Goal: Task Accomplishment & Management: Manage account settings

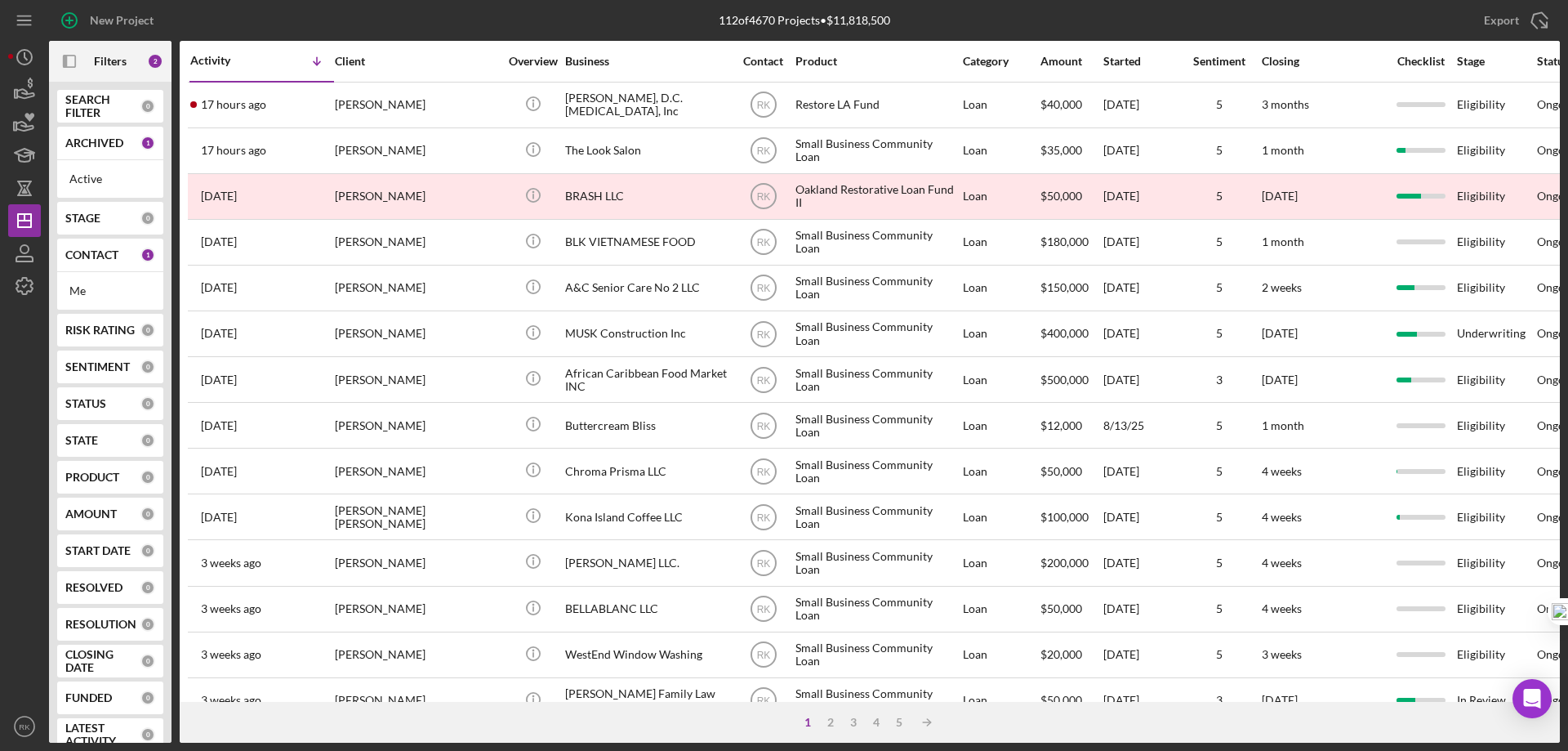
click at [91, 257] on b "CONTACT" at bounding box center [92, 254] width 53 height 13
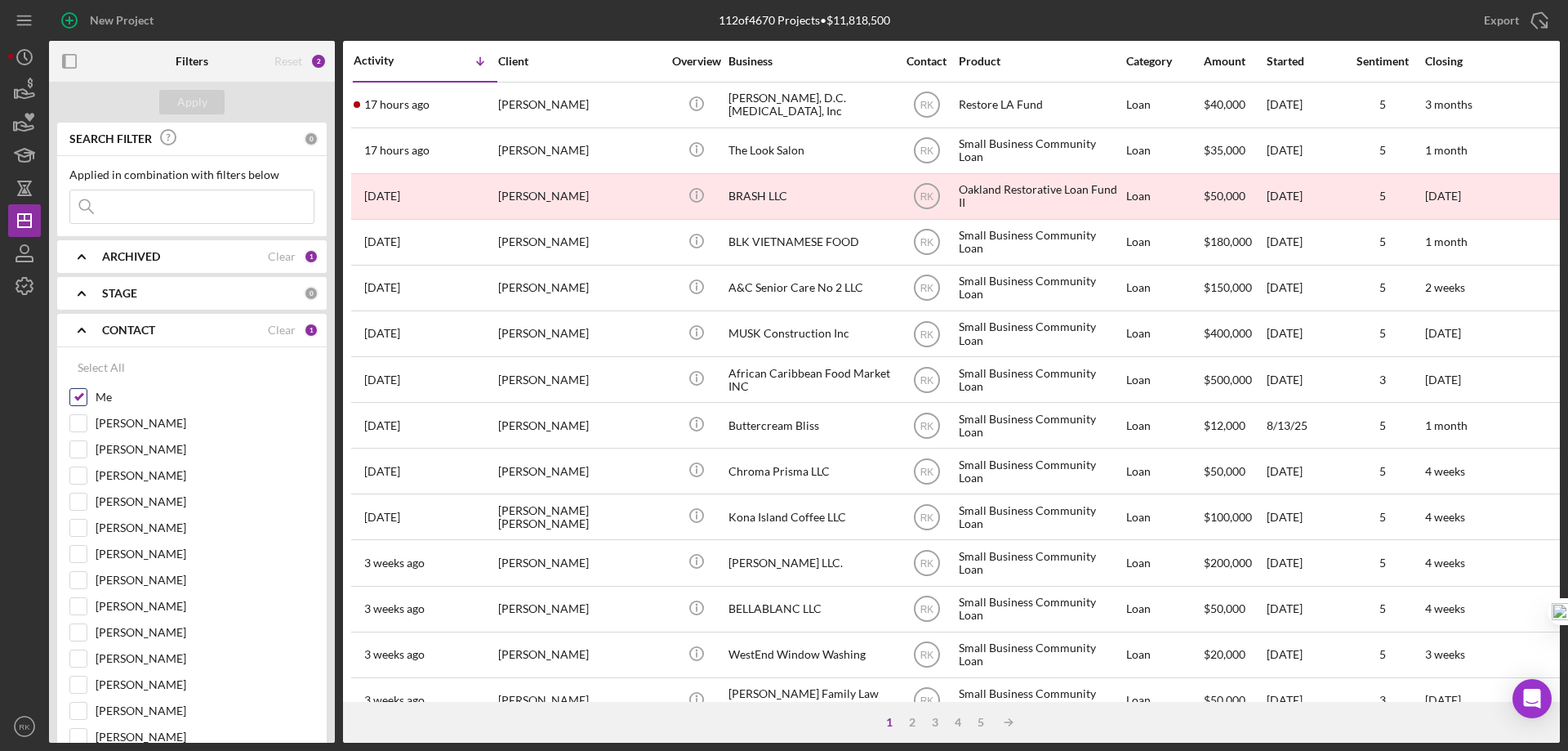
click at [75, 395] on input "Me" at bounding box center [78, 397] width 17 height 17
checkbox input "false"
drag, startPoint x: 71, startPoint y: 499, endPoint x: 85, endPoint y: 490, distance: 16.6
click at [72, 499] on input "Stephanie Simotas" at bounding box center [78, 501] width 17 height 17
click at [199, 104] on div "Apply" at bounding box center [192, 103] width 31 height 25
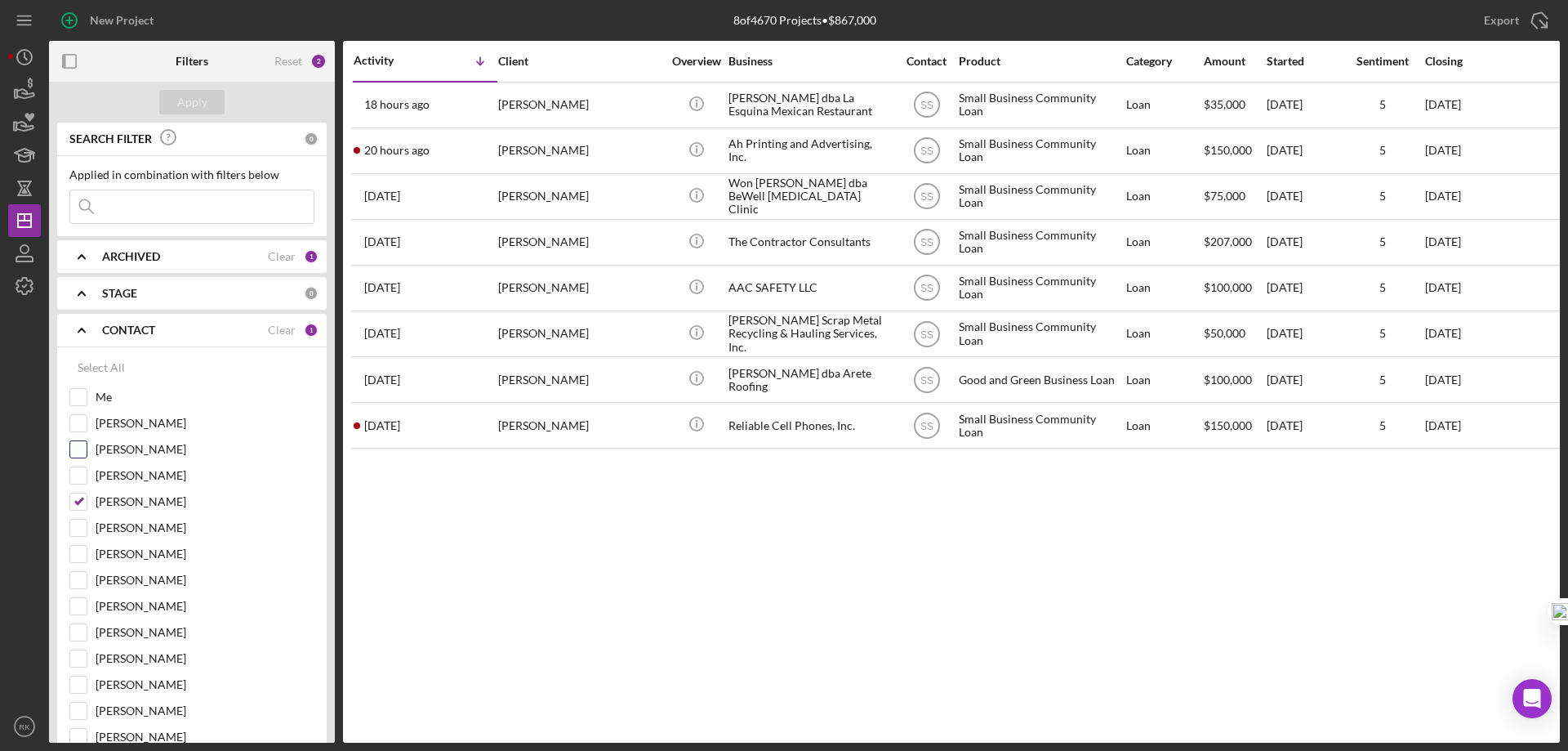
click at [81, 495] on input "Stephanie Simotas" at bounding box center [78, 501] width 17 height 17
checkbox input "false"
click at [80, 400] on input "Me" at bounding box center [78, 397] width 17 height 17
checkbox input "true"
click at [196, 104] on div "Apply" at bounding box center [192, 103] width 31 height 25
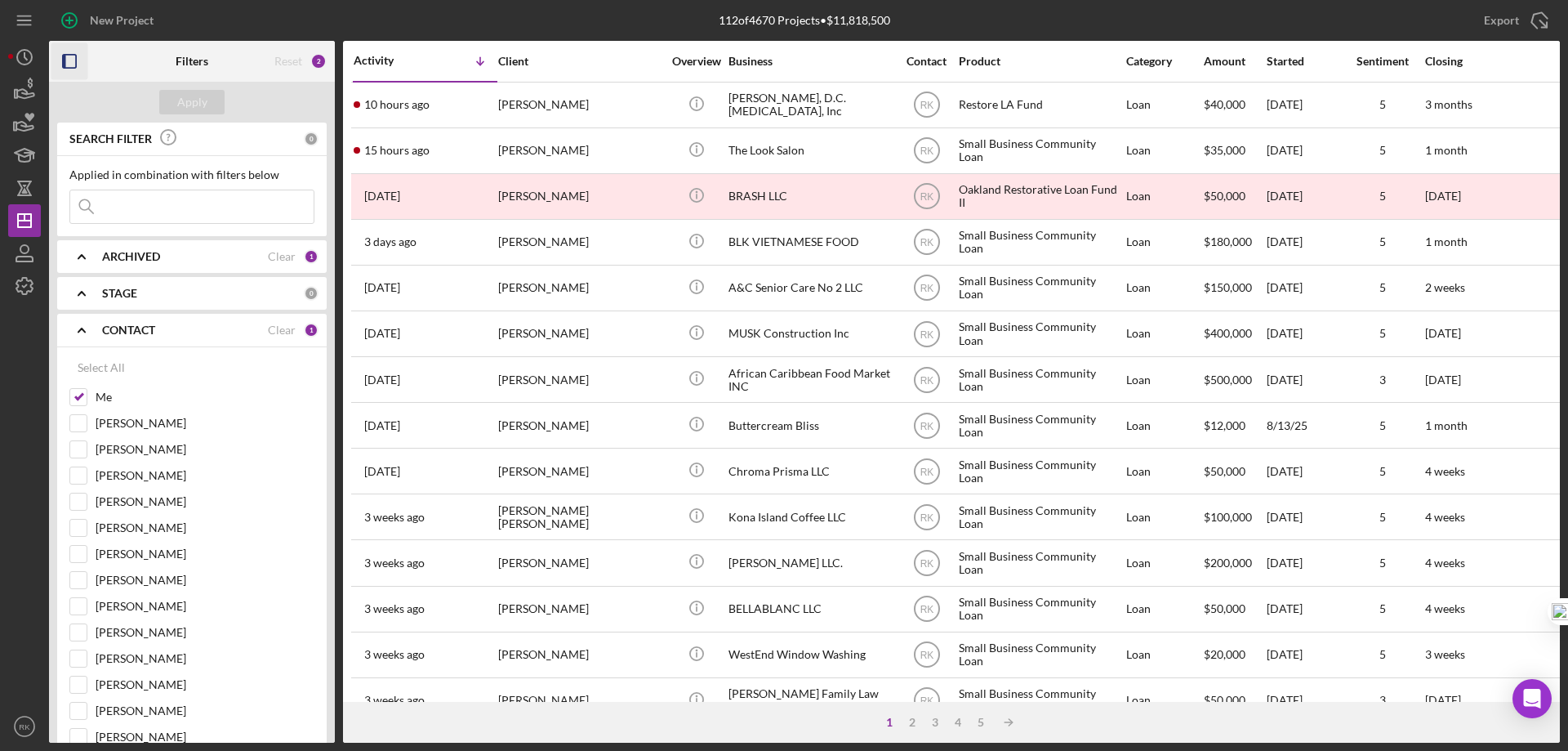
click at [74, 62] on icon "button" at bounding box center [70, 61] width 37 height 37
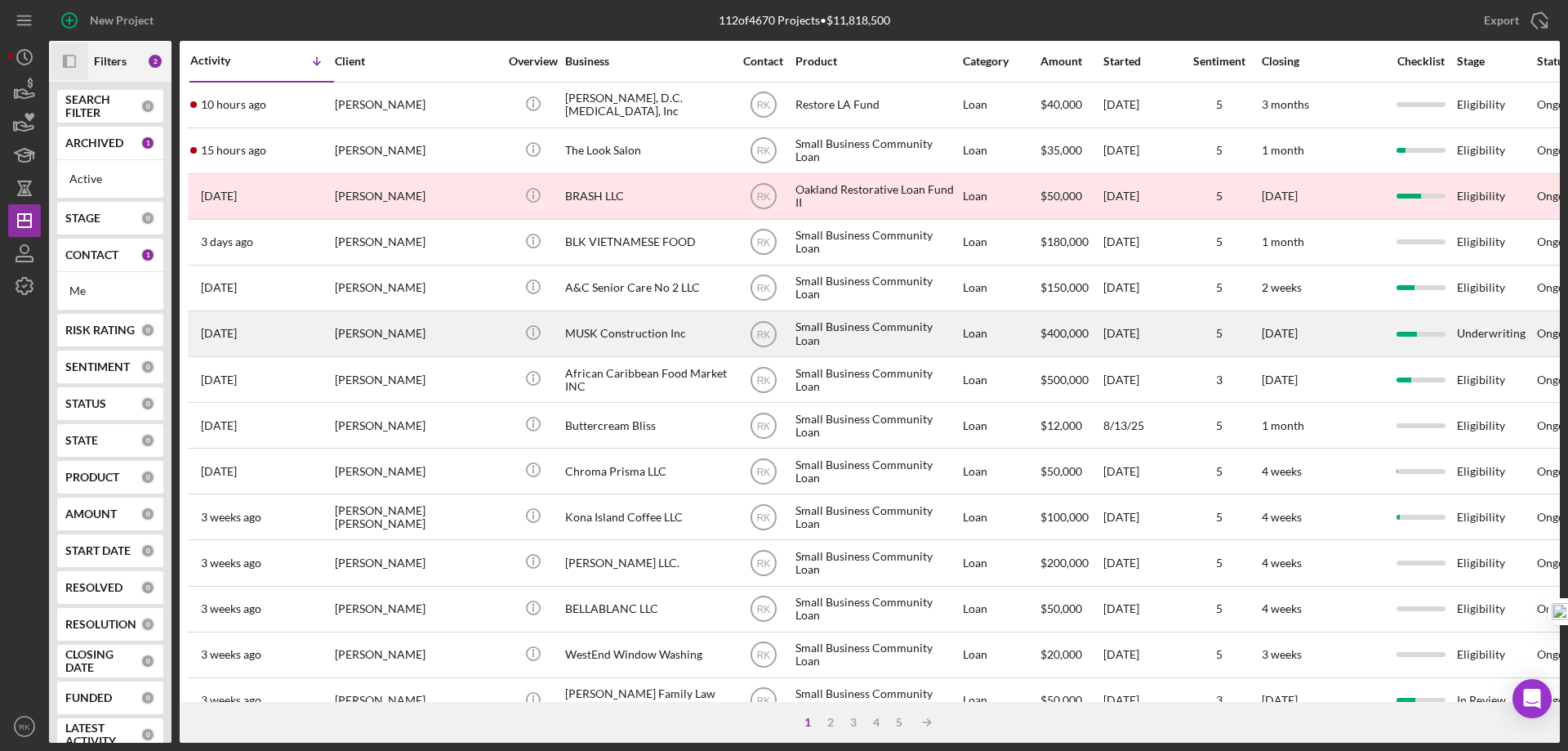
click at [599, 337] on div "MUSK Construction Inc" at bounding box center [646, 333] width 163 height 43
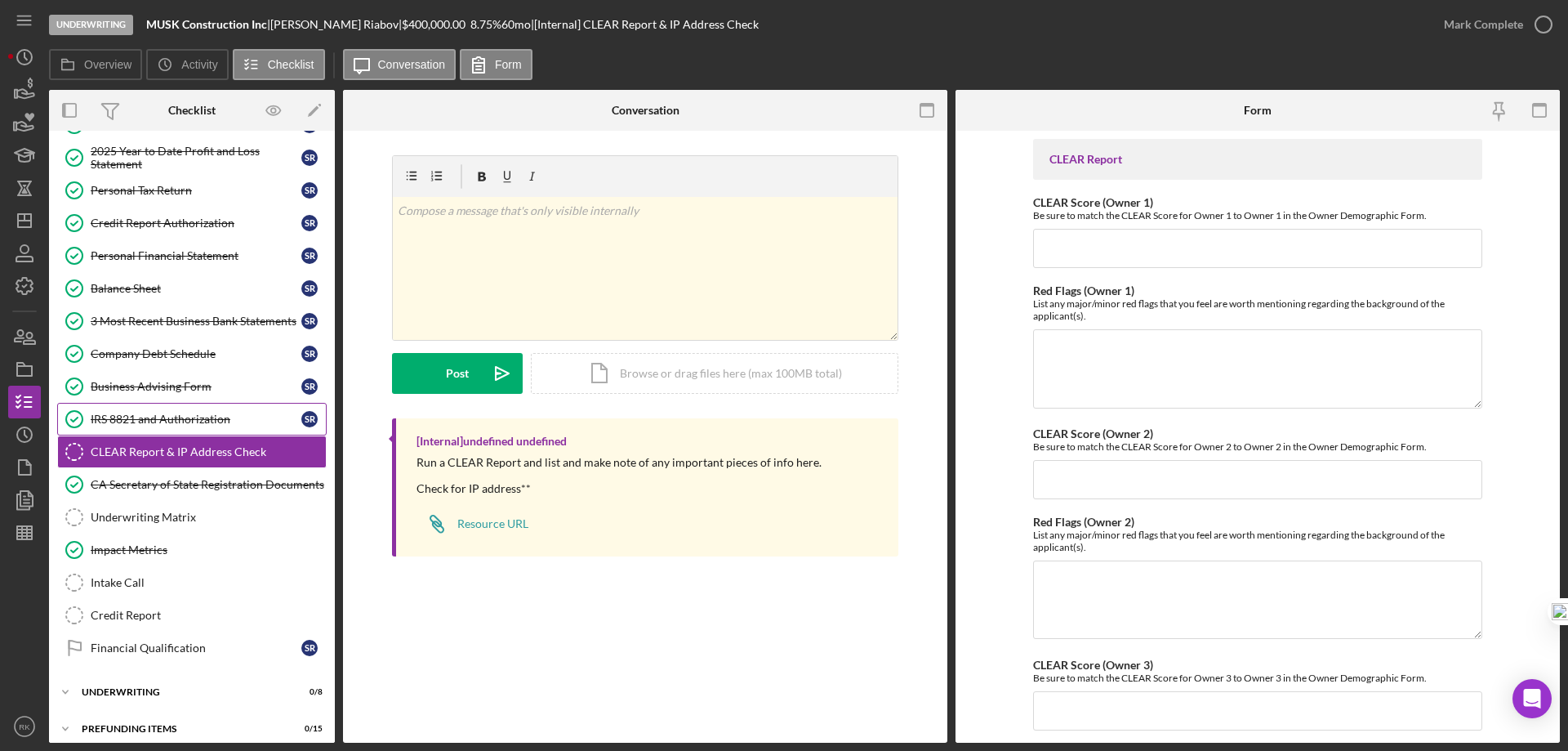
scroll to position [210, 0]
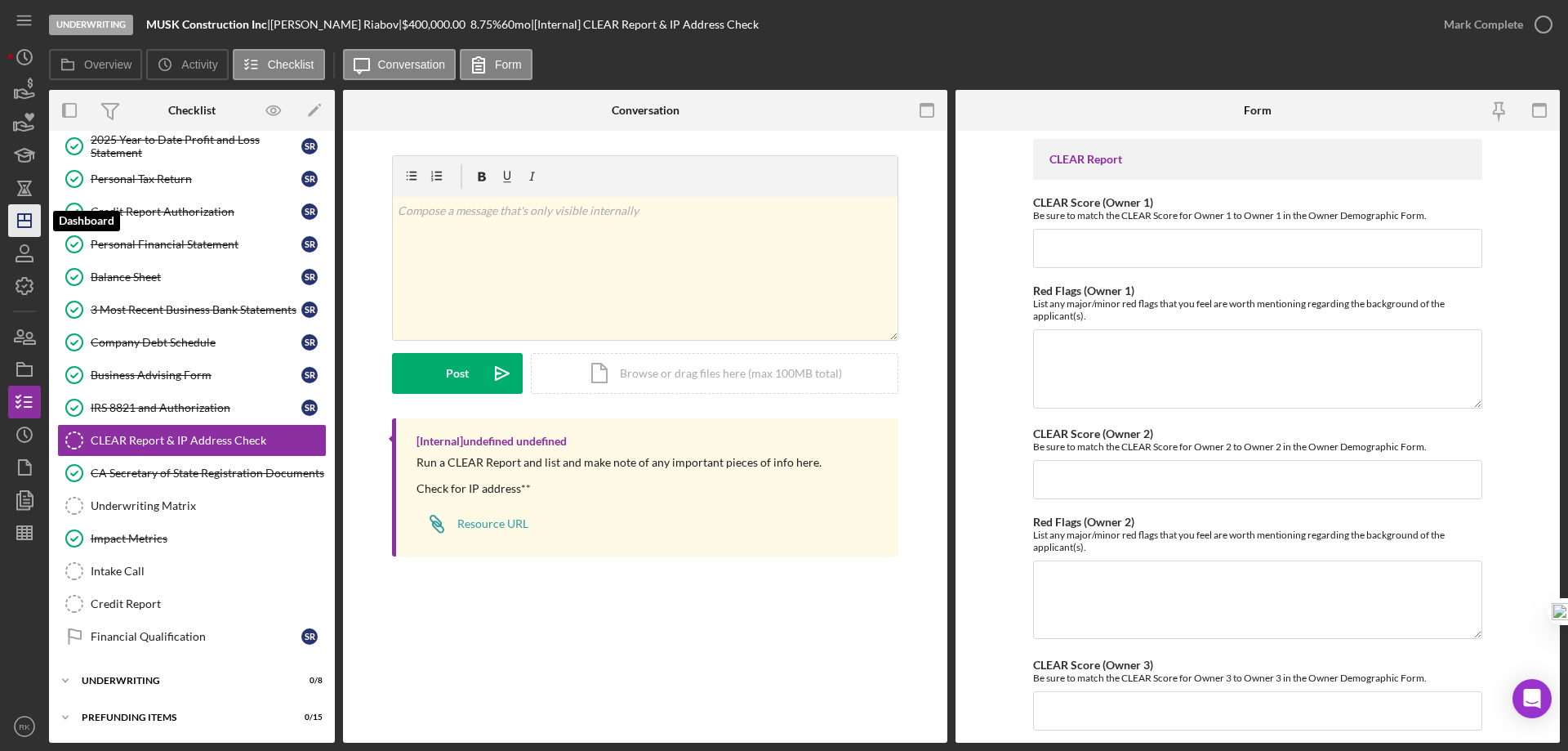
click at [25, 226] on icon "Icon/Dashboard" at bounding box center [25, 220] width 41 height 41
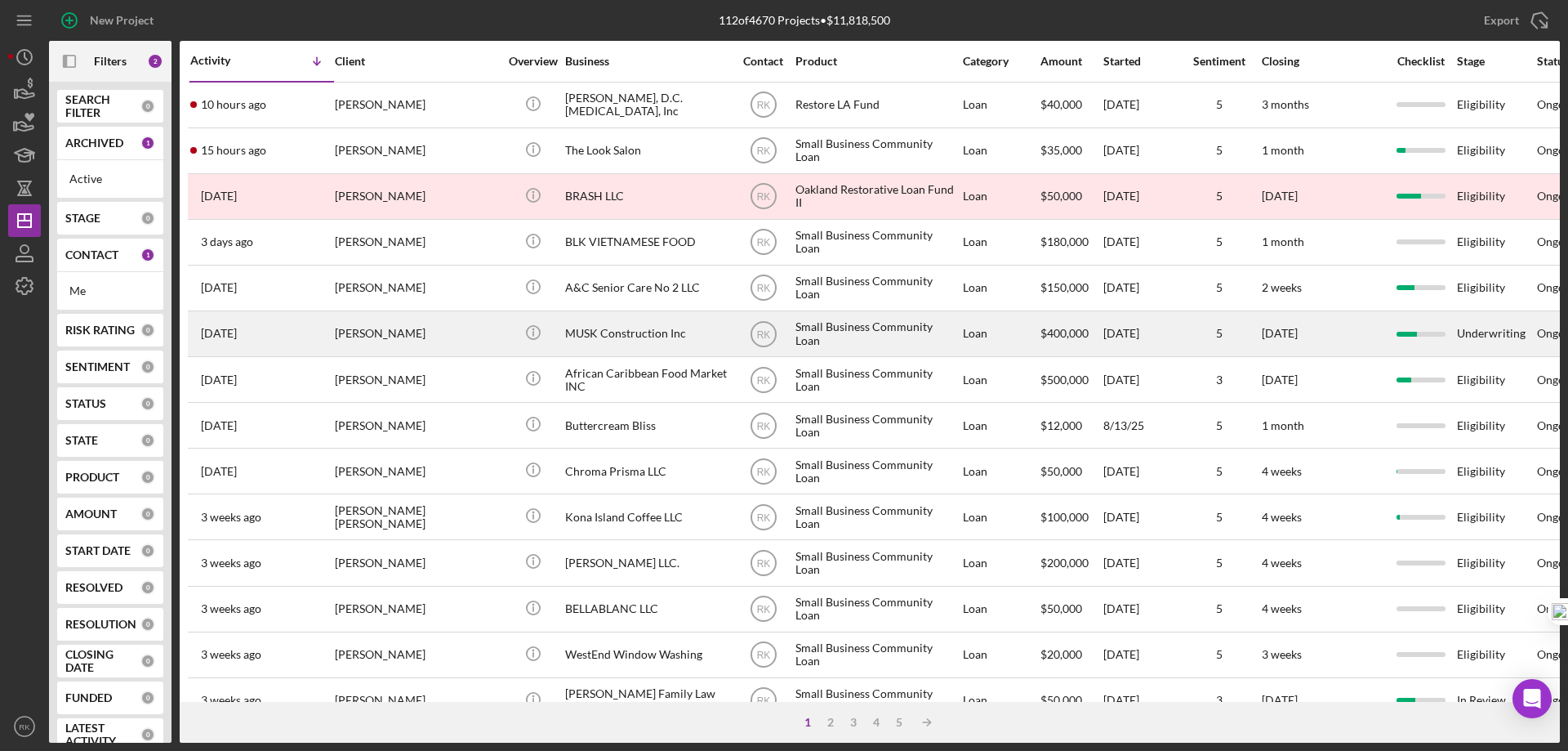
click at [587, 342] on div "MUSK Construction Inc" at bounding box center [646, 333] width 163 height 43
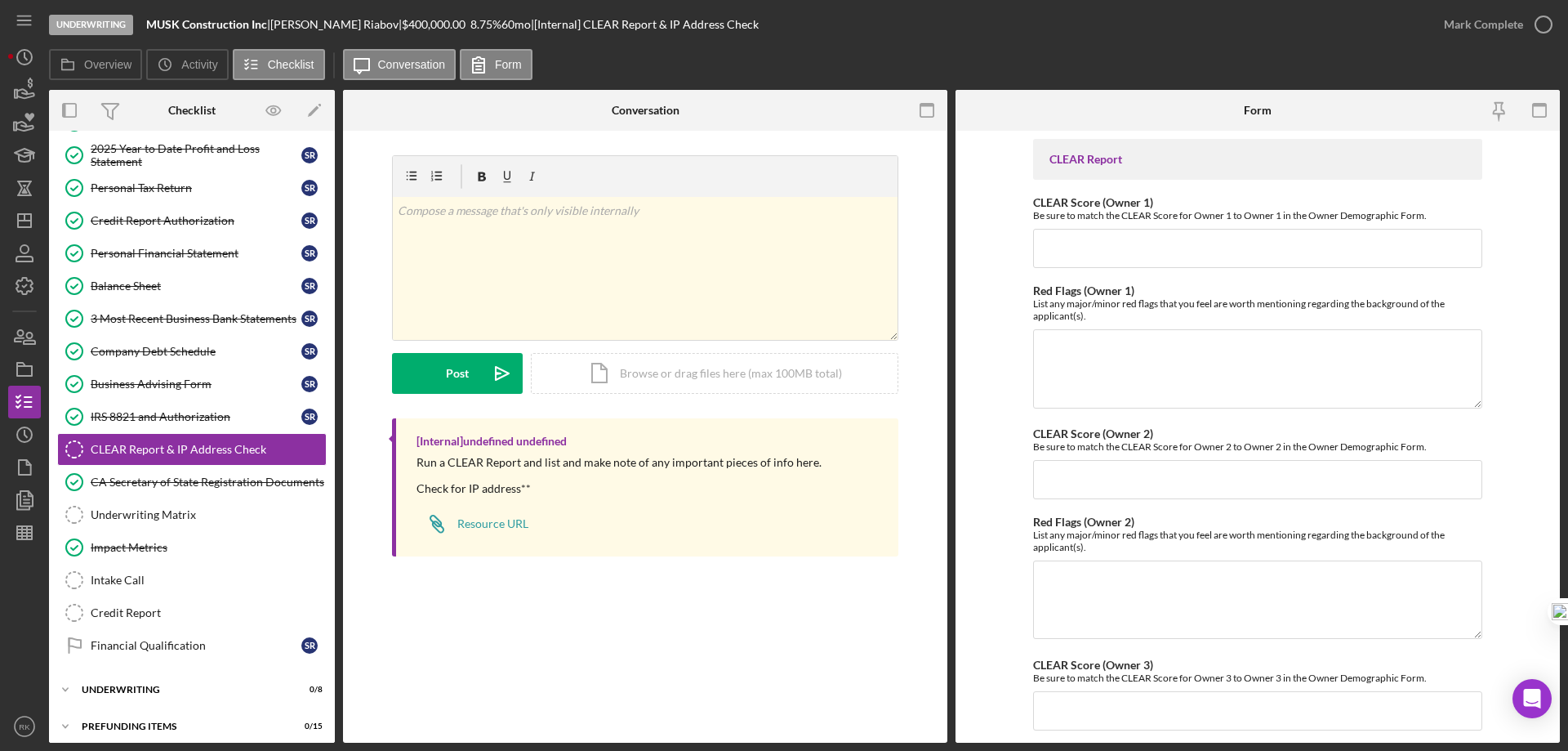
scroll to position [210, 0]
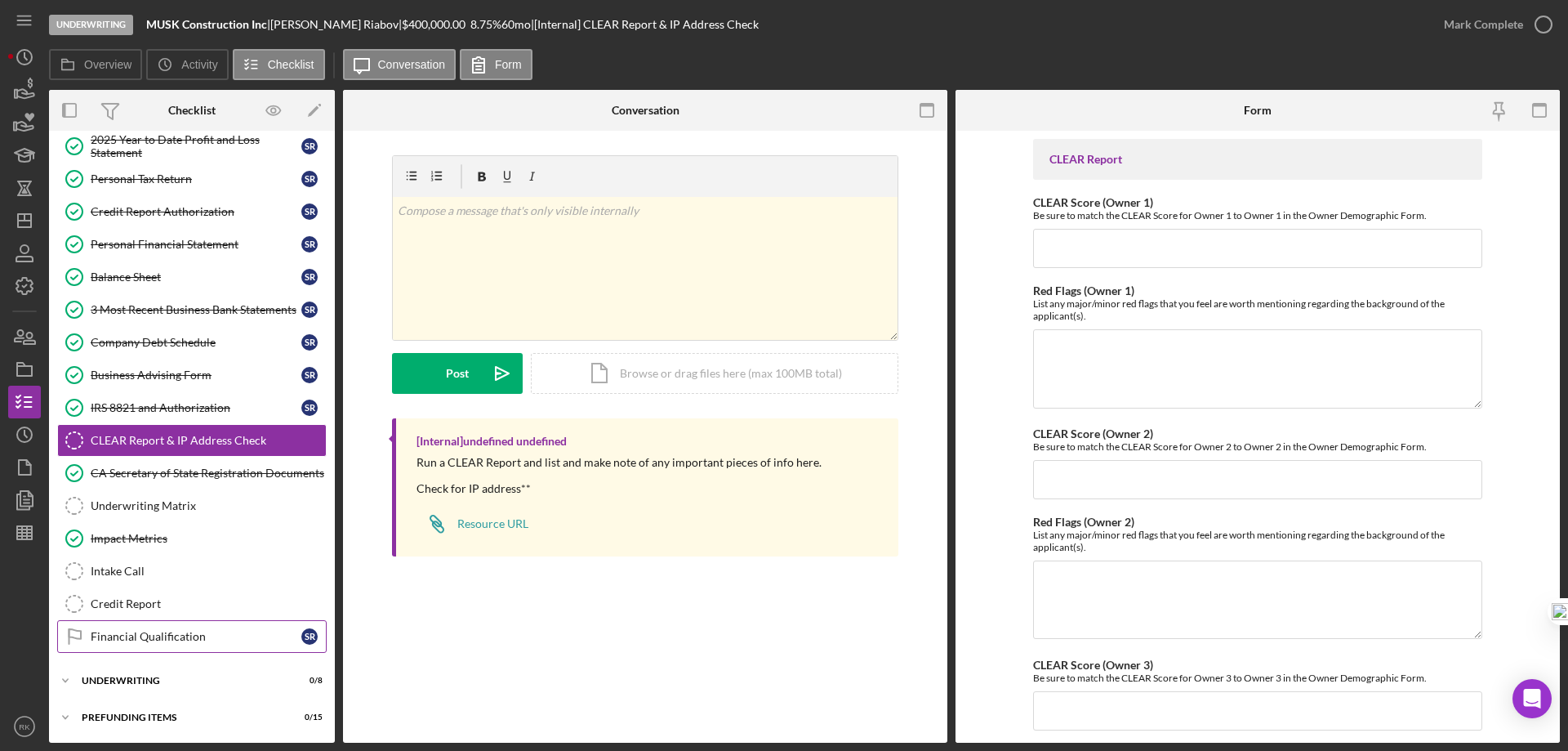
click at [149, 640] on div "Financial Qualification" at bounding box center [196, 636] width 211 height 13
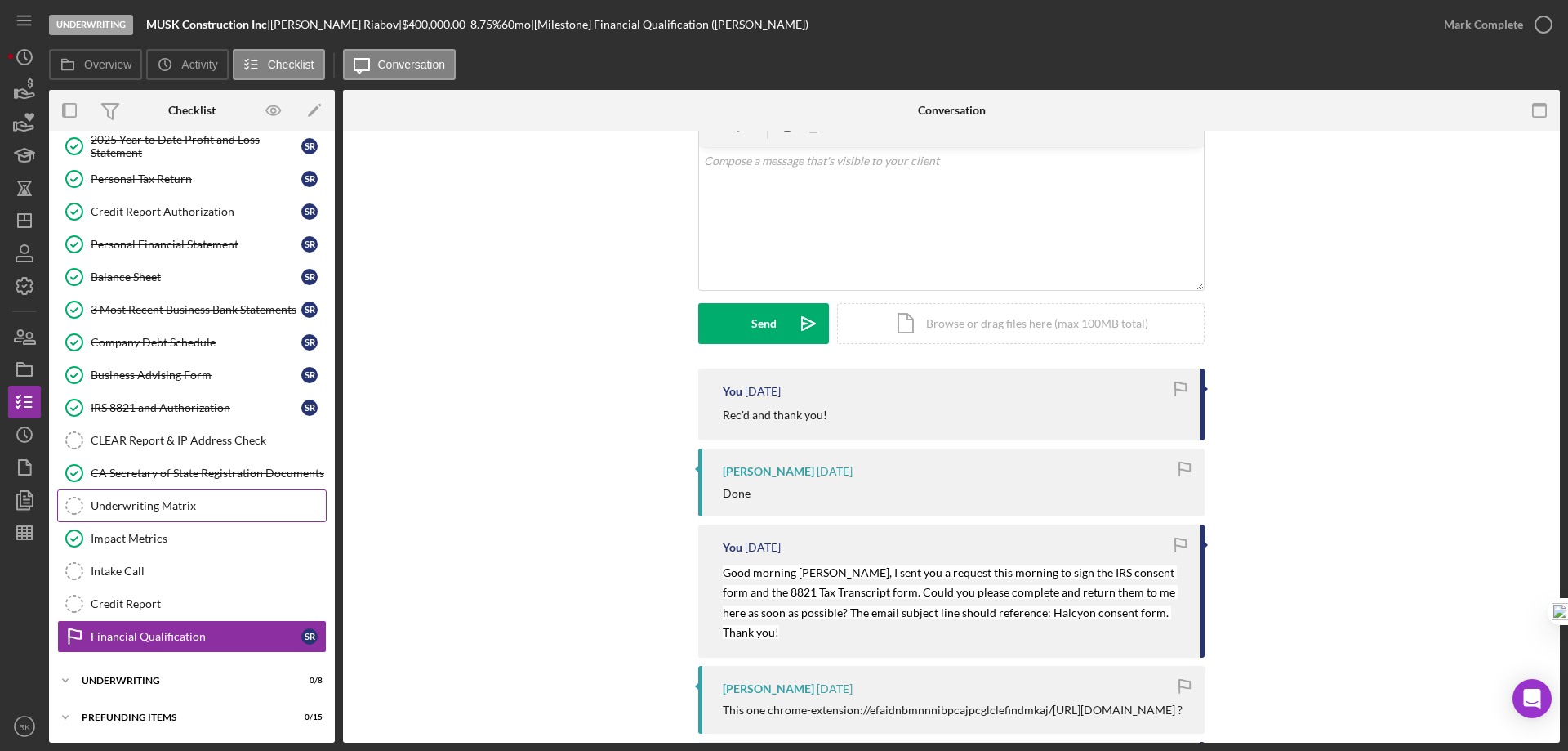
scroll to position [81, 0]
click at [153, 503] on div "Underwriting Matrix" at bounding box center [208, 506] width 236 height 13
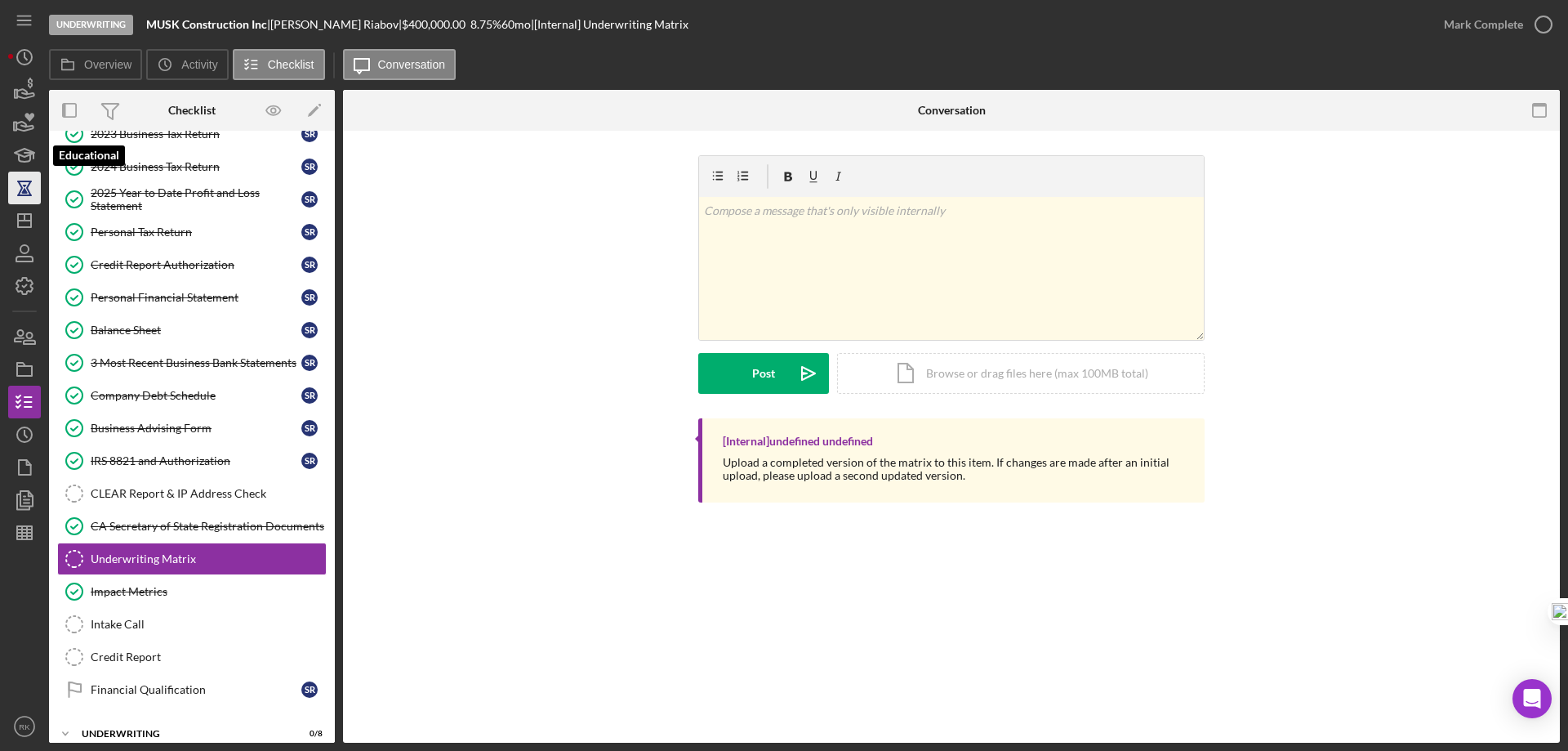
scroll to position [156, 0]
click at [27, 221] on line "button" at bounding box center [25, 221] width 13 height 0
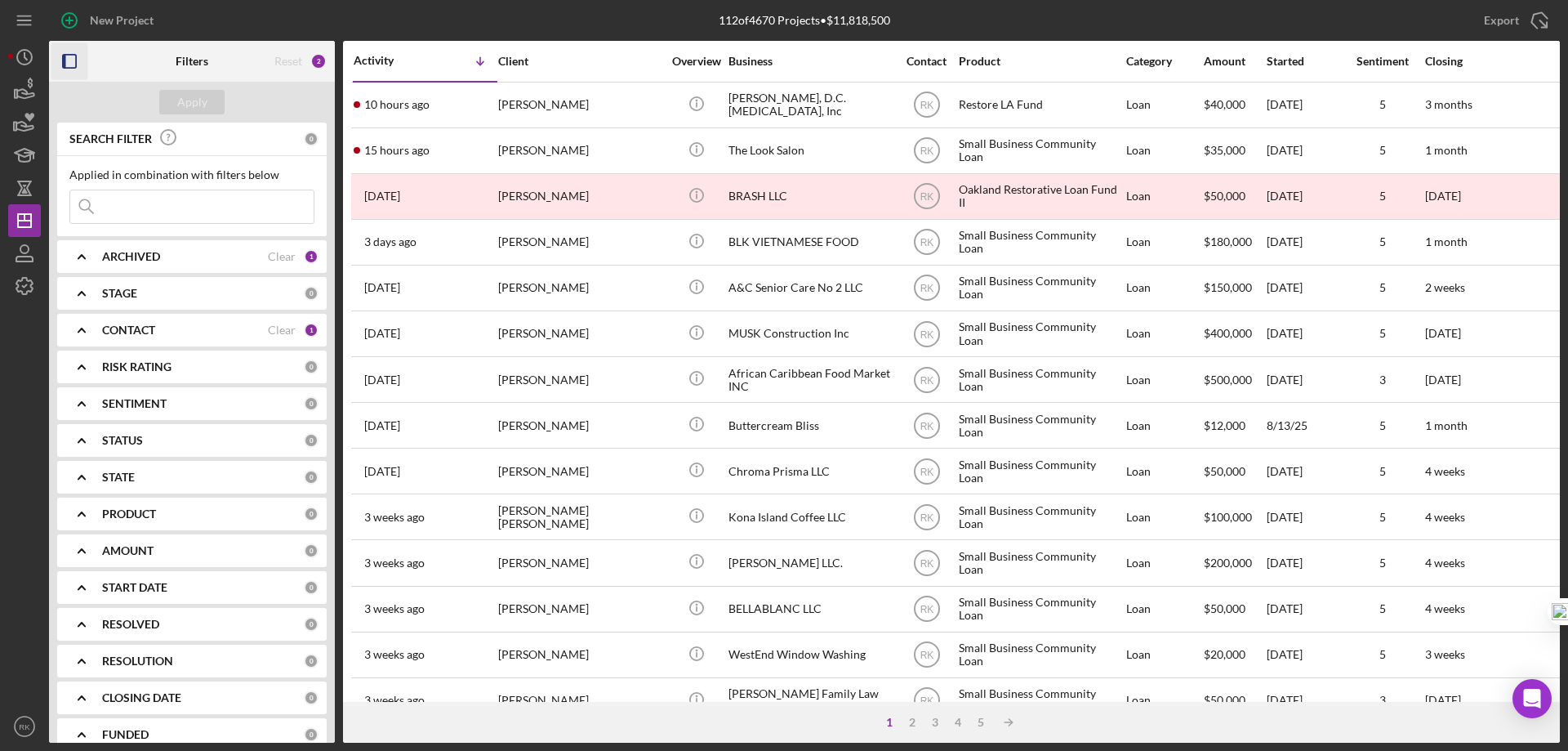
click at [72, 61] on icon "button" at bounding box center [70, 61] width 37 height 37
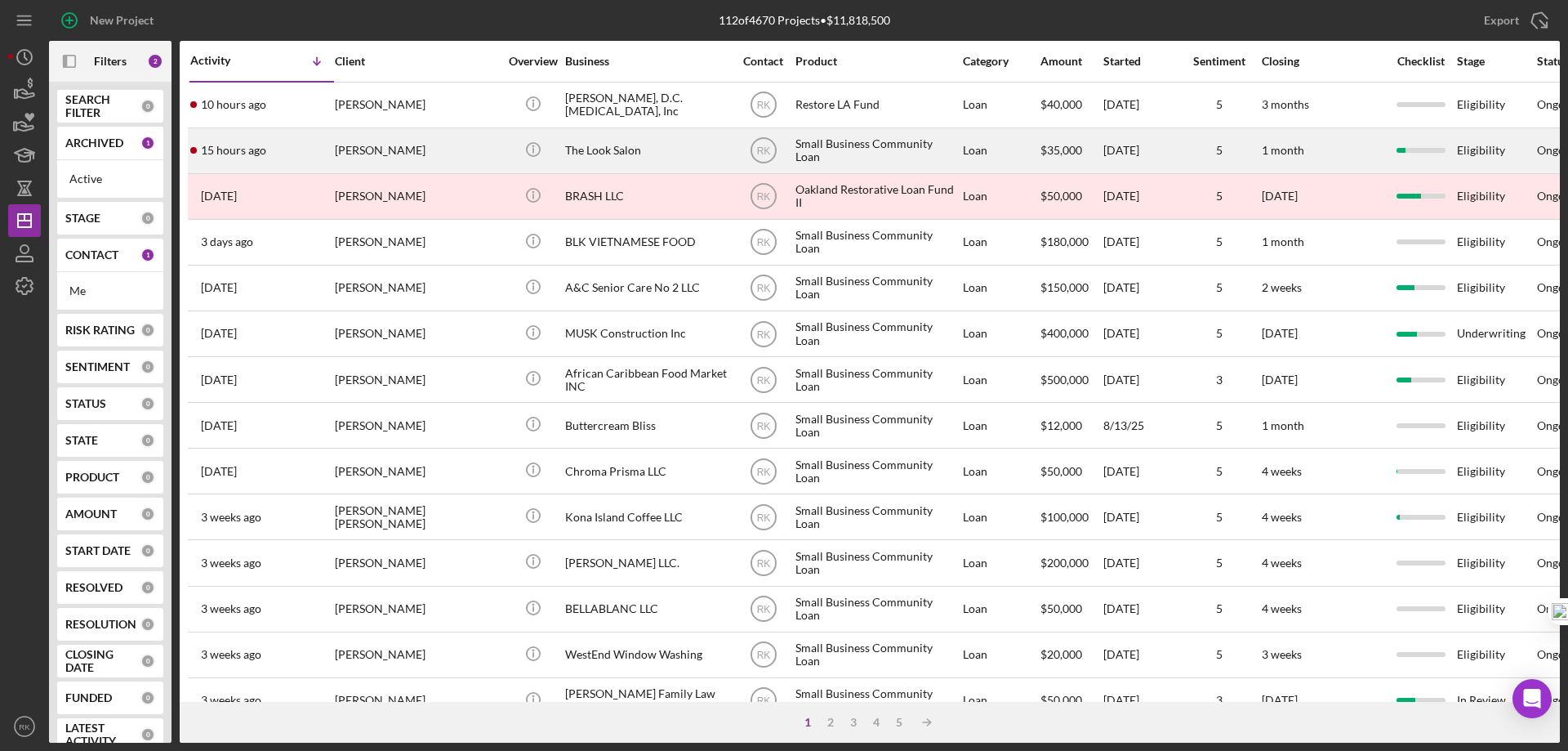
click at [378, 152] on div "[PERSON_NAME]" at bounding box center [416, 150] width 163 height 43
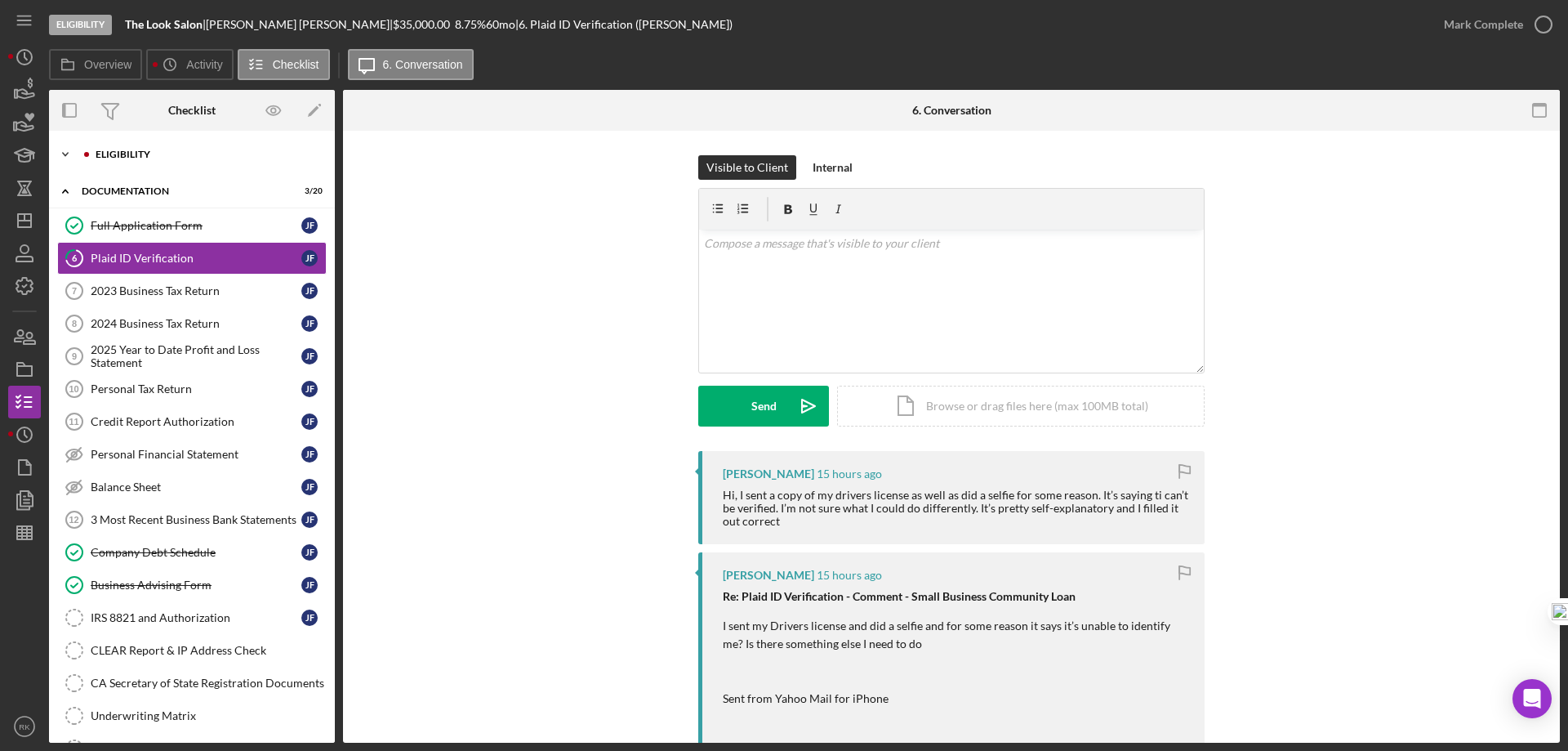
click at [131, 162] on div "Icon/Expander Eligibility 6 / 6" at bounding box center [192, 154] width 286 height 32
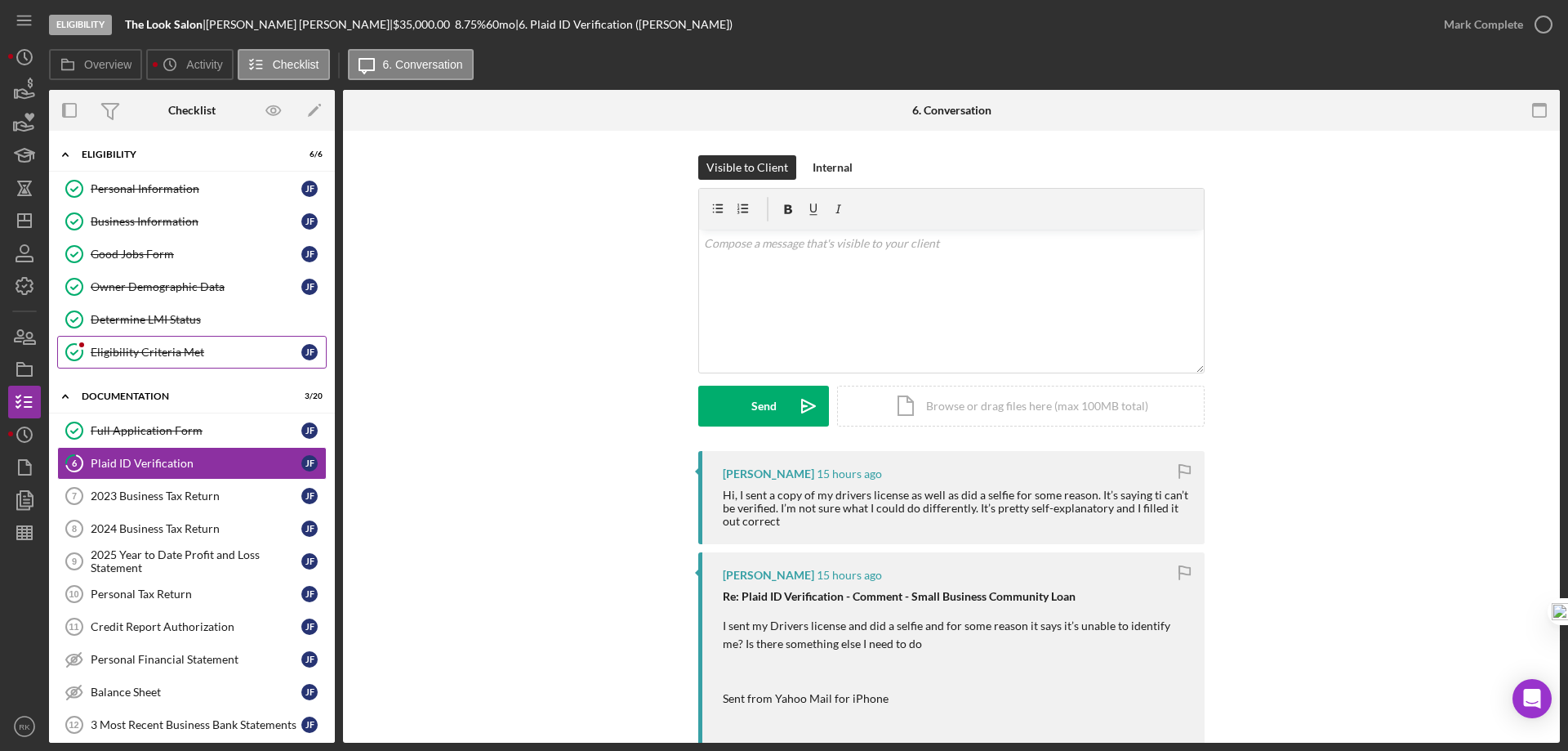
click at [134, 360] on link "Eligibility Criteria Met Eligibility Criteria Met J F" at bounding box center [192, 351] width 270 height 32
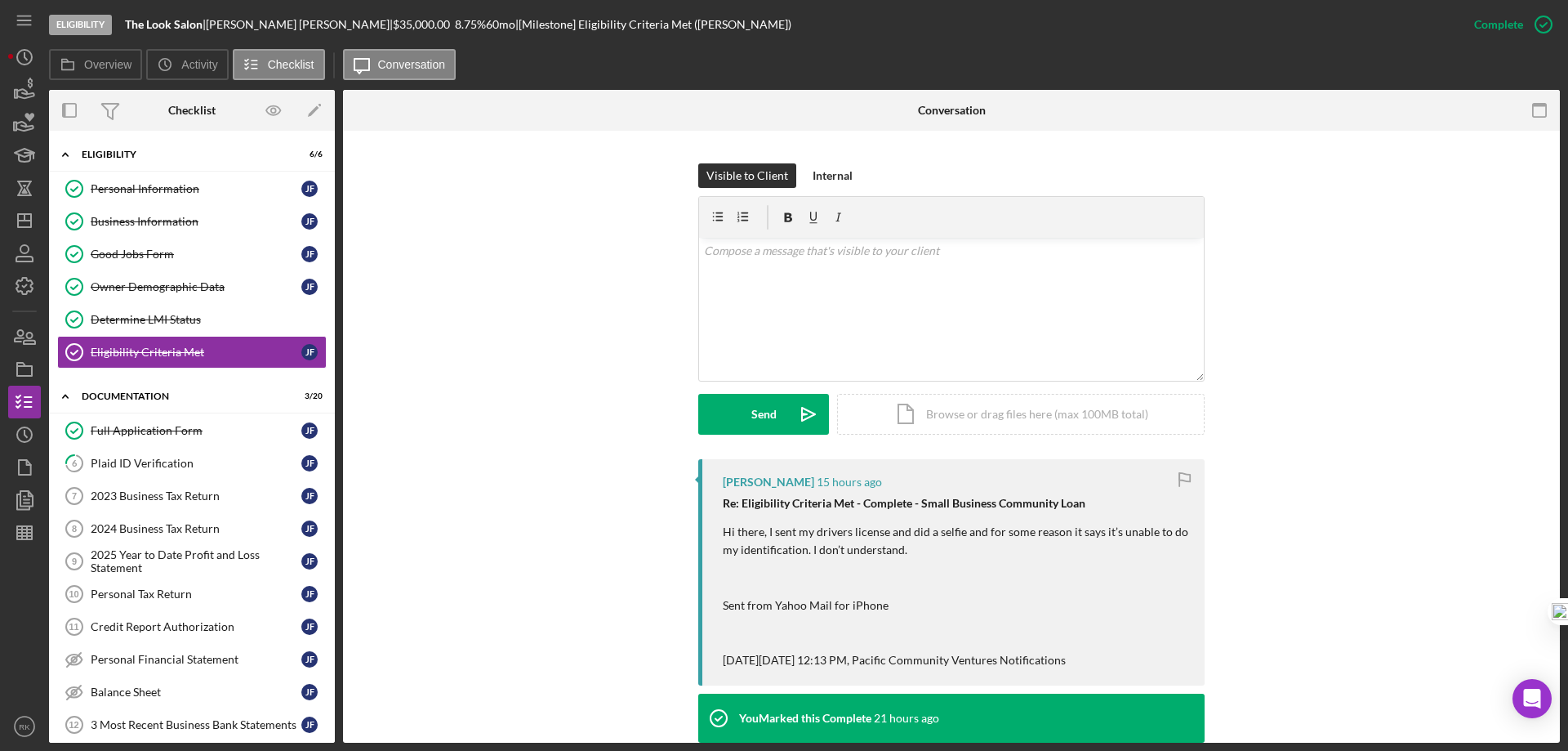
scroll to position [217, 0]
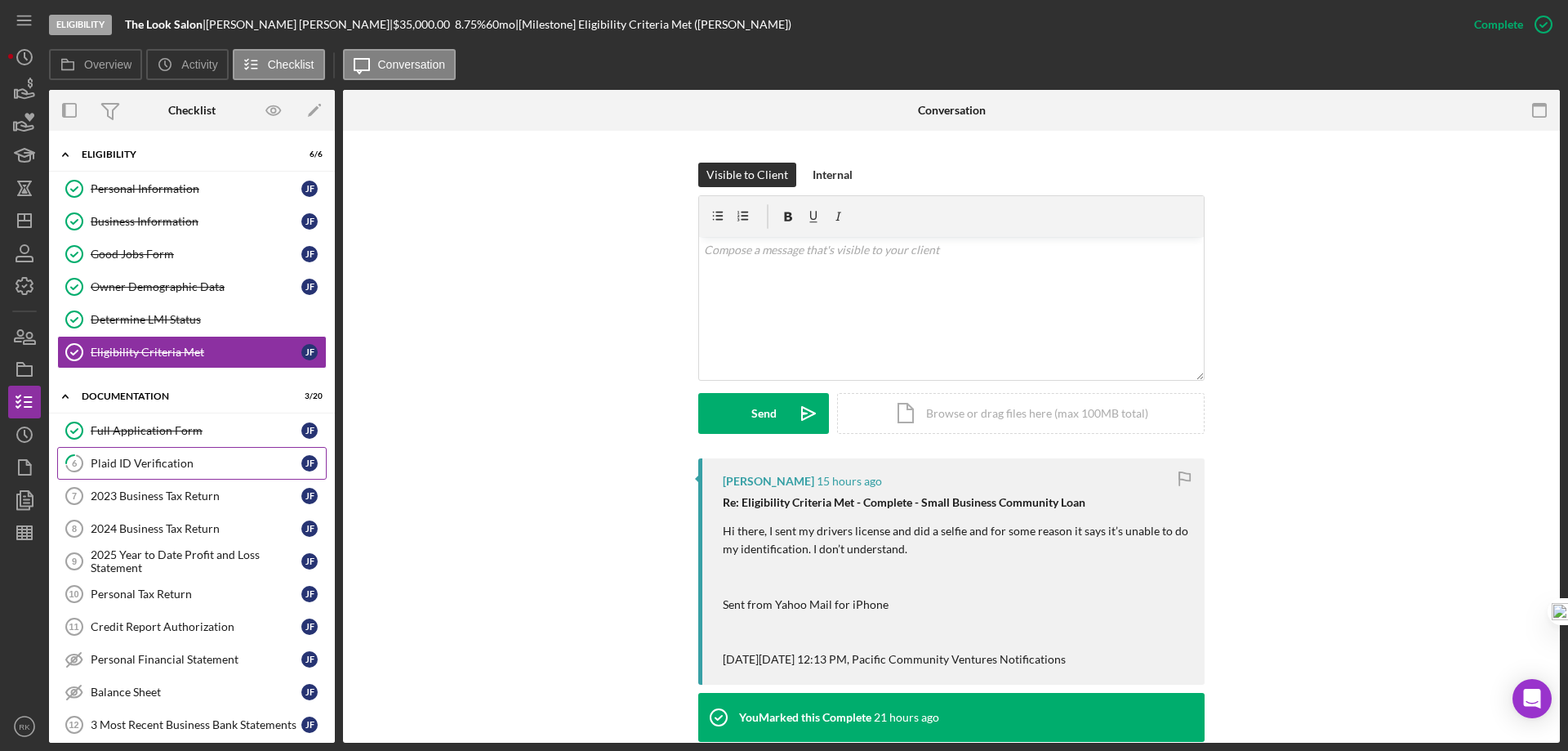
click at [159, 460] on div "Plaid ID Verification" at bounding box center [196, 463] width 211 height 13
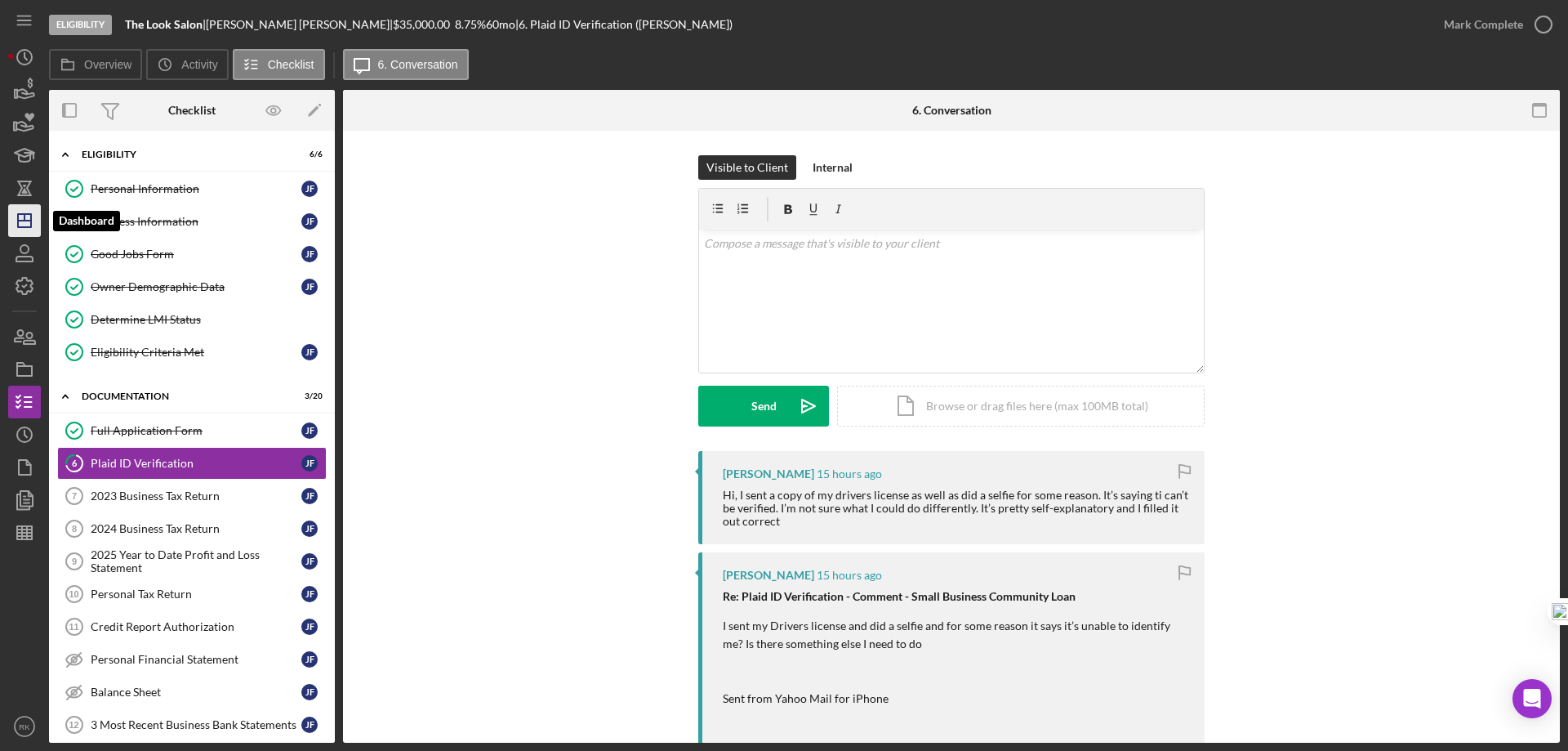
click at [21, 216] on icon "Icon/Dashboard" at bounding box center [25, 220] width 41 height 41
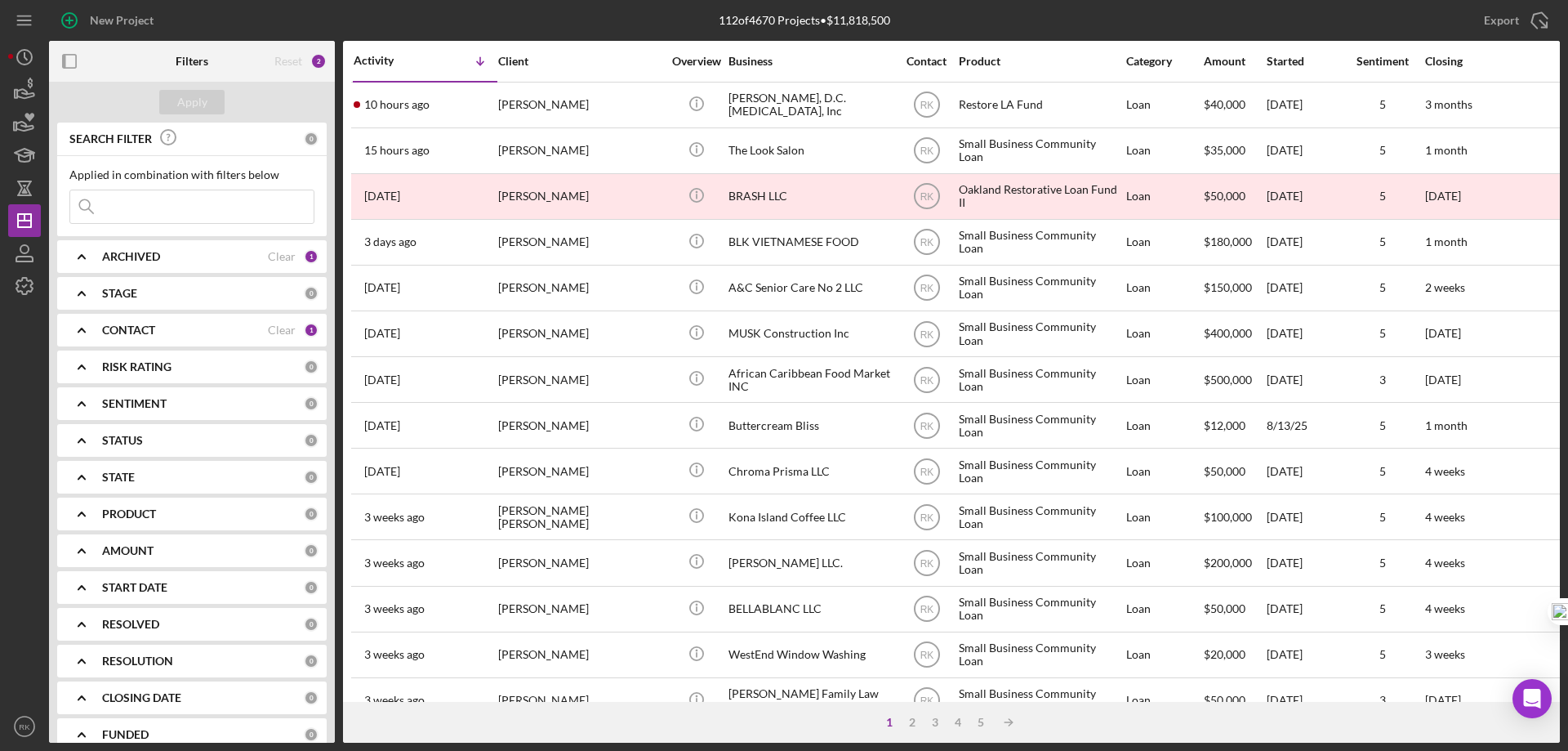
click at [86, 335] on icon "Icon/Expander" at bounding box center [81, 329] width 41 height 41
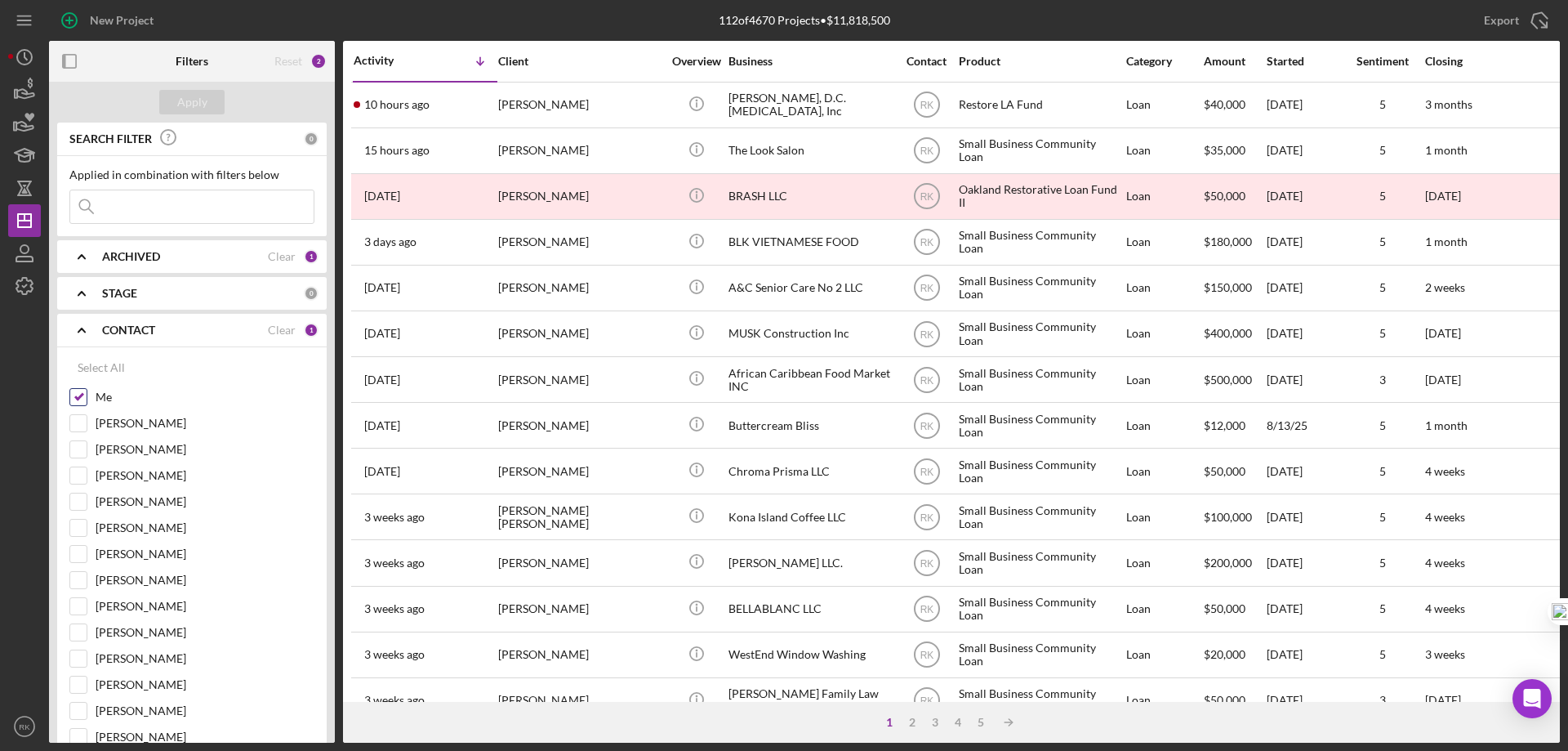
click at [79, 401] on input "Me" at bounding box center [78, 397] width 17 height 17
checkbox input "false"
click at [76, 507] on input "Stephanie Simotas" at bounding box center [78, 501] width 17 height 17
click at [201, 103] on div "Apply" at bounding box center [192, 103] width 31 height 25
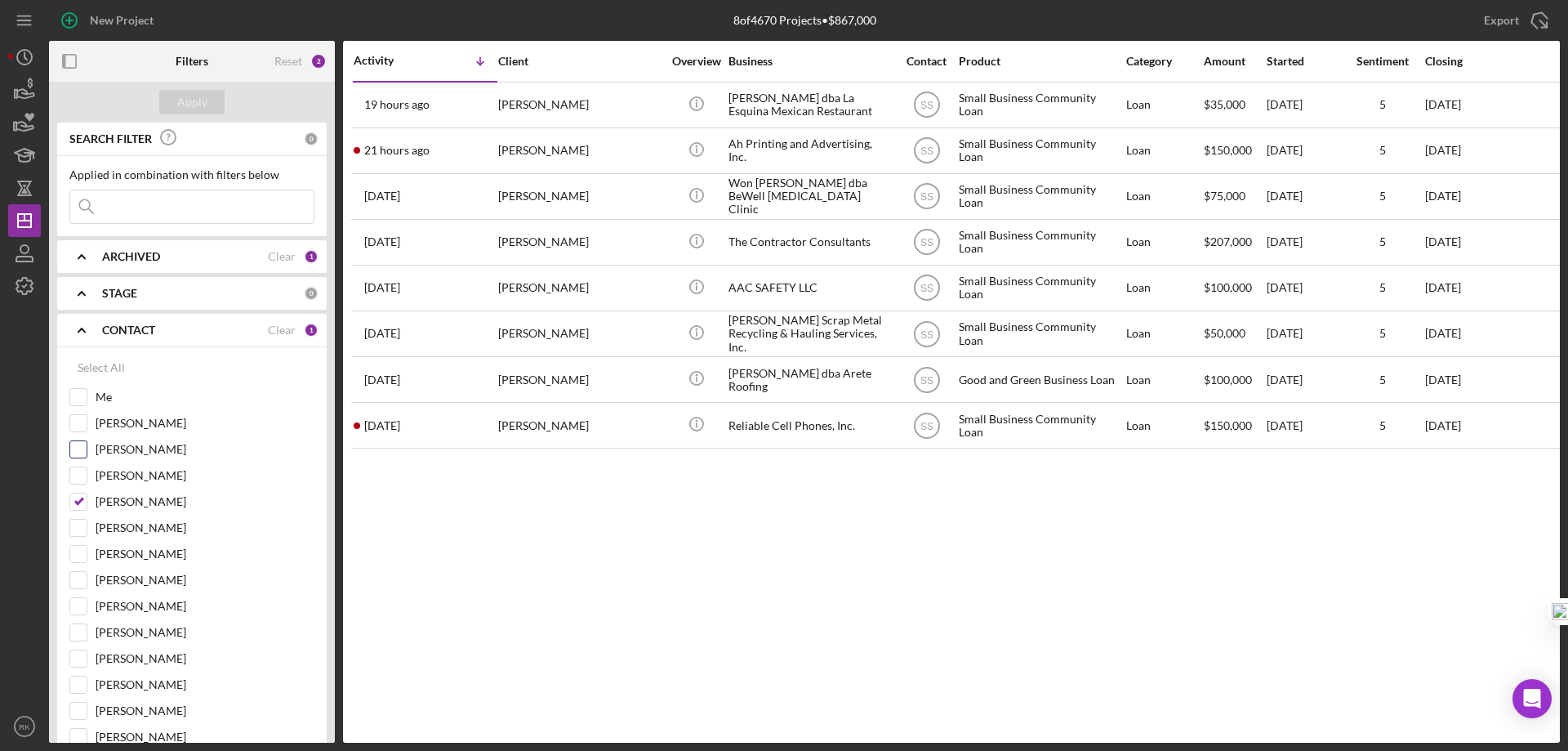
drag, startPoint x: 74, startPoint y: 499, endPoint x: 73, endPoint y: 464, distance: 35.0
click at [74, 499] on input "Stephanie Simotas" at bounding box center [78, 501] width 17 height 17
checkbox input "false"
click at [78, 393] on input "Me" at bounding box center [78, 397] width 17 height 17
checkbox input "true"
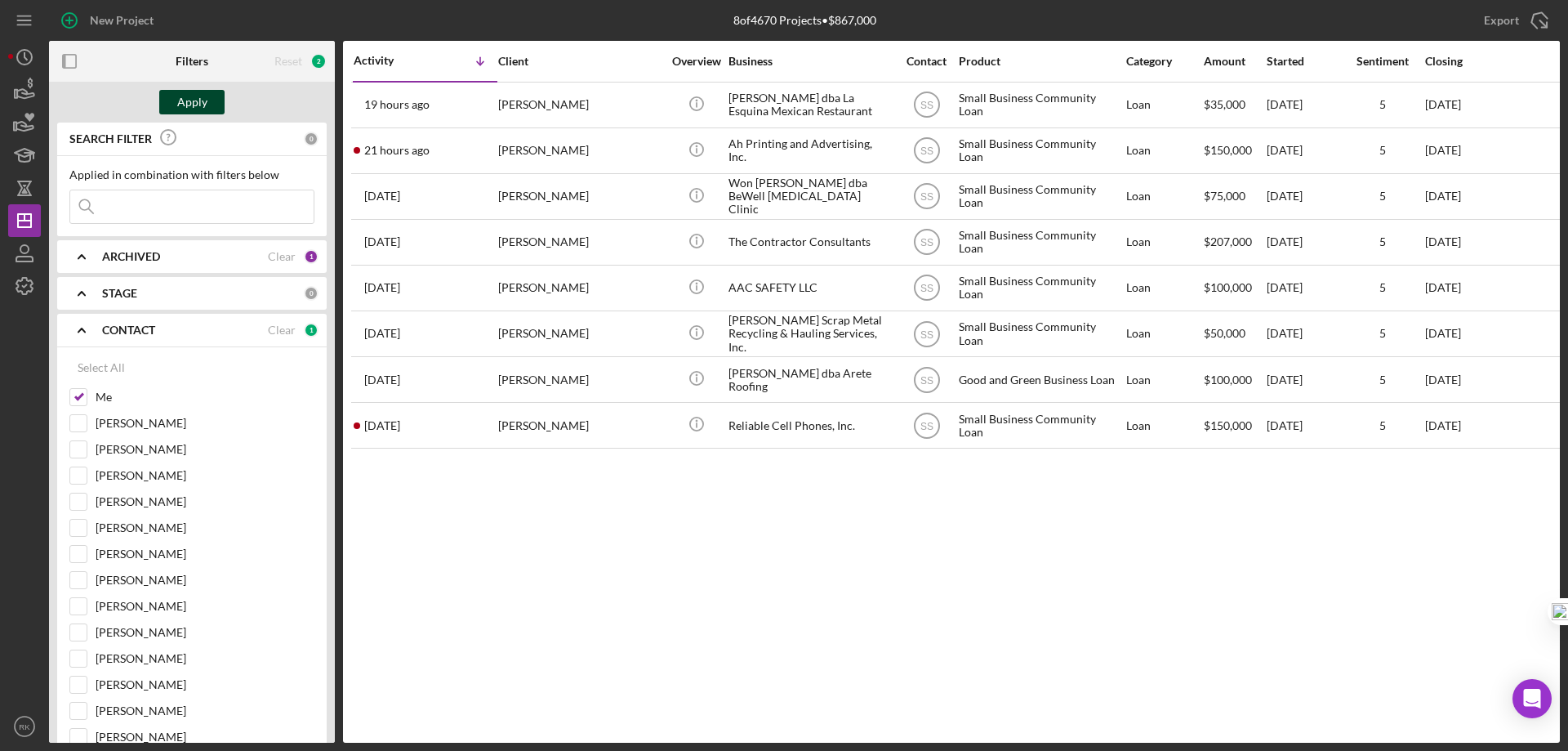
click at [176, 99] on button "Apply" at bounding box center [192, 103] width 66 height 25
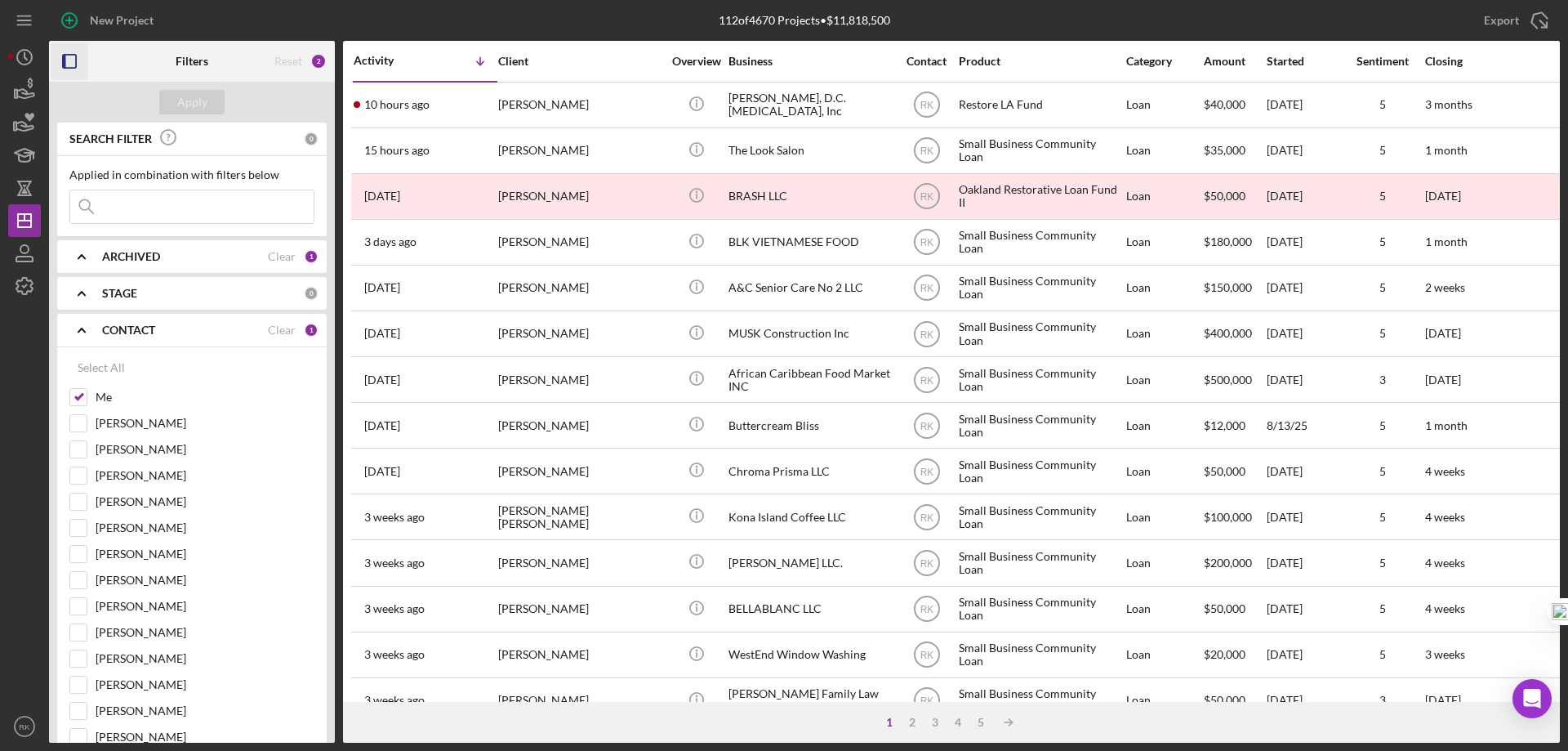
click at [73, 60] on icon "button" at bounding box center [70, 61] width 37 height 37
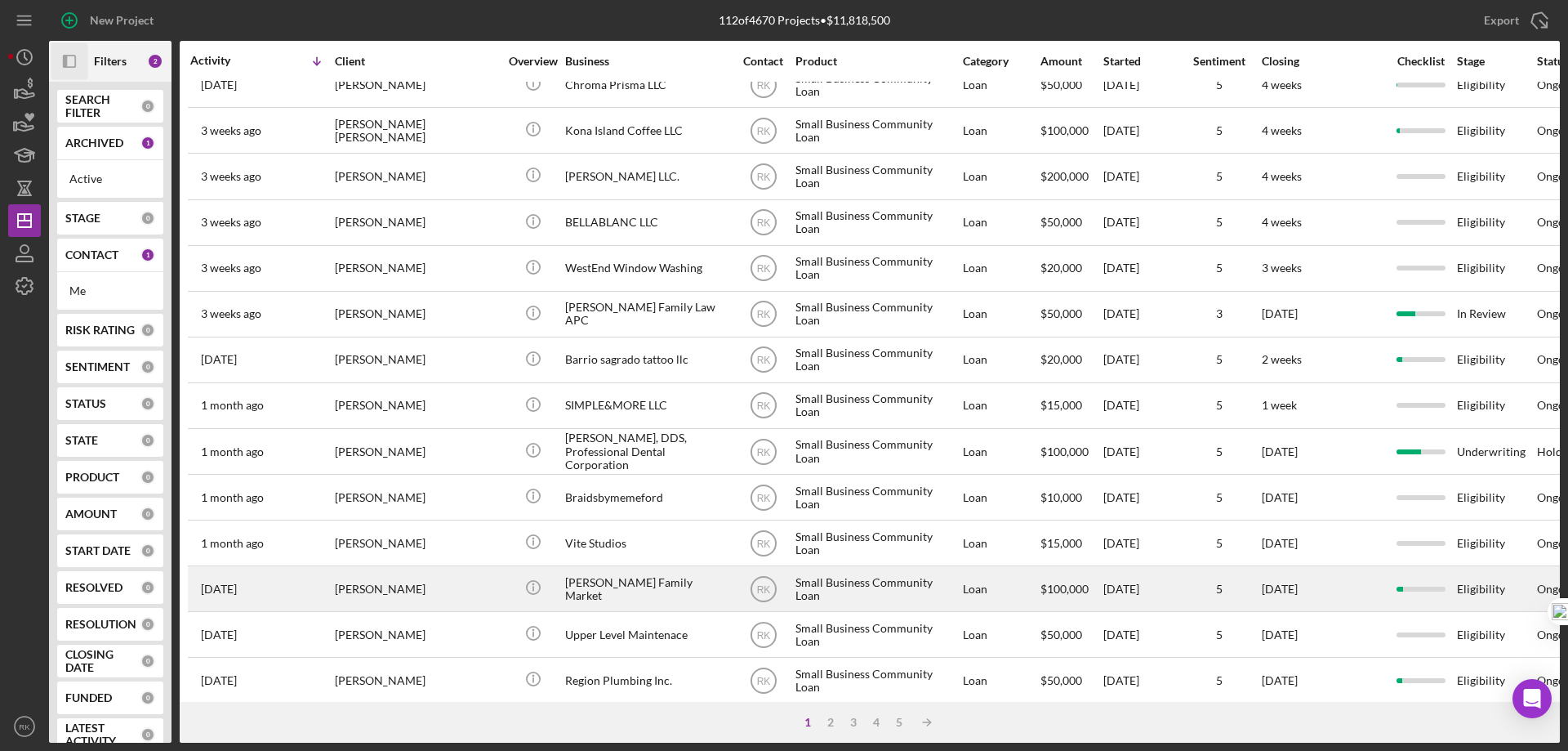
scroll to position [384, 0]
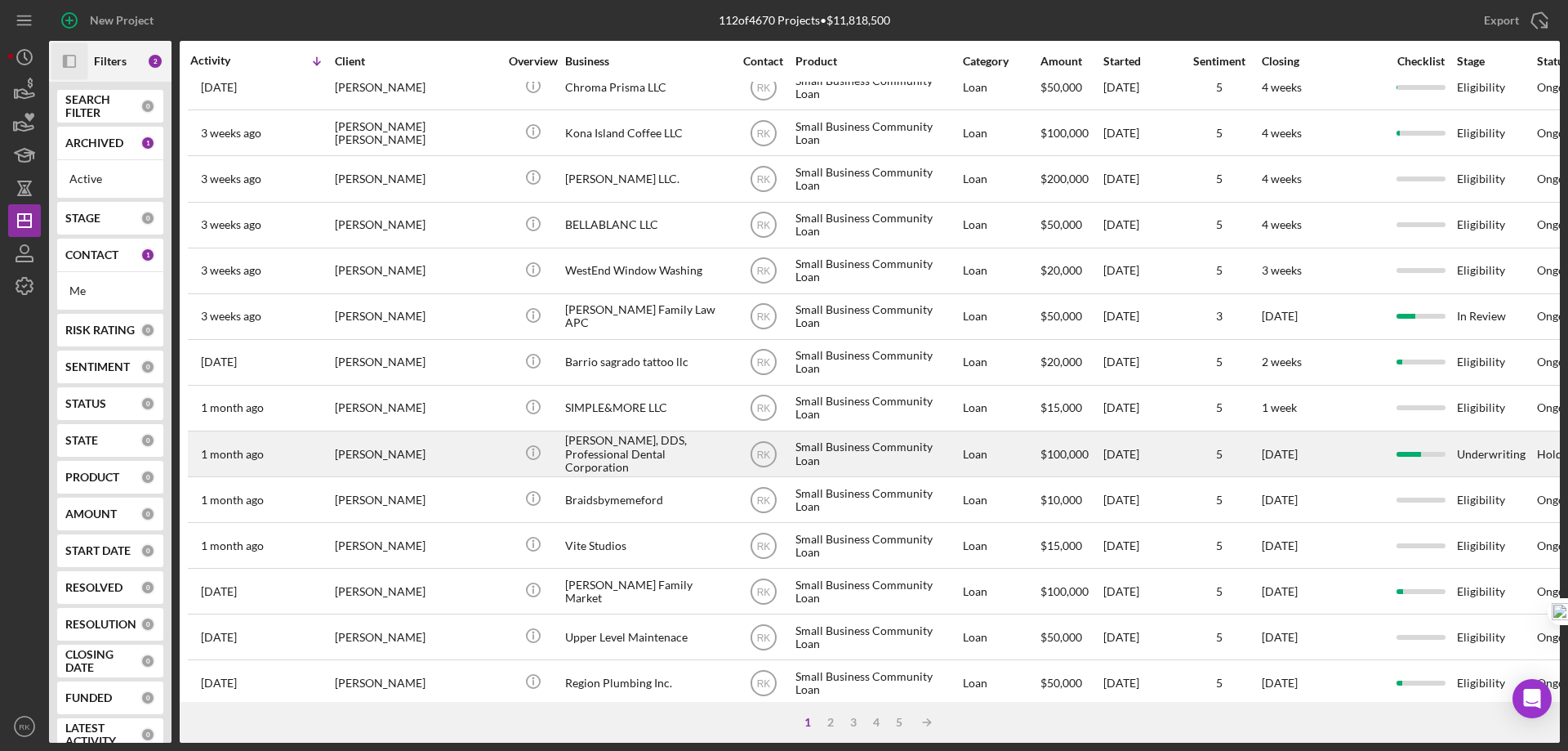
click at [628, 460] on div "Ekaterina N. Galina, DDS, Professional Dental Corporation" at bounding box center [646, 453] width 163 height 43
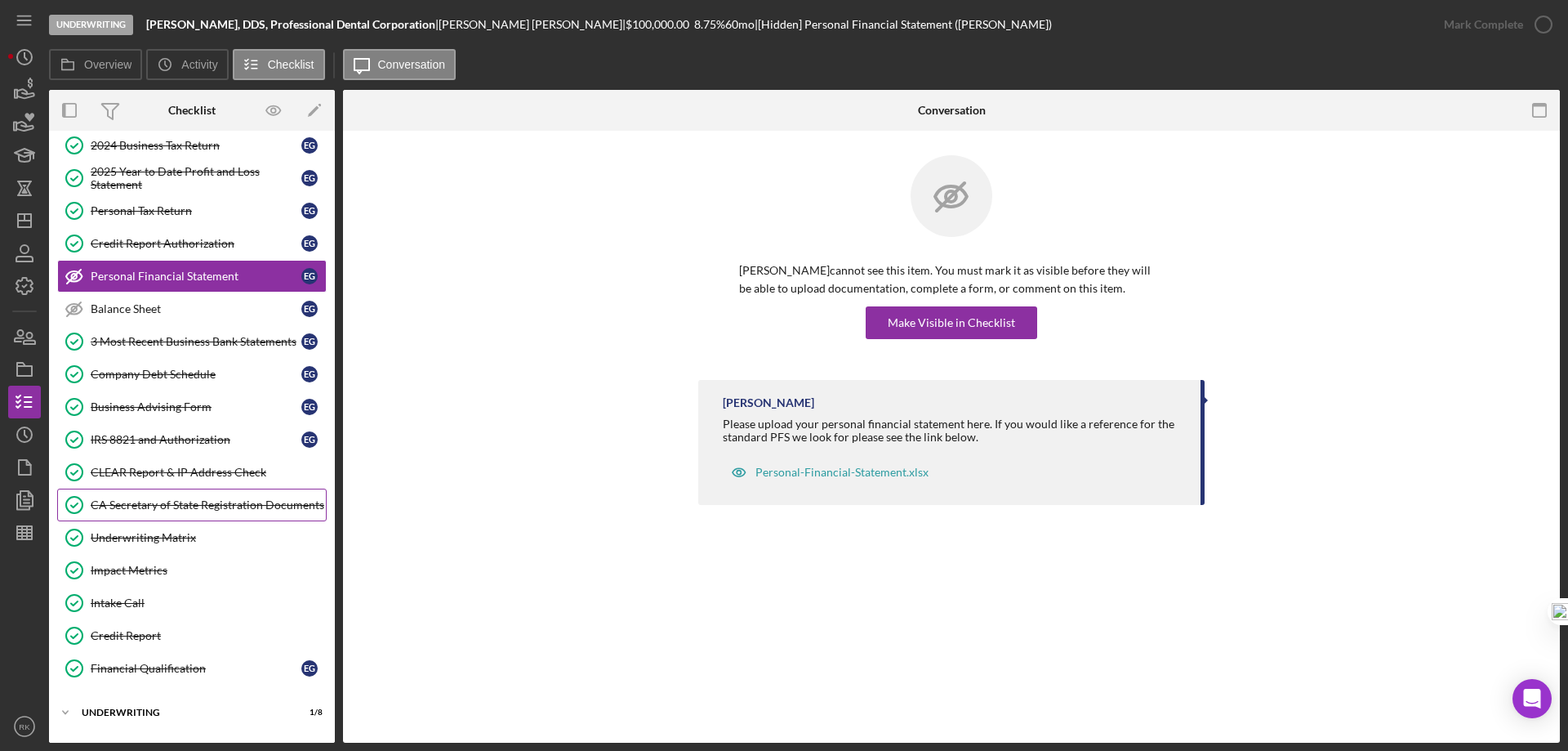
scroll to position [210, 0]
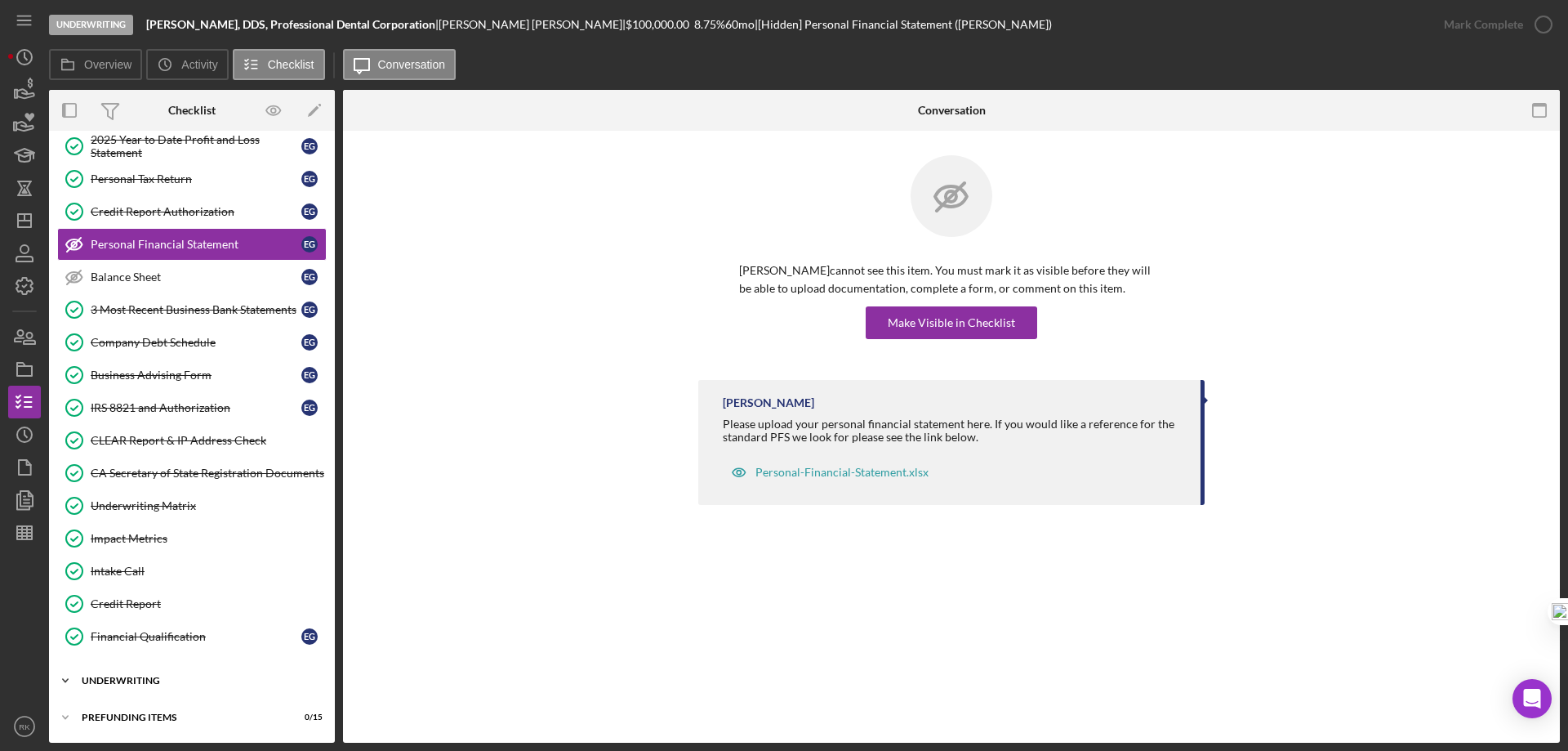
click at [134, 680] on div "Underwriting" at bounding box center [198, 680] width 233 height 10
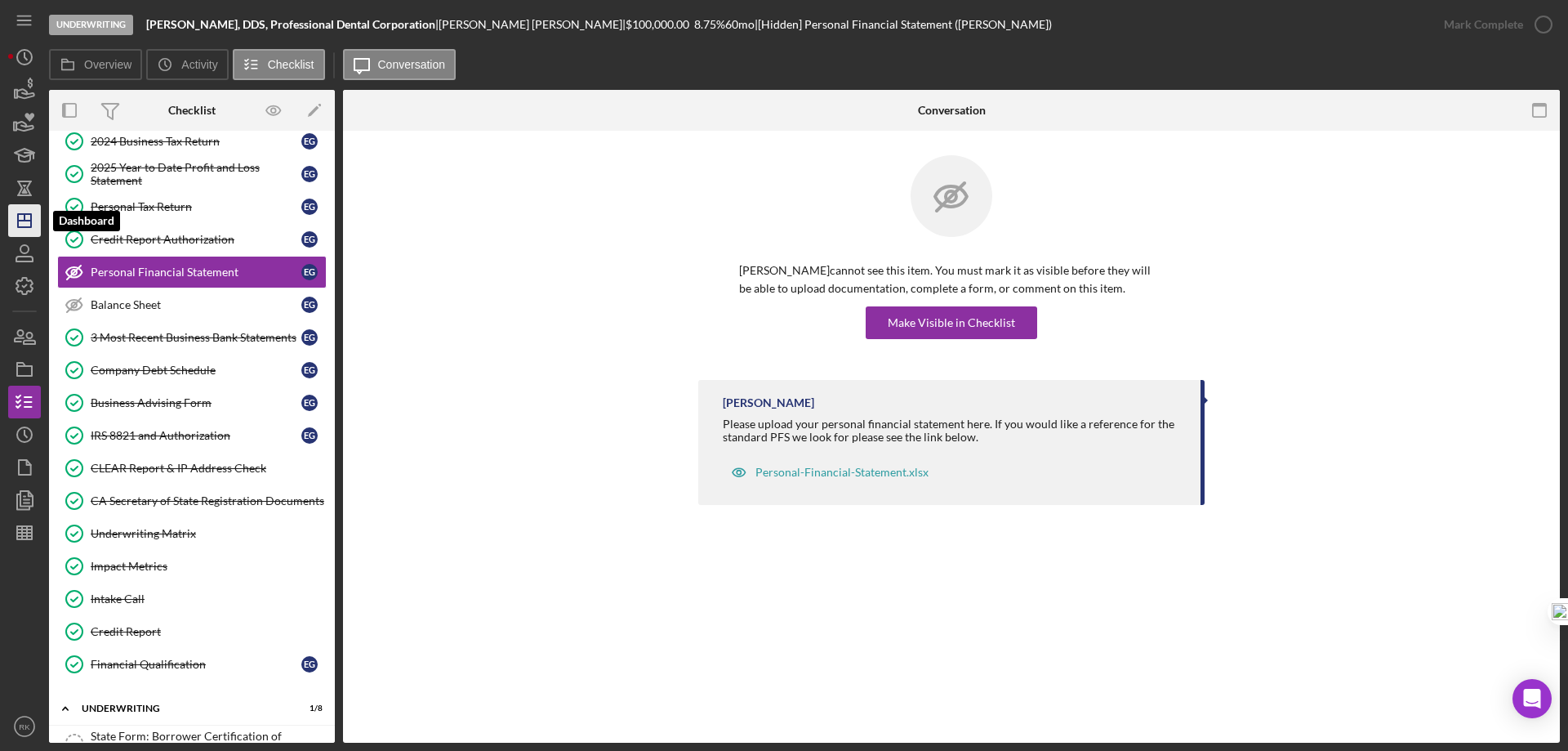
scroll to position [181, 0]
drag, startPoint x: 27, startPoint y: 223, endPoint x: 43, endPoint y: 212, distance: 19.4
click at [27, 223] on icon "Icon/Dashboard" at bounding box center [25, 220] width 41 height 41
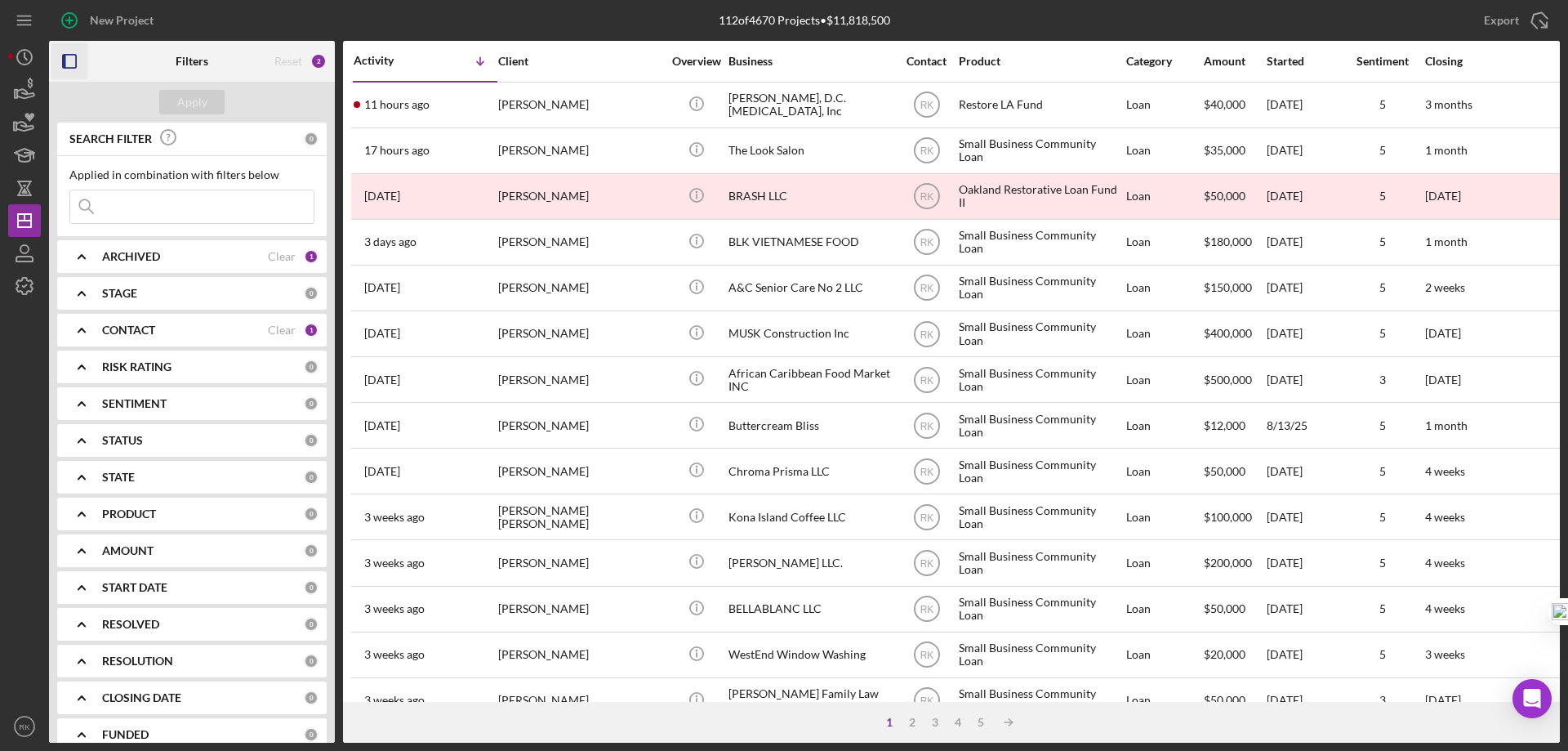
click at [67, 62] on icon "button" at bounding box center [70, 61] width 37 height 37
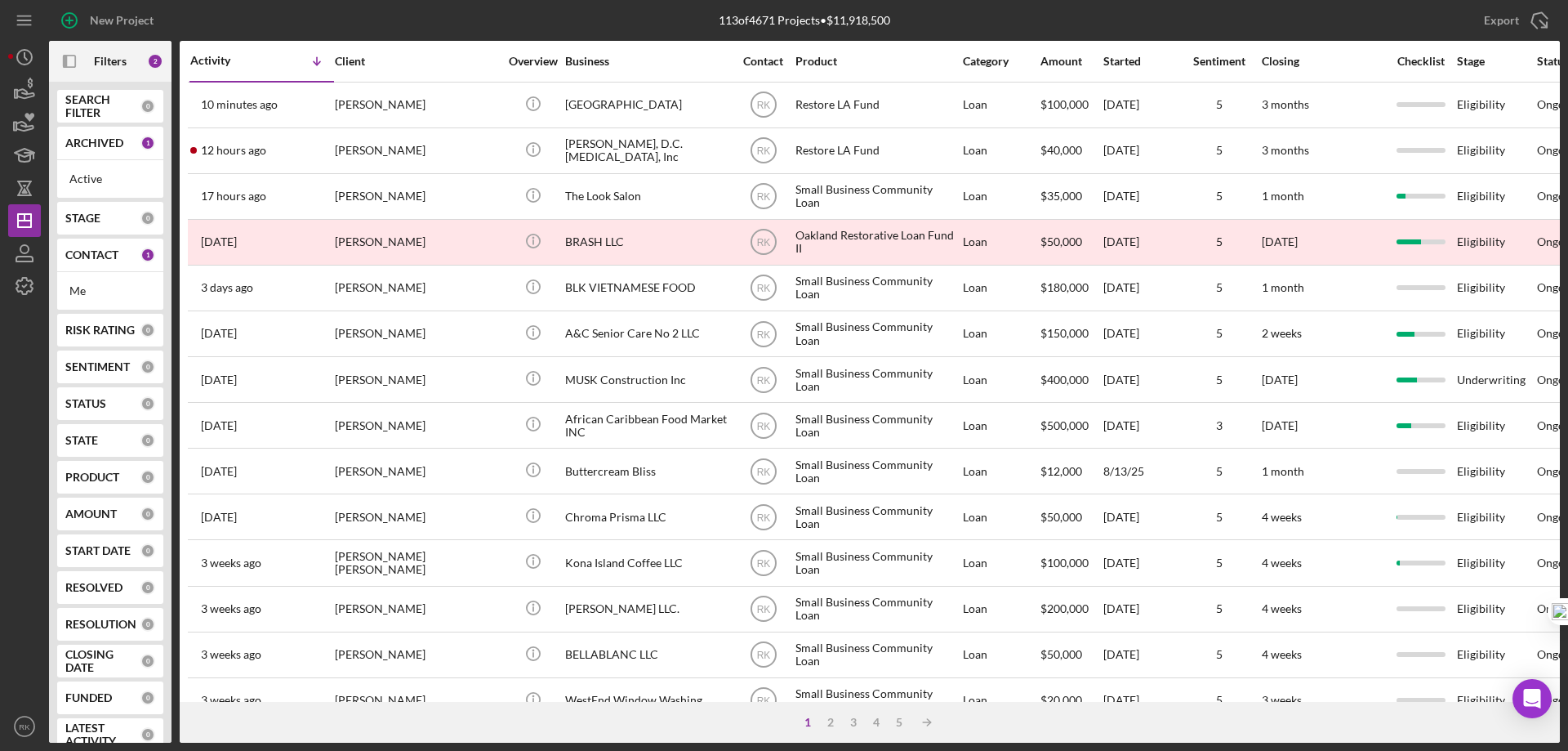
drag, startPoint x: 91, startPoint y: 257, endPoint x: 107, endPoint y: 322, distance: 66.9
click at [91, 257] on b "CONTACT" at bounding box center [92, 254] width 53 height 13
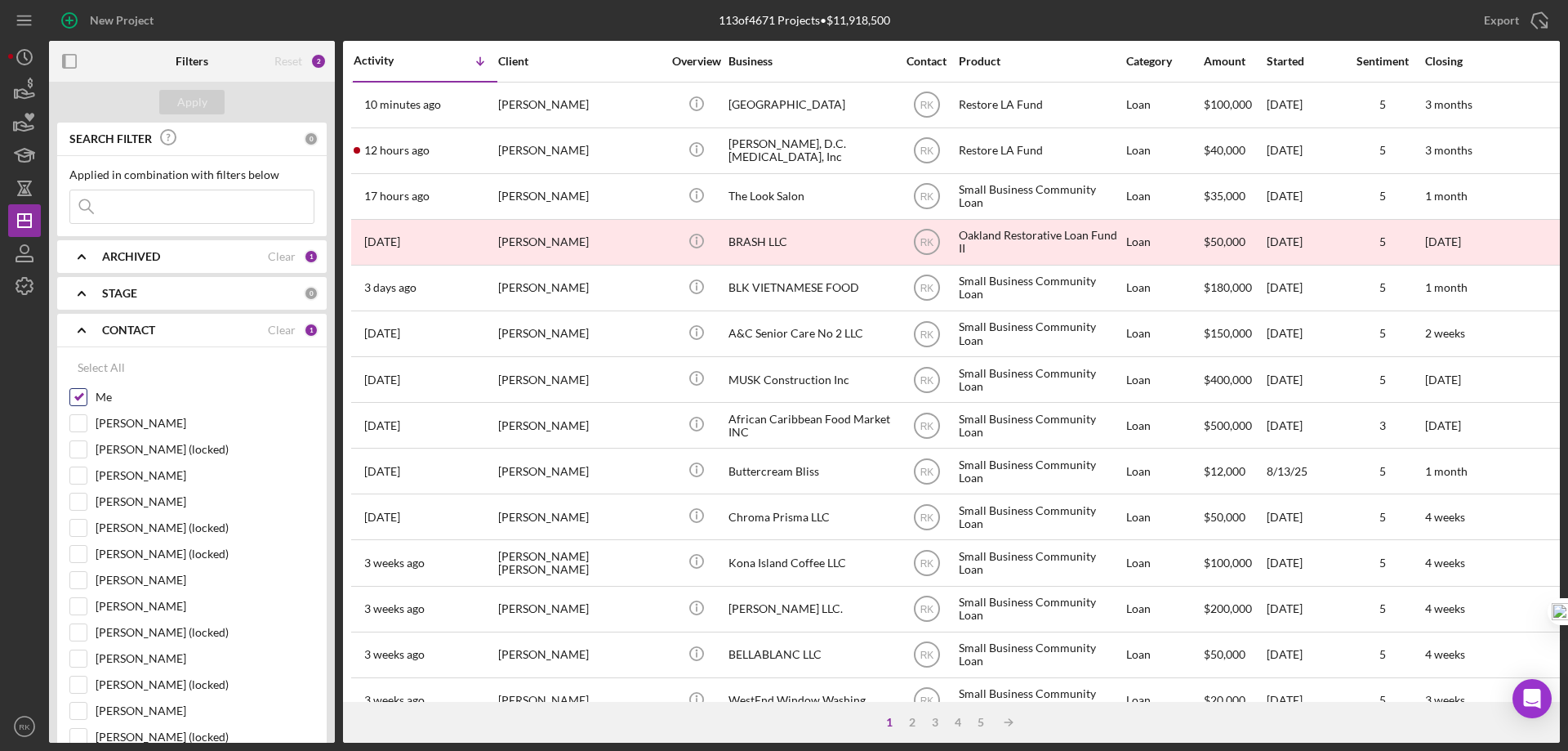
click at [80, 402] on input "Me" at bounding box center [78, 397] width 17 height 17
checkbox input "false"
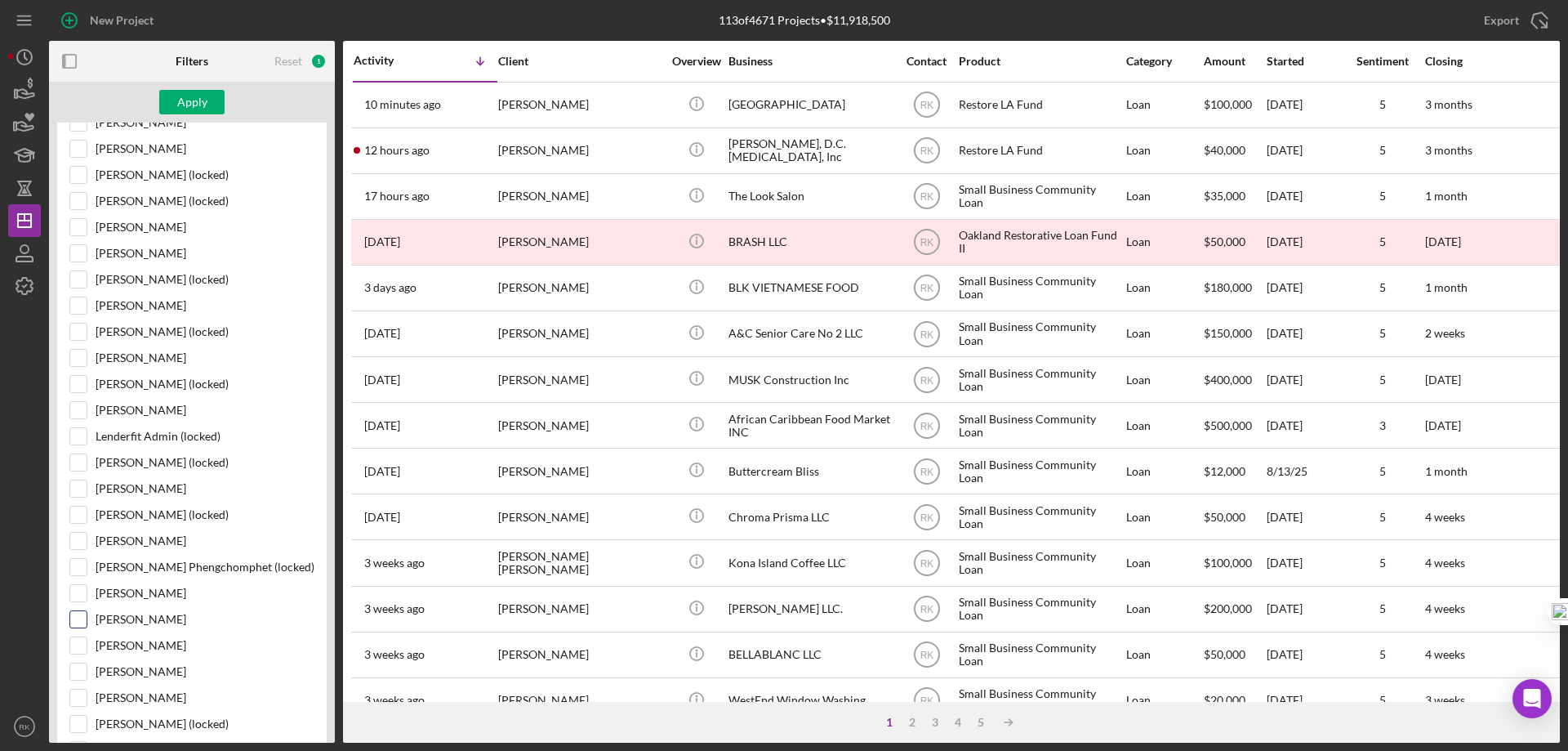
scroll to position [354, 0]
click at [76, 615] on input "Jaron Thexton" at bounding box center [78, 619] width 17 height 17
checkbox input "true"
click at [195, 109] on div "Apply" at bounding box center [192, 103] width 31 height 25
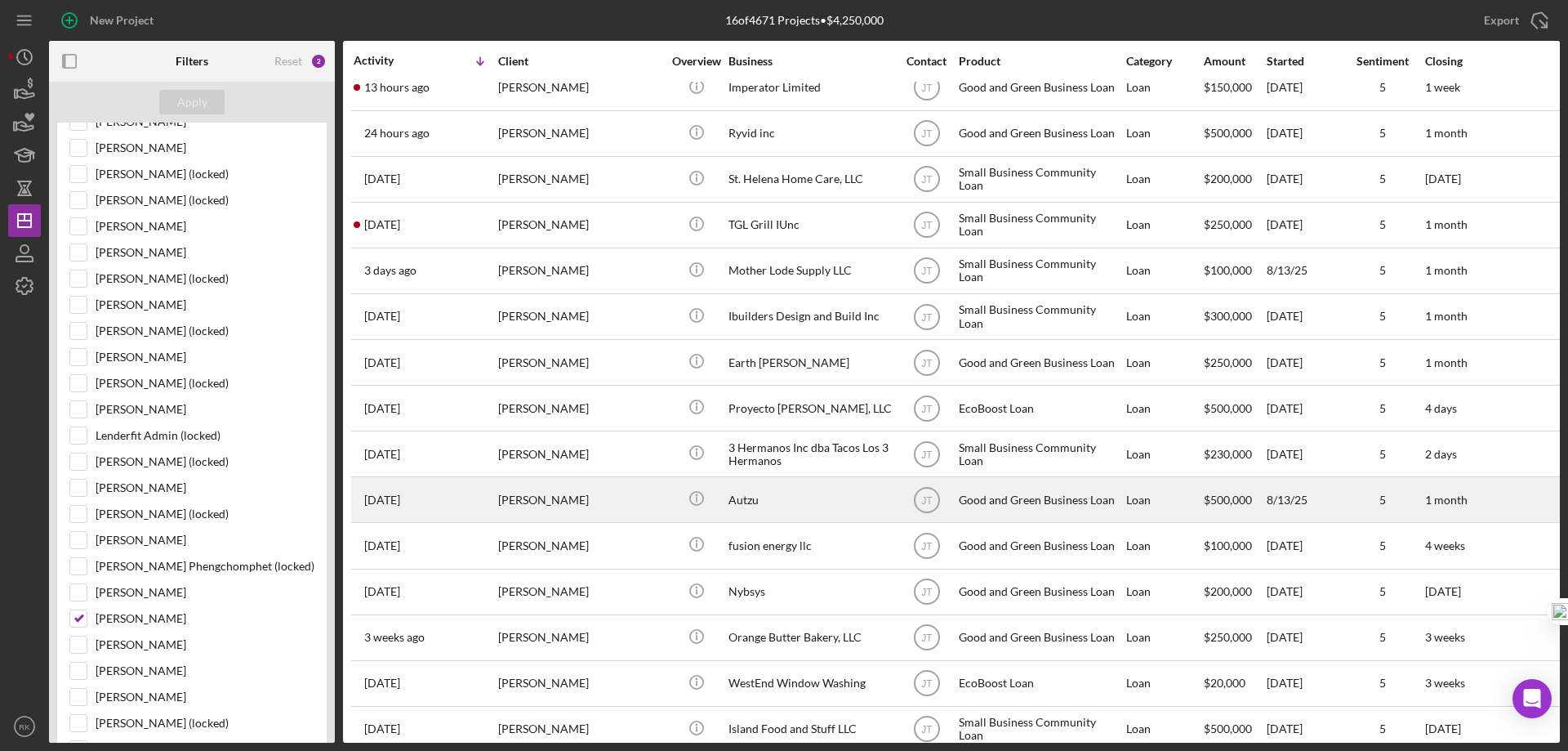
scroll to position [17, 0]
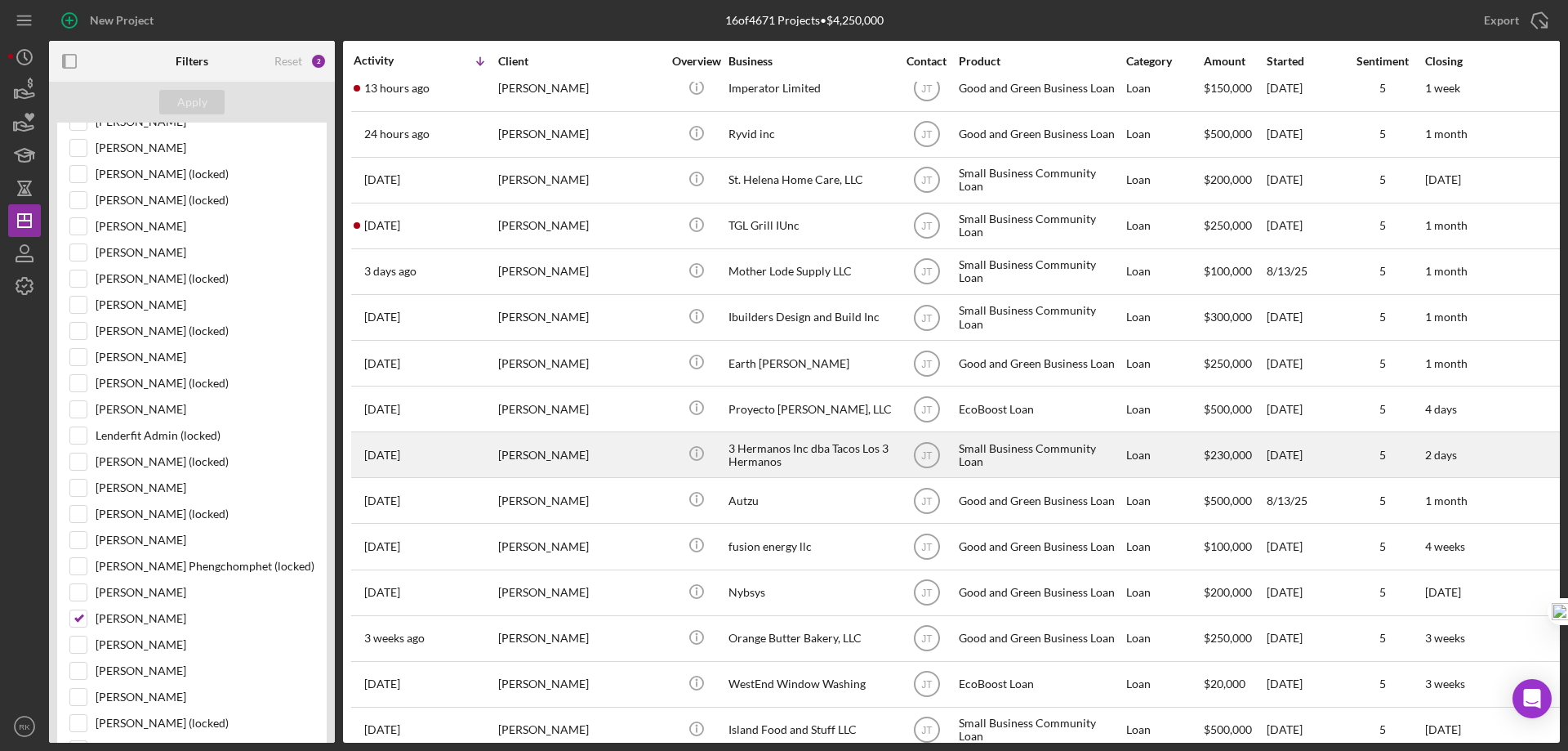
click at [756, 457] on div "3 Hermanos Inc dba Tacos Los 3 Hermanos" at bounding box center [810, 454] width 163 height 43
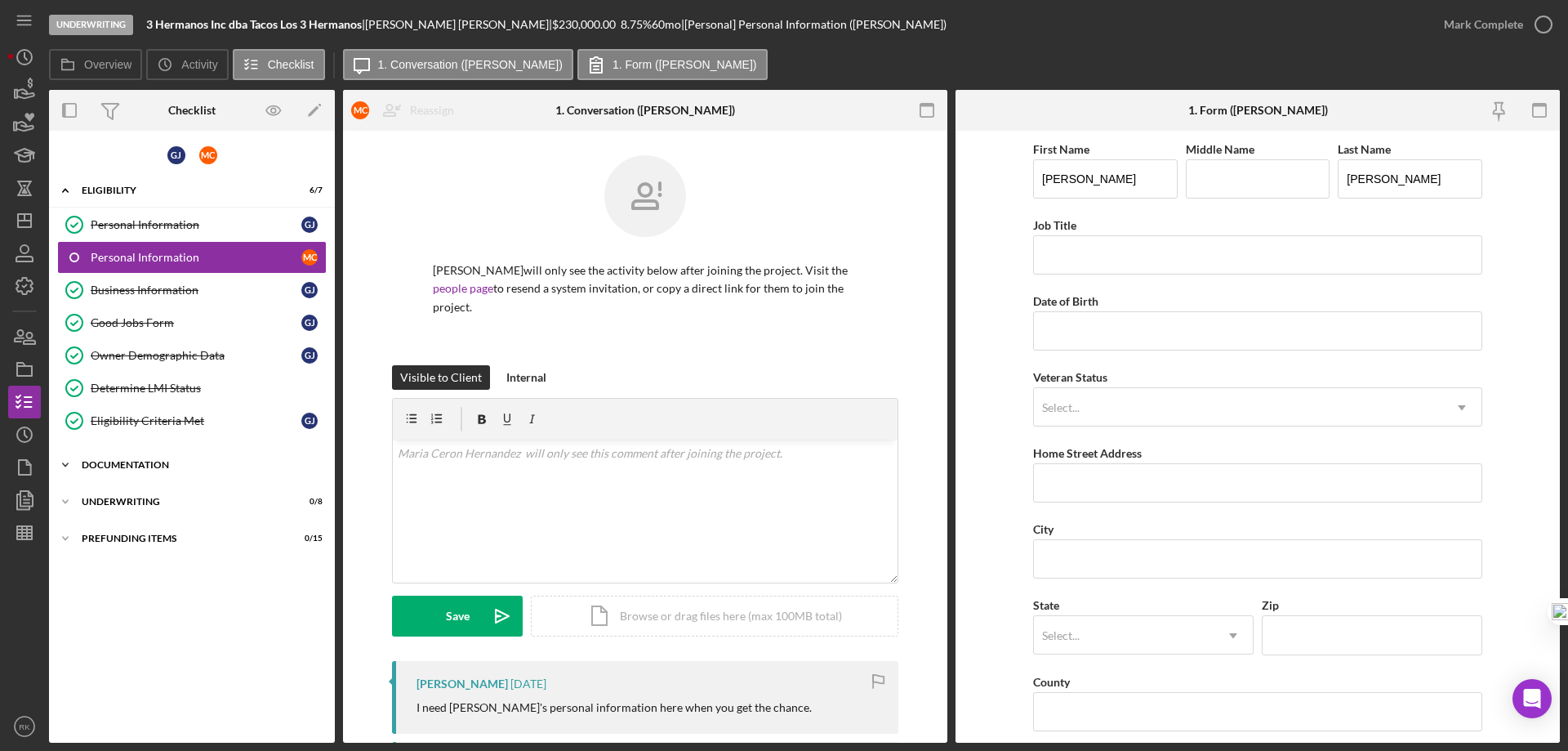
click at [67, 465] on icon "Icon/Expander" at bounding box center [65, 464] width 32 height 32
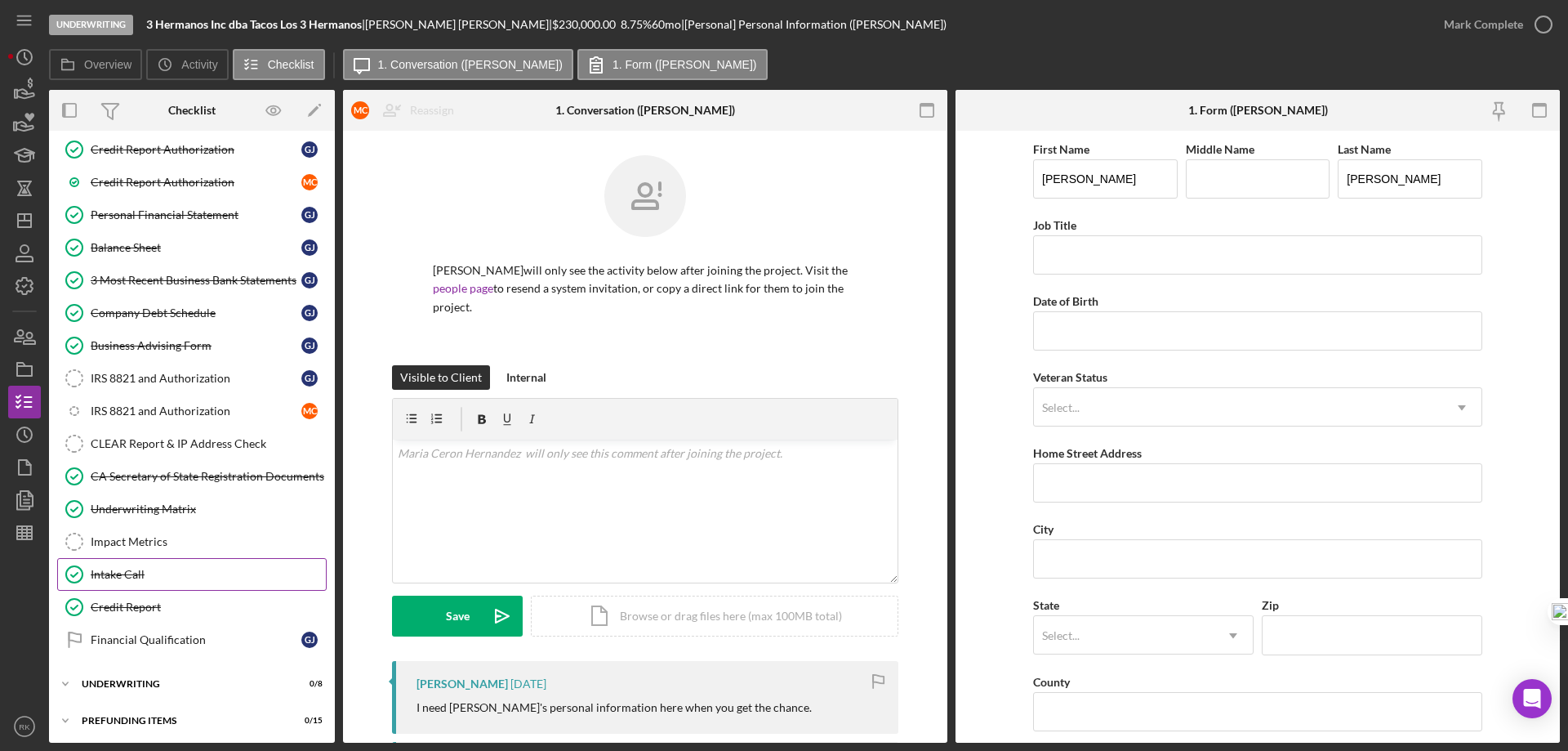
scroll to position [582, 0]
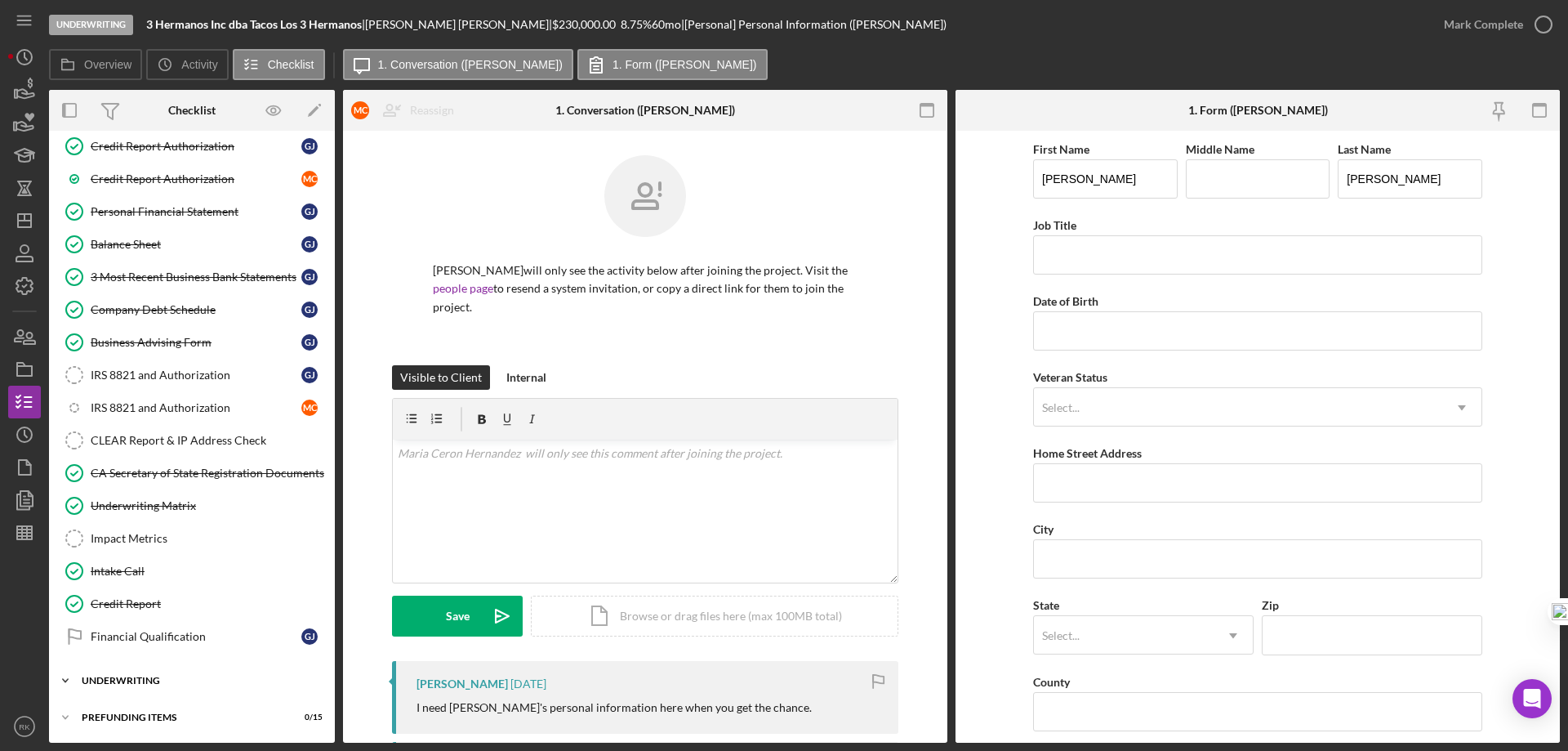
click at [99, 682] on div "Underwriting" at bounding box center [198, 680] width 233 height 10
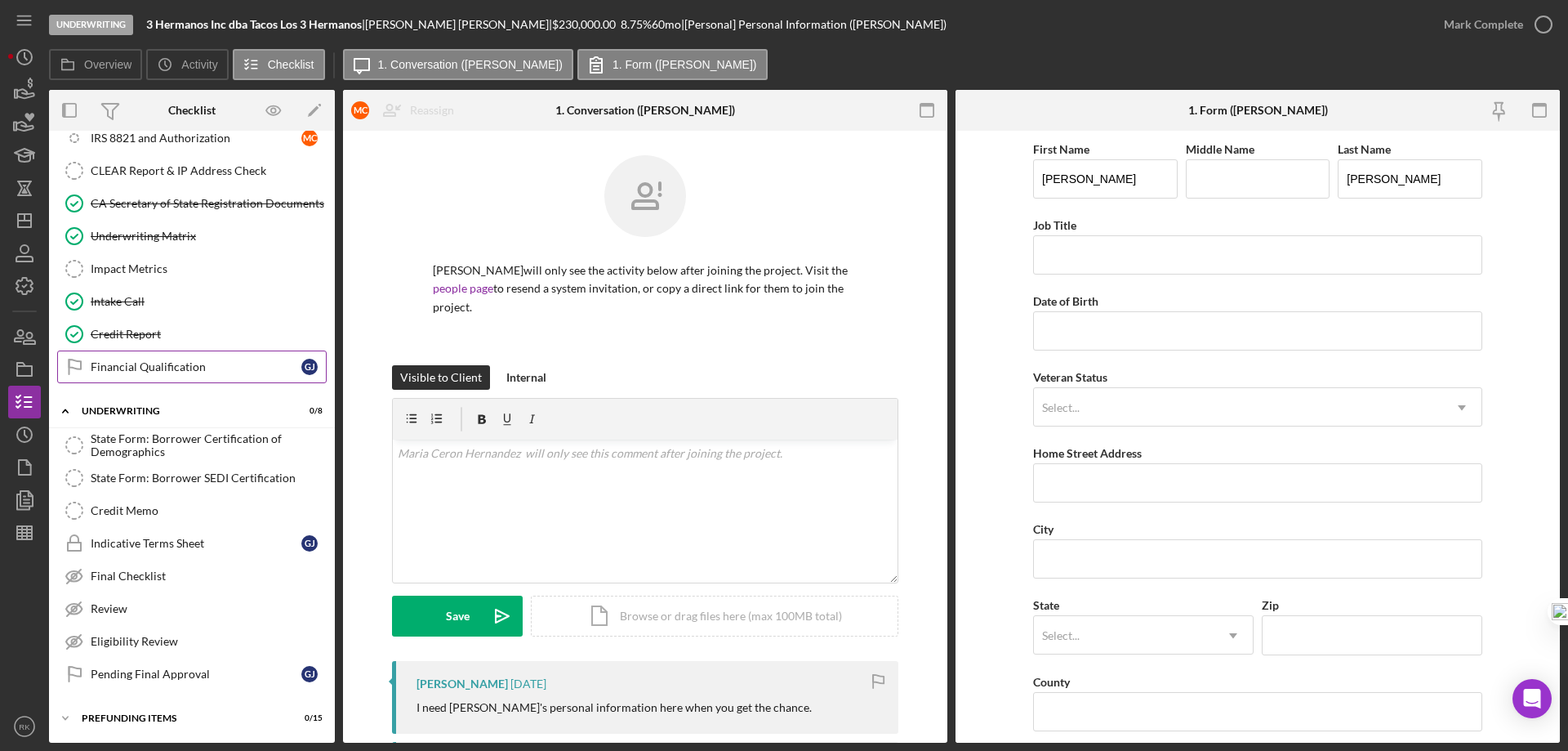
scroll to position [853, 0]
click at [172, 639] on div "Eligibility Review" at bounding box center [208, 641] width 236 height 13
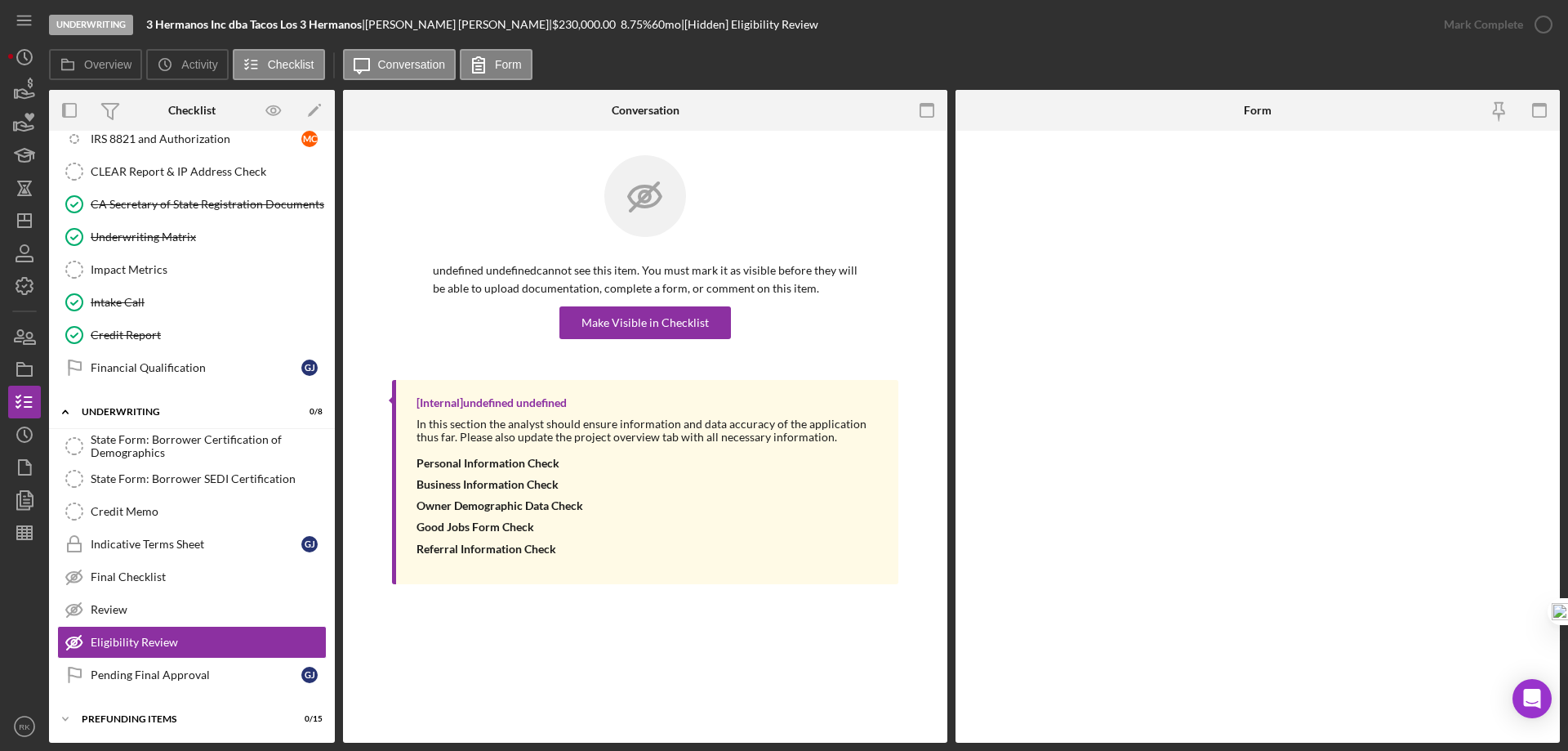
scroll to position [853, 0]
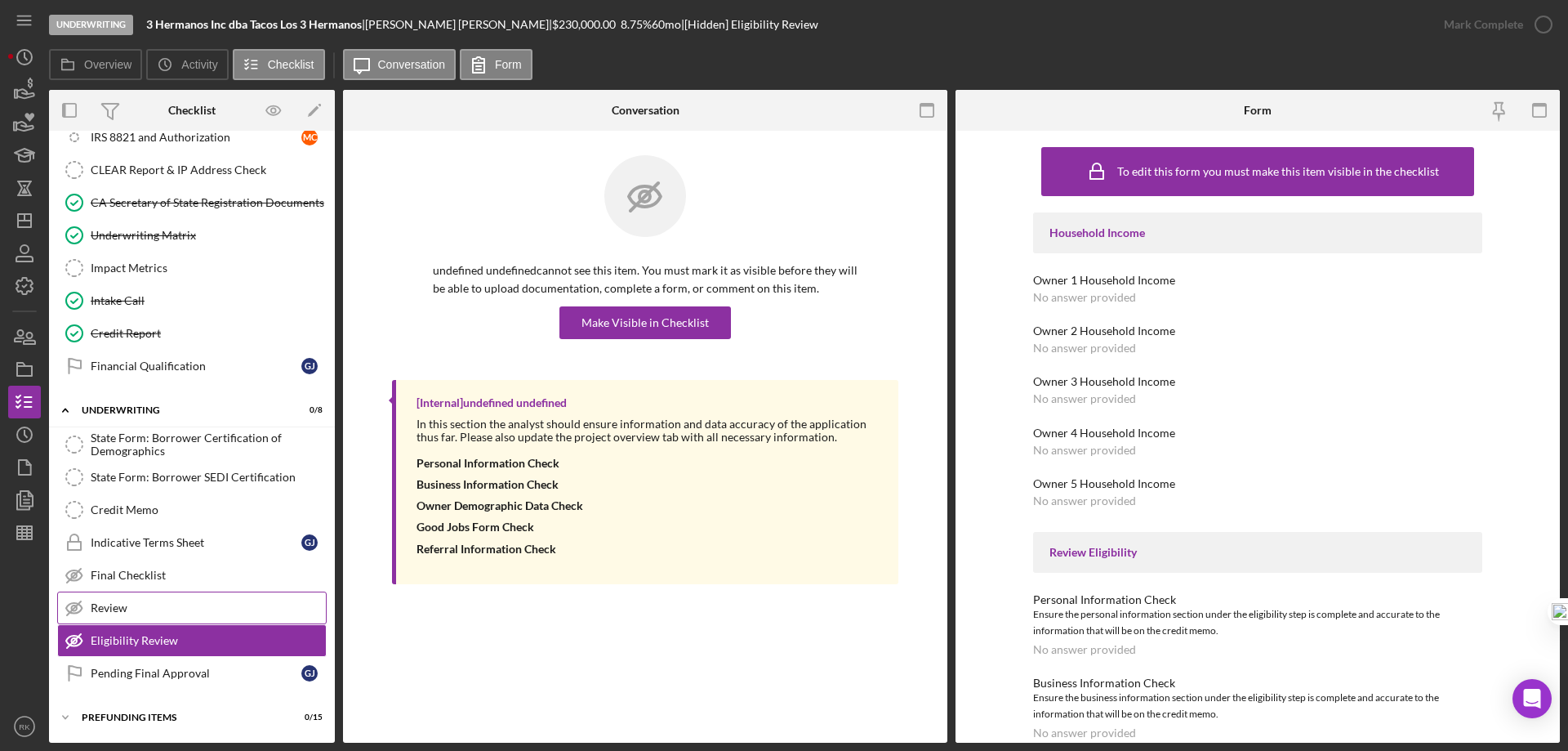
click at [163, 613] on div "Review" at bounding box center [208, 607] width 236 height 13
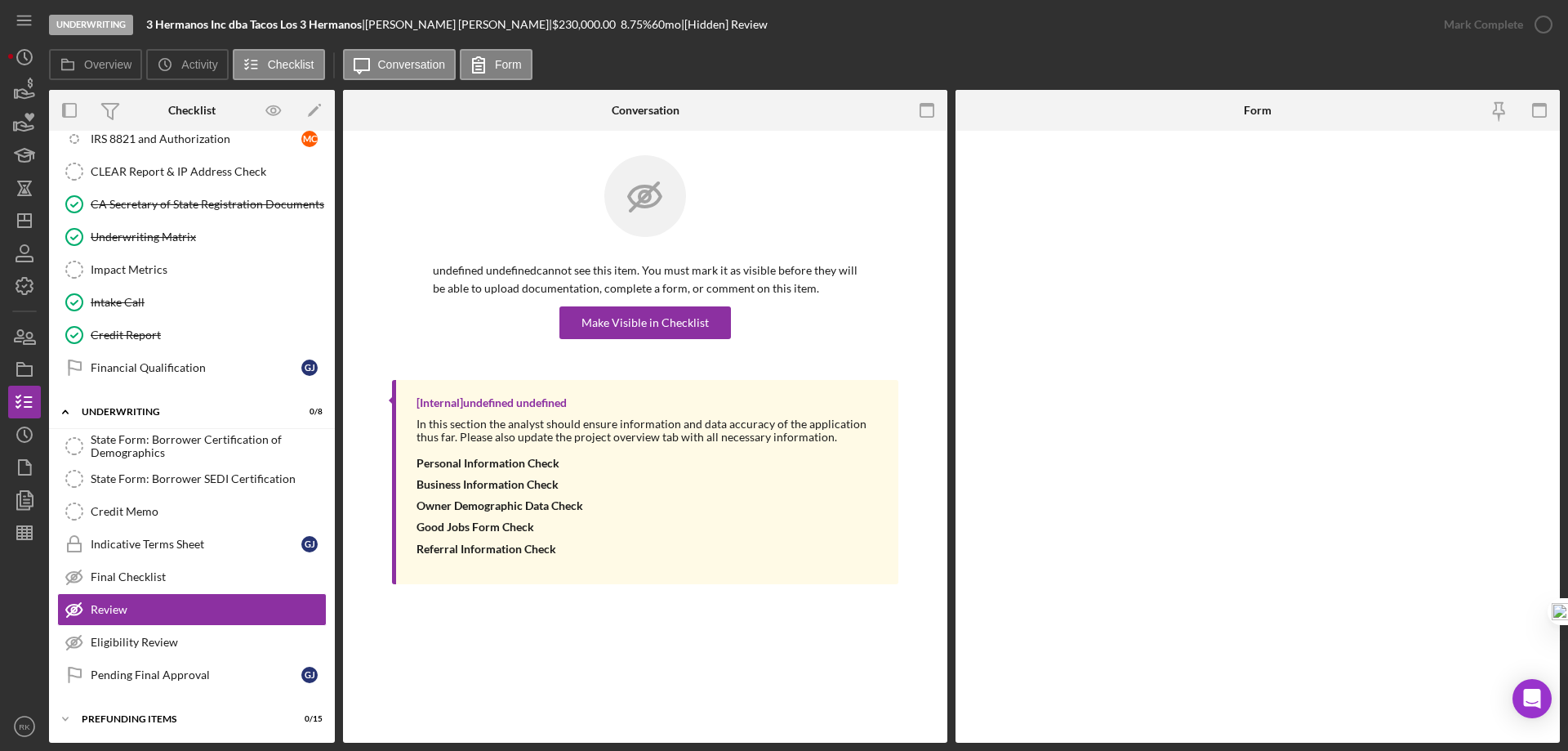
scroll to position [853, 0]
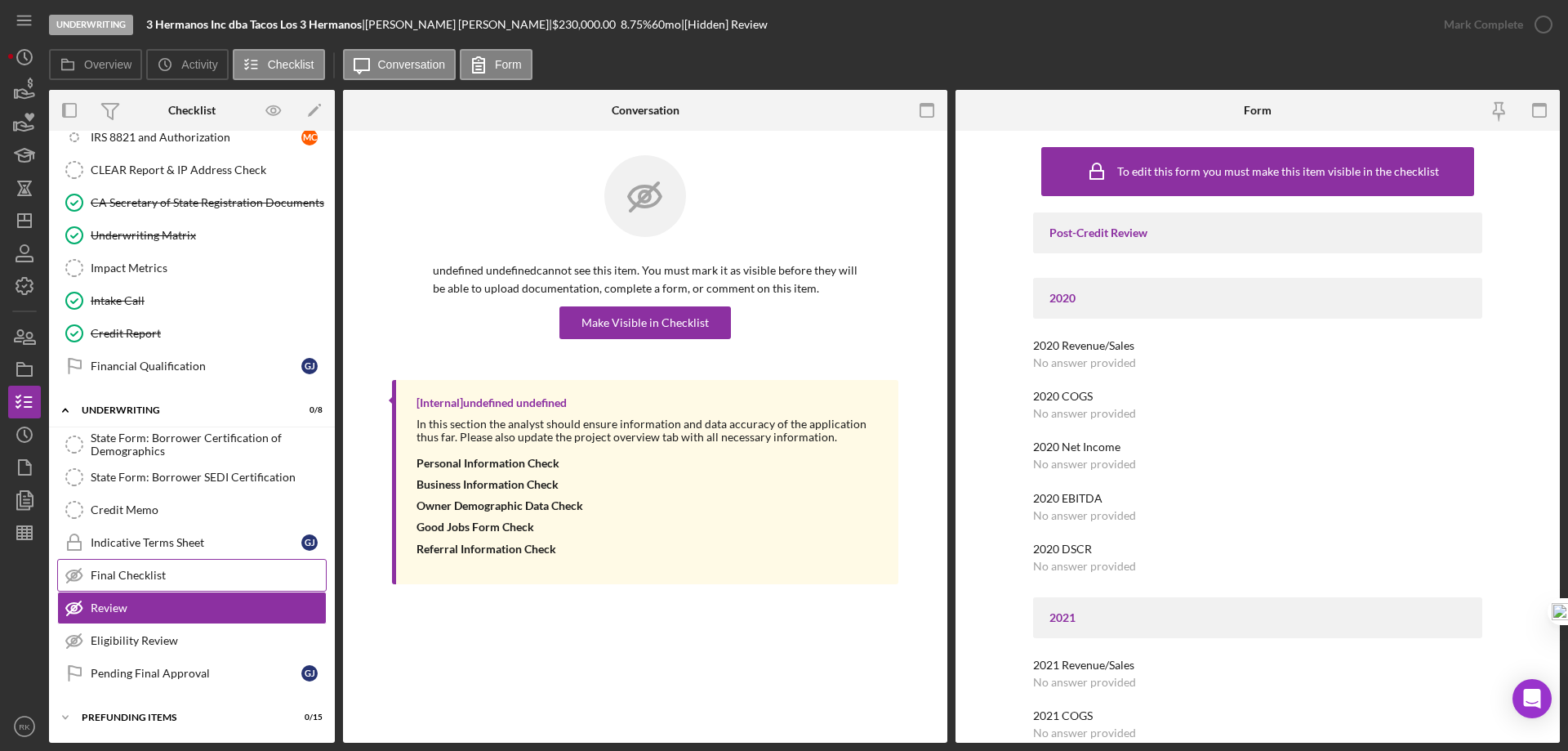
click at [179, 577] on div "Final Checklist" at bounding box center [208, 575] width 236 height 13
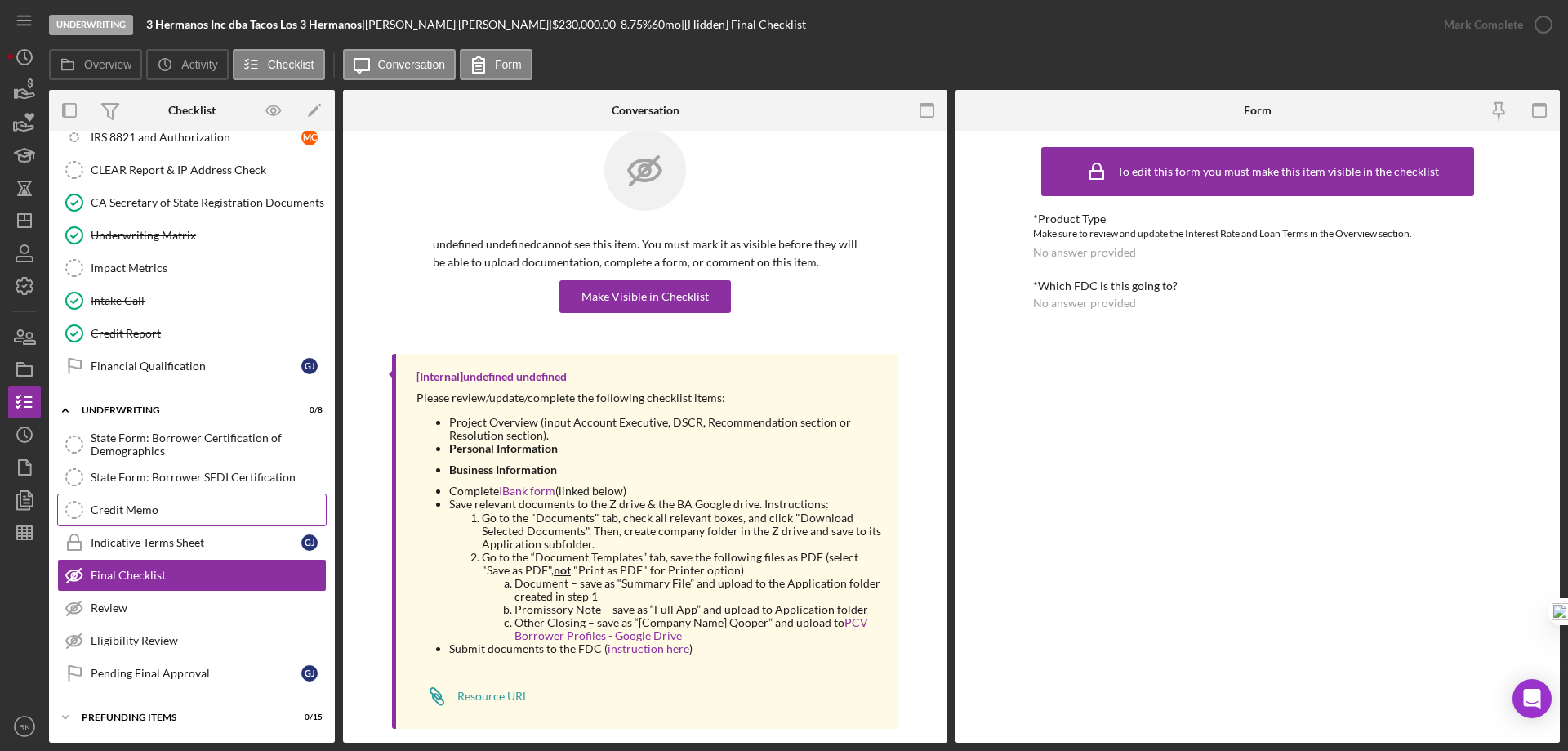
scroll to position [27, 0]
drag, startPoint x: 29, startPoint y: 225, endPoint x: 34, endPoint y: 253, distance: 28.4
click at [29, 225] on icon "Icon/Dashboard" at bounding box center [25, 220] width 41 height 41
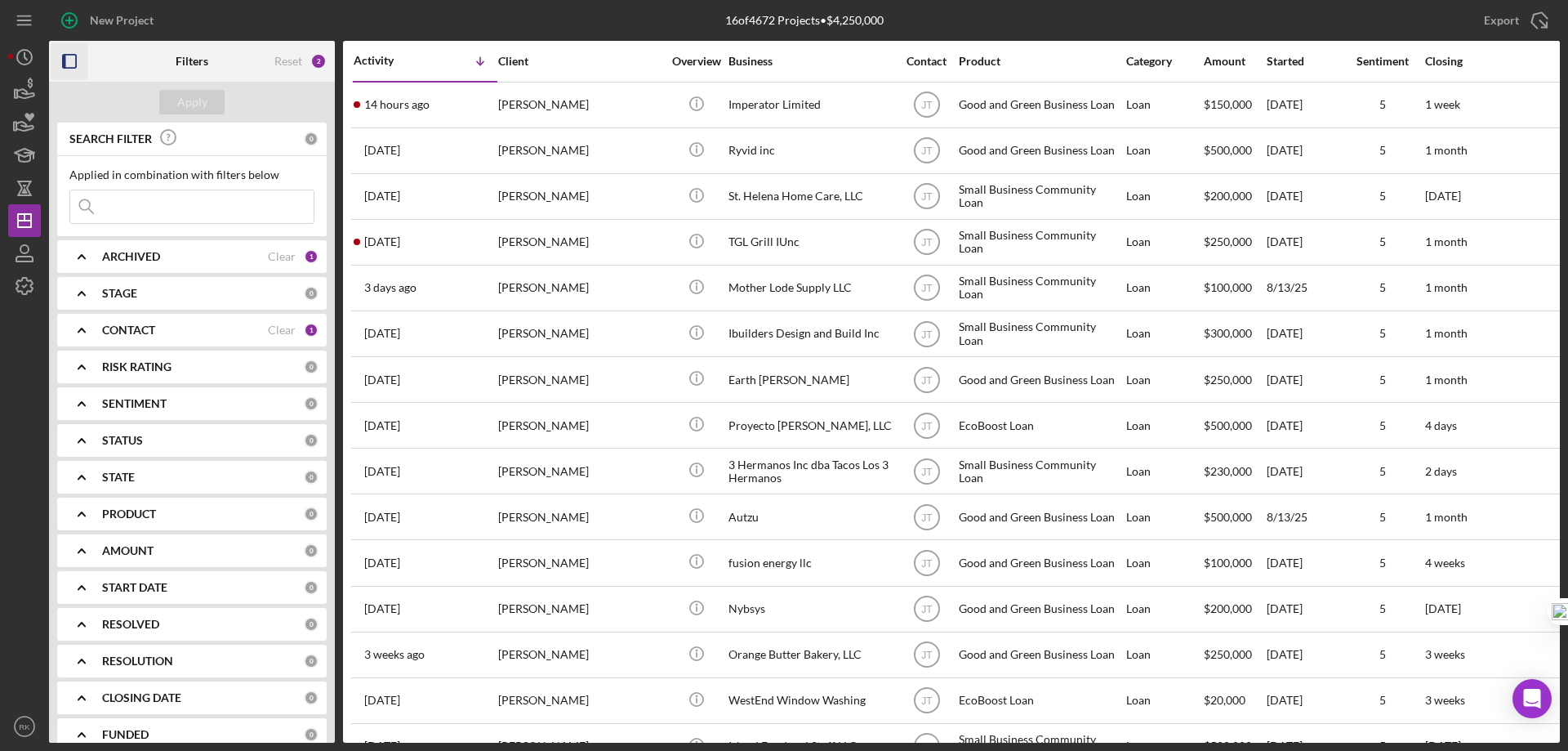
click at [67, 60] on icon "button" at bounding box center [70, 61] width 37 height 37
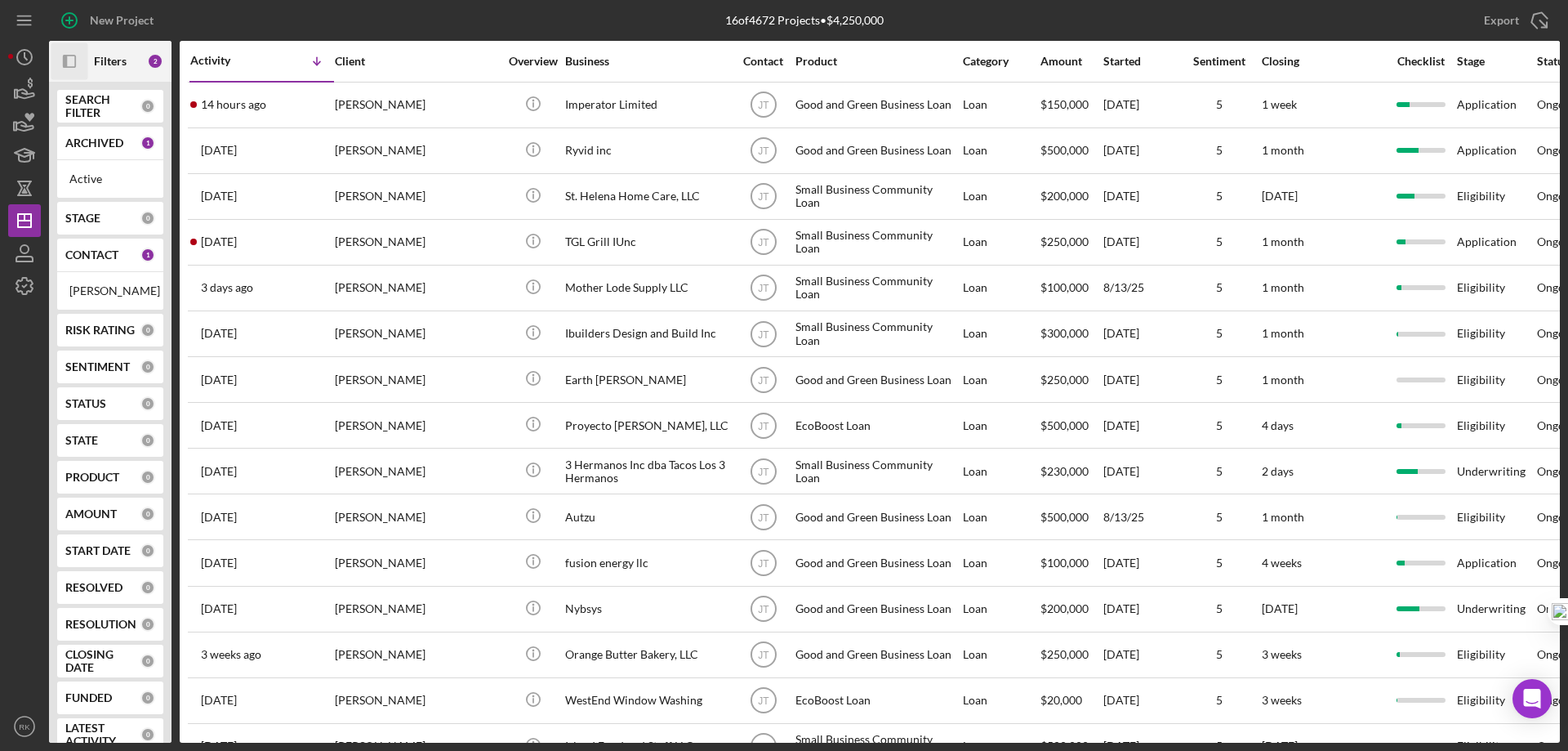
click at [123, 252] on div "CONTACT" at bounding box center [103, 254] width 75 height 13
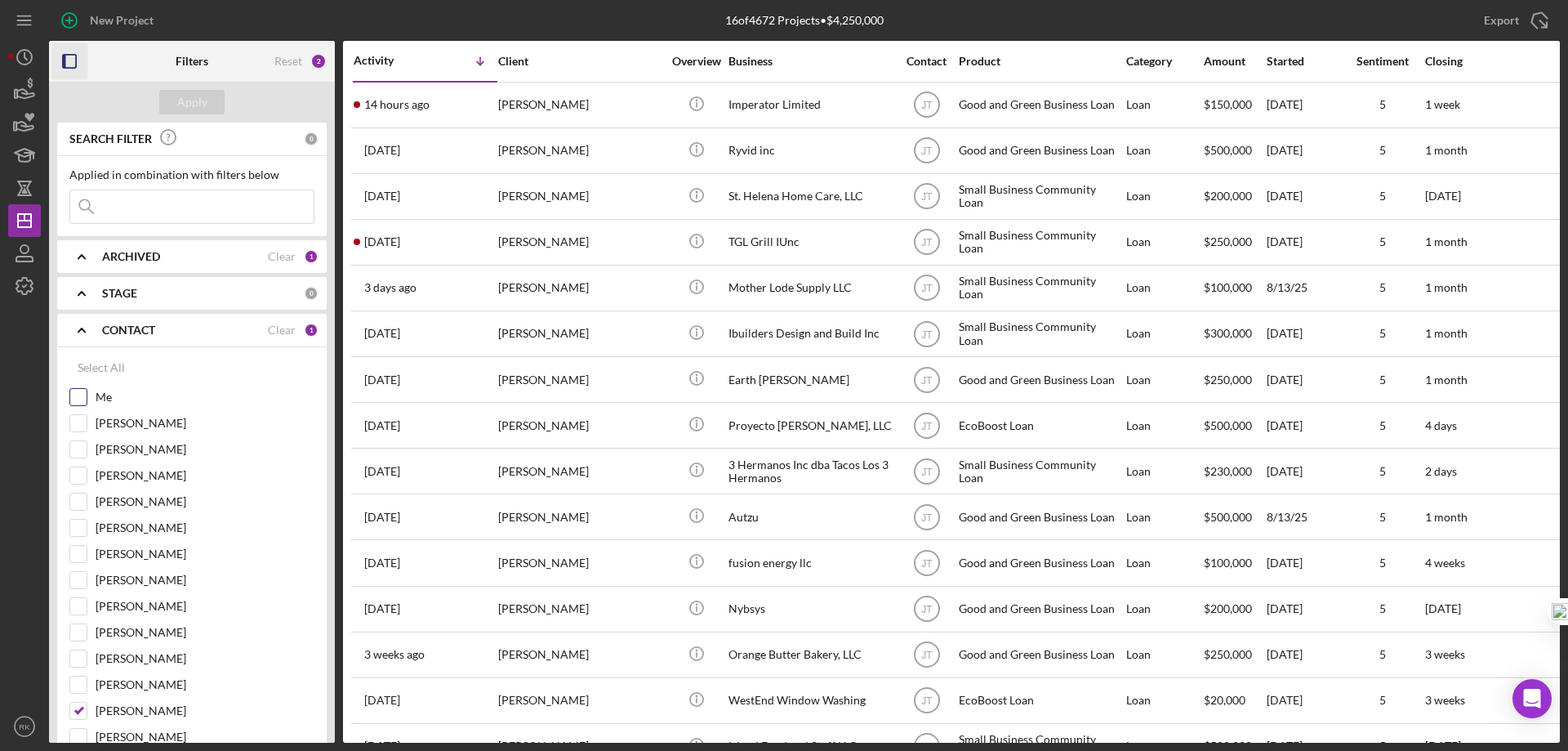
click at [82, 398] on input "Me" at bounding box center [78, 397] width 17 height 17
checkbox input "true"
click at [75, 708] on input "Jaron Thexton" at bounding box center [78, 711] width 17 height 17
checkbox input "false"
click at [201, 105] on div "Apply" at bounding box center [192, 103] width 31 height 25
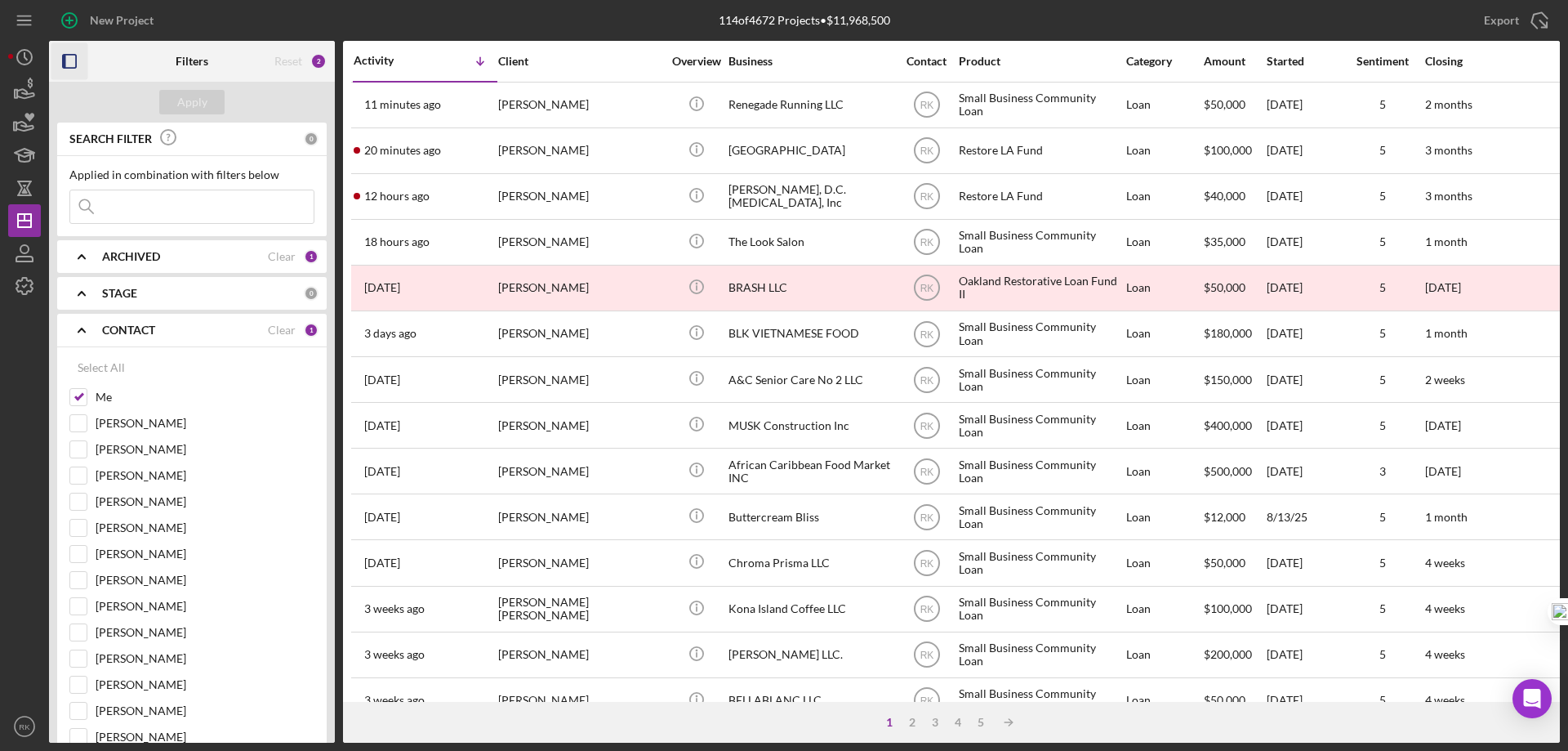
click at [75, 61] on icon "button" at bounding box center [70, 61] width 37 height 37
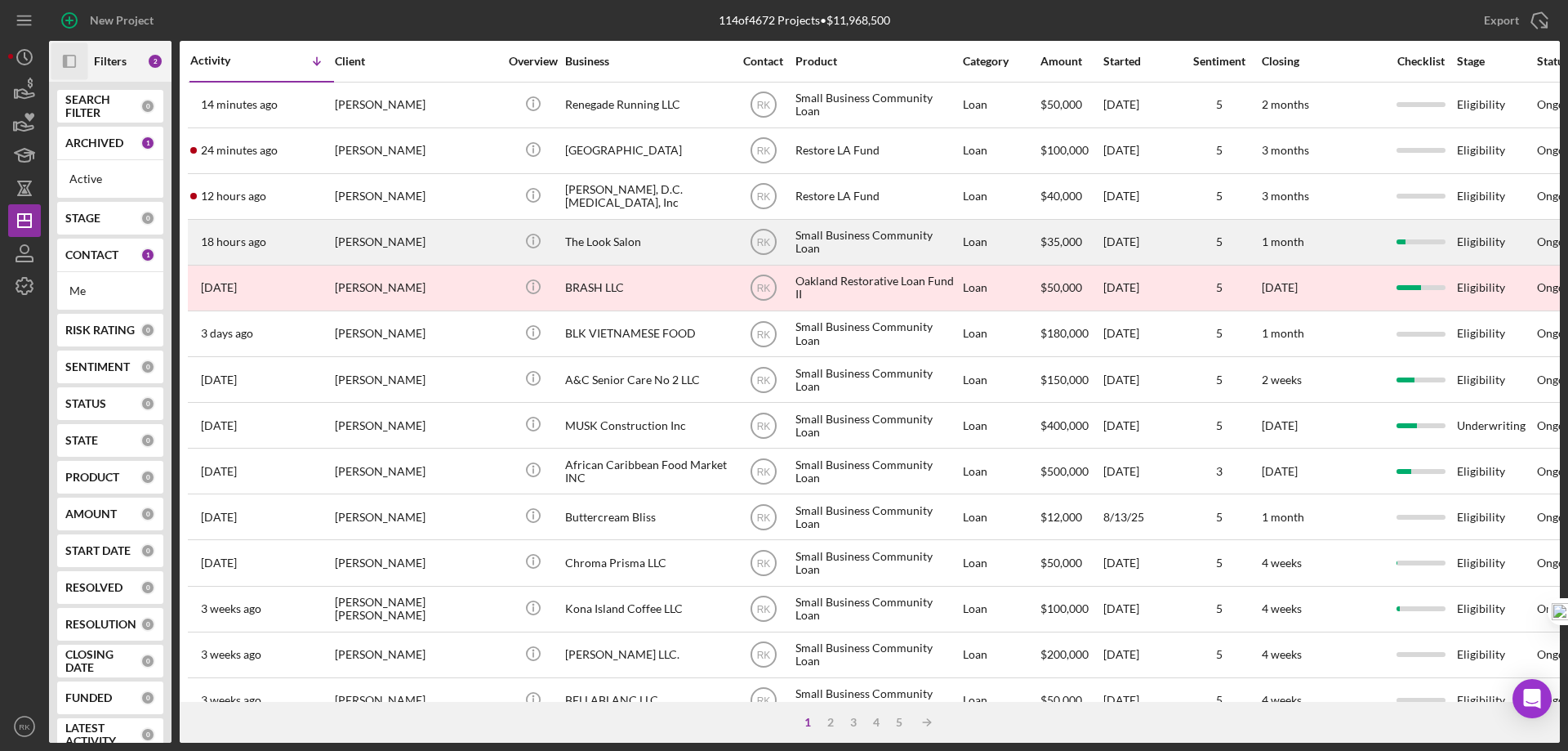
click at [583, 241] on div "The Look Salon" at bounding box center [646, 242] width 163 height 43
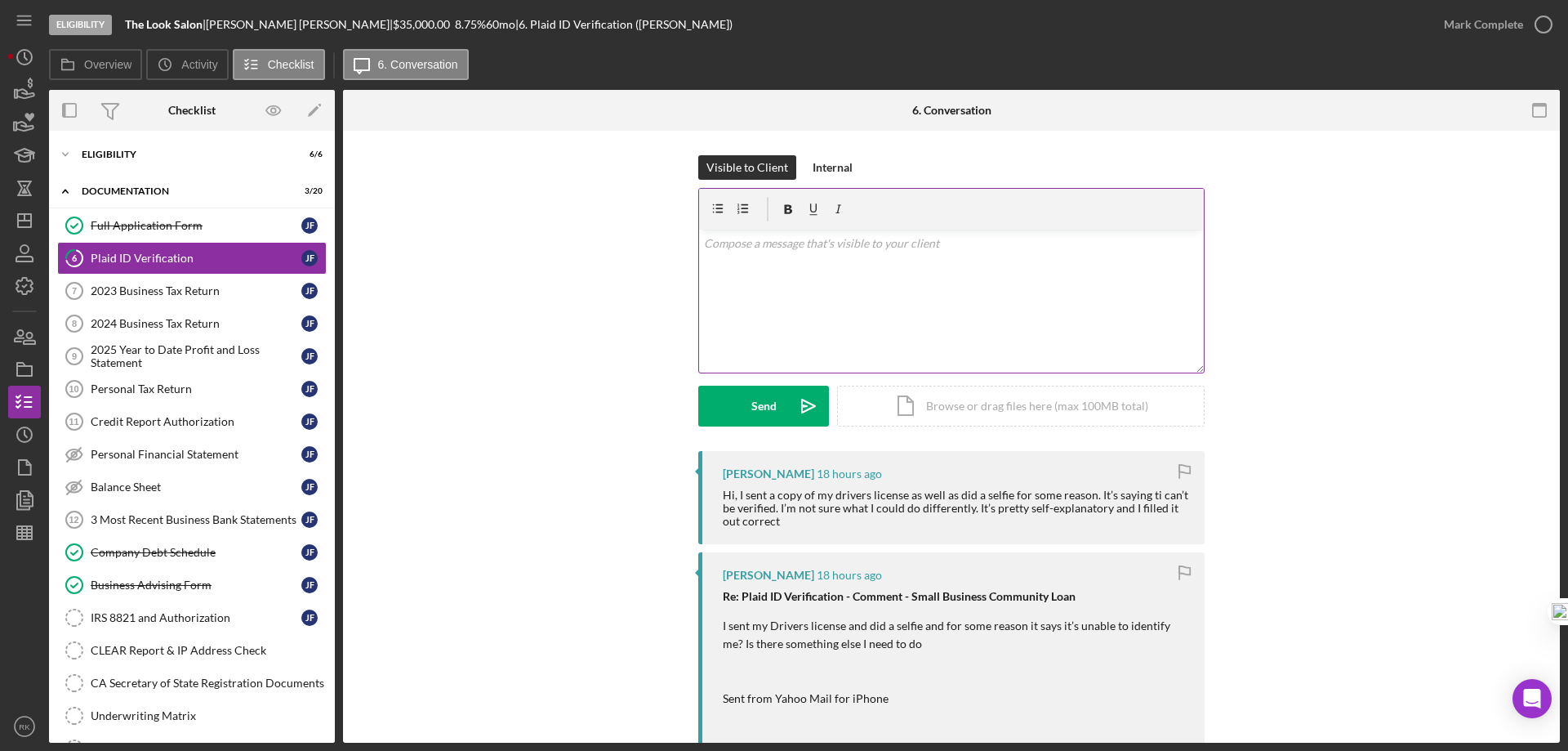
click at [753, 254] on div "v Color teal Color pink Remove color Add row above Add row below Add column bef…" at bounding box center [951, 301] width 505 height 143
drag, startPoint x: 1187, startPoint y: 244, endPoint x: 697, endPoint y: 243, distance: 490.0
click at [699, 243] on div "v Color teal Color pink Remove color Add row above Add row below Add column bef…" at bounding box center [951, 301] width 505 height 143
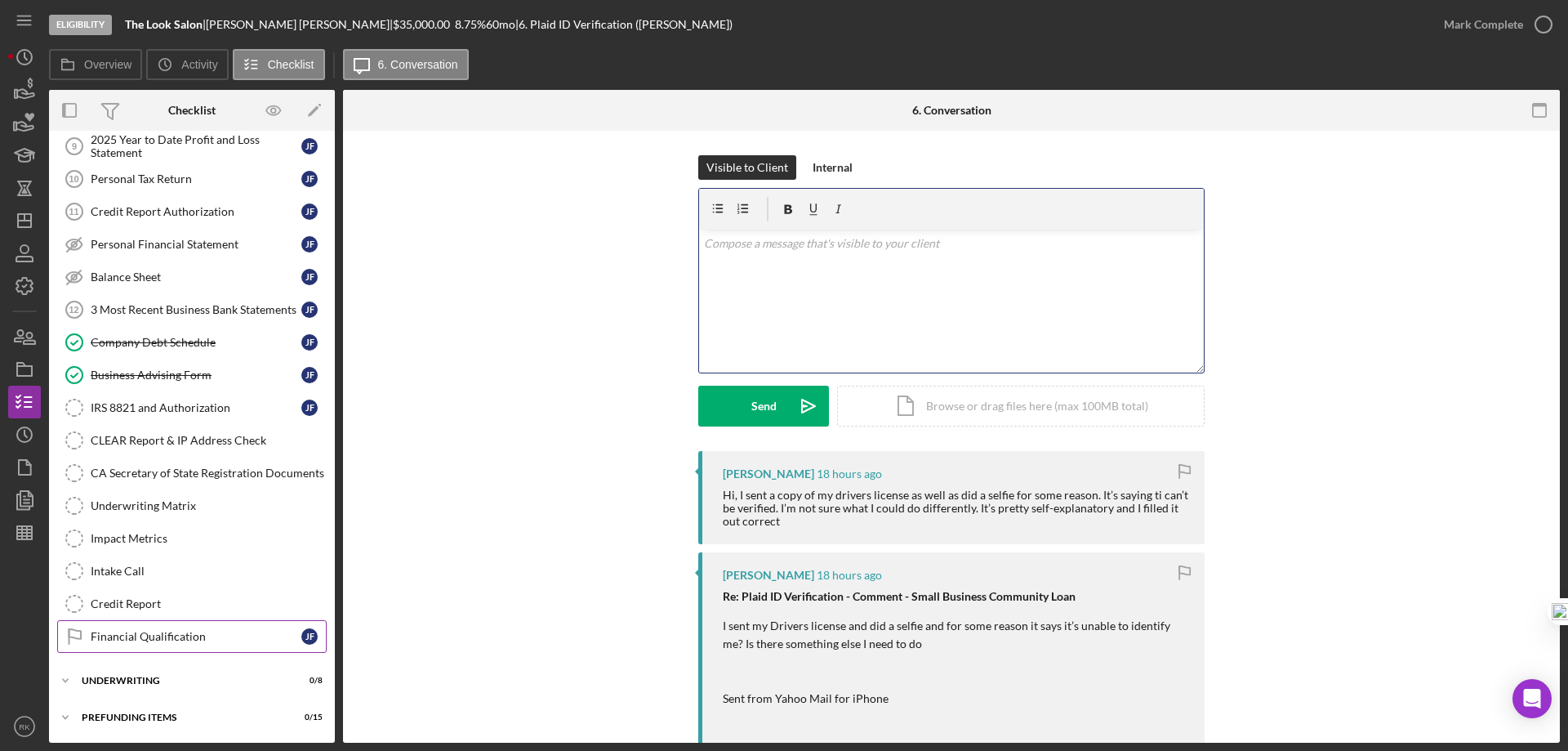
click at [159, 634] on div "Financial Qualification" at bounding box center [196, 636] width 211 height 13
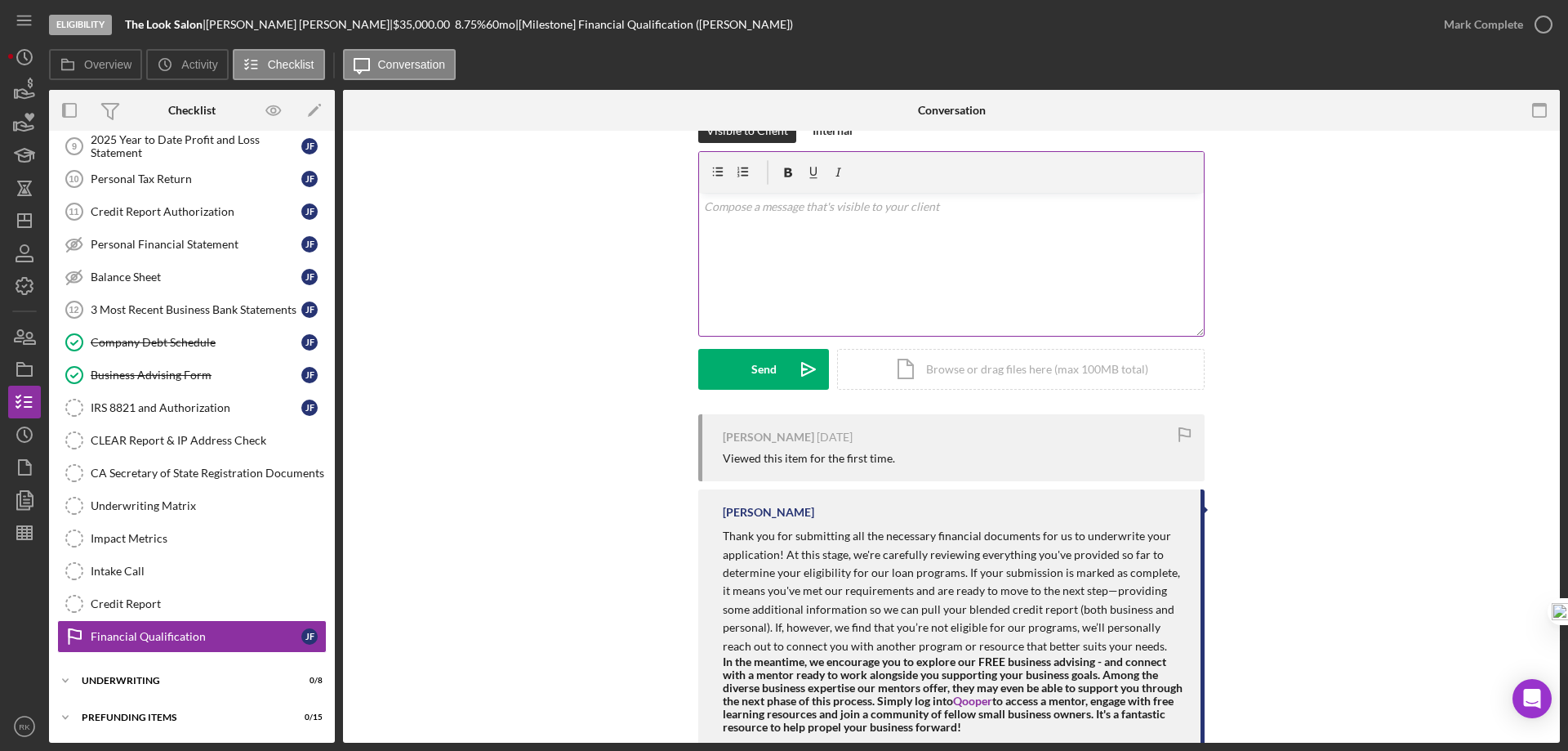
scroll to position [81, 0]
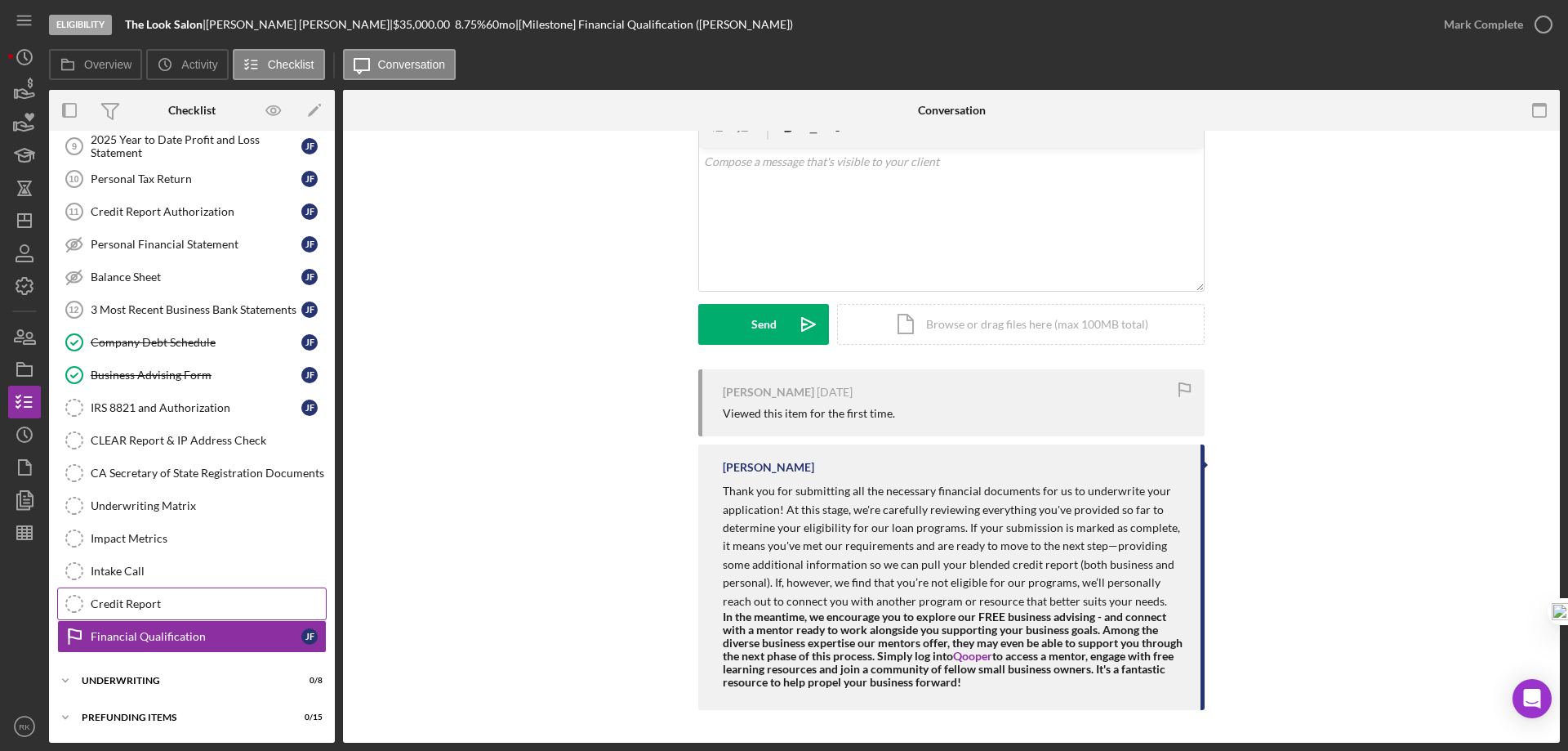
click at [176, 607] on div "Credit Report" at bounding box center [208, 604] width 236 height 13
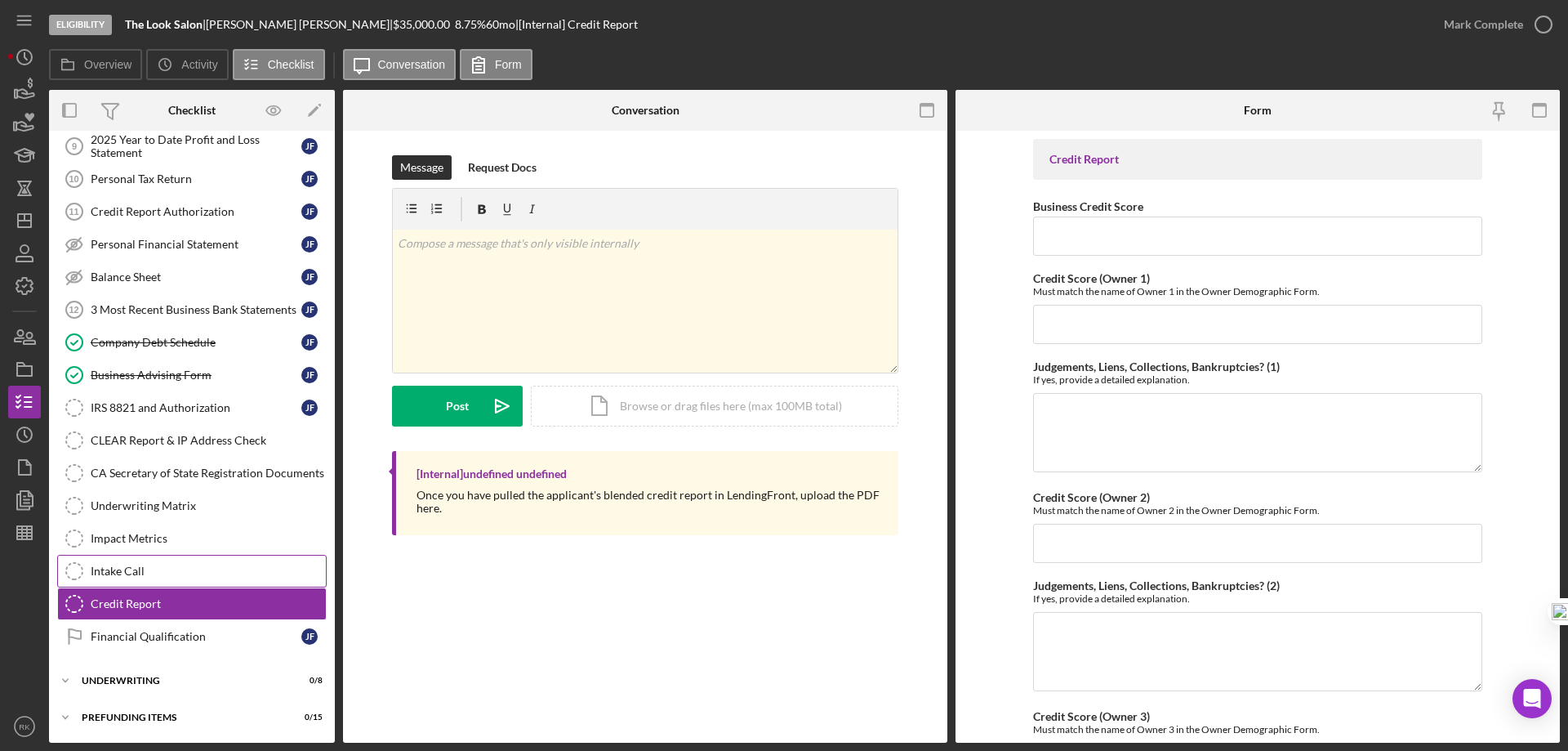
click at [160, 565] on div "Intake Call" at bounding box center [208, 570] width 236 height 13
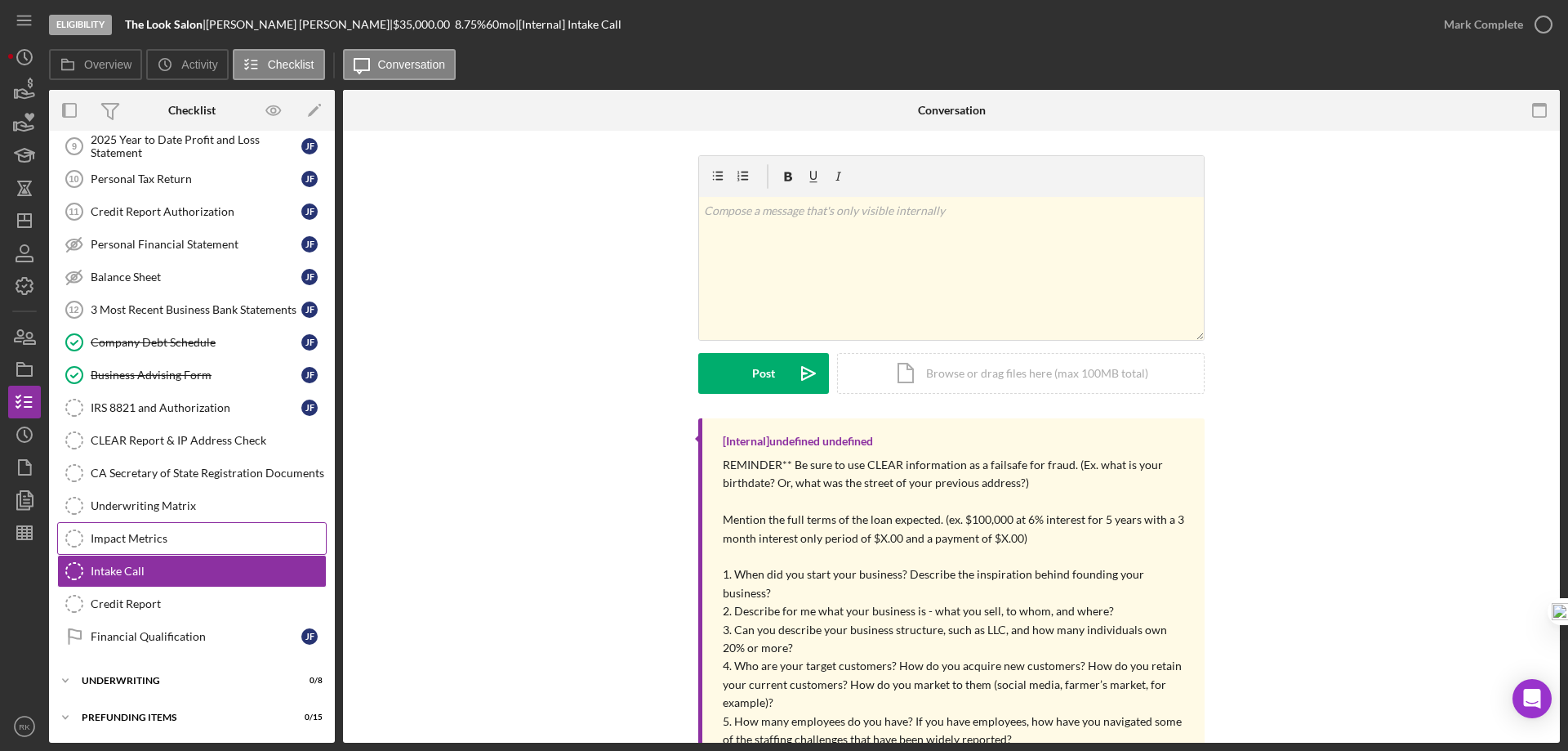
drag, startPoint x: 164, startPoint y: 531, endPoint x: 164, endPoint y: 514, distance: 17.0
click at [164, 530] on link "Impact Metrics Impact Metrics" at bounding box center [192, 538] width 270 height 32
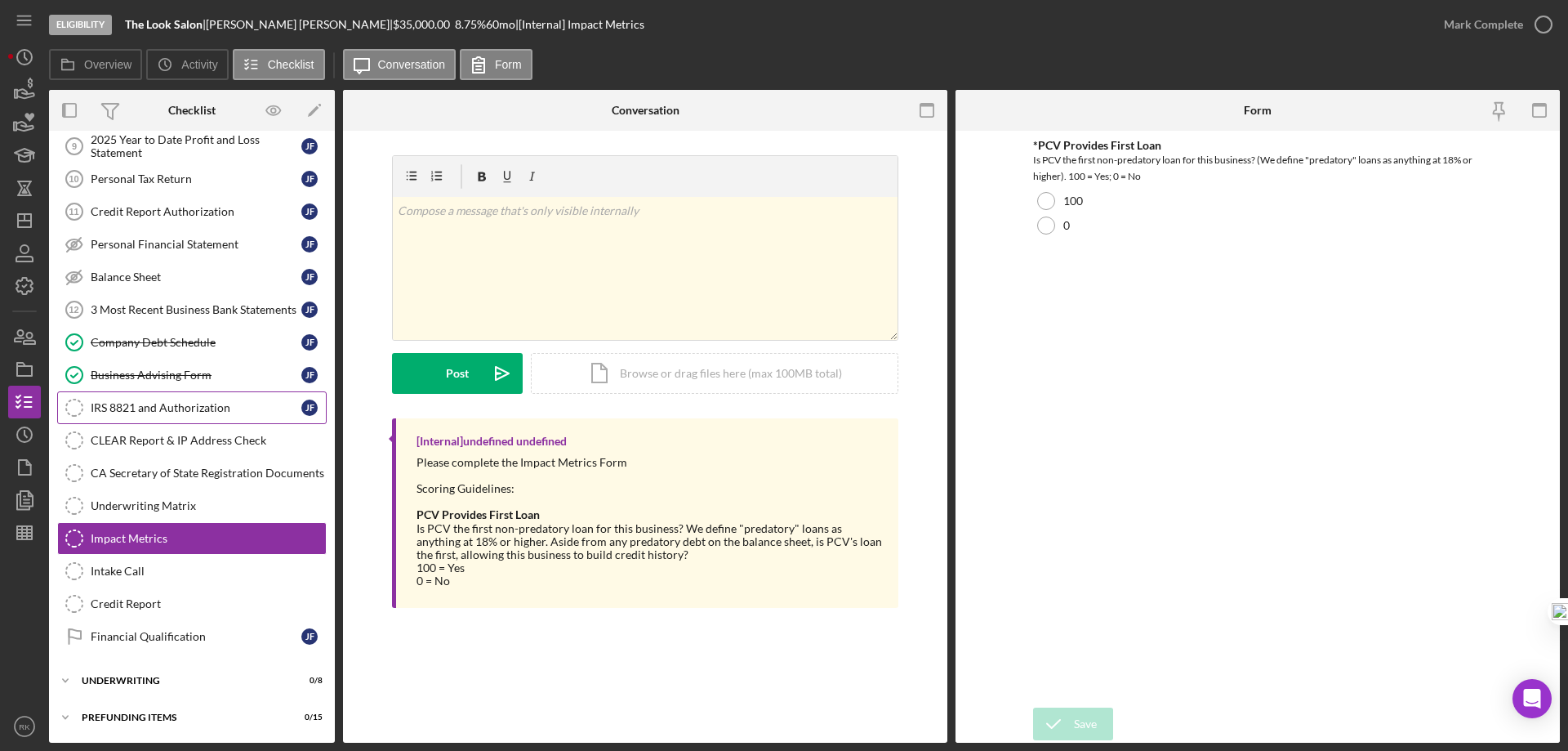
click at [162, 407] on div "IRS 8821 and Authorization" at bounding box center [196, 407] width 211 height 13
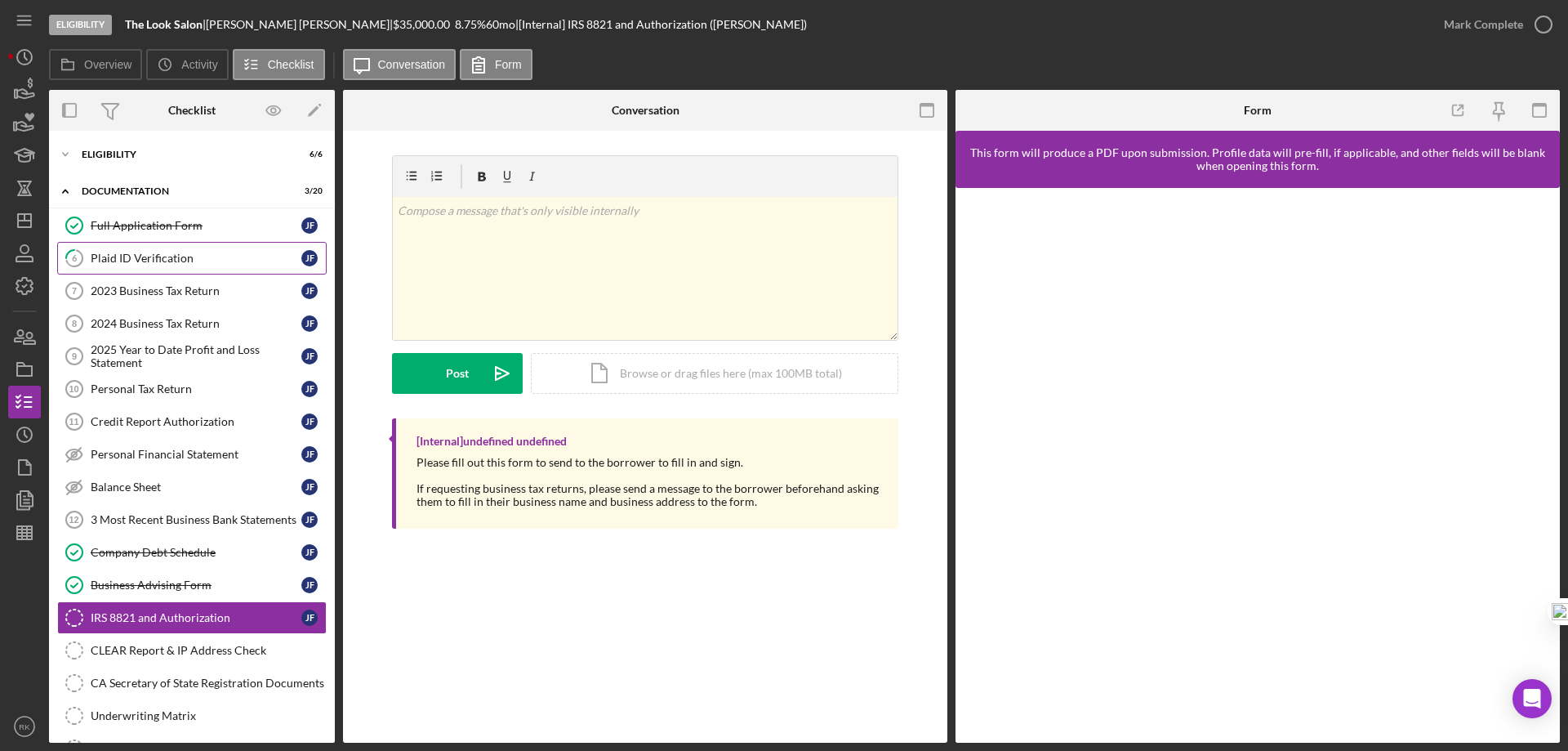
click at [153, 249] on link "6 Plaid ID Verification J F" at bounding box center [192, 258] width 270 height 32
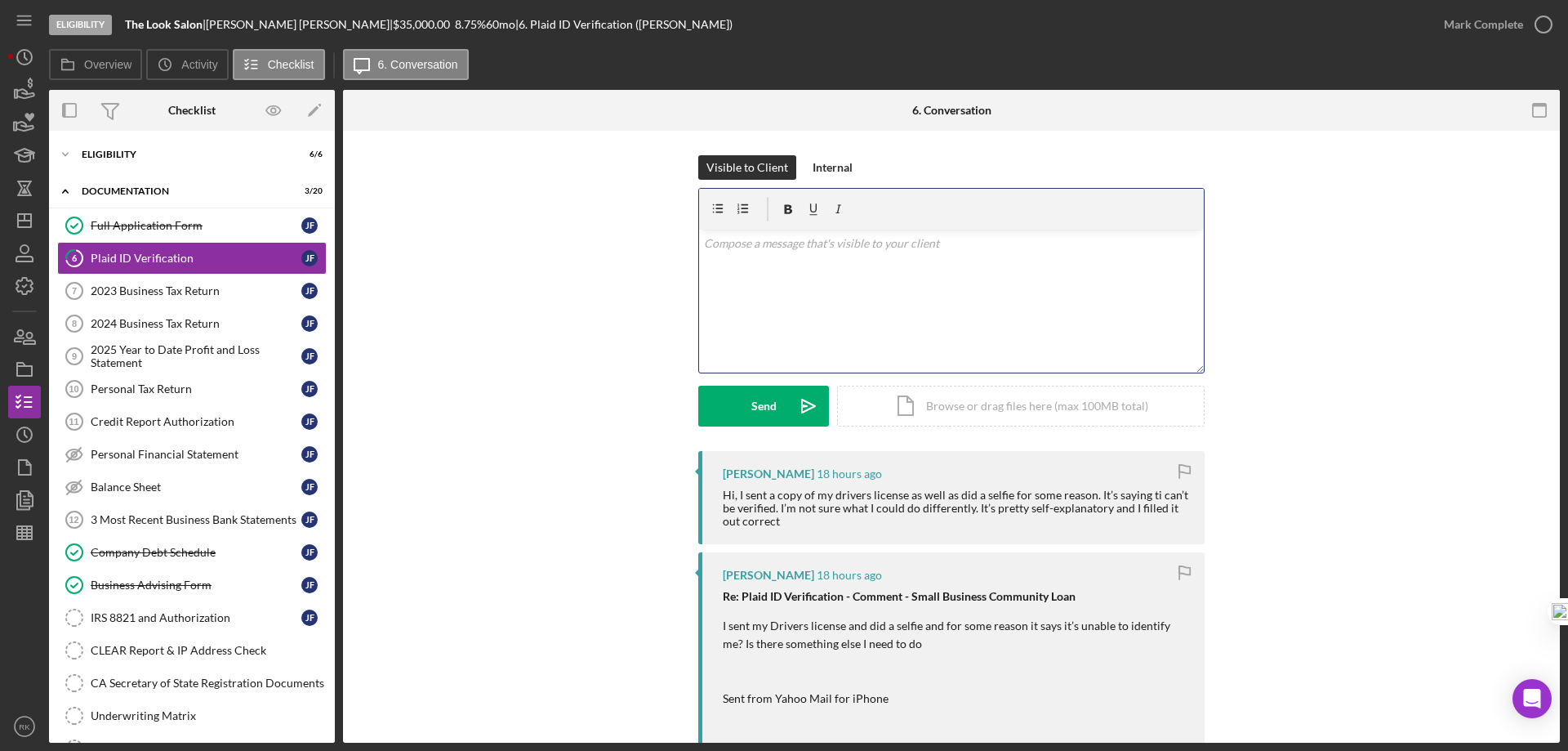
click at [770, 244] on p at bounding box center [952, 244] width 496 height 18
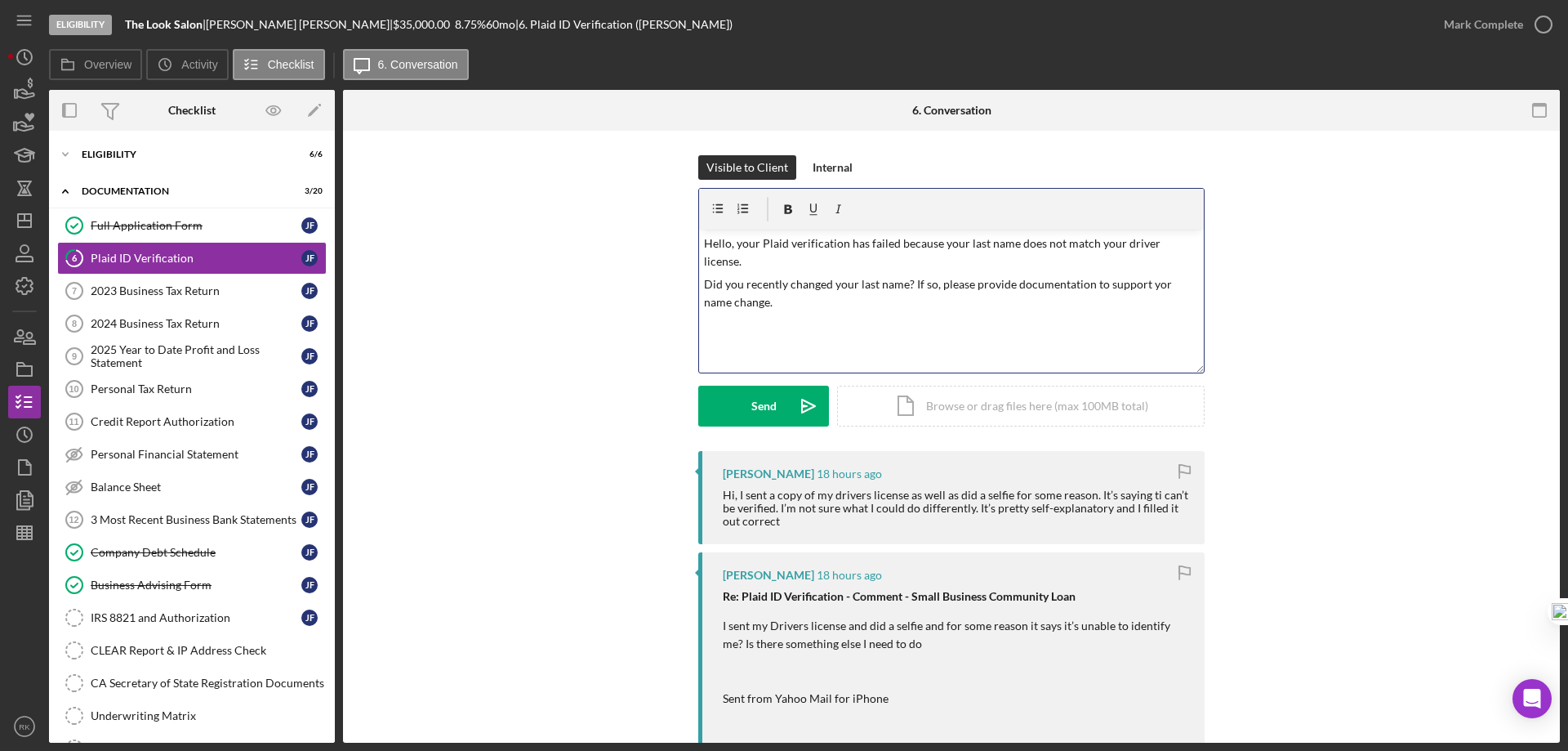
drag, startPoint x: 1109, startPoint y: 296, endPoint x: 1077, endPoint y: 305, distance: 33.2
click at [1108, 296] on div "v Color teal Color pink Remove color Add row above Add row below Add column bef…" at bounding box center [951, 301] width 505 height 143
click at [1148, 275] on p "Did you recently changed your last name? If so, please provide documentation to…" at bounding box center [952, 294] width 496 height 37
click at [1152, 275] on p "Did you recently changed your last name? If so, please provide documentation to…" at bounding box center [952, 294] width 496 height 37
drag, startPoint x: 1143, startPoint y: 308, endPoint x: 1073, endPoint y: 306, distance: 70.0
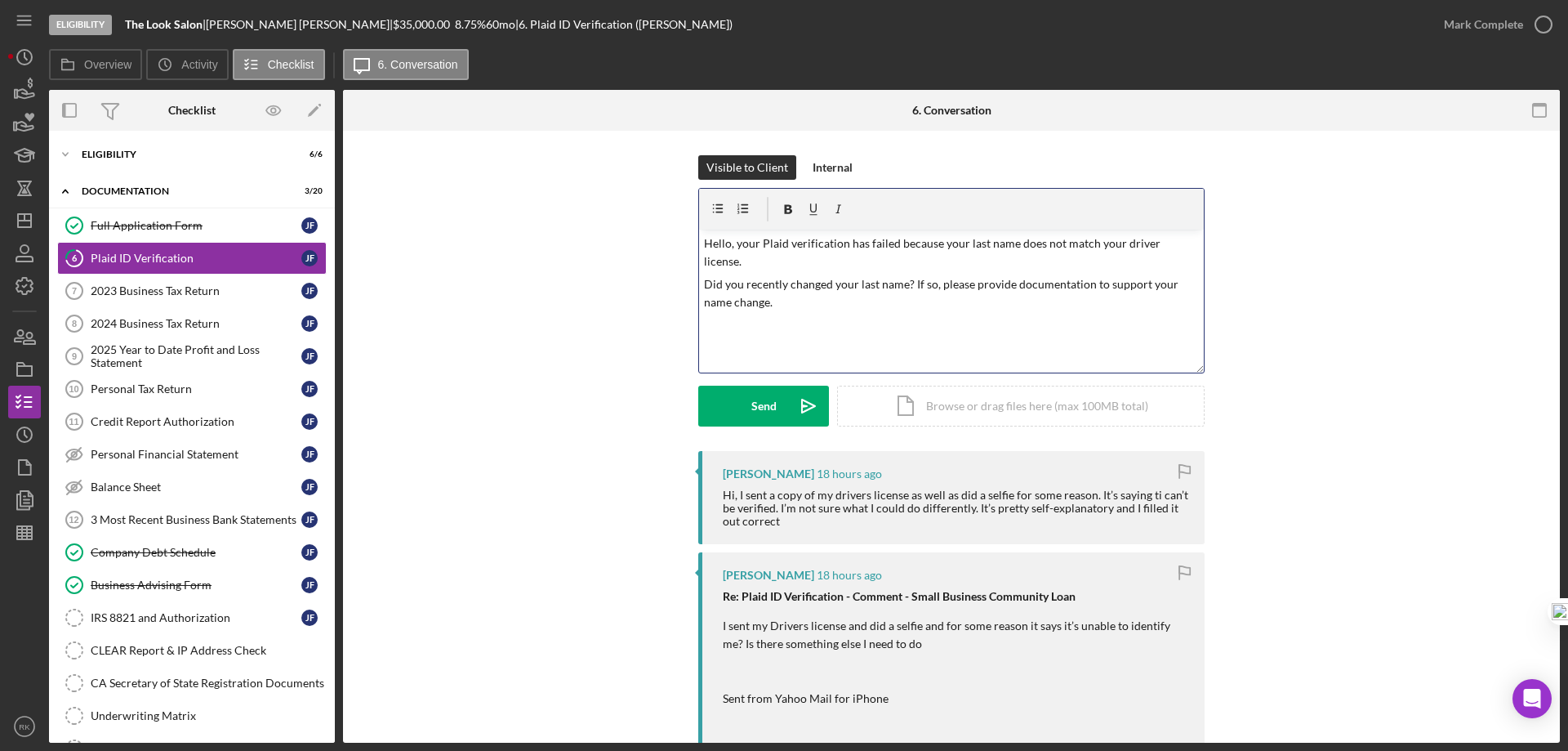
click at [1143, 308] on div "v Color teal Color pink Remove color Add row above Add row below Add column bef…" at bounding box center [951, 301] width 505 height 143
drag, startPoint x: 765, startPoint y: 286, endPoint x: 780, endPoint y: 294, distance: 17.0
click at [765, 286] on p "Did you recently changed your last name? If so, please provide documentation to…" at bounding box center [952, 294] width 496 height 37
click at [830, 285] on p "Did you recently changed your last name? If so, please provide documentation to…" at bounding box center [952, 294] width 496 height 37
drag, startPoint x: 844, startPoint y: 309, endPoint x: 871, endPoint y: 312, distance: 27.2
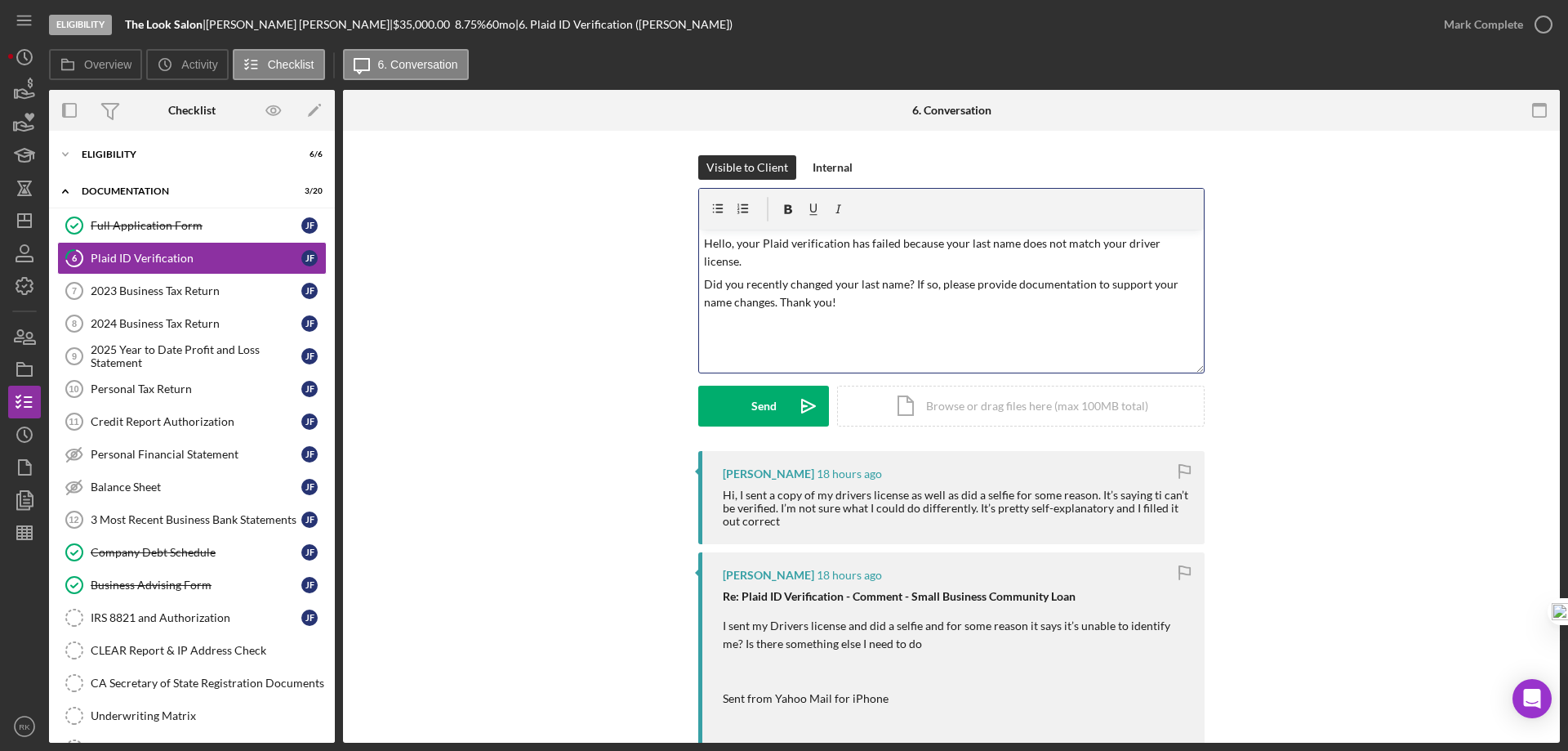
click at [847, 310] on div "v Color teal Color pink Remove color Add row above Add row below Add column bef…" at bounding box center [951, 301] width 505 height 143
click at [1014, 242] on p "Hello, your Plaid verification has failed because your last name does not match…" at bounding box center [952, 253] width 496 height 37
click at [980, 305] on p "Did you recently changed your last name? If so, please provide documentation to…" at bounding box center [952, 294] width 496 height 37
click at [1012, 240] on p "Hello, your Plaid verification has failed because your last name you'd stated d…" at bounding box center [952, 253] width 496 height 37
click at [998, 311] on p "Did you recently changed your last name? If so, please provide documentation to…" at bounding box center [952, 294] width 496 height 37
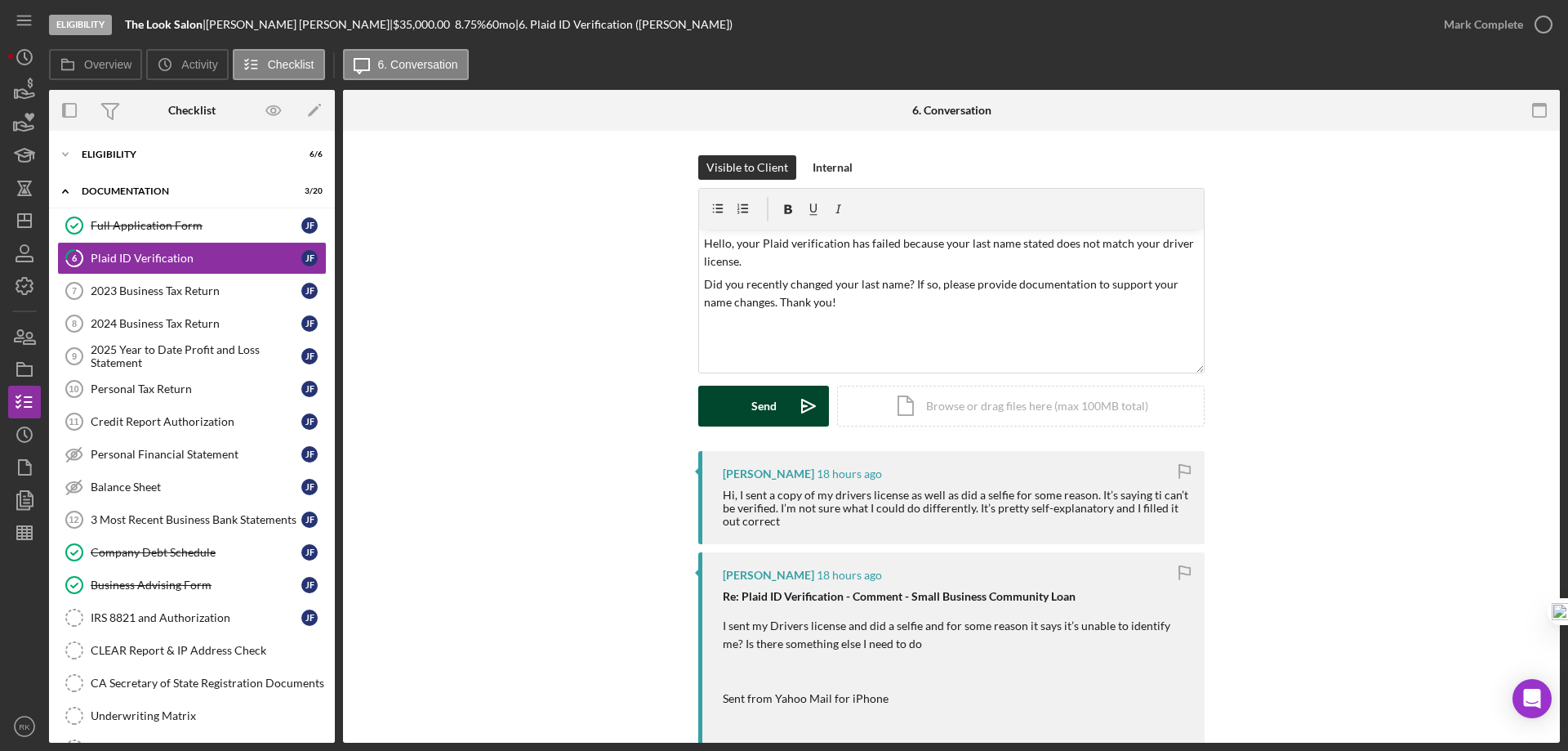
click at [775, 400] on button "Send Icon/icon-invite-send" at bounding box center [763, 406] width 131 height 41
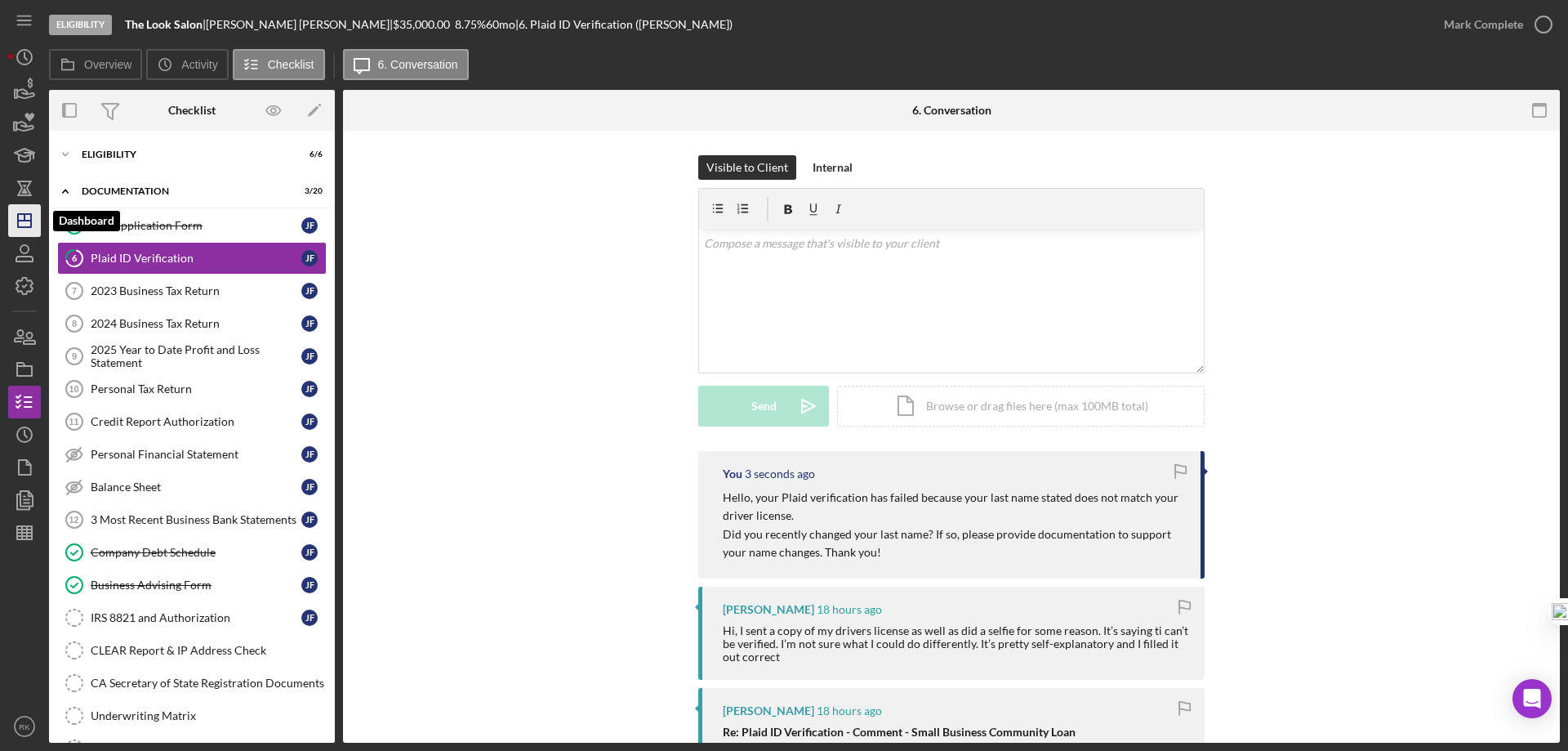
click at [22, 223] on icon "Icon/Dashboard" at bounding box center [25, 220] width 41 height 41
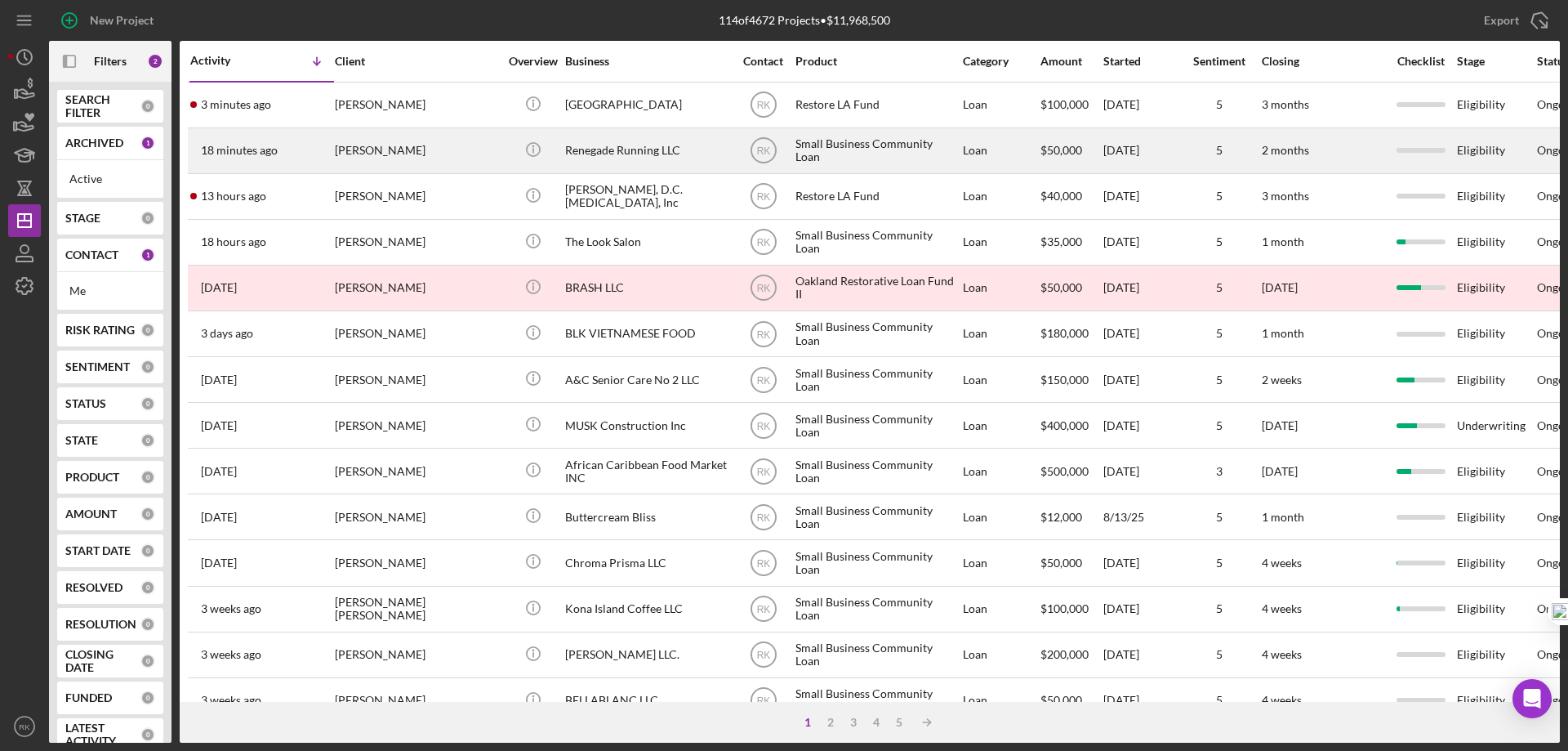
click at [653, 155] on div "Renegade Running LLC" at bounding box center [646, 150] width 163 height 43
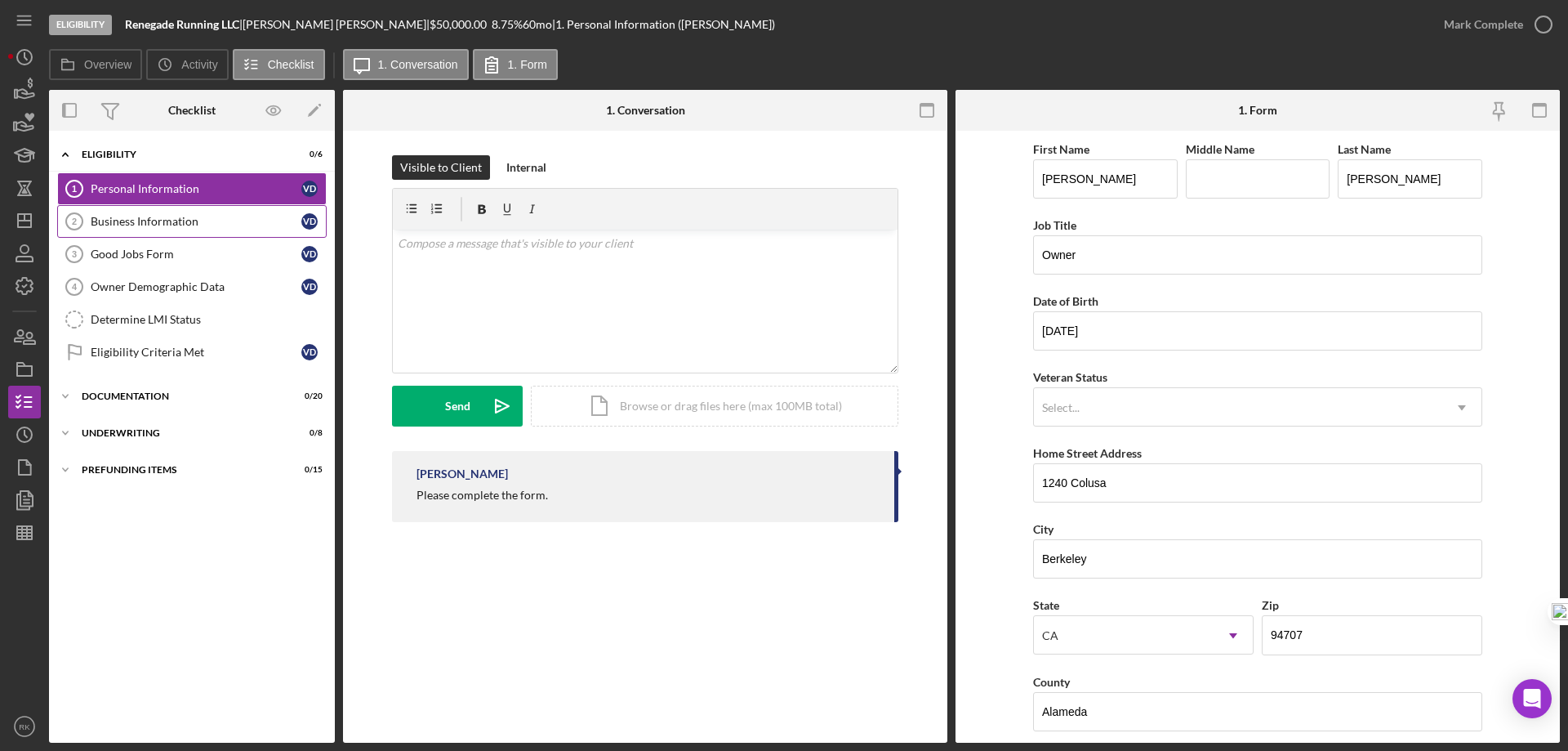
click at [151, 224] on div "Business Information" at bounding box center [196, 221] width 211 height 13
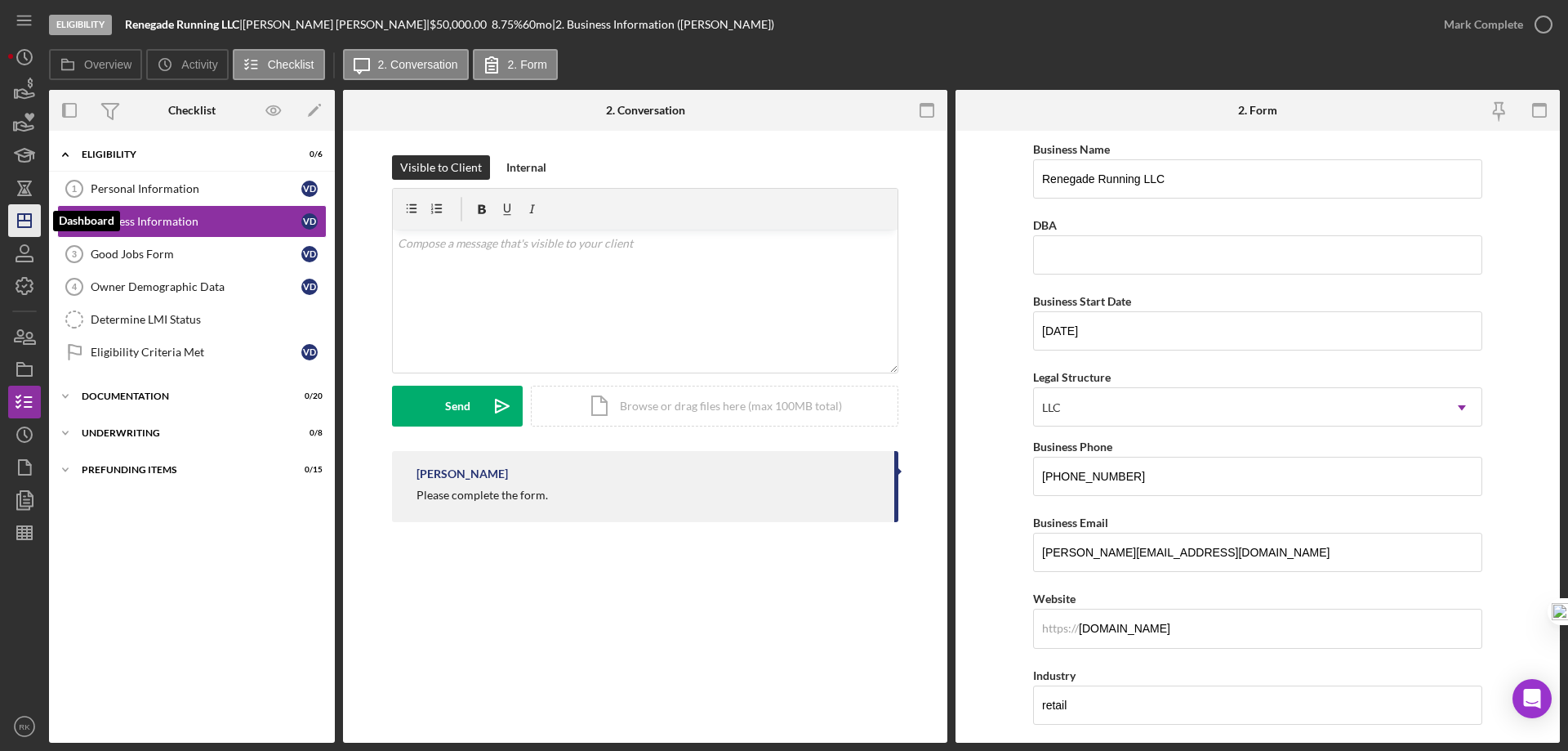
click at [26, 224] on icon "Icon/Dashboard" at bounding box center [25, 220] width 41 height 41
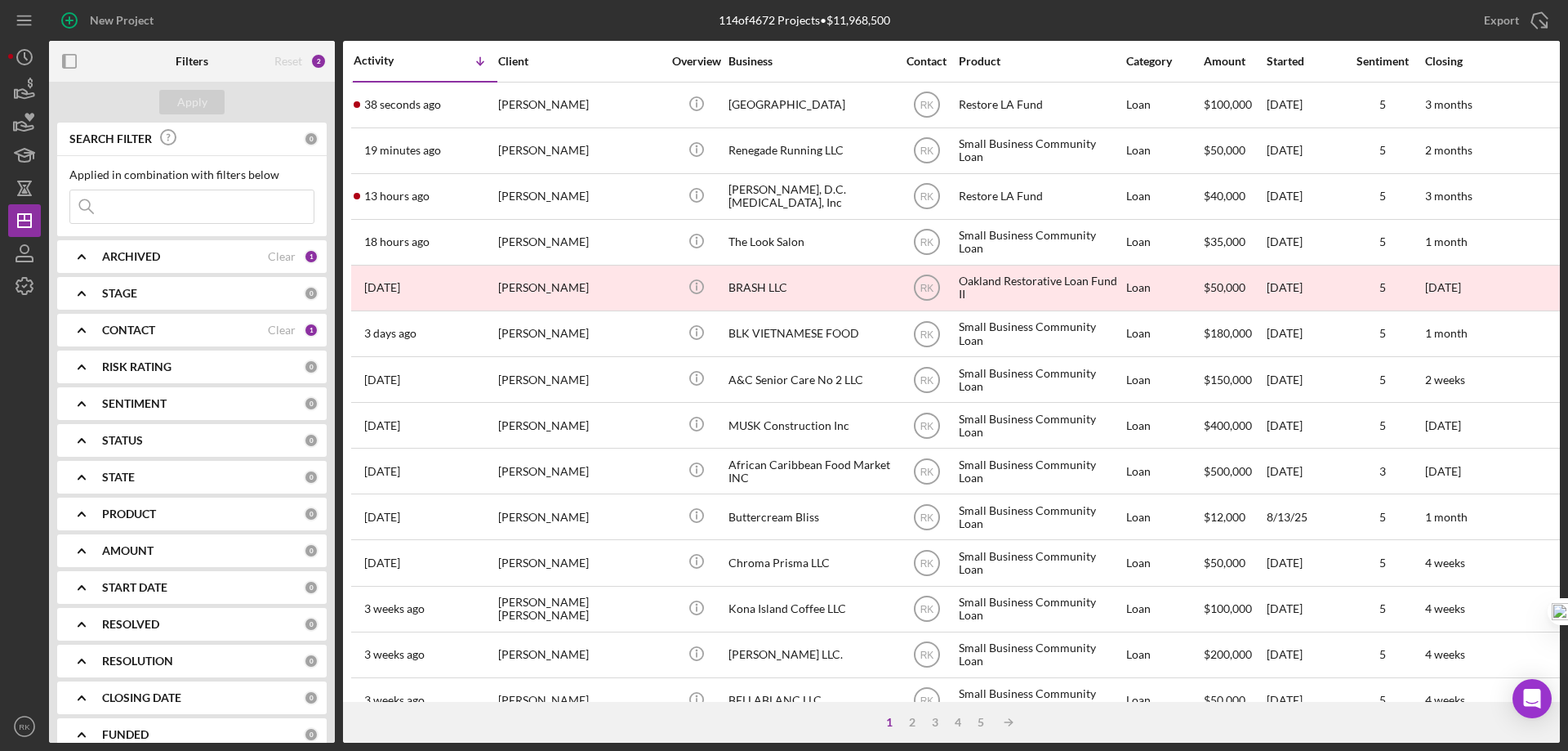
click at [73, 64] on icon "button" at bounding box center [70, 61] width 37 height 37
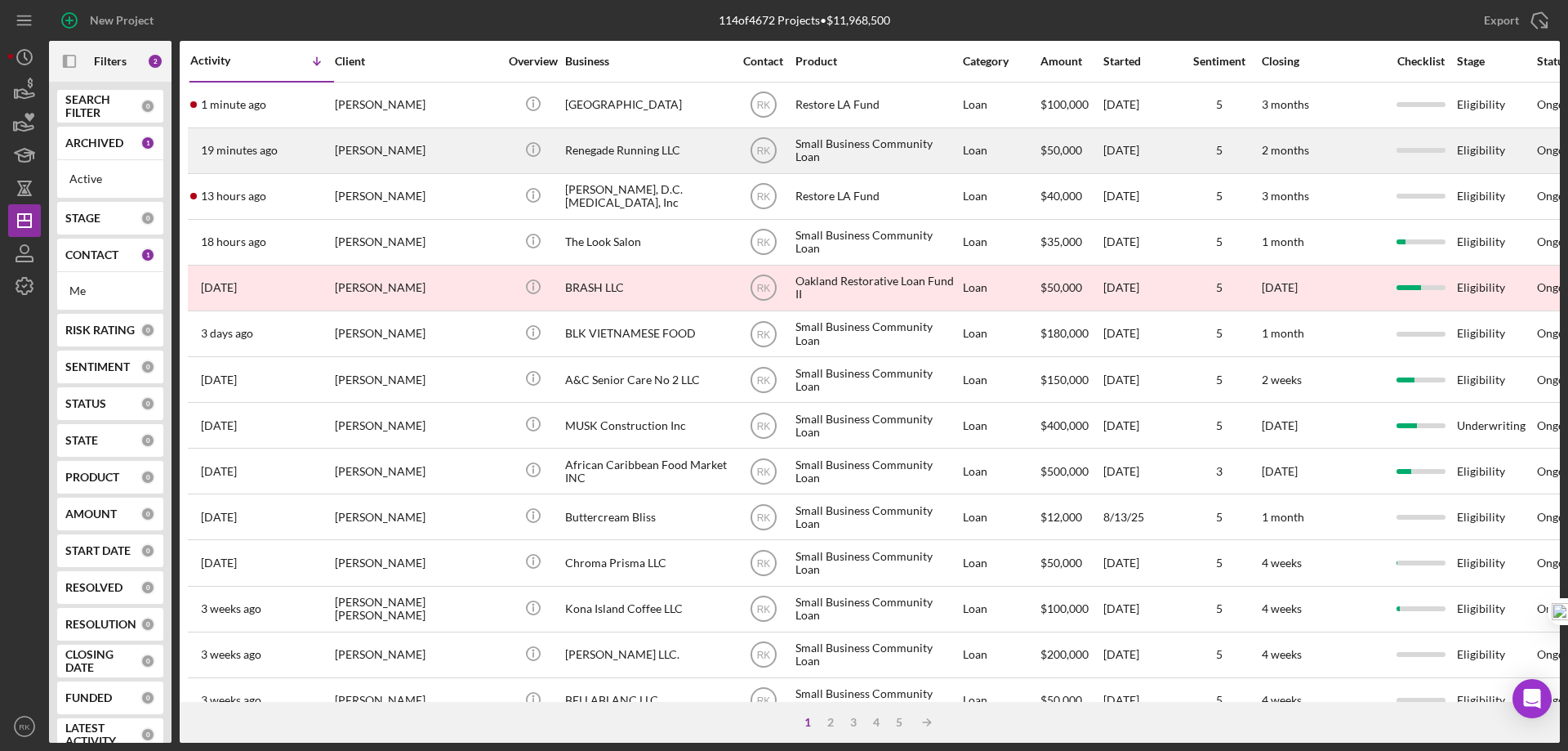
click at [361, 149] on div "[PERSON_NAME]" at bounding box center [416, 150] width 163 height 43
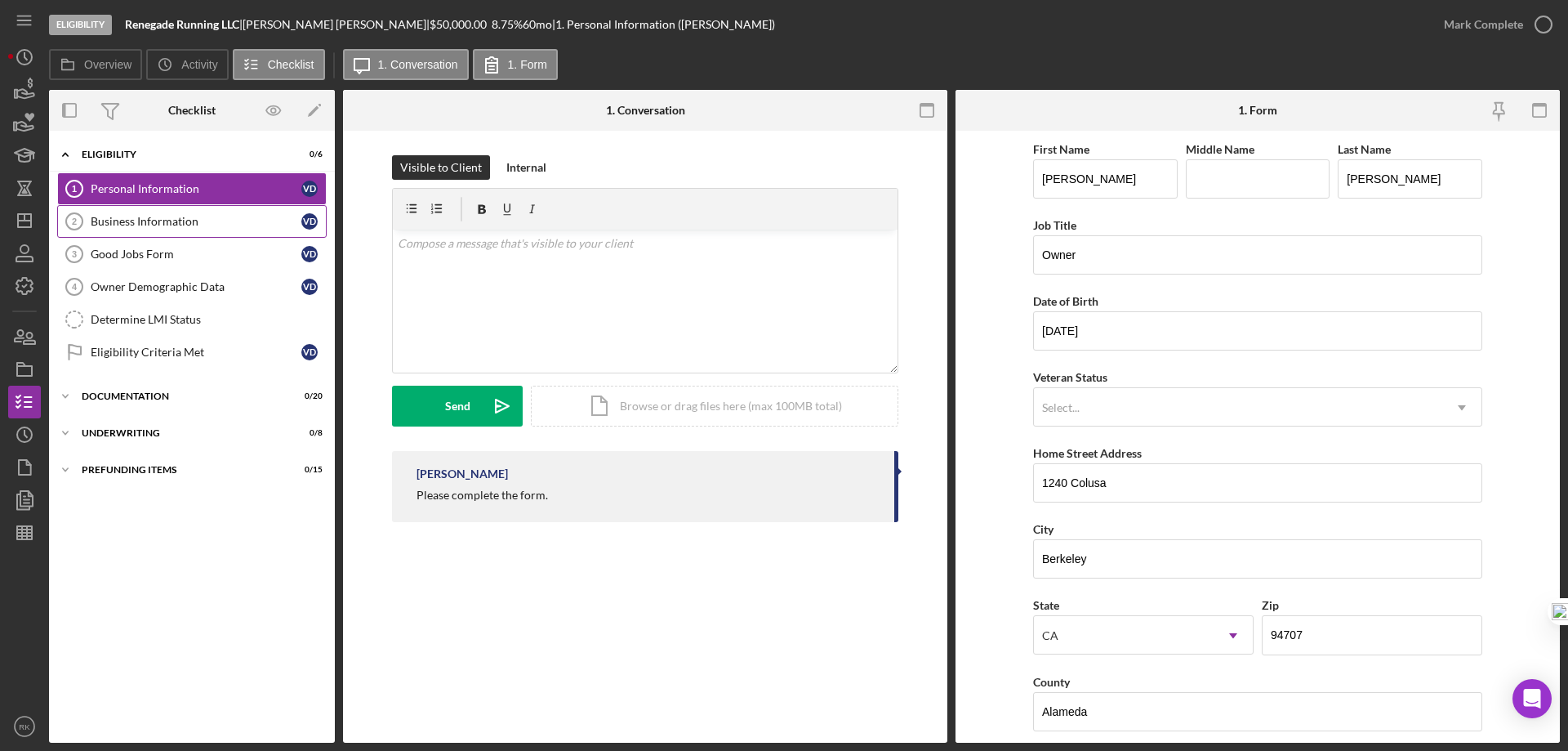
click at [139, 224] on div "Business Information" at bounding box center [196, 221] width 211 height 13
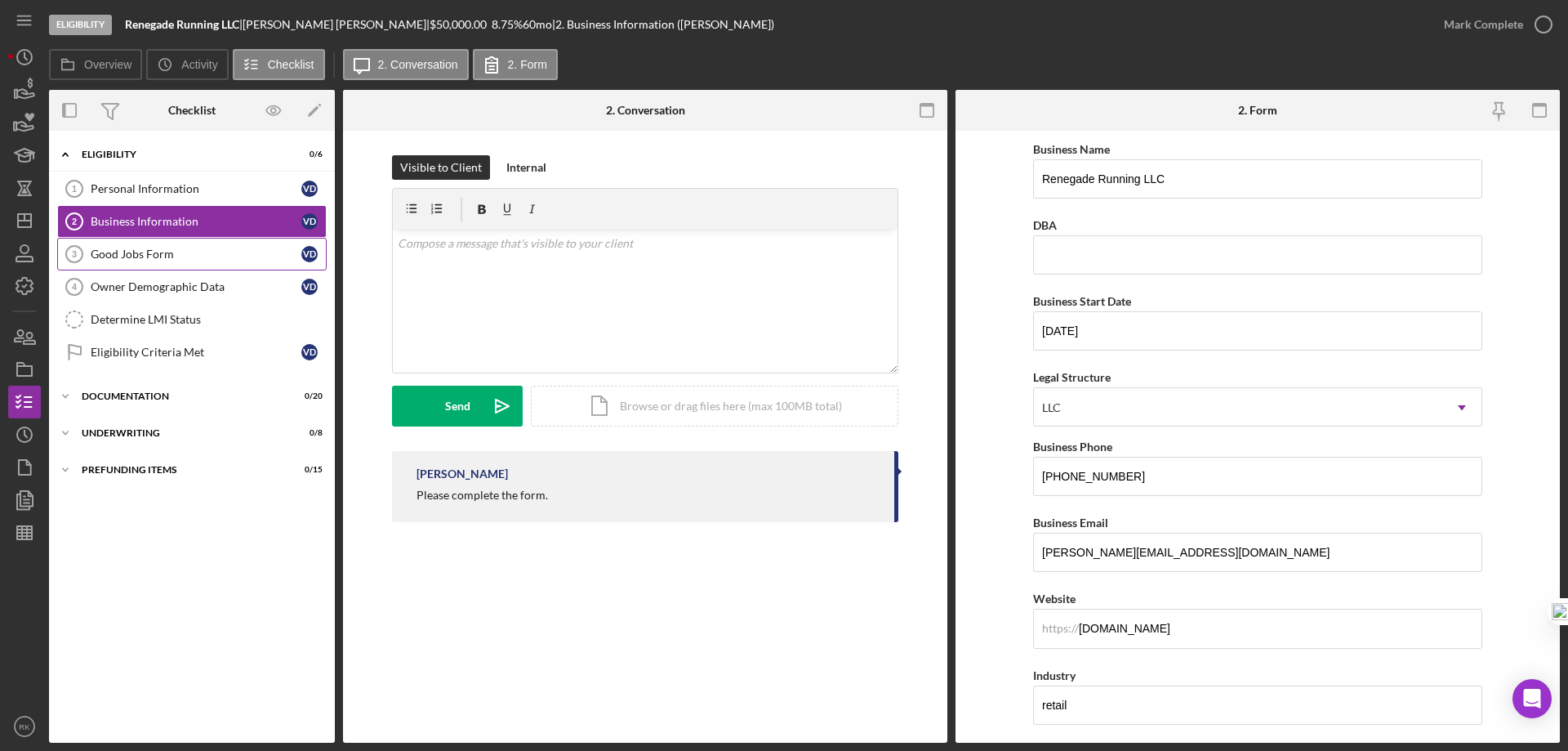
click at [143, 252] on div "Good Jobs Form" at bounding box center [196, 254] width 211 height 13
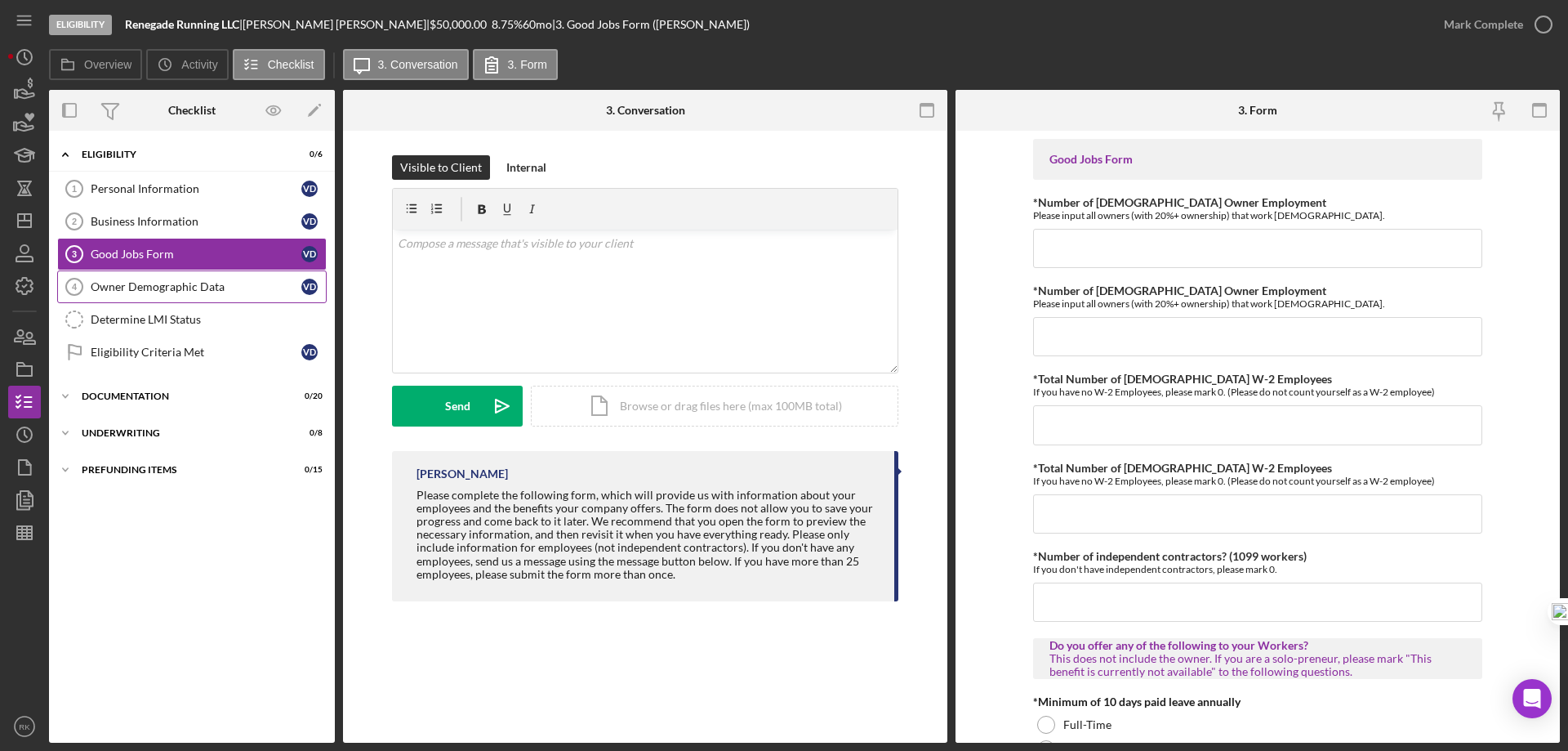
click at [181, 287] on div "Owner Demographic Data" at bounding box center [196, 287] width 211 height 13
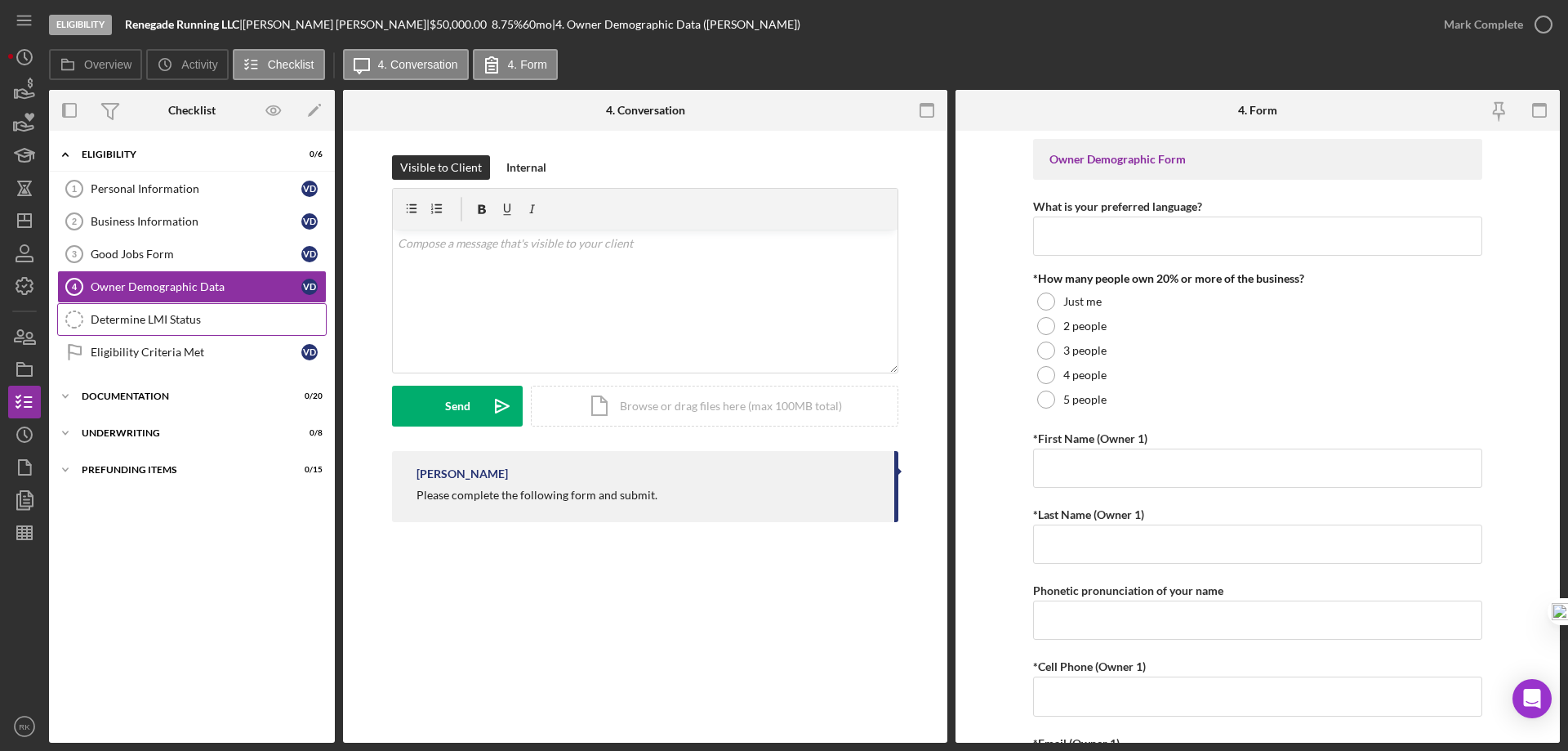
click at [166, 327] on link "Determine LMI Status Determine LMI Status" at bounding box center [192, 319] width 270 height 32
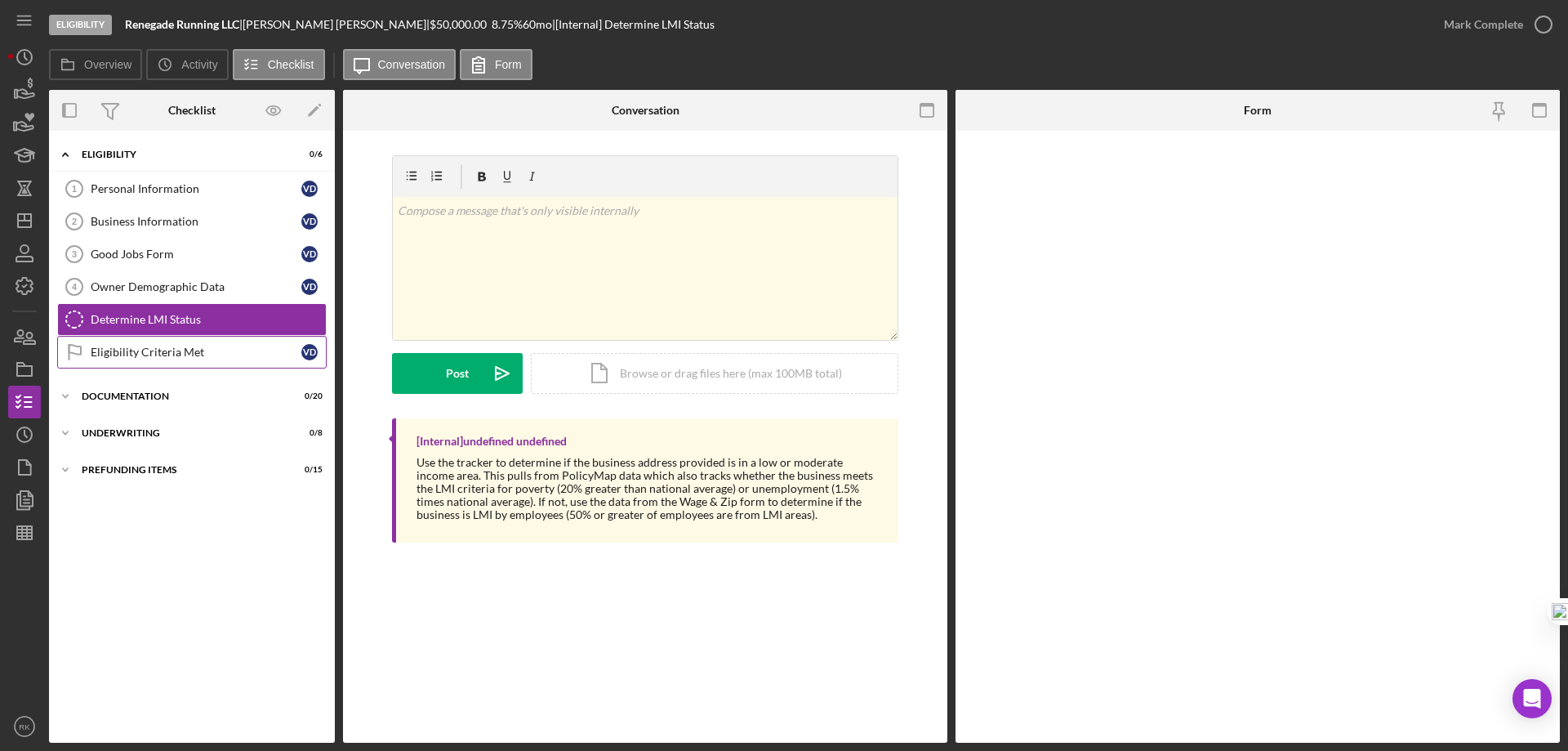
click at [166, 353] on div "Eligibility Criteria Met" at bounding box center [196, 351] width 211 height 13
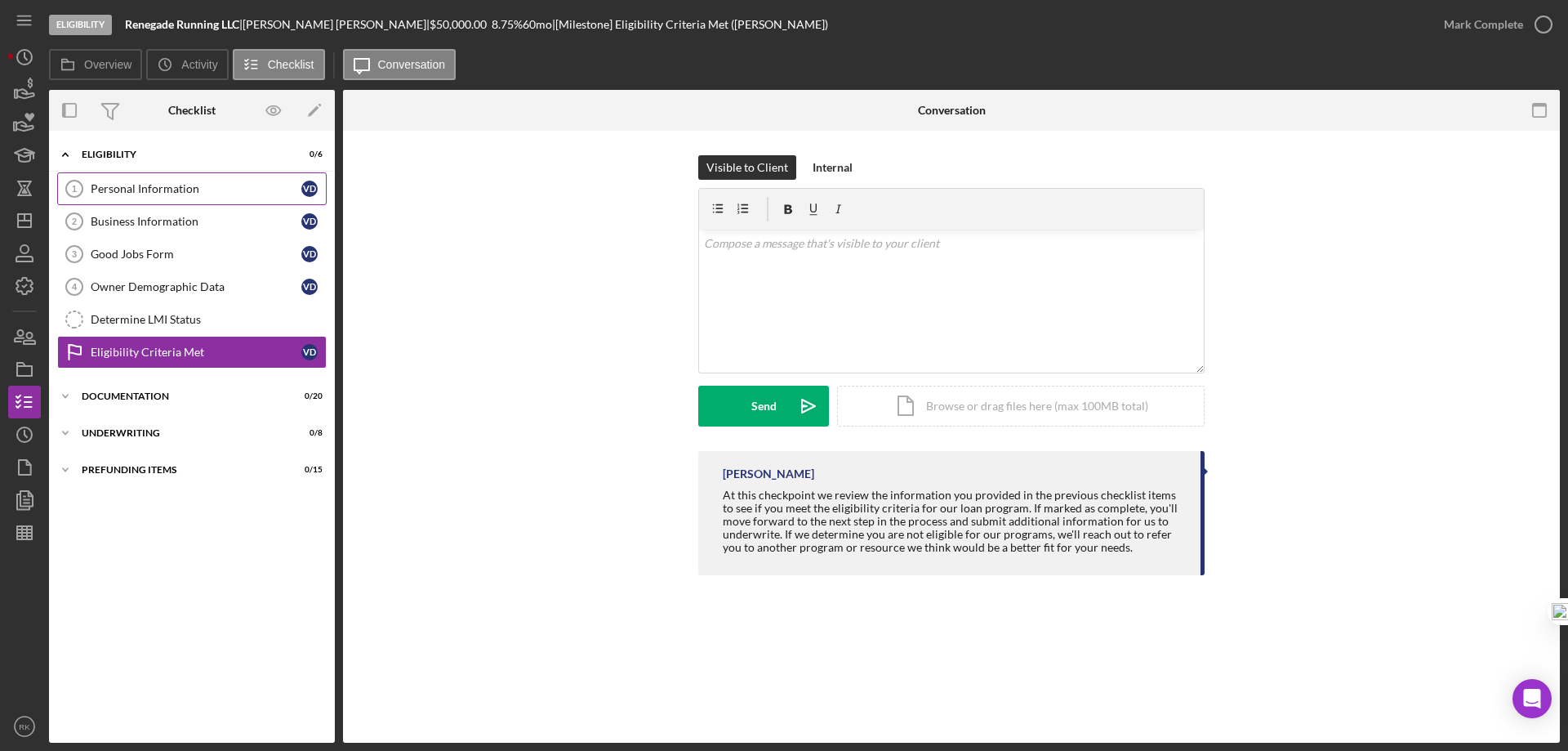
click at [149, 188] on div "Personal Information" at bounding box center [196, 188] width 211 height 13
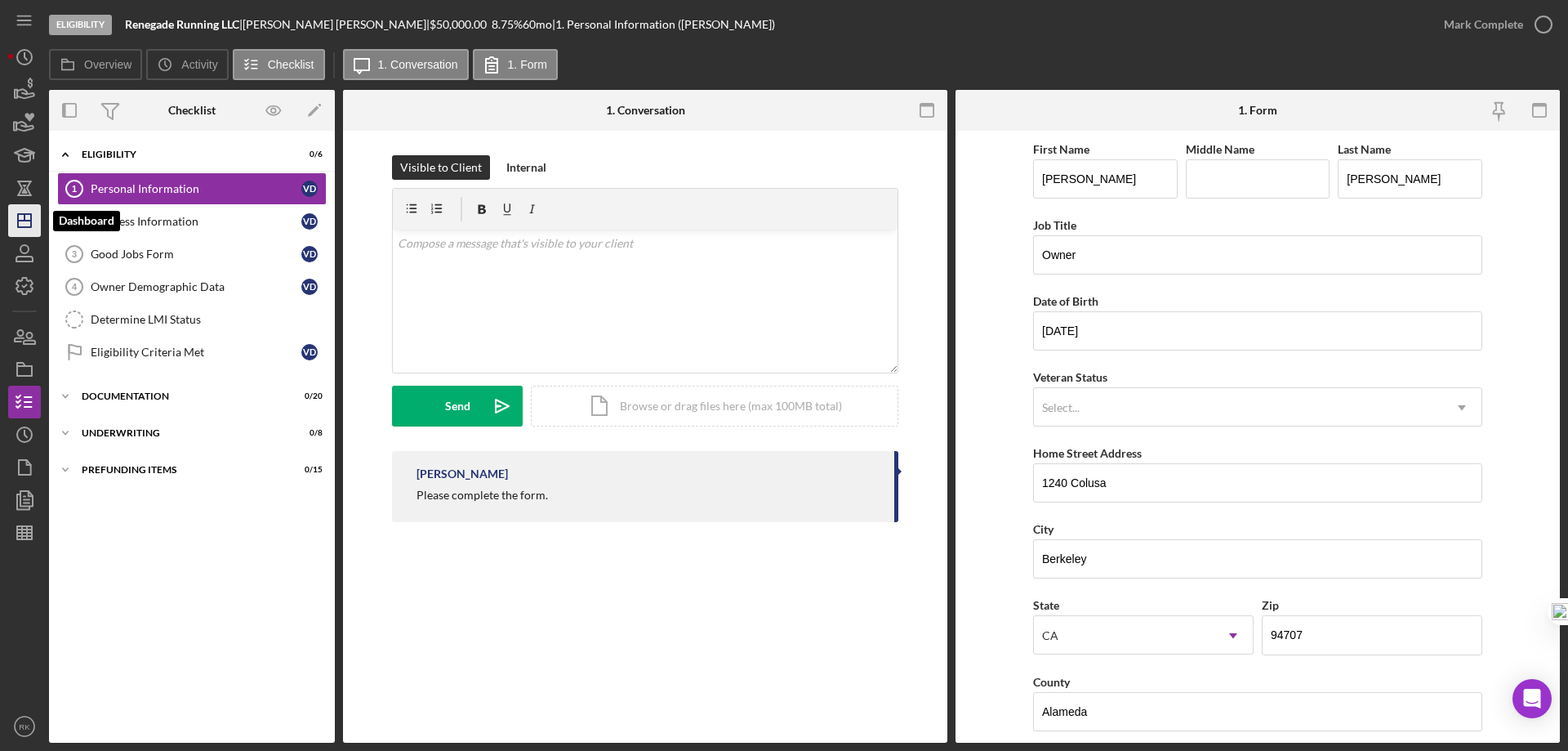
click at [16, 226] on icon "Icon/Dashboard" at bounding box center [25, 220] width 41 height 41
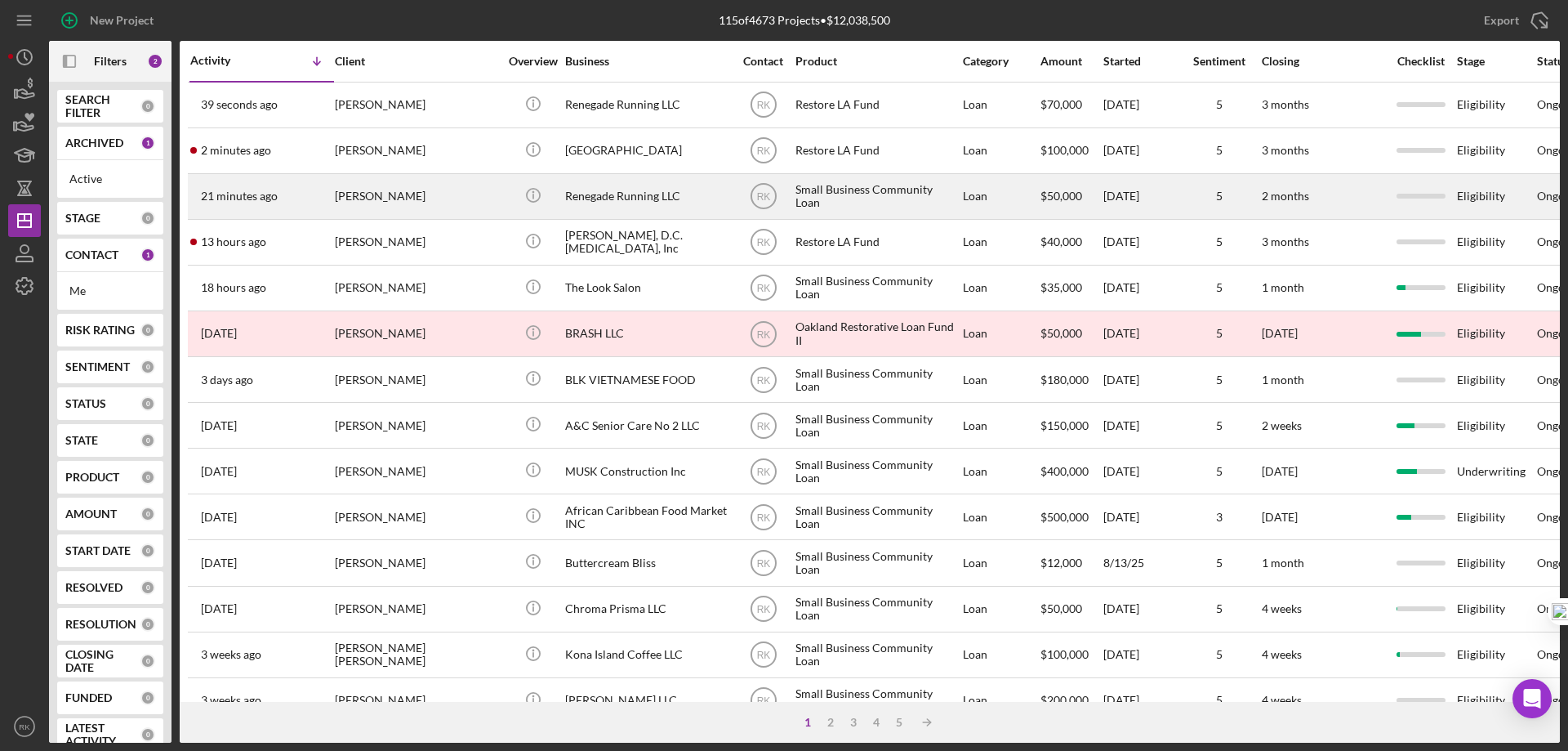
click at [610, 192] on div "Renegade Running LLC" at bounding box center [646, 196] width 163 height 43
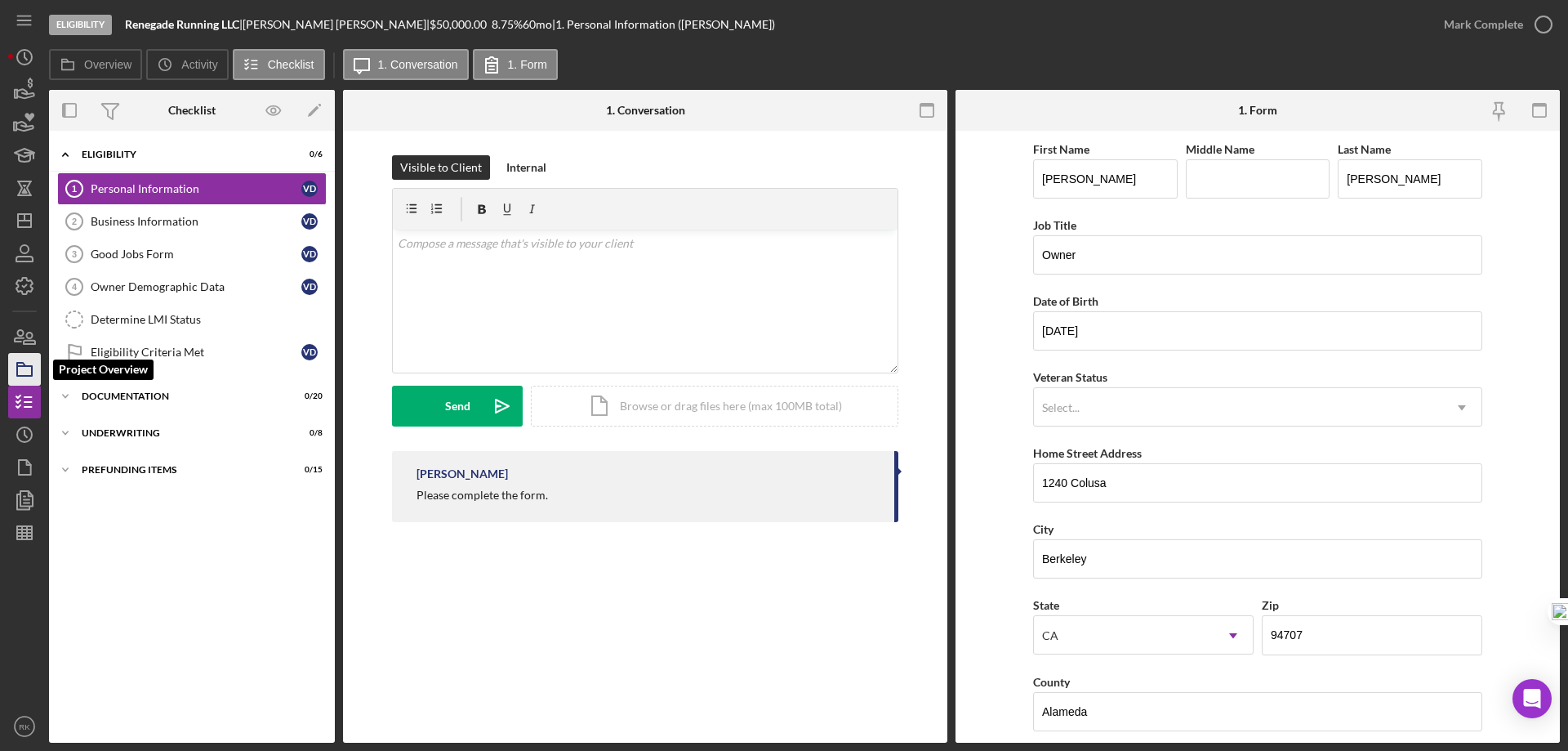
click at [21, 368] on icon "button" at bounding box center [25, 369] width 41 height 41
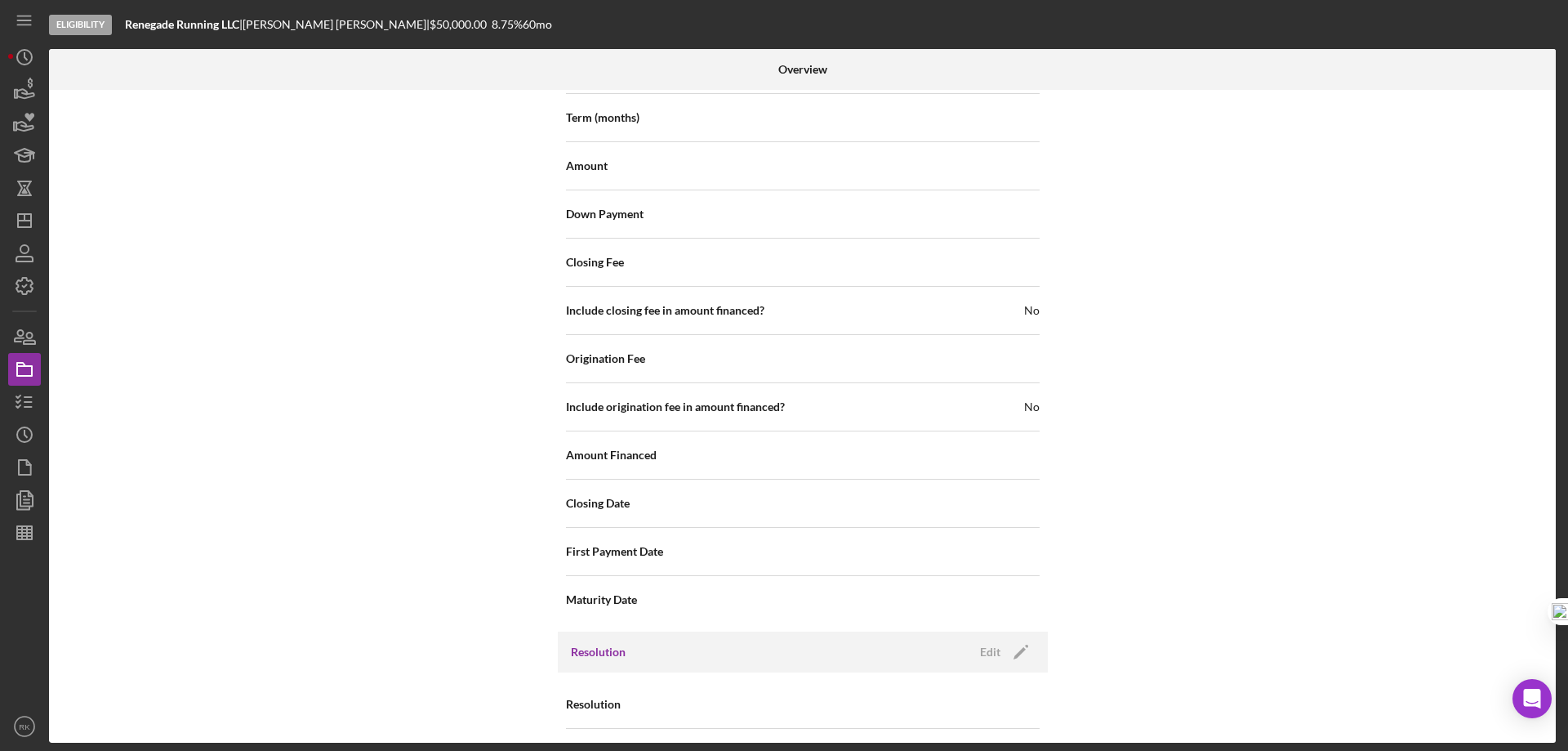
scroll to position [1938, 0]
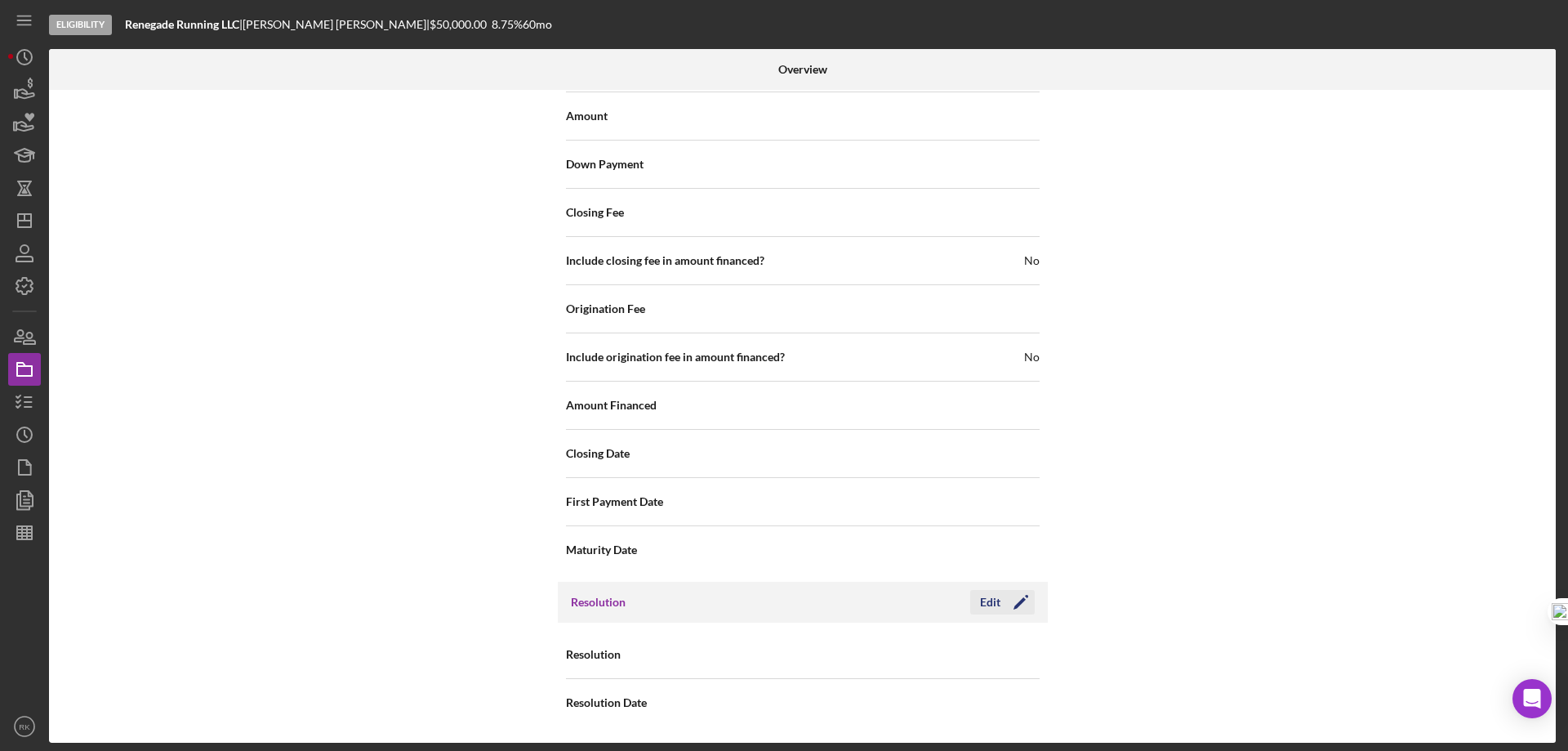
click at [1020, 603] on icon "Icon/Edit" at bounding box center [1021, 602] width 41 height 41
click at [1014, 651] on icon "Icon/Dropdown Arrow" at bounding box center [1019, 655] width 39 height 39
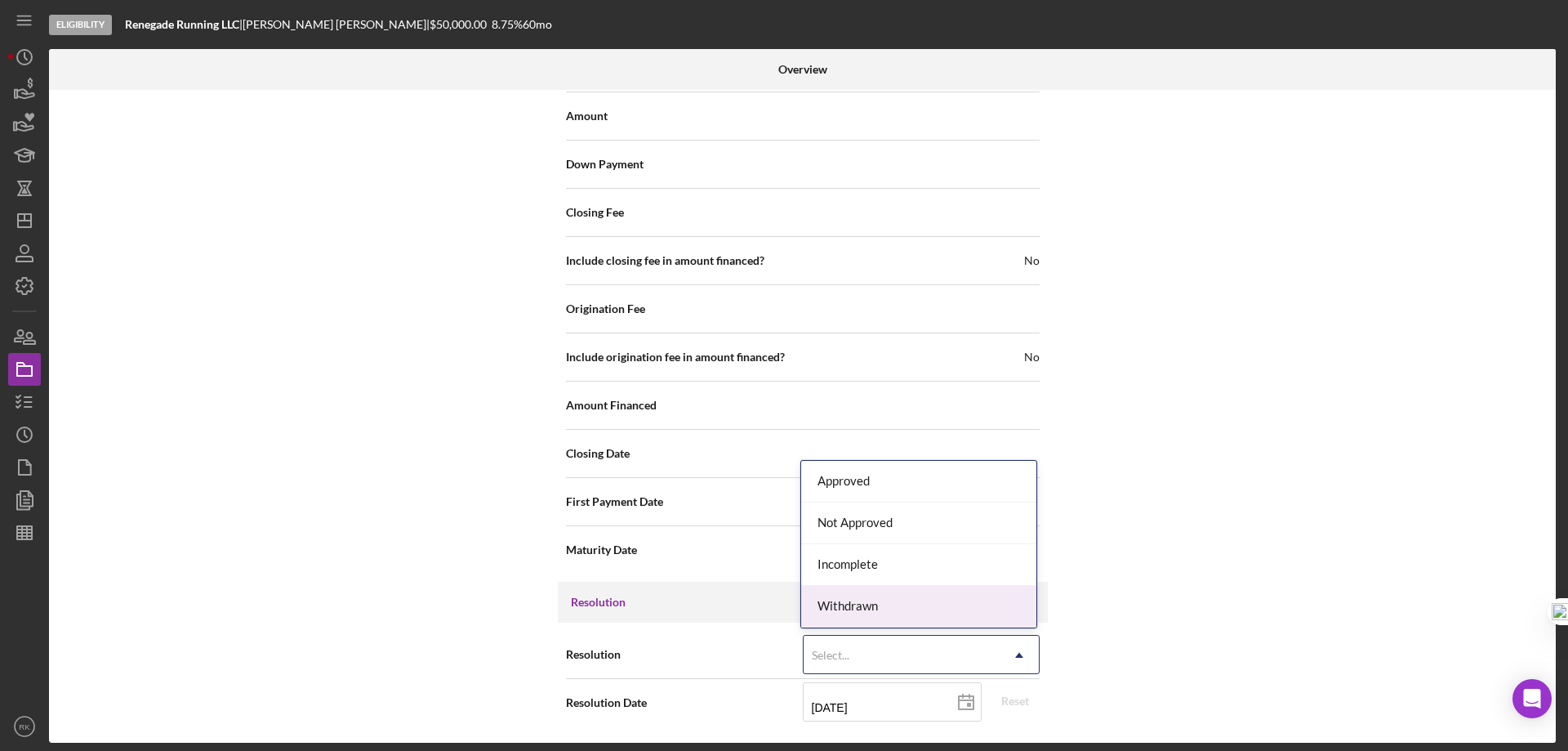
click at [880, 606] on div "Withdrawn" at bounding box center [919, 607] width 236 height 42
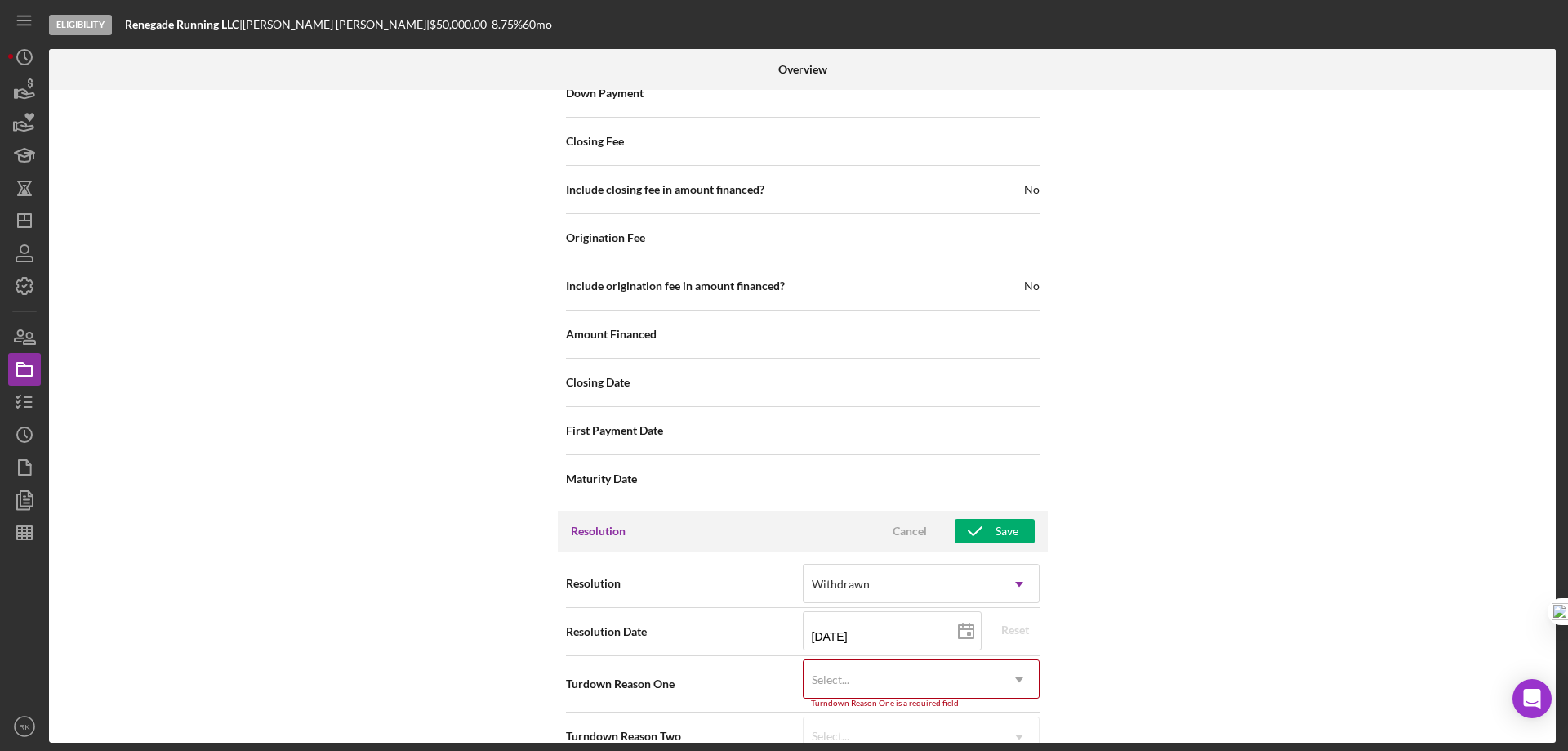
scroll to position [2043, 0]
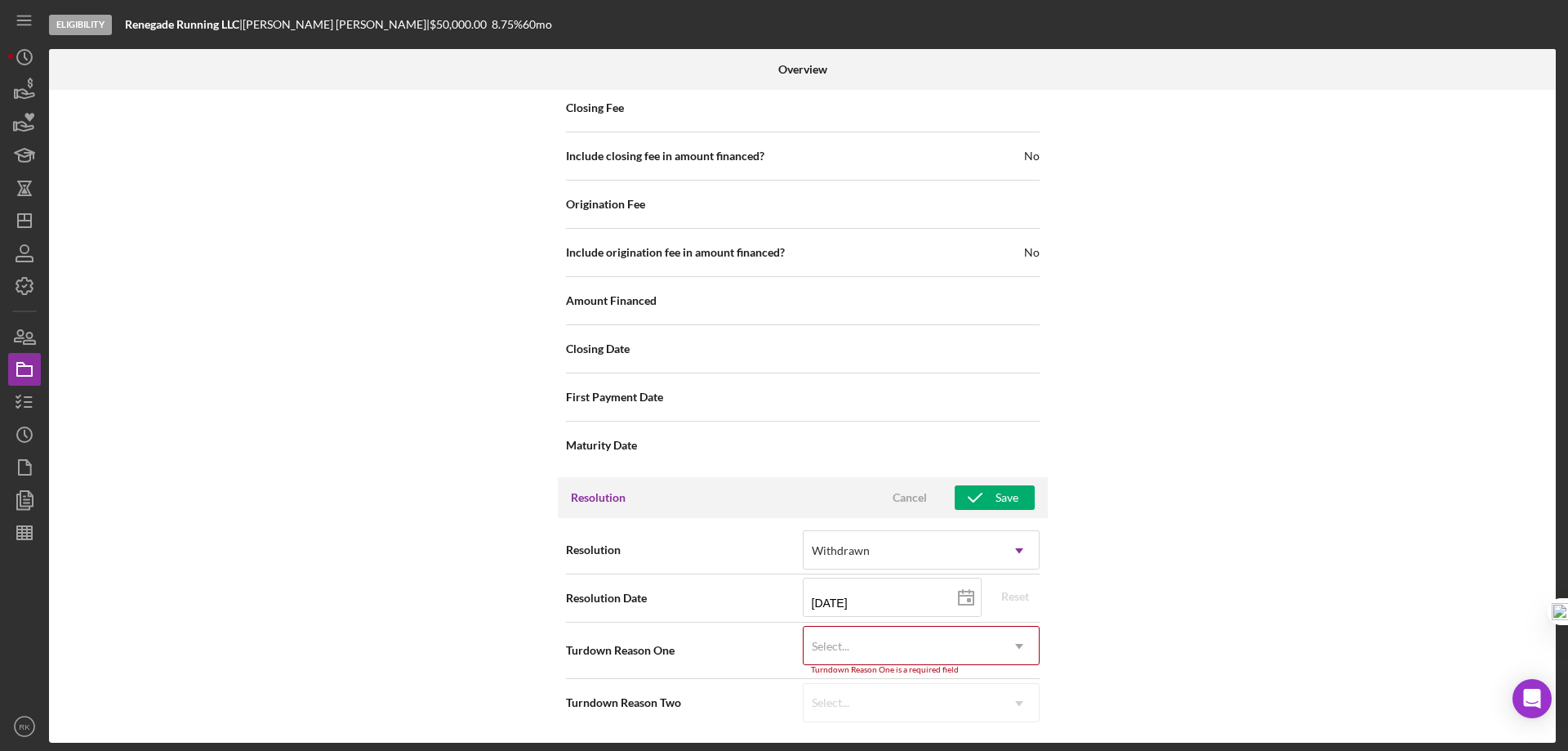
click at [866, 648] on div "Select..." at bounding box center [902, 646] width 196 height 38
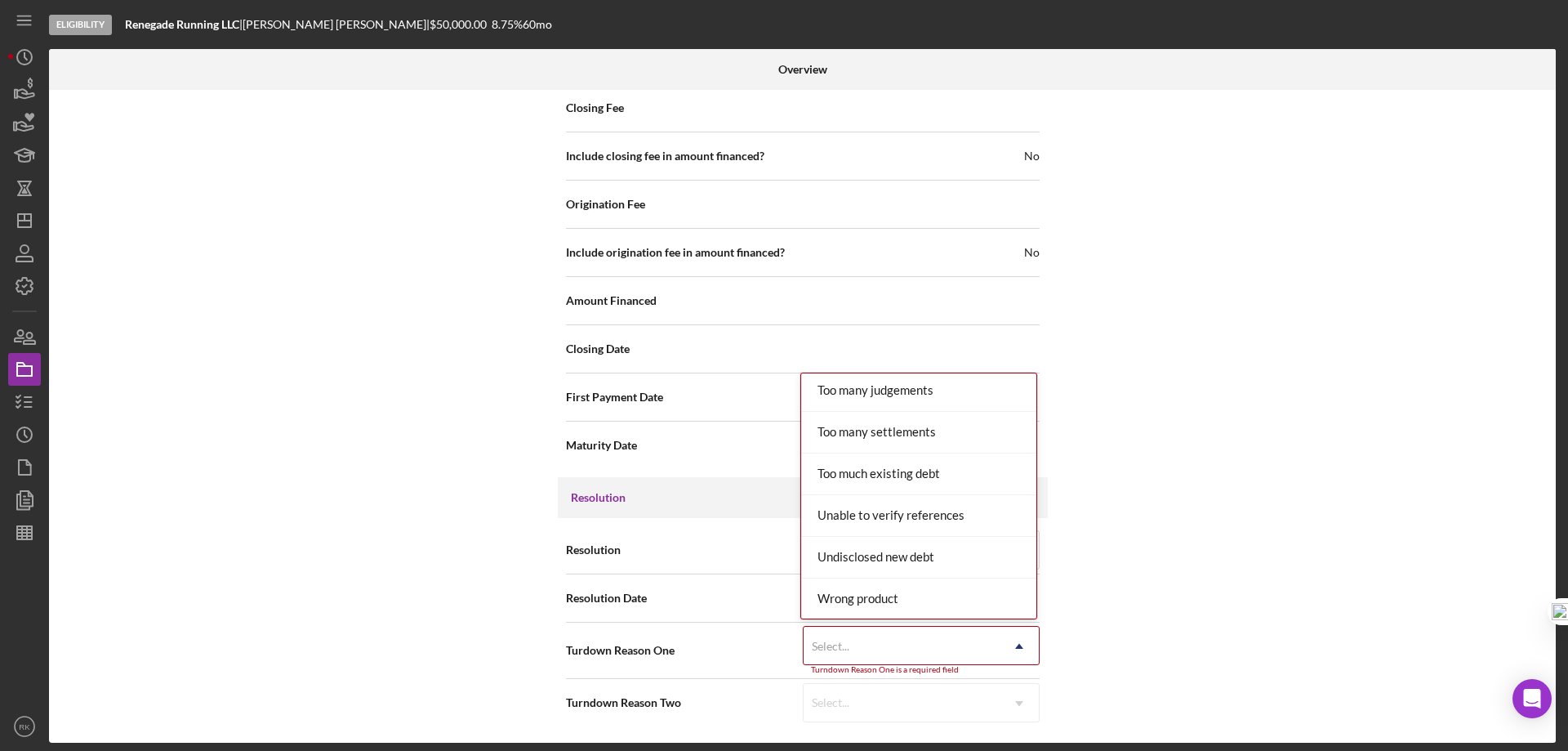
scroll to position [1797, 0]
click at [882, 599] on div "Wrong product" at bounding box center [919, 598] width 236 height 42
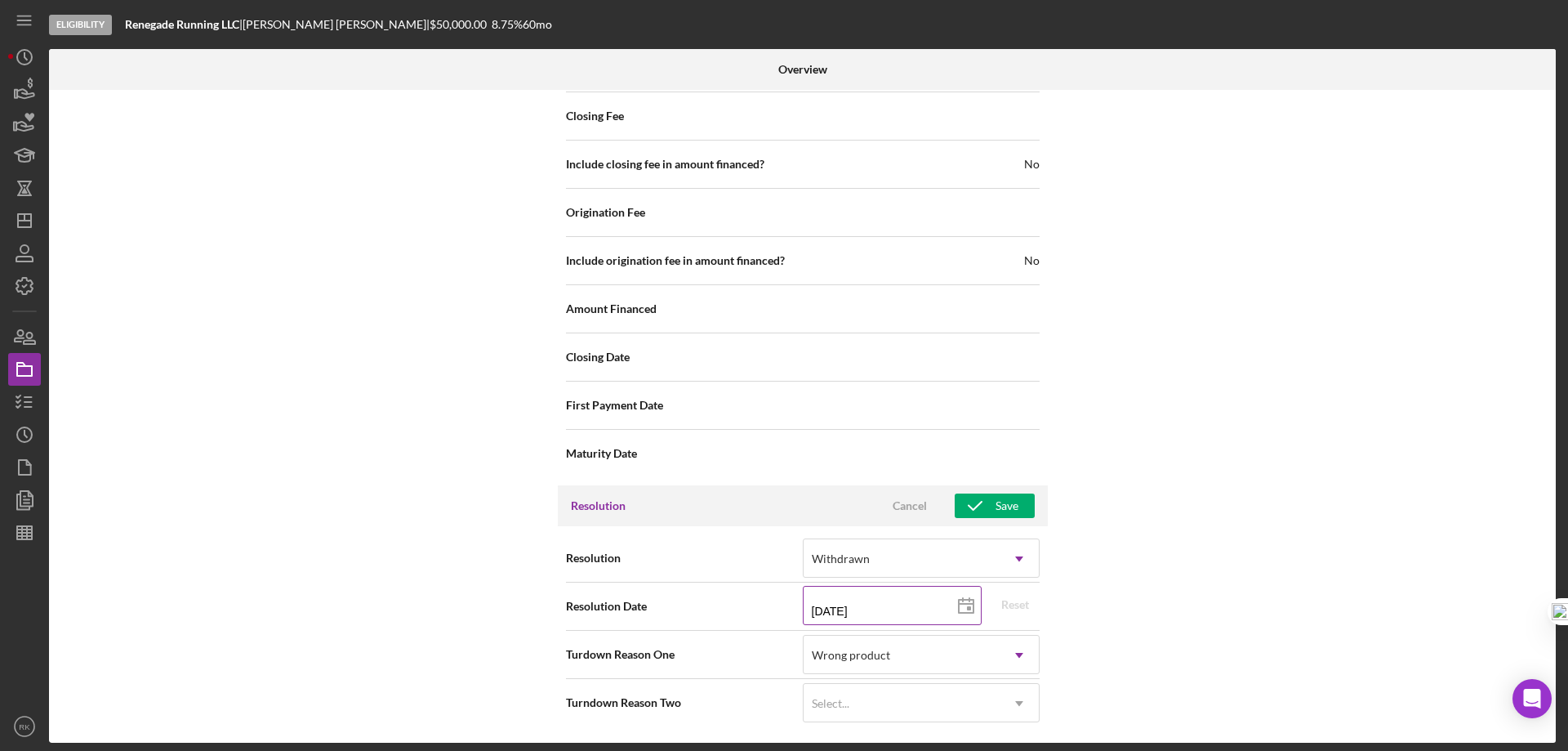
scroll to position [2035, 0]
click at [998, 513] on div "Save" at bounding box center [1007, 506] width 23 height 25
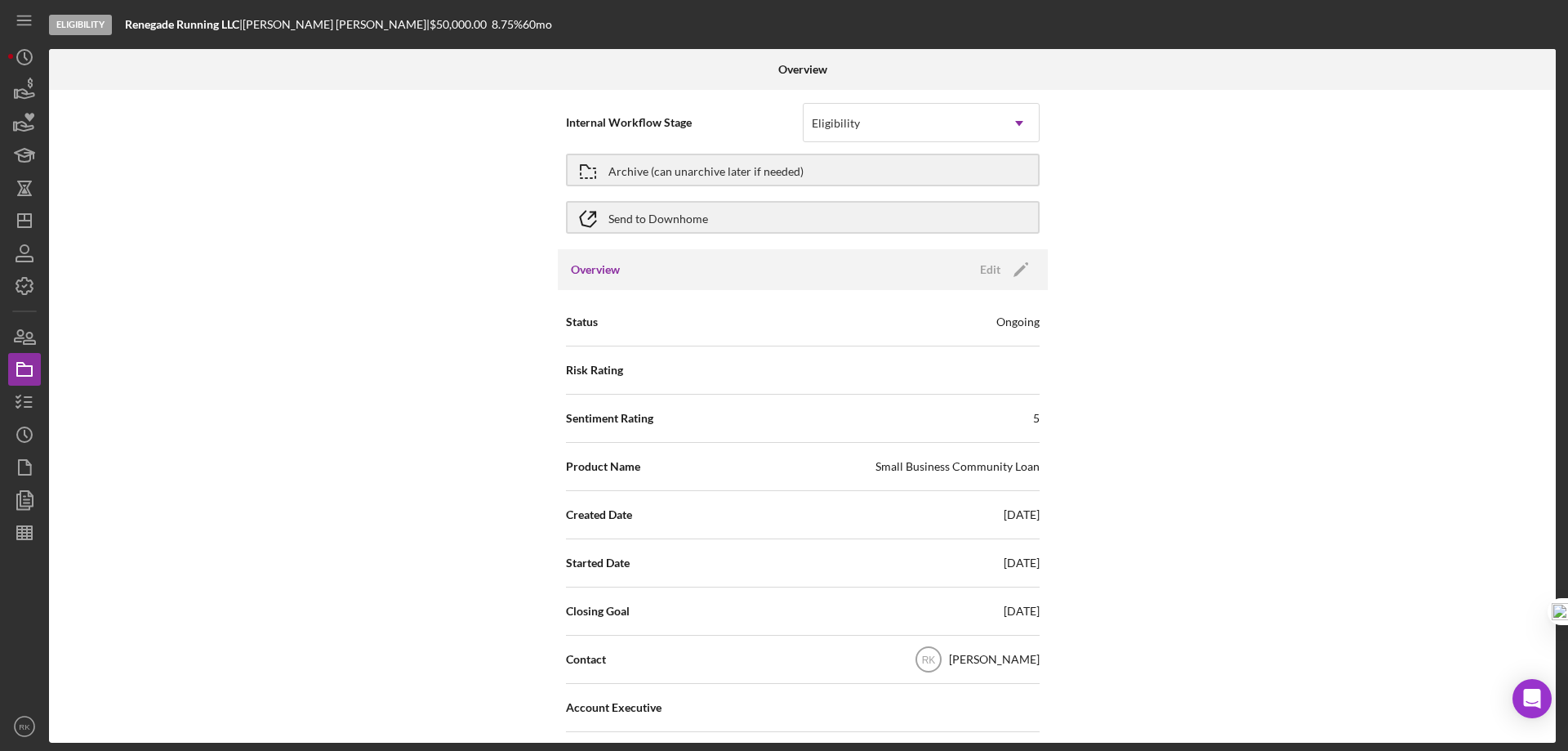
scroll to position [0, 0]
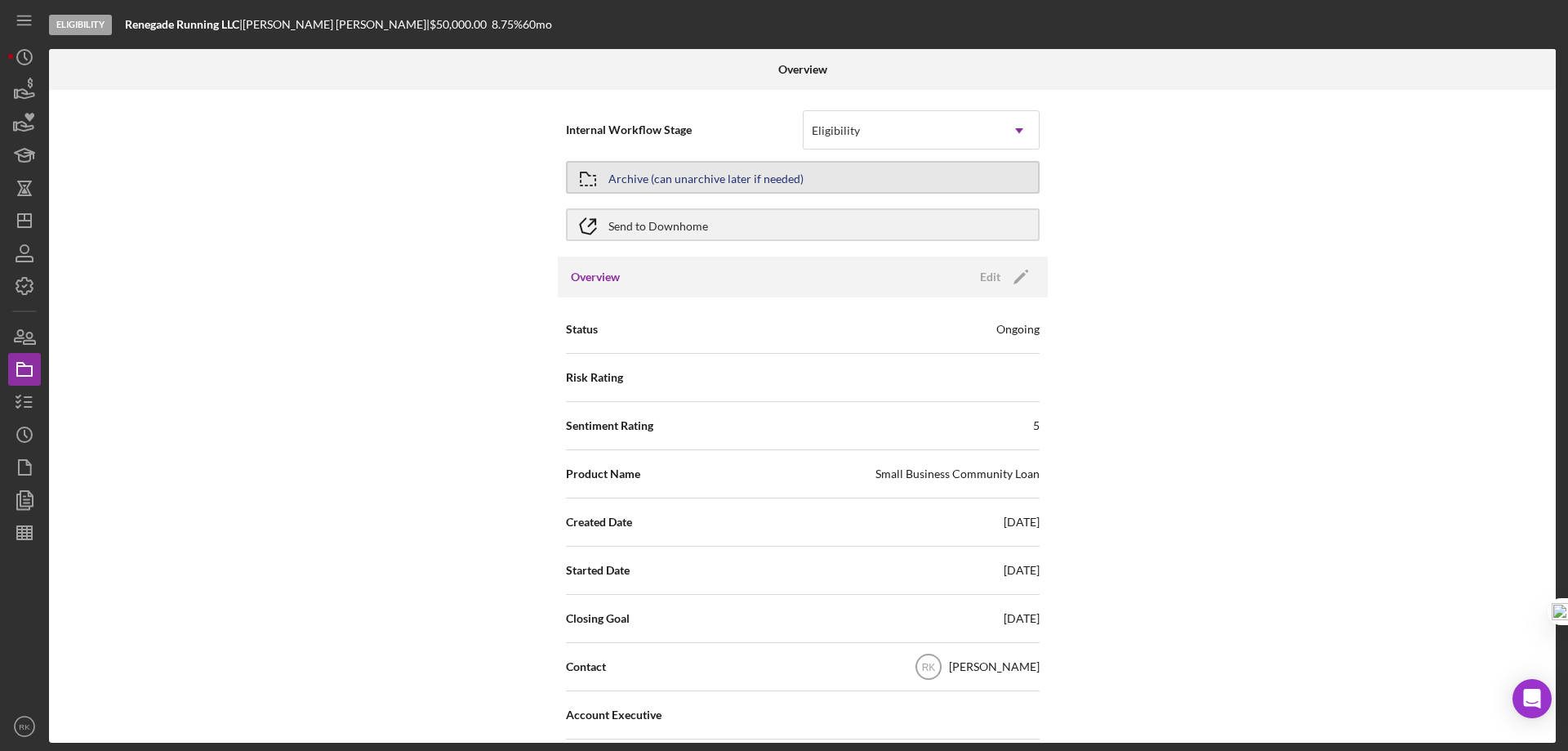
click at [602, 184] on icon "button" at bounding box center [588, 179] width 41 height 41
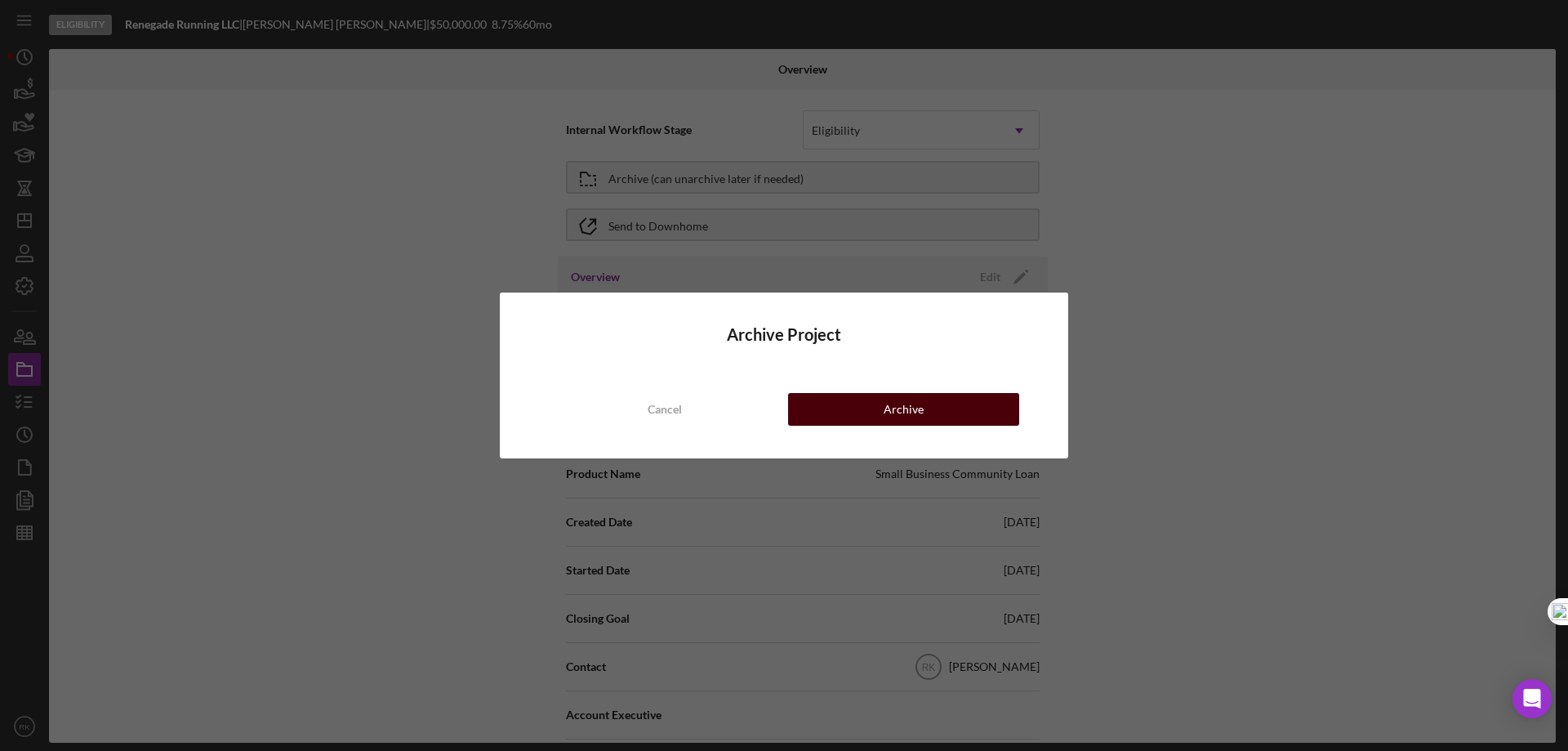
click at [878, 408] on button "Archive" at bounding box center [904, 409] width 231 height 32
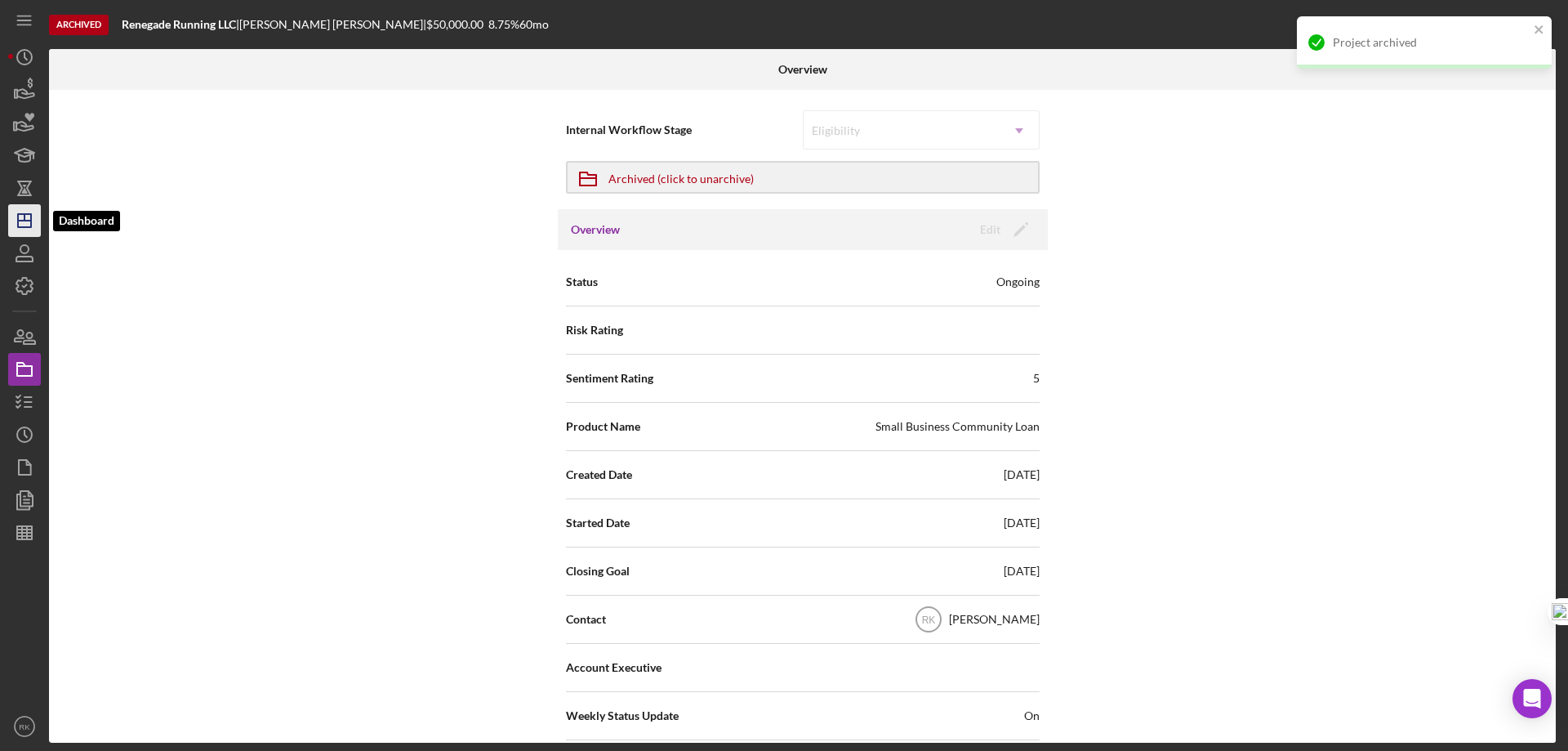
click at [31, 216] on polygon "button" at bounding box center [25, 220] width 13 height 13
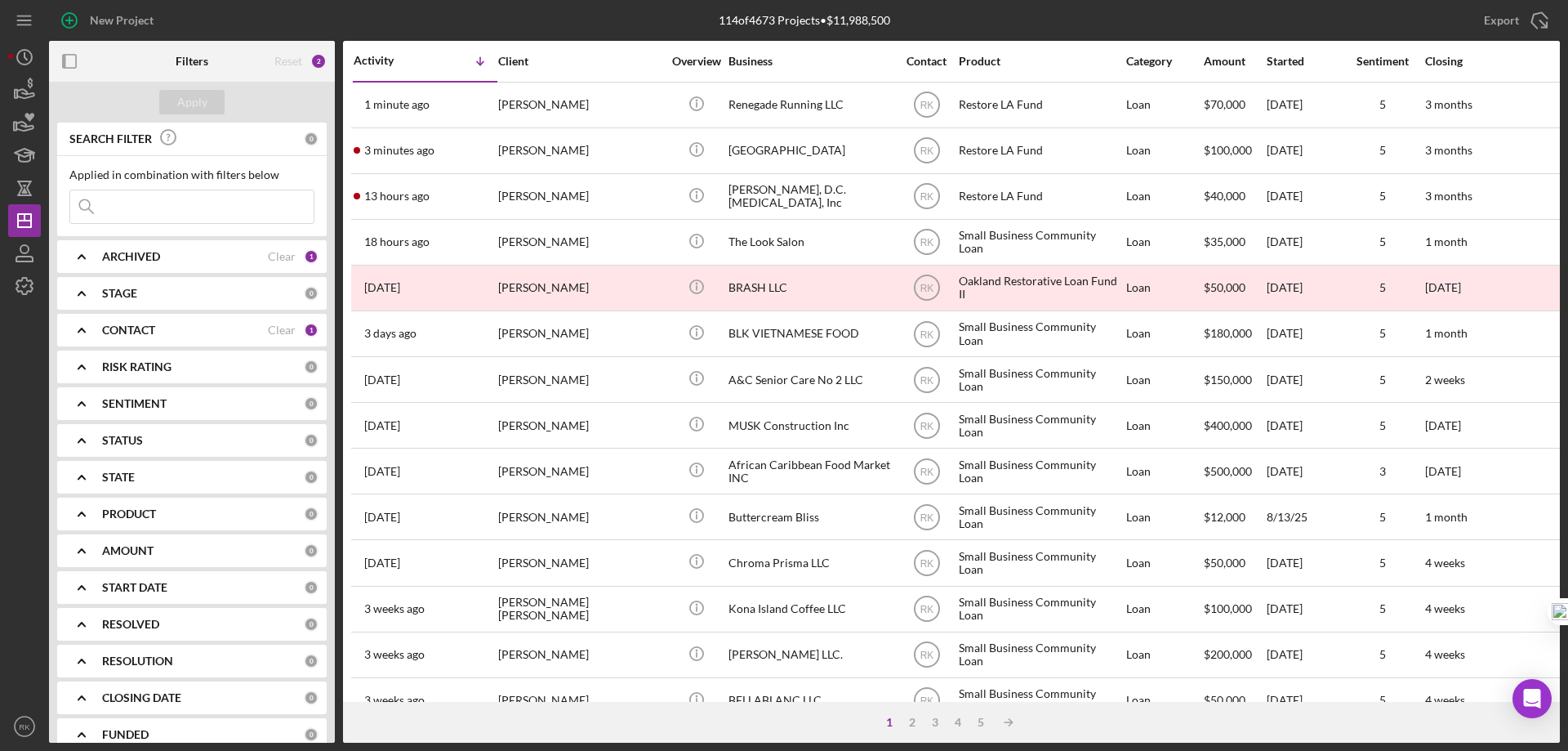
click at [73, 60] on icon "button" at bounding box center [70, 61] width 37 height 37
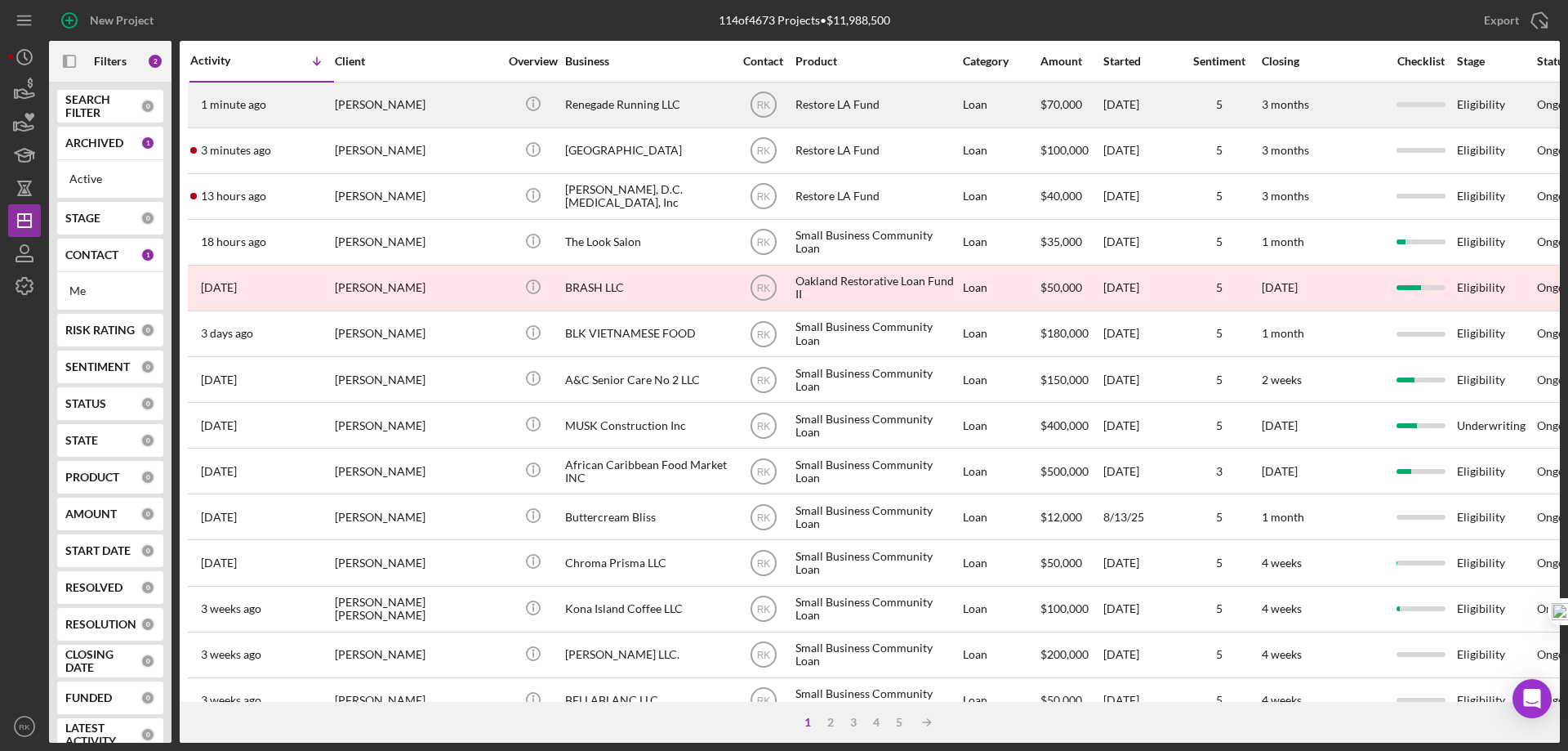
click at [392, 111] on div "[PERSON_NAME]" at bounding box center [416, 104] width 163 height 43
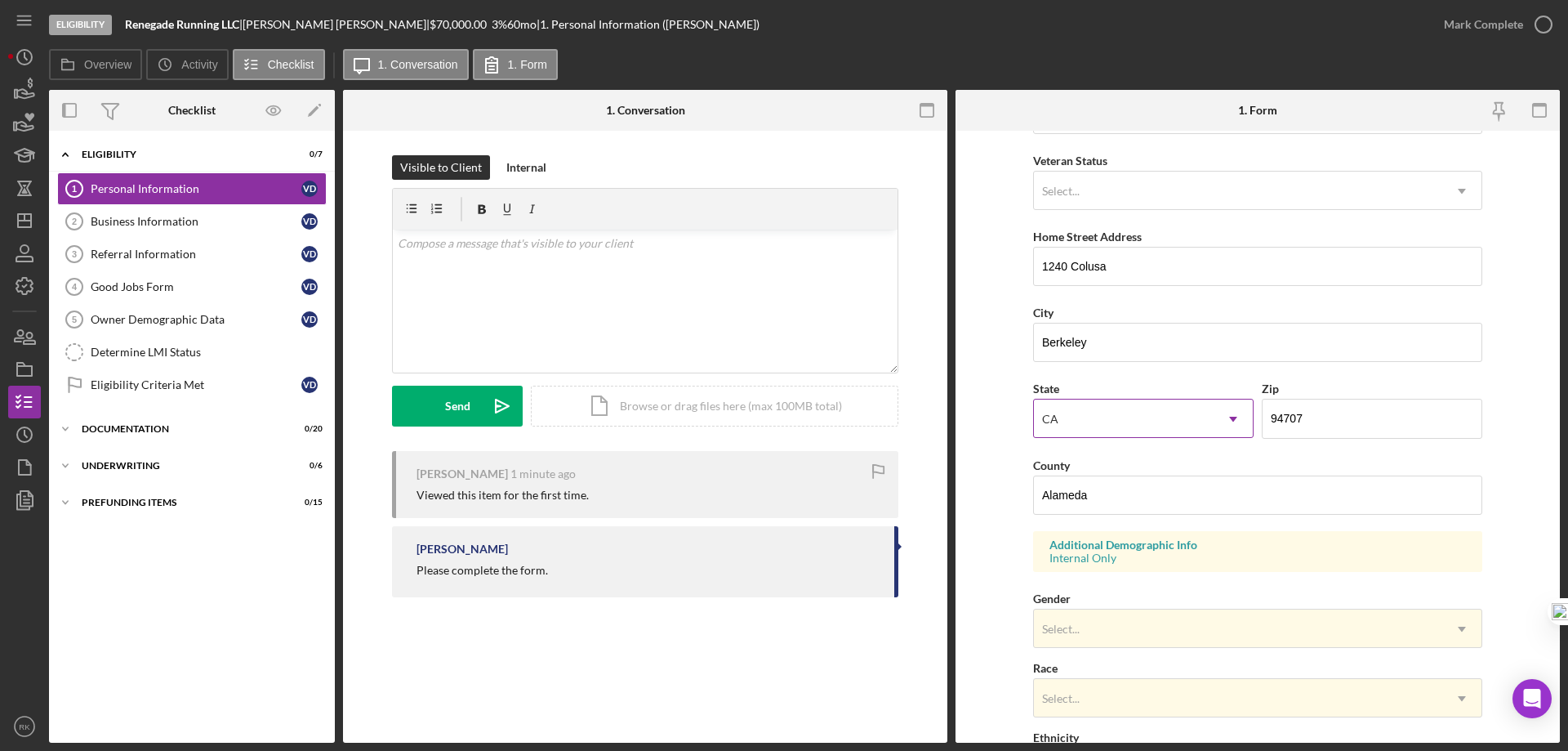
scroll to position [217, 0]
click at [164, 230] on link "Business Information 2 Business Information V D" at bounding box center [192, 221] width 270 height 32
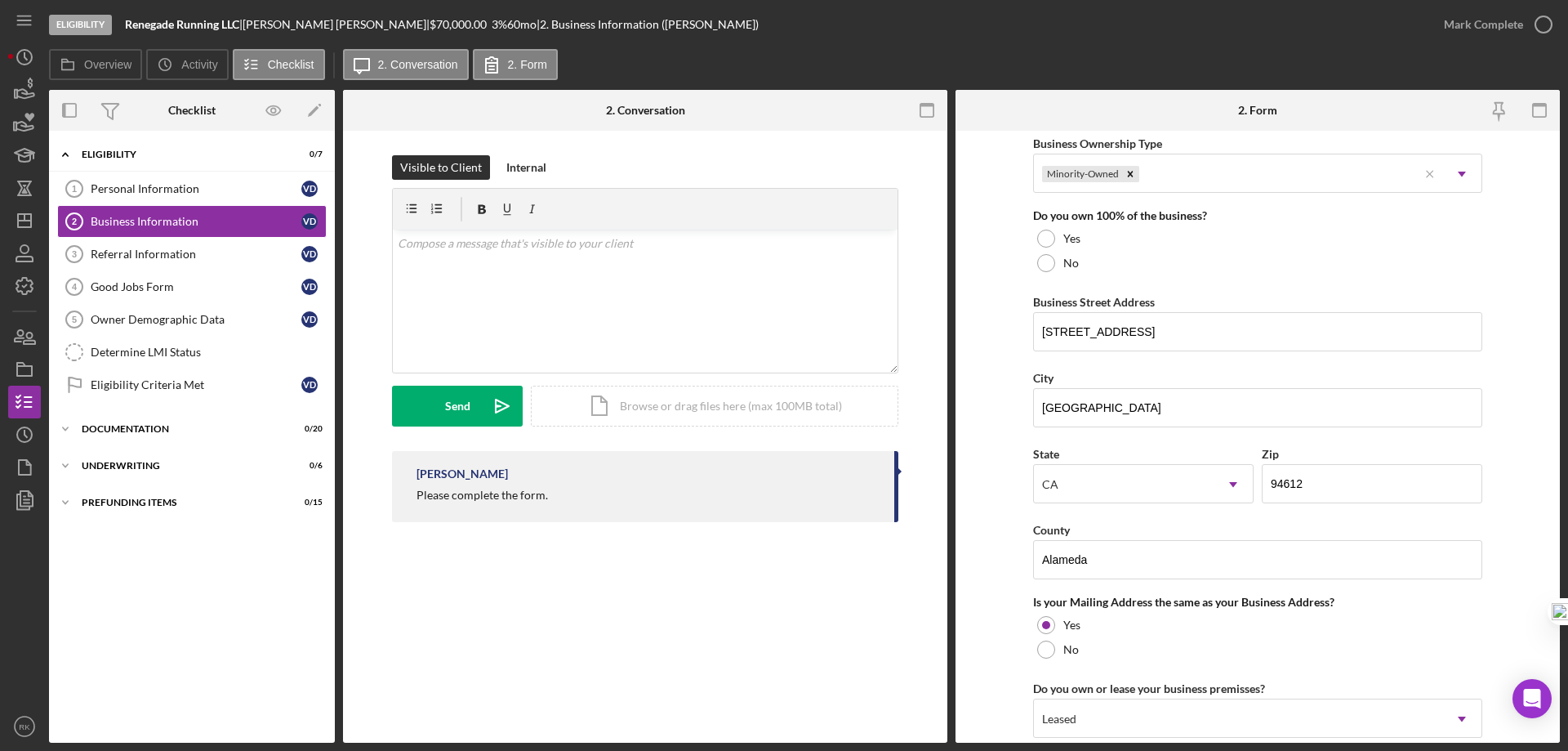
scroll to position [844, 0]
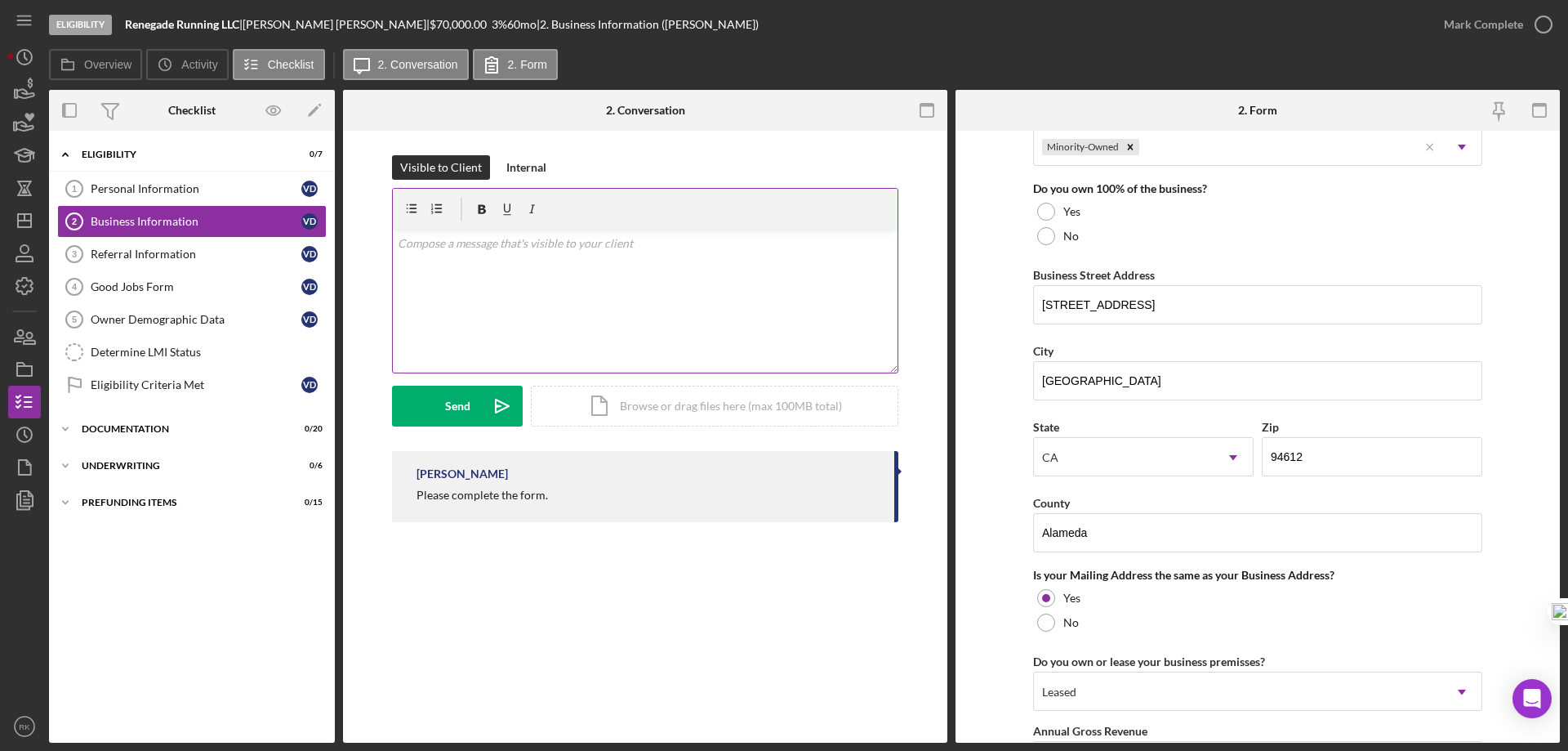
click at [443, 246] on p at bounding box center [646, 244] width 496 height 18
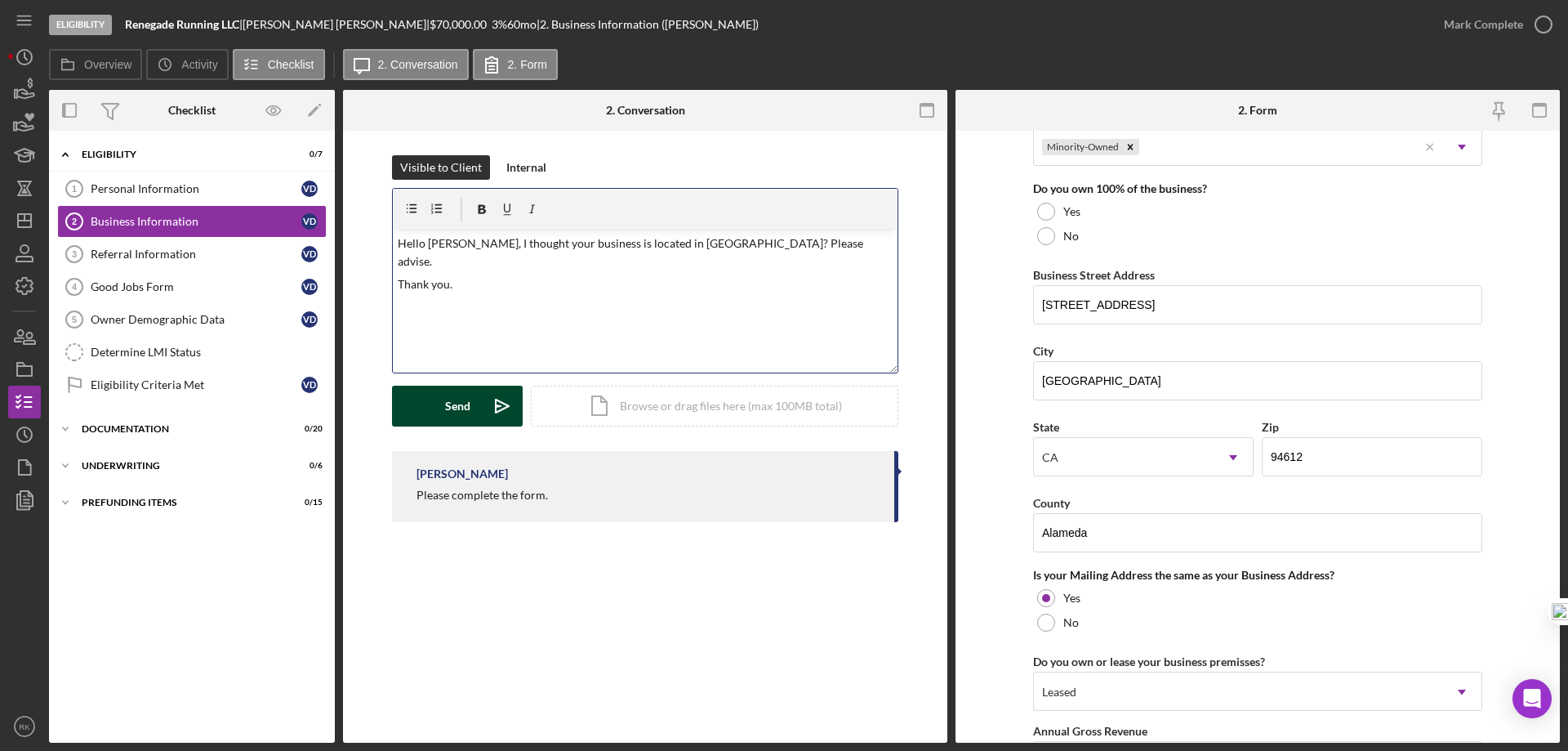
click at [441, 394] on button "Send Icon/icon-invite-send" at bounding box center [457, 406] width 131 height 41
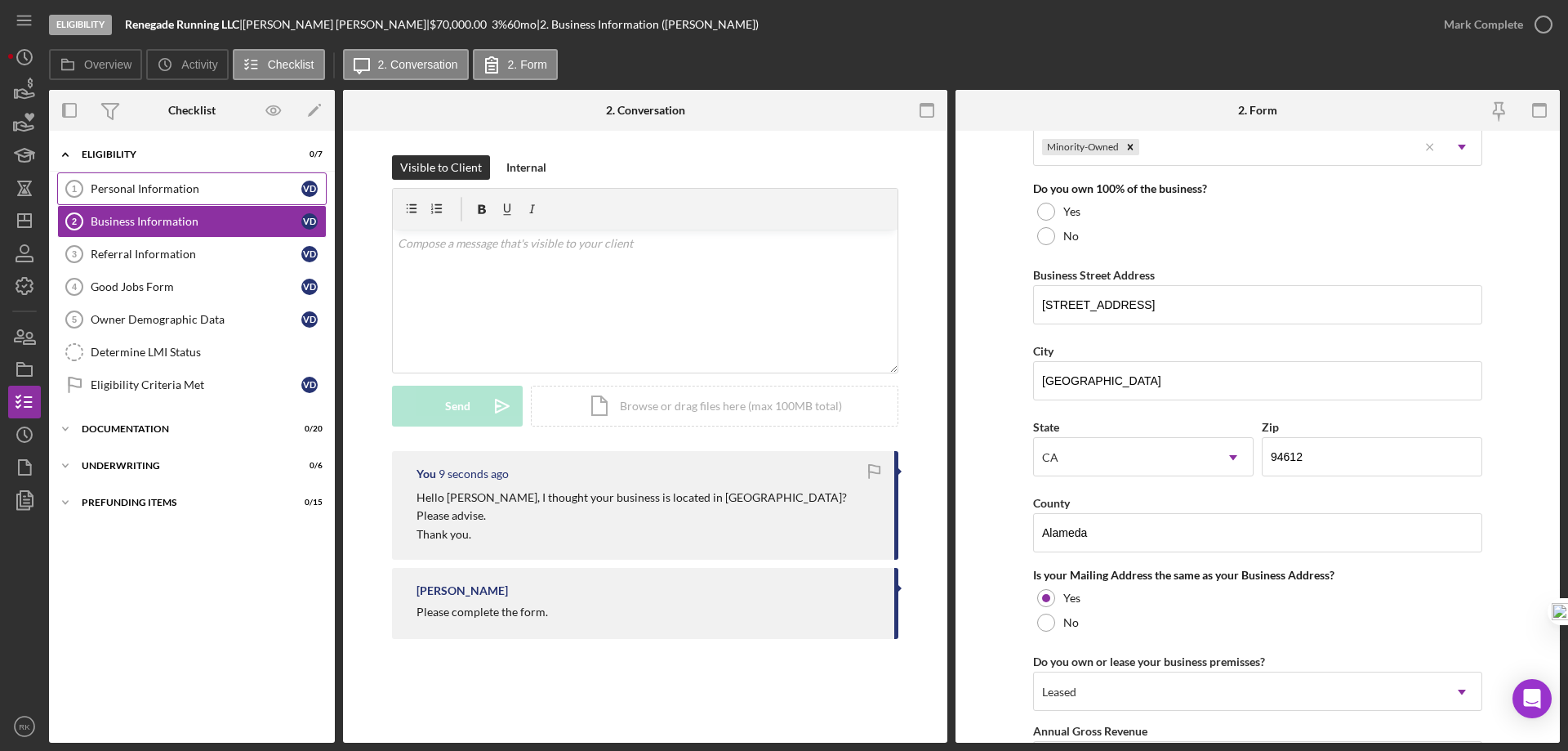
click at [136, 186] on div "Personal Information" at bounding box center [196, 188] width 211 height 13
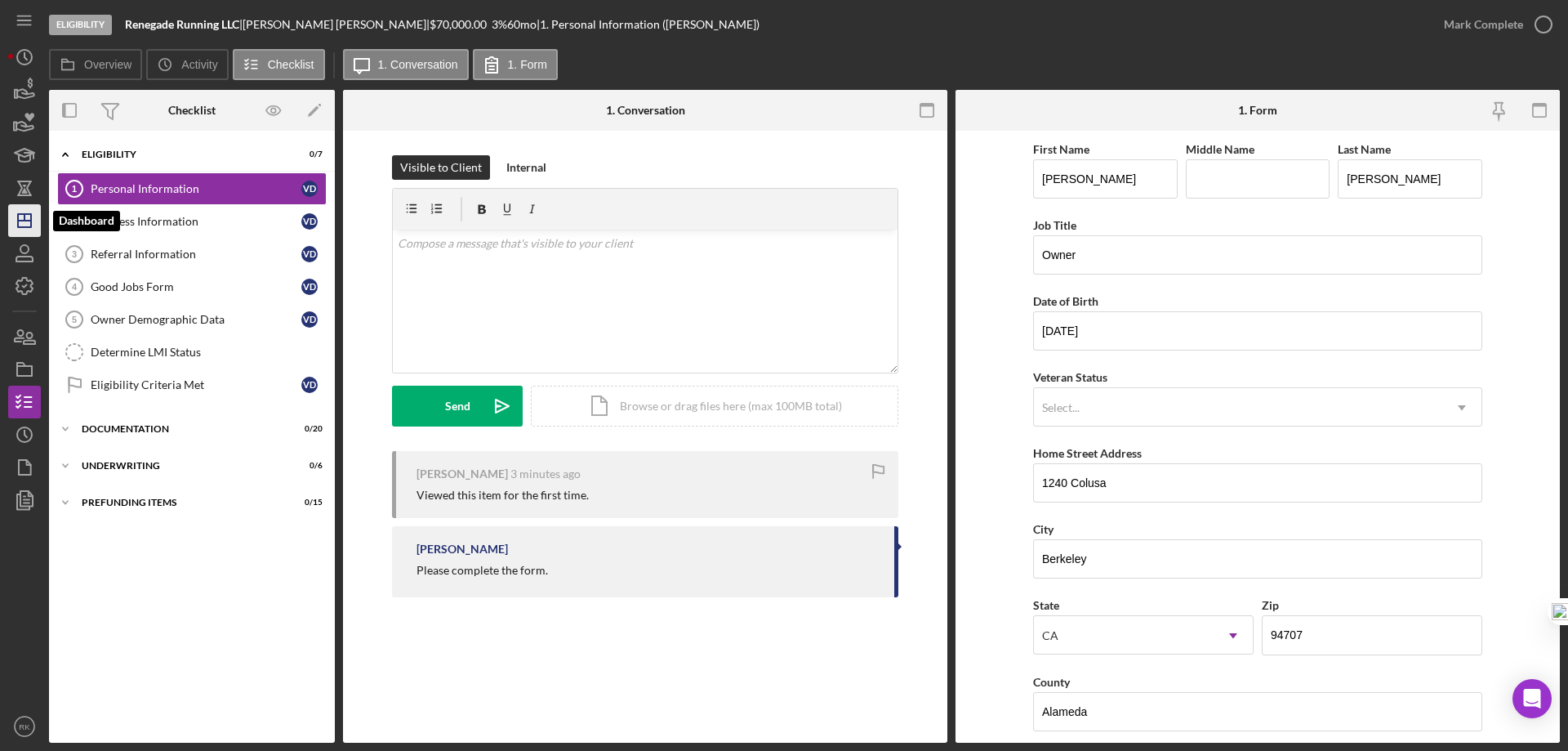
click at [36, 212] on icon "Icon/Dashboard" at bounding box center [25, 220] width 41 height 41
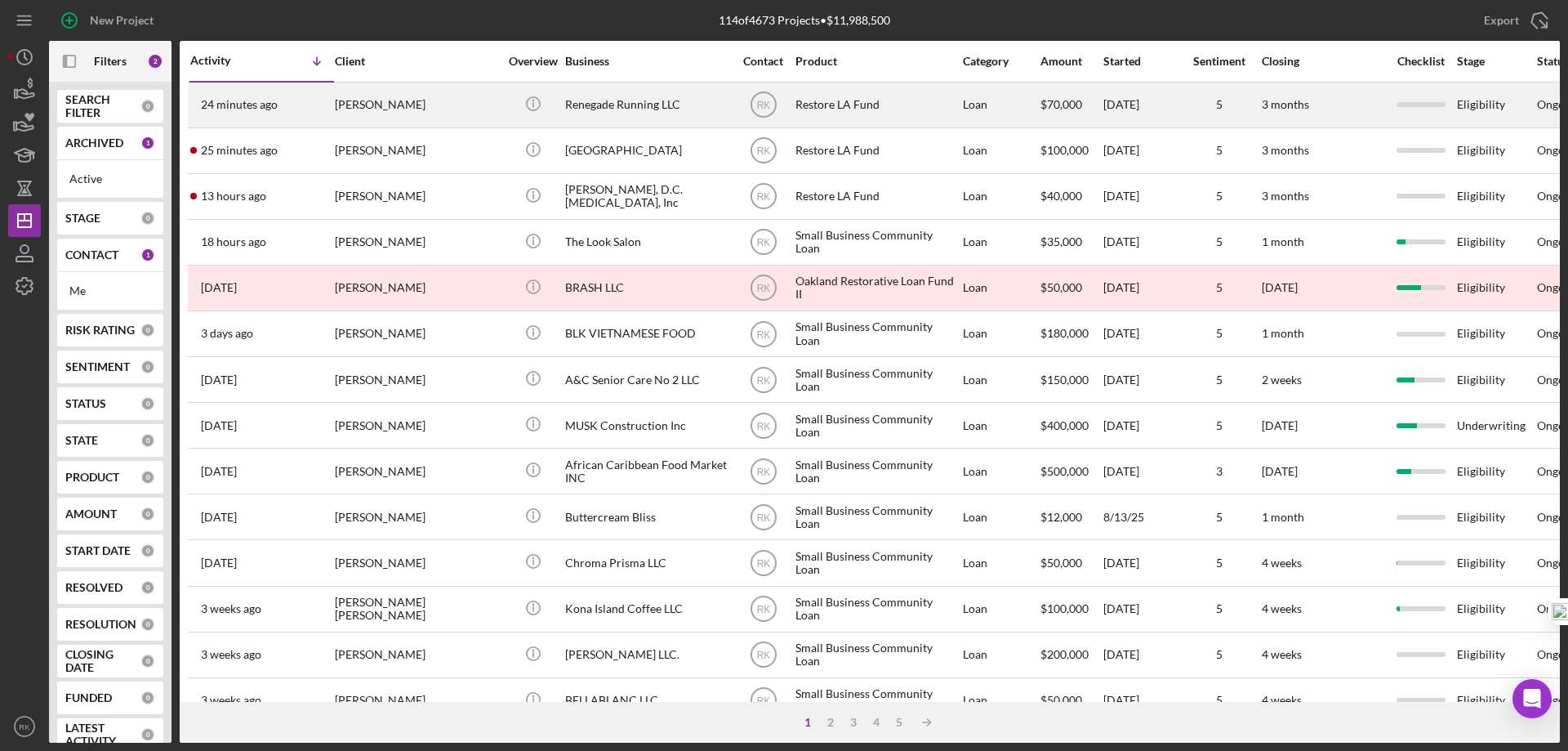
click at [404, 104] on div "[PERSON_NAME]" at bounding box center [416, 104] width 163 height 43
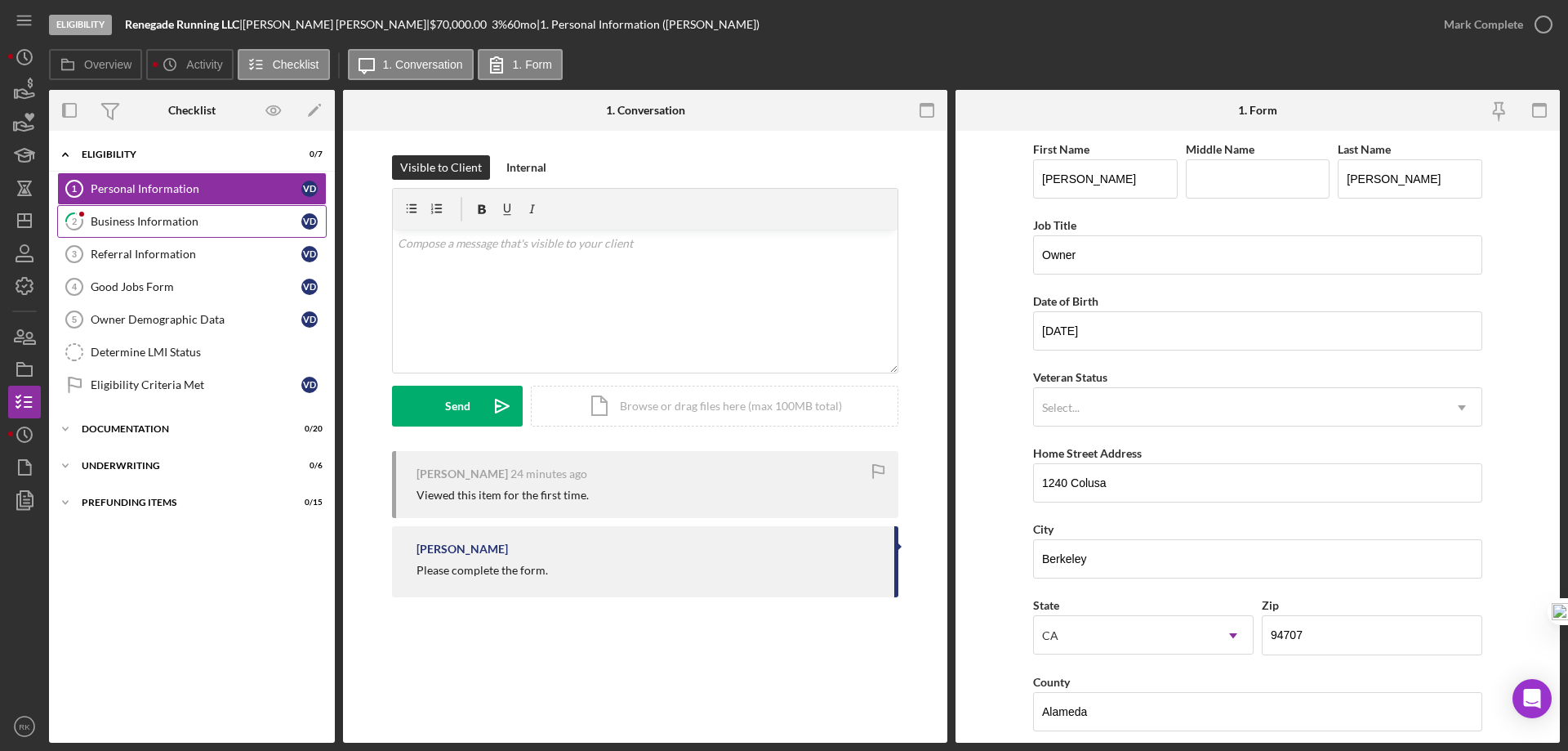
click at [148, 223] on div "Business Information" at bounding box center [196, 221] width 211 height 13
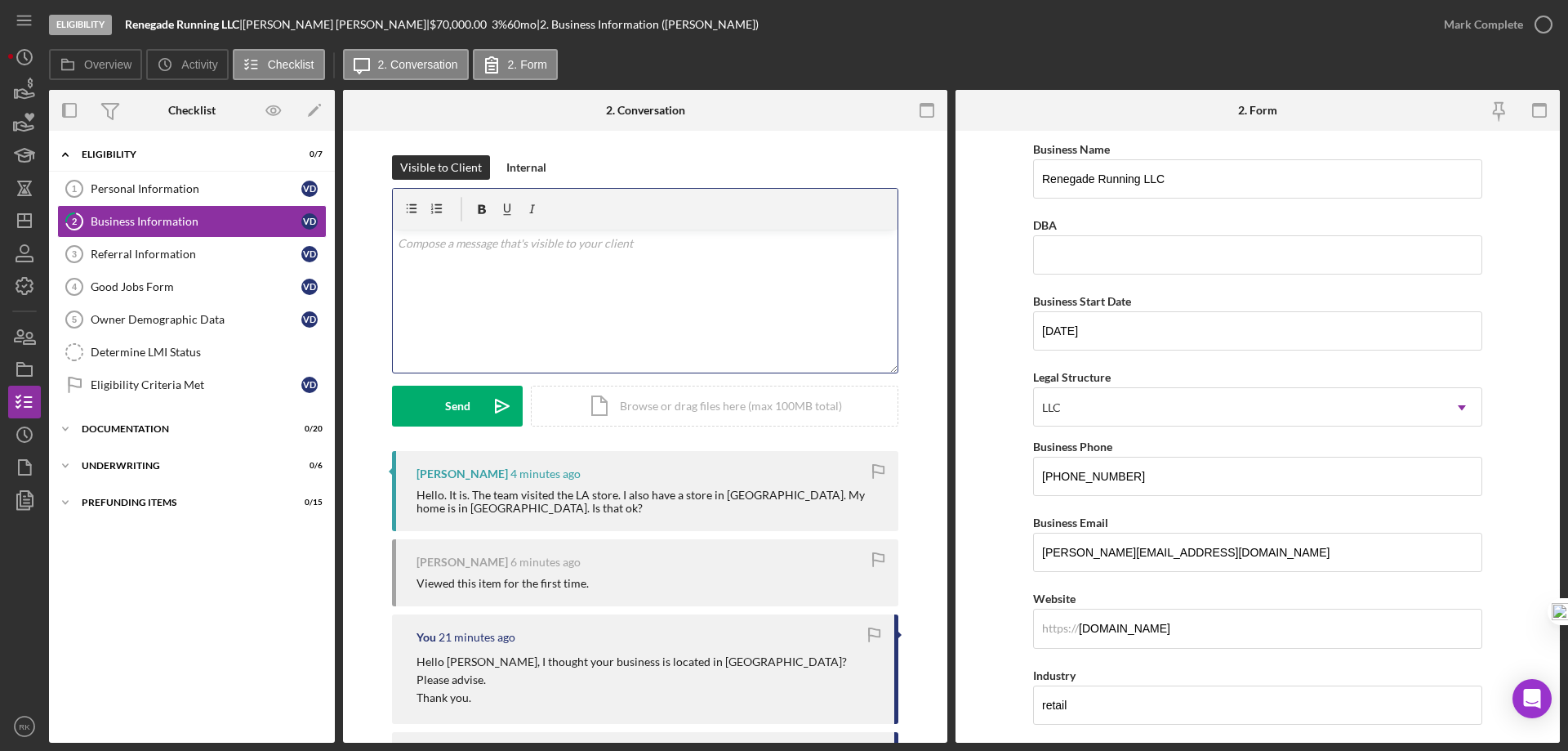
click at [480, 263] on div "v Color teal Color pink Remove color Add row above Add row below Add column bef…" at bounding box center [646, 301] width 505 height 143
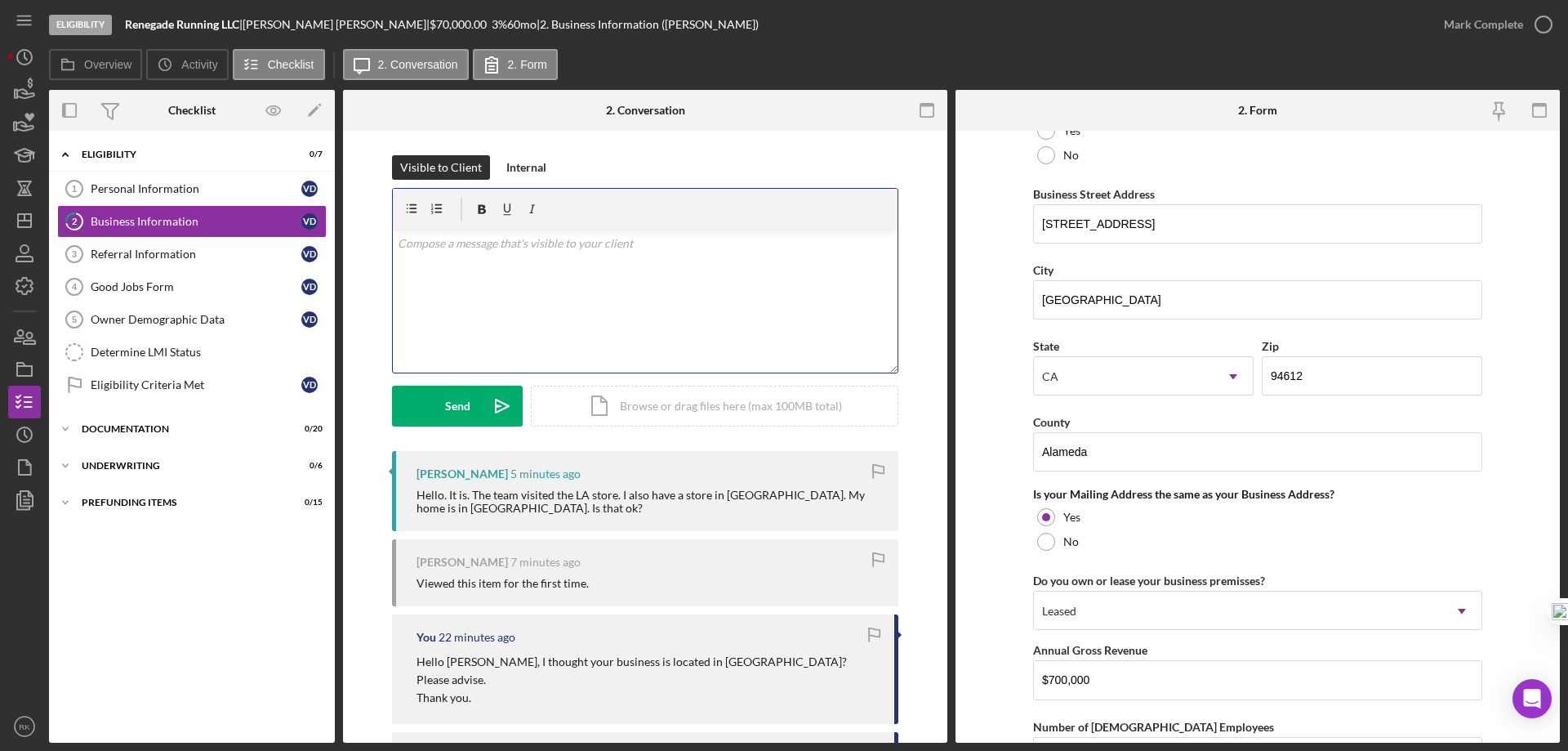
scroll to position [926, 0]
click at [554, 247] on p at bounding box center [646, 244] width 496 height 18
click at [554, 248] on p at bounding box center [646, 244] width 496 height 18
click at [747, 244] on p "You will need to correct and provide the Los Angeles store address, not the Oak…" at bounding box center [646, 253] width 496 height 37
drag, startPoint x: 654, startPoint y: 290, endPoint x: 604, endPoint y: 292, distance: 50.0
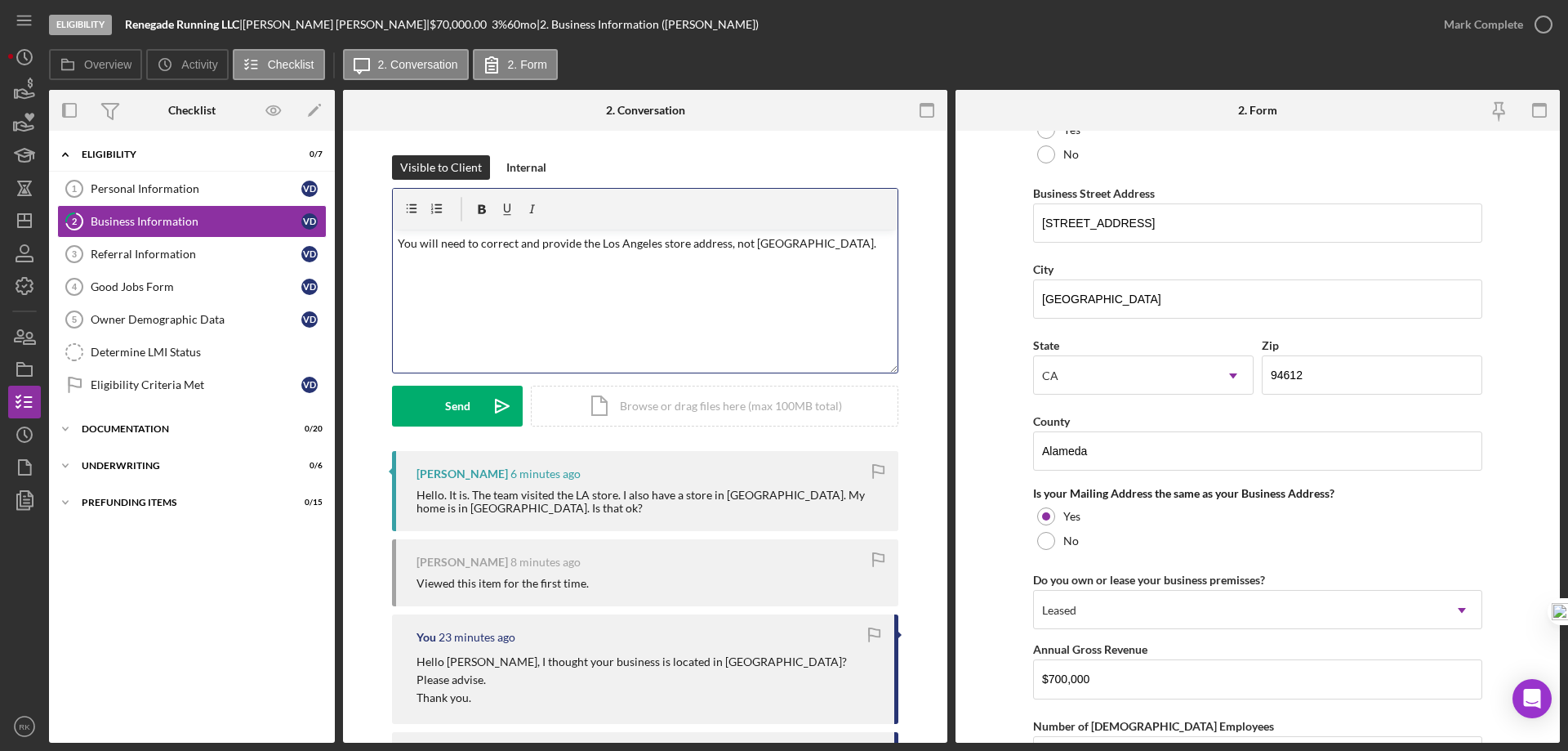
click at [653, 290] on div "v Color teal Color pink Remove color Add row above Add row below Add column bef…" at bounding box center [646, 301] width 505 height 143
click at [657, 244] on p "You will need to correct and provide the Los Angeles store address, not Oakland." at bounding box center [646, 244] width 496 height 18
click at [675, 272] on div "v Color teal Color pink Remove color Add row above Add row below Add column bef…" at bounding box center [646, 301] width 505 height 143
click at [768, 244] on p "You will need to correct and provide the Los Angeles business store address, no…" at bounding box center [646, 253] width 496 height 37
click at [866, 248] on p "You will need to correct and provide the Los Angeles business store address her…" at bounding box center [646, 253] width 496 height 37
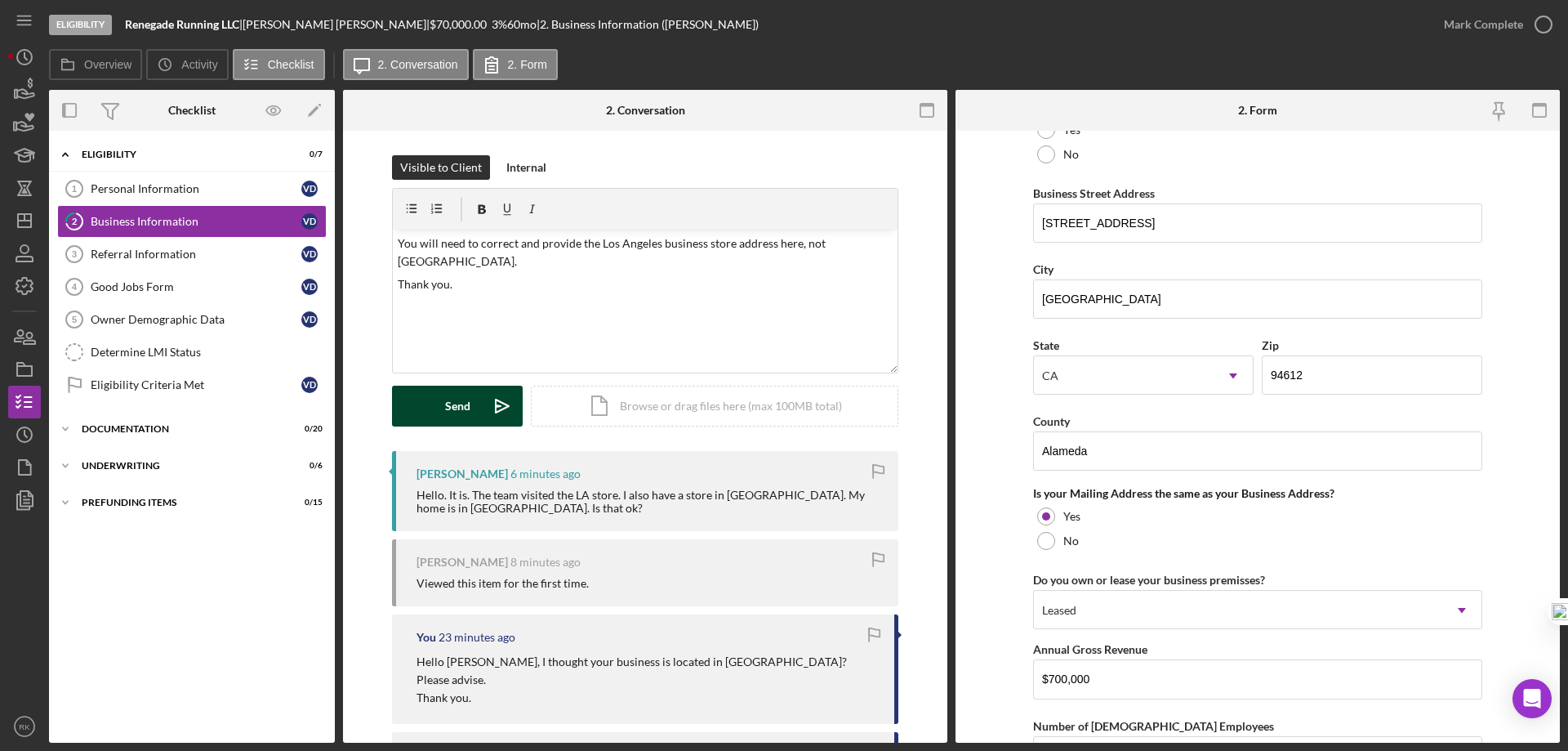
click at [489, 399] on icon "Icon/icon-invite-send" at bounding box center [502, 406] width 41 height 41
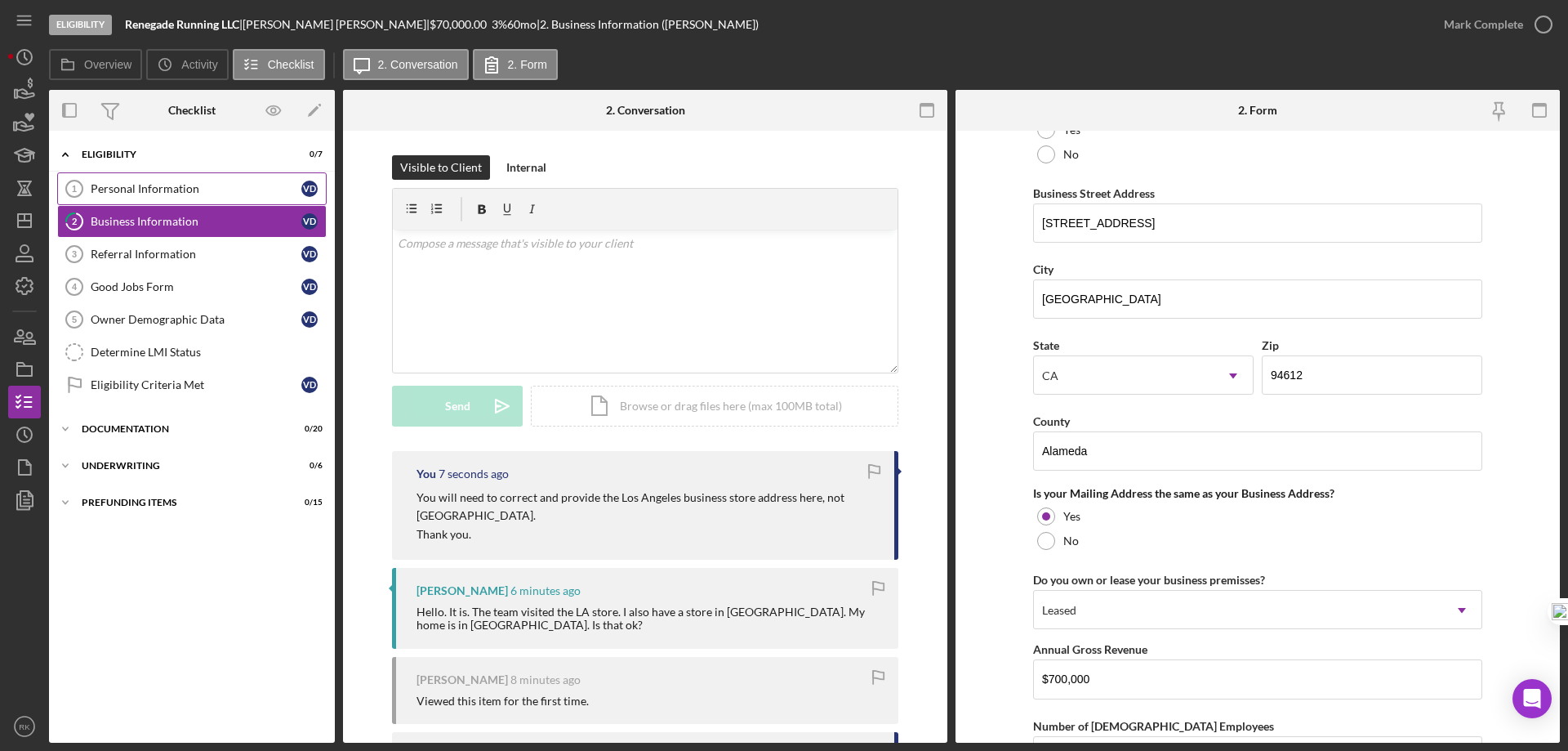
drag, startPoint x: 112, startPoint y: 194, endPoint x: 125, endPoint y: 195, distance: 13.0
click at [113, 194] on div "Personal Information" at bounding box center [196, 188] width 211 height 13
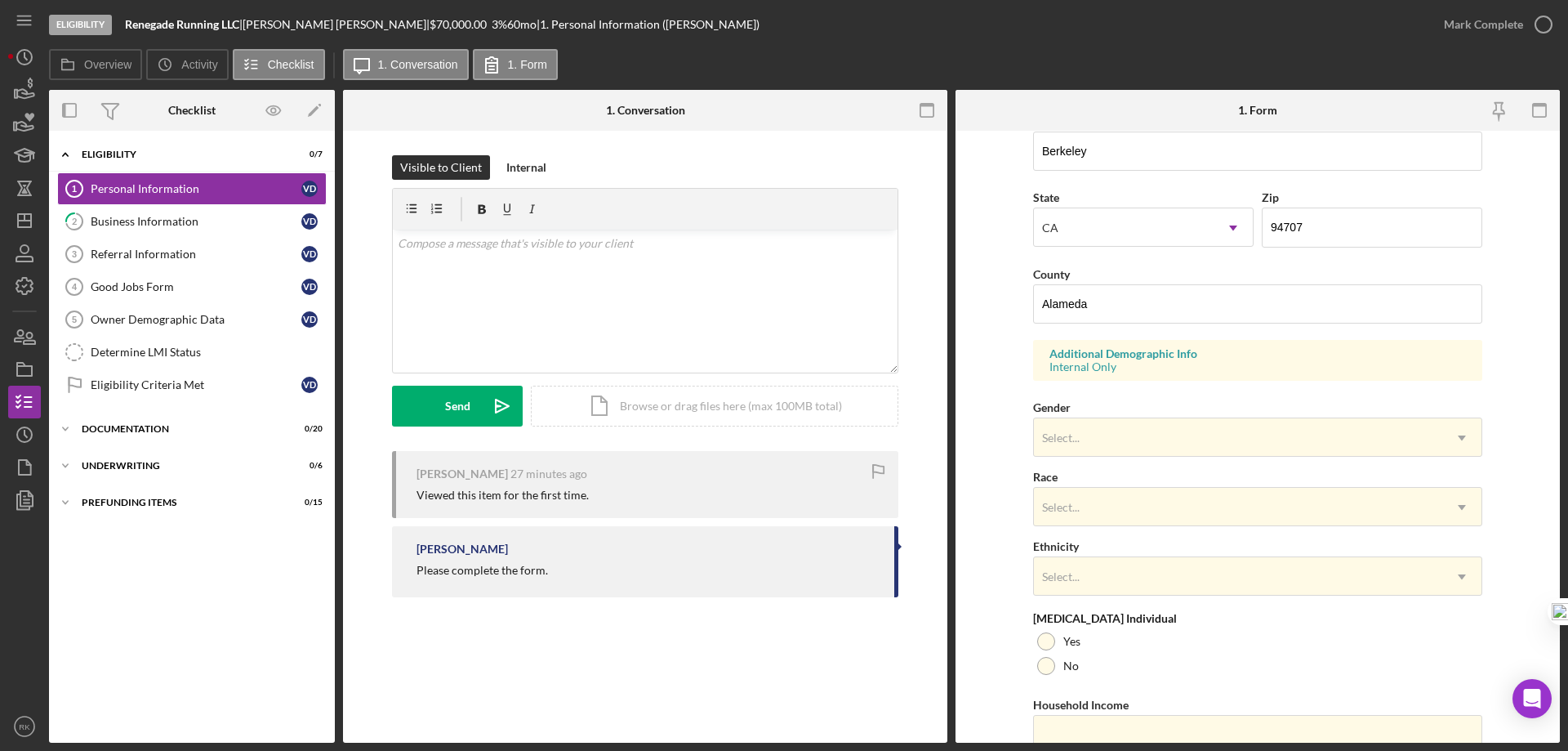
scroll to position [408, 0]
click at [8, 218] on icon "Icon/Dashboard" at bounding box center [25, 220] width 41 height 41
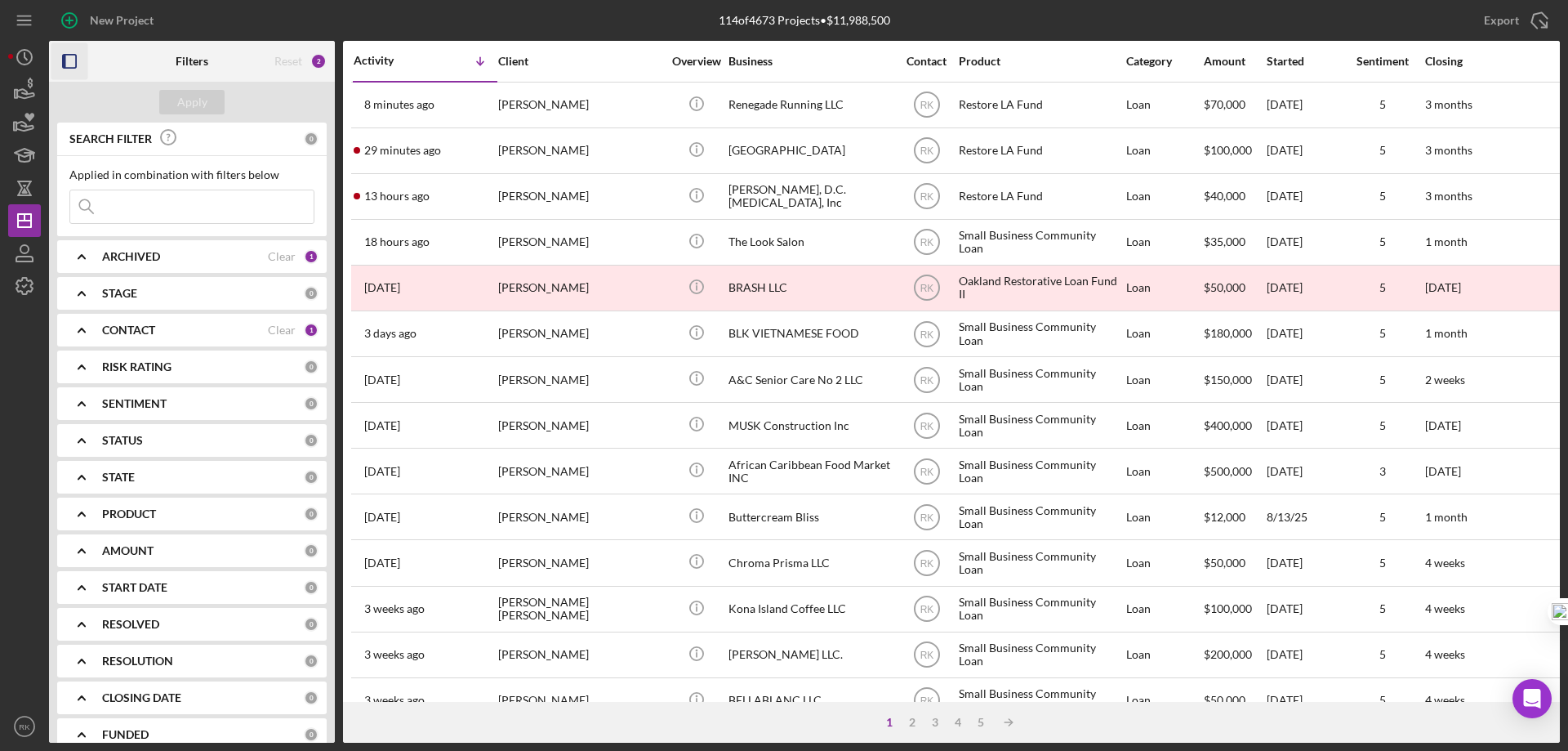
click at [69, 55] on icon "button" at bounding box center [70, 61] width 37 height 37
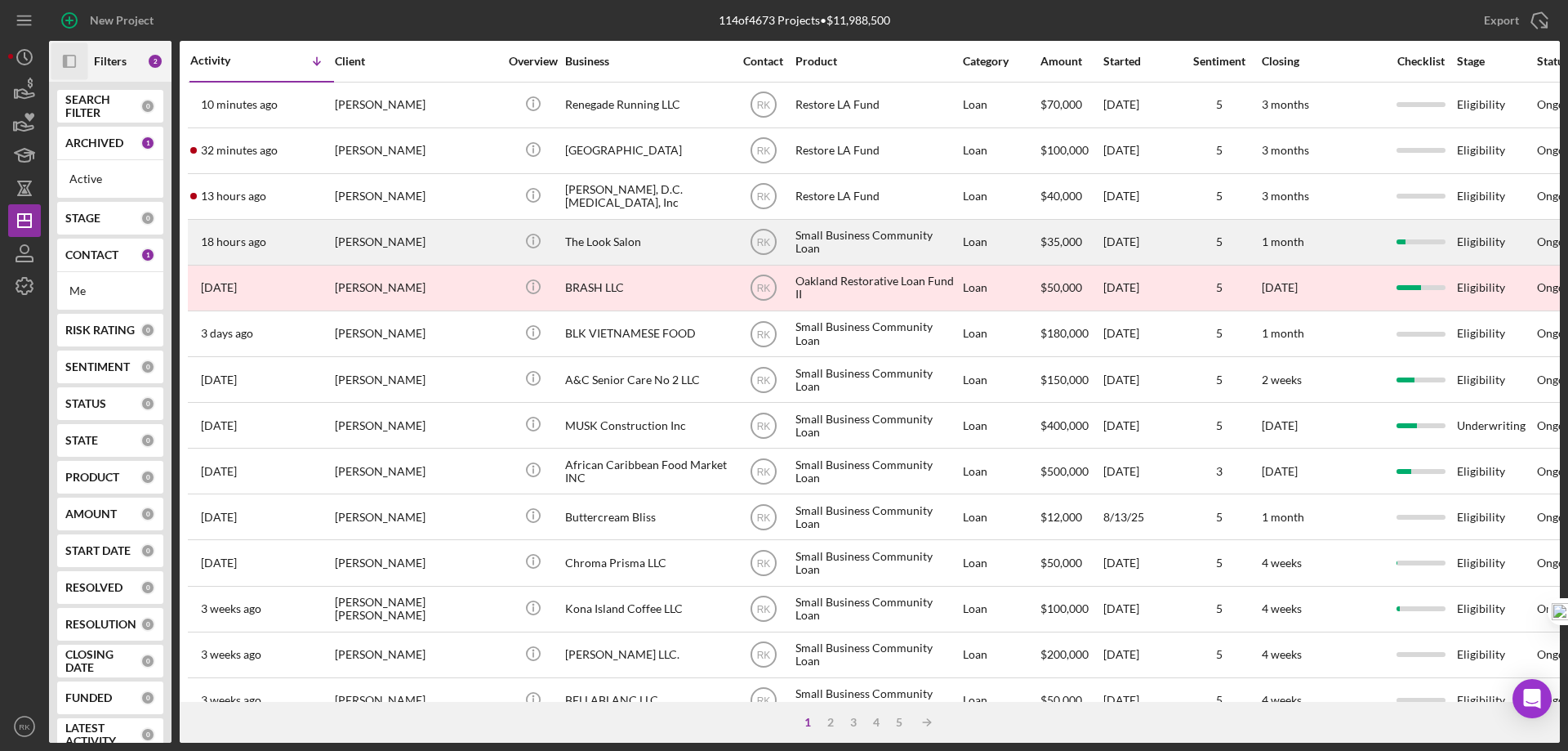
click at [585, 239] on div "The Look Salon" at bounding box center [646, 242] width 163 height 43
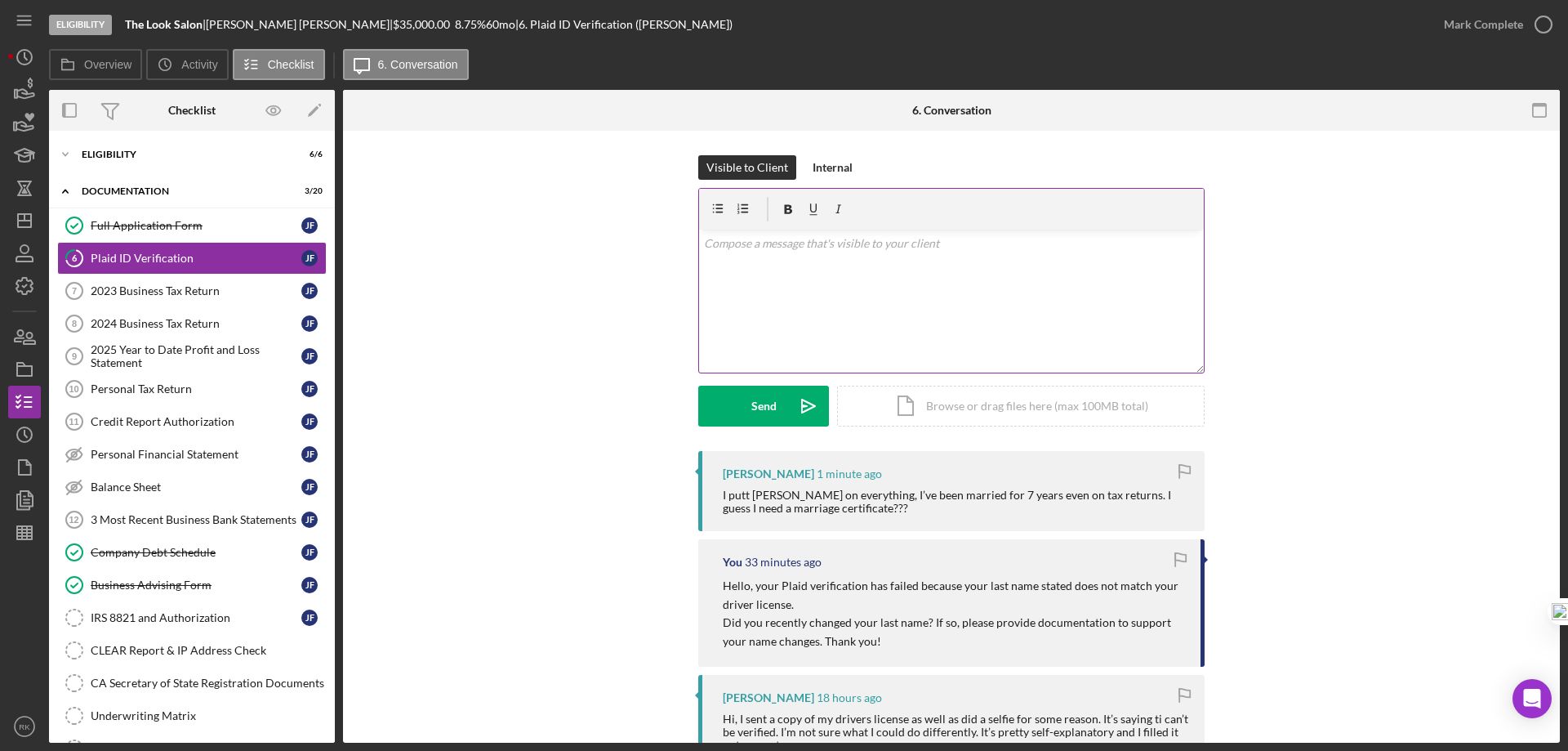
click at [771, 249] on p at bounding box center [952, 244] width 496 height 18
click at [706, 244] on p "yes please." at bounding box center [952, 244] width 496 height 18
click at [779, 249] on p "Yes please." at bounding box center [952, 244] width 496 height 18
click at [864, 239] on p "Yes please upload a copy of your certificate." at bounding box center [952, 244] width 496 height 18
click at [1006, 261] on div "v Color teal Color pink Remove color Add row above Add row below Add column bef…" at bounding box center [951, 301] width 505 height 143
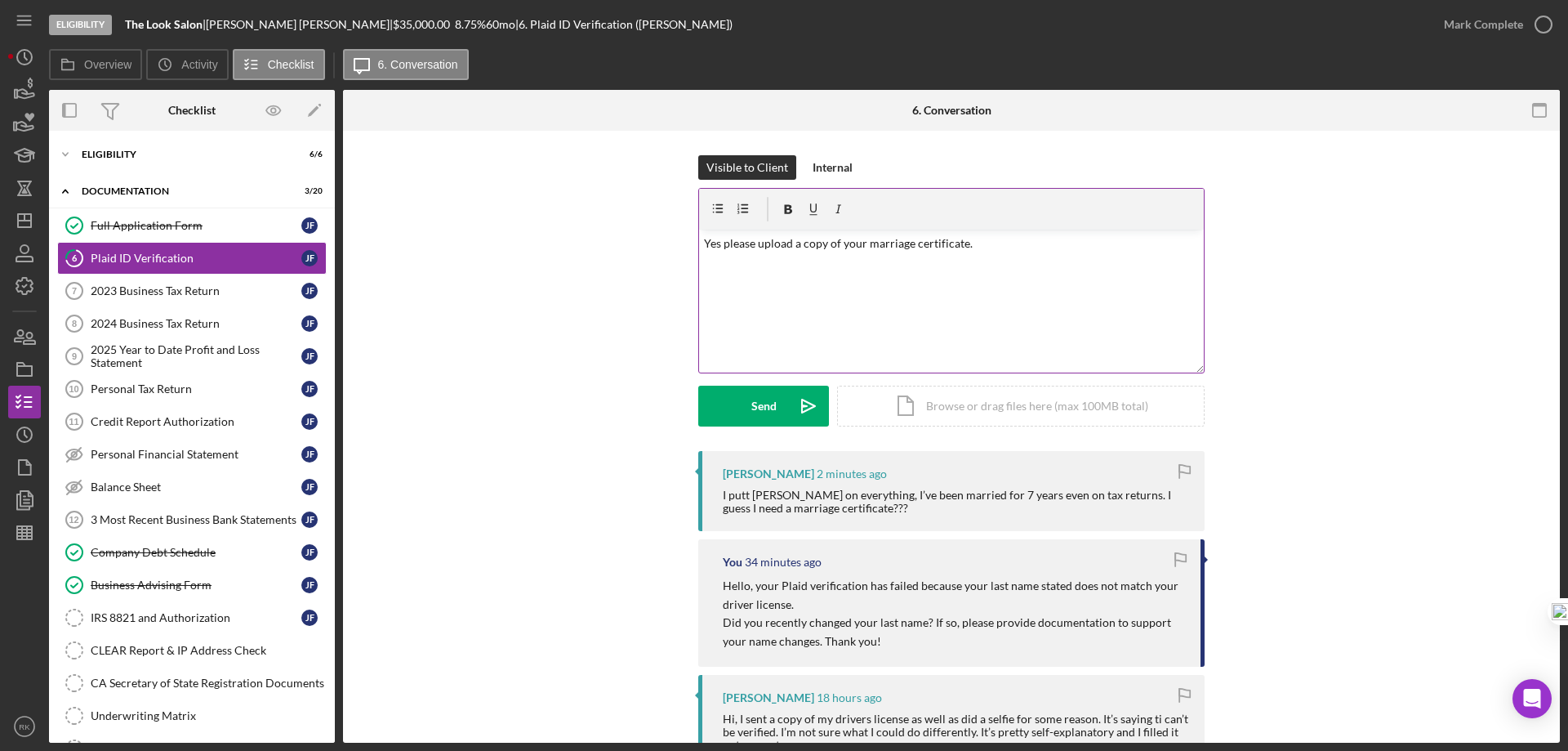
click at [962, 244] on p "Yes please upload a copy of your marriage certificate." at bounding box center [952, 244] width 496 height 18
click at [1010, 239] on p "Yes please upload a copy of your marriage certificate here." at bounding box center [952, 244] width 496 height 18
click at [780, 403] on button "Send Icon/icon-invite-send" at bounding box center [763, 406] width 131 height 41
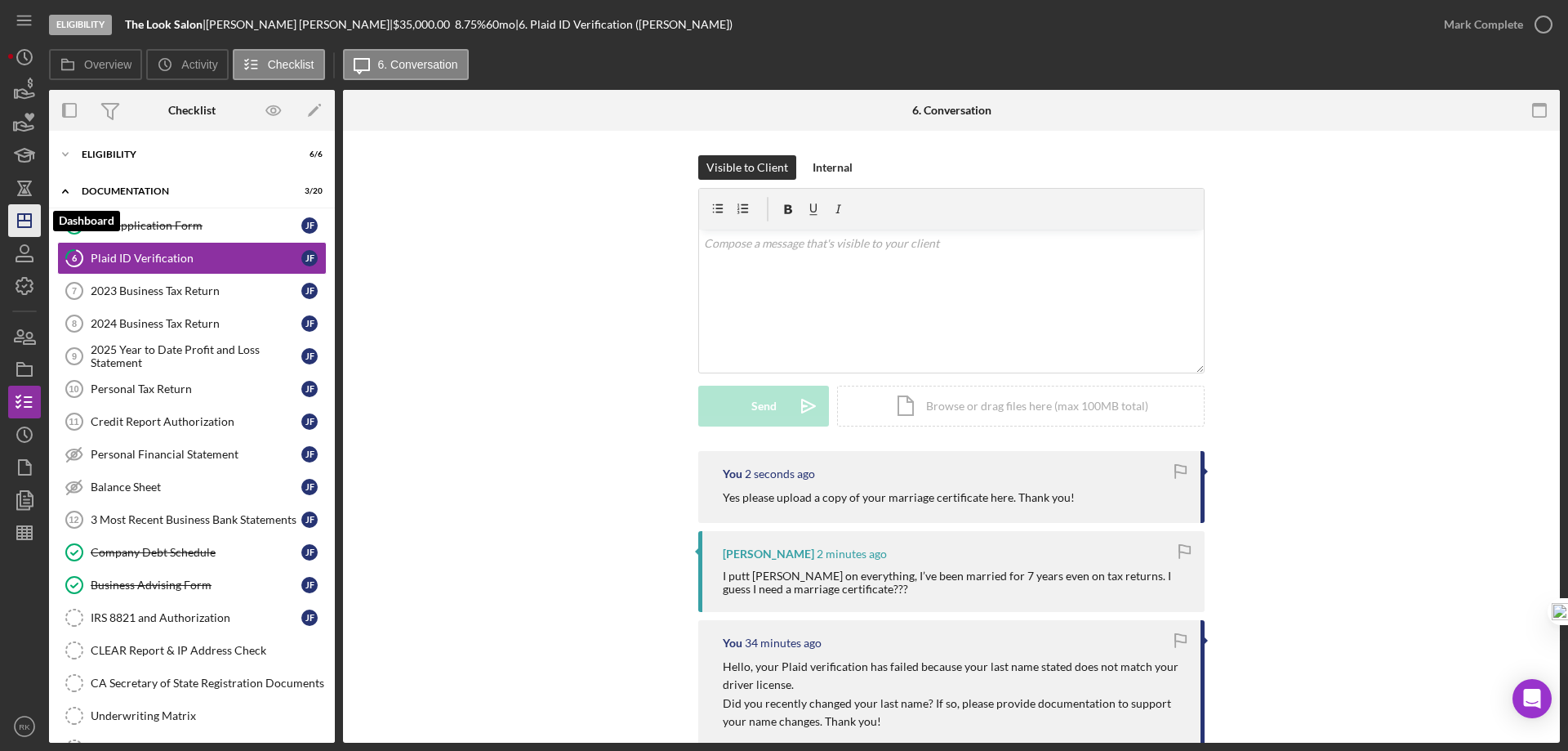
click at [33, 212] on icon "Icon/Dashboard" at bounding box center [25, 220] width 41 height 41
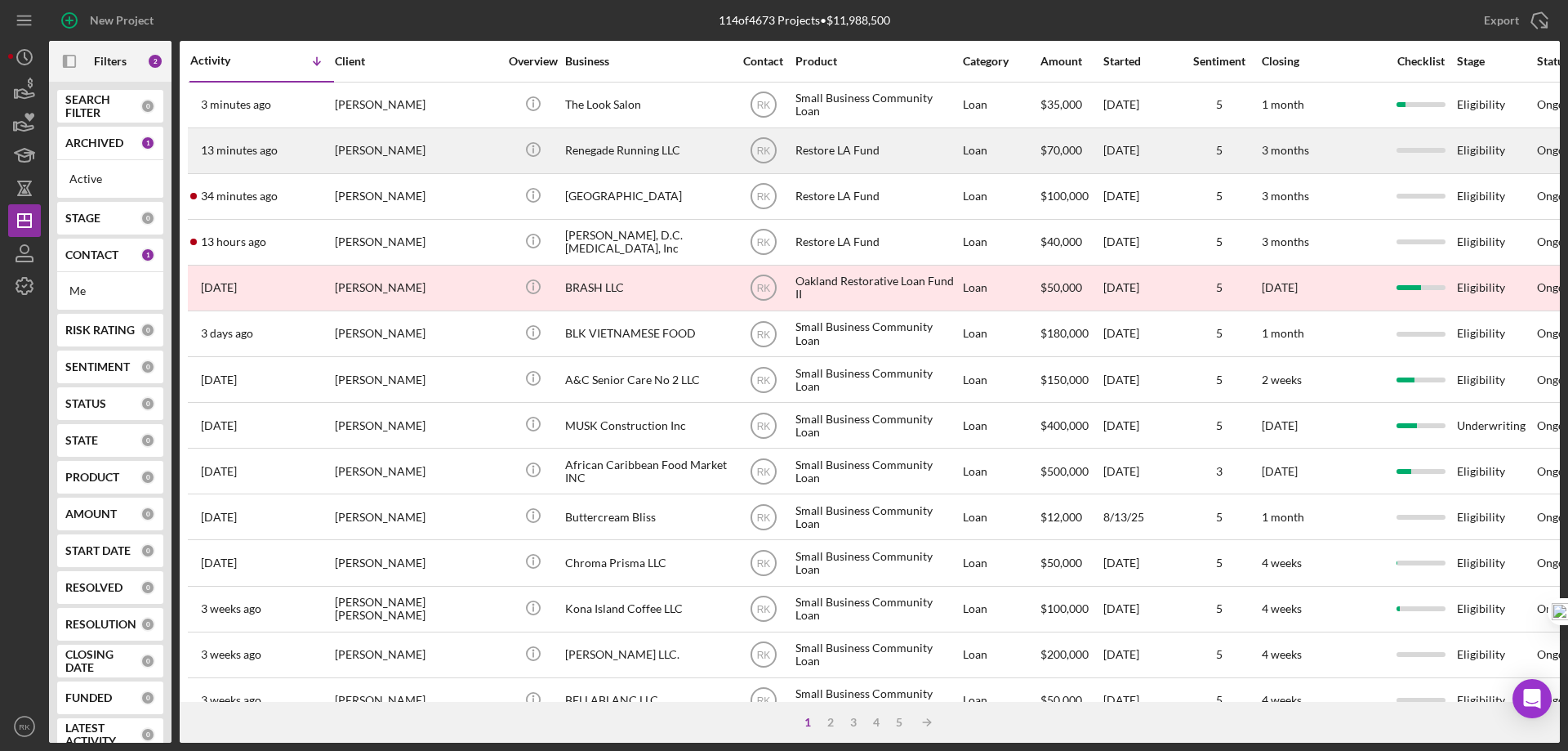
click at [607, 147] on div "Renegade Running LLC" at bounding box center [646, 150] width 163 height 43
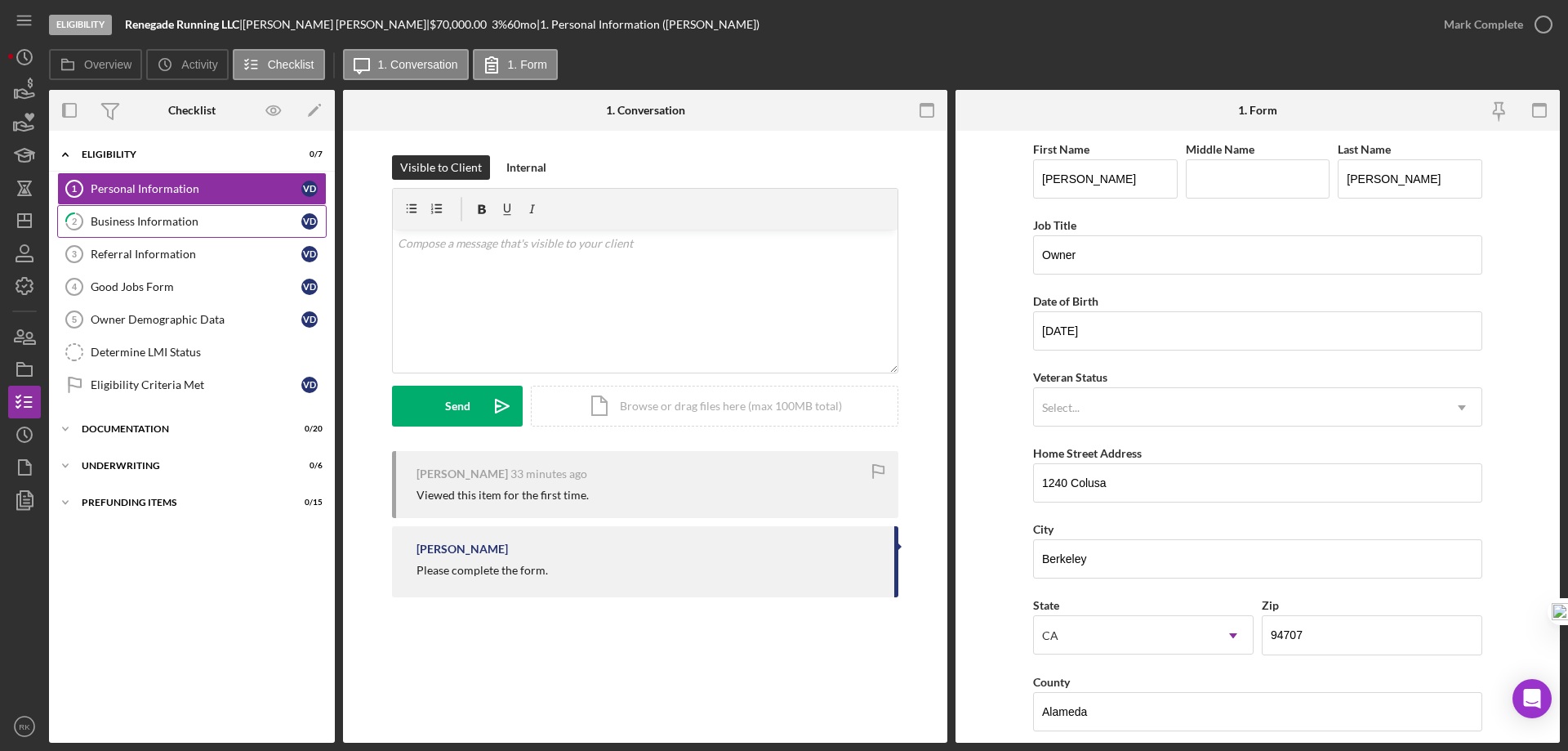
click at [140, 222] on div "Business Information" at bounding box center [196, 221] width 211 height 13
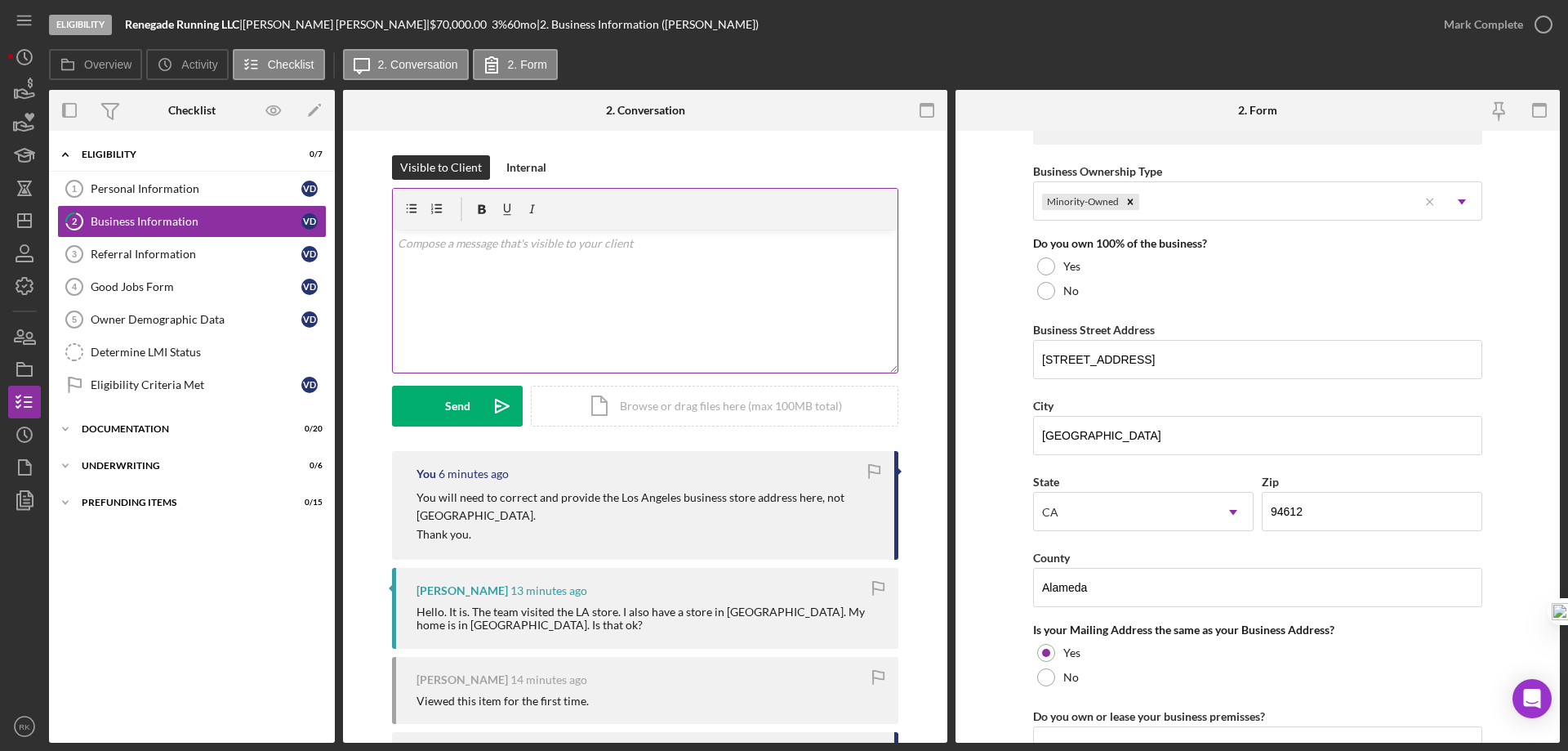
scroll to position [790, 0]
click at [22, 229] on icon "Icon/Dashboard" at bounding box center [25, 220] width 41 height 41
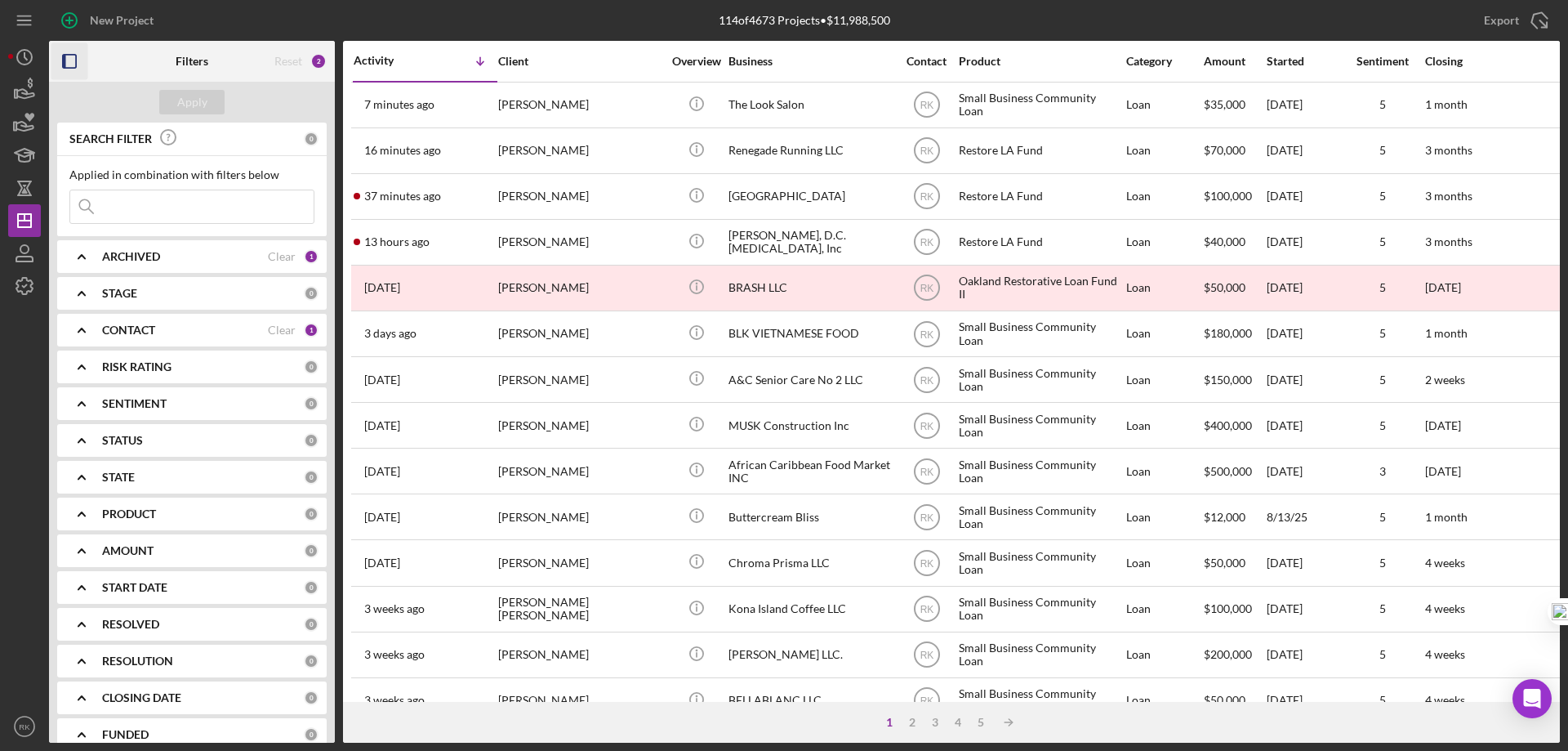
click at [68, 60] on icon "button" at bounding box center [70, 61] width 37 height 37
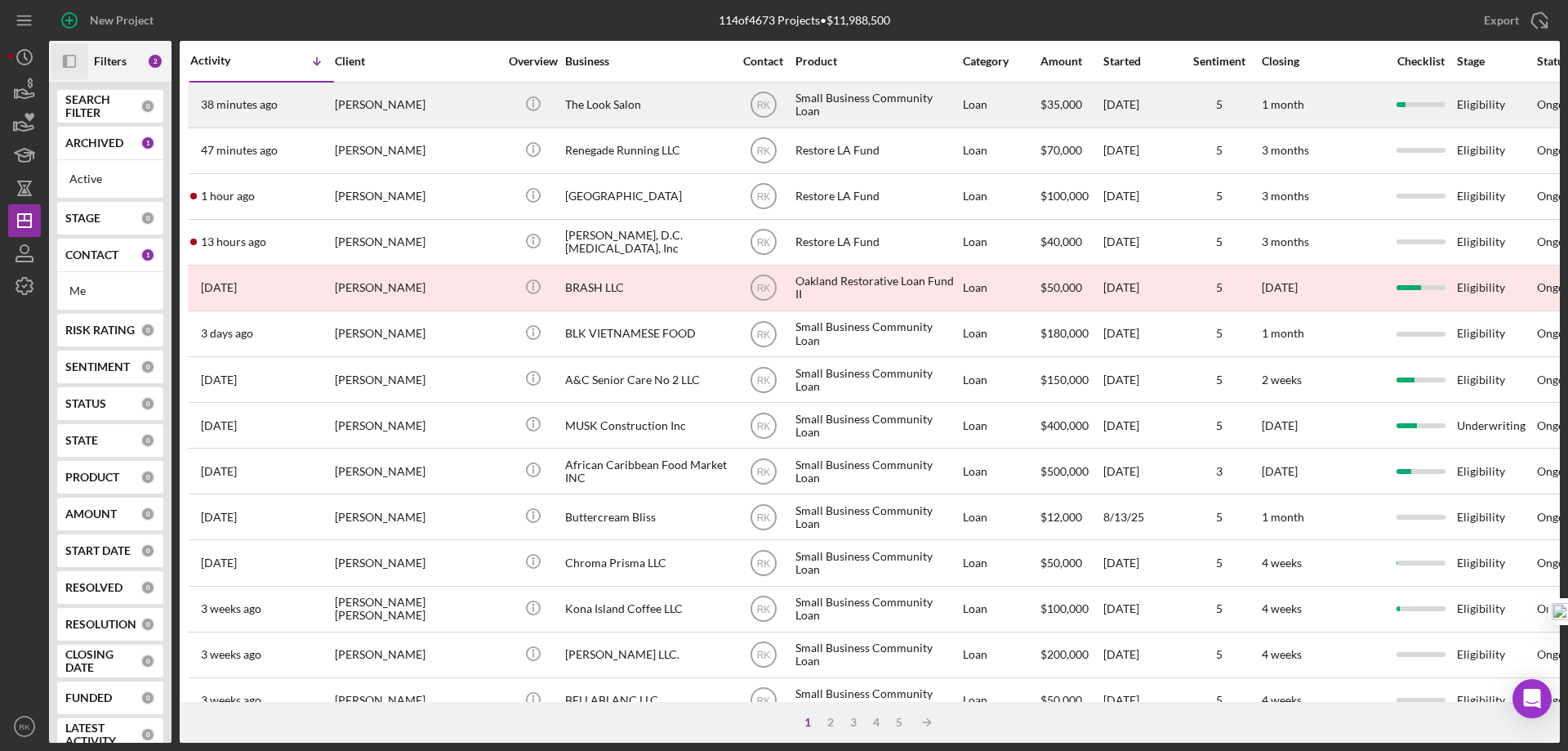
click at [611, 106] on div "The Look Salon" at bounding box center [646, 104] width 163 height 43
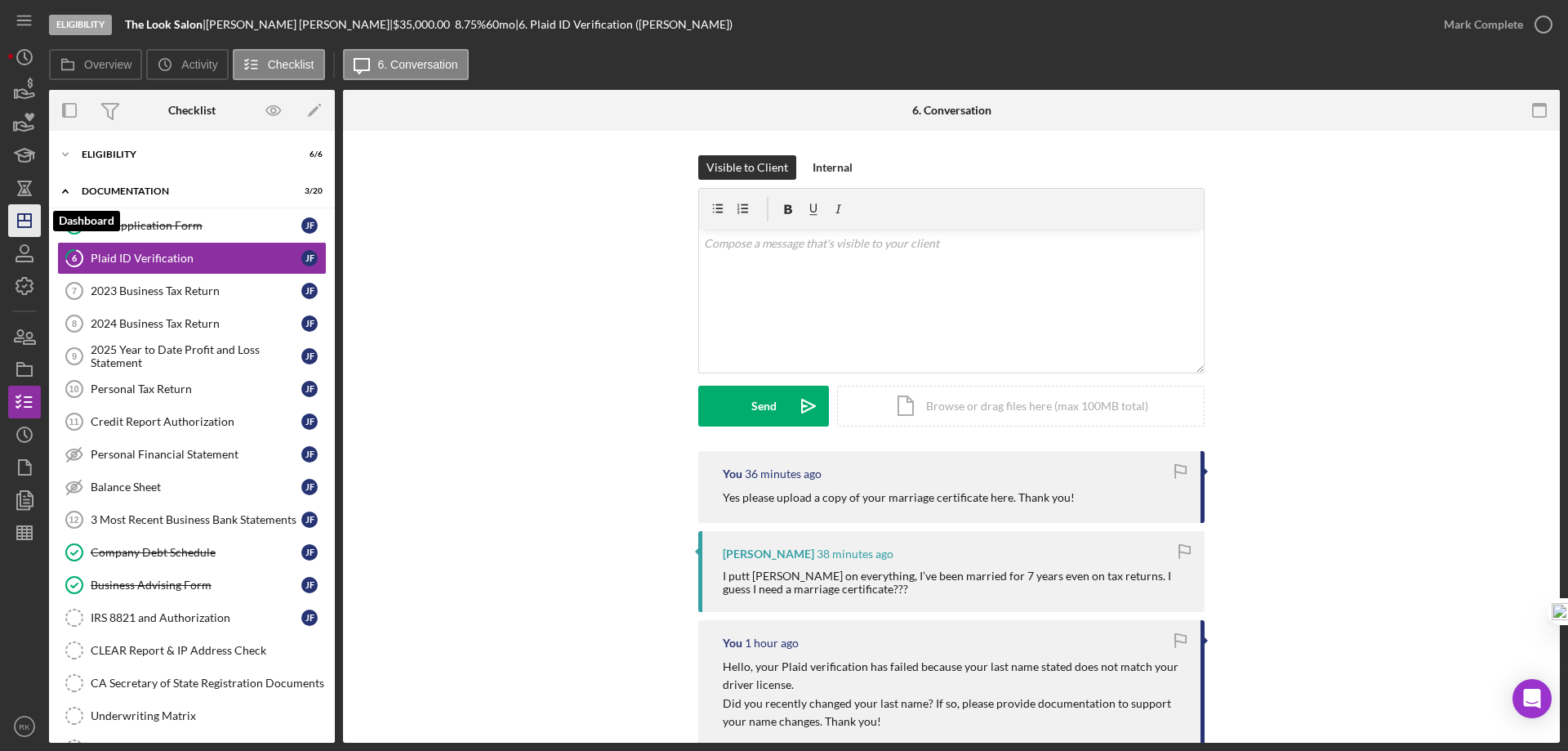
click at [18, 227] on polygon "button" at bounding box center [25, 220] width 13 height 13
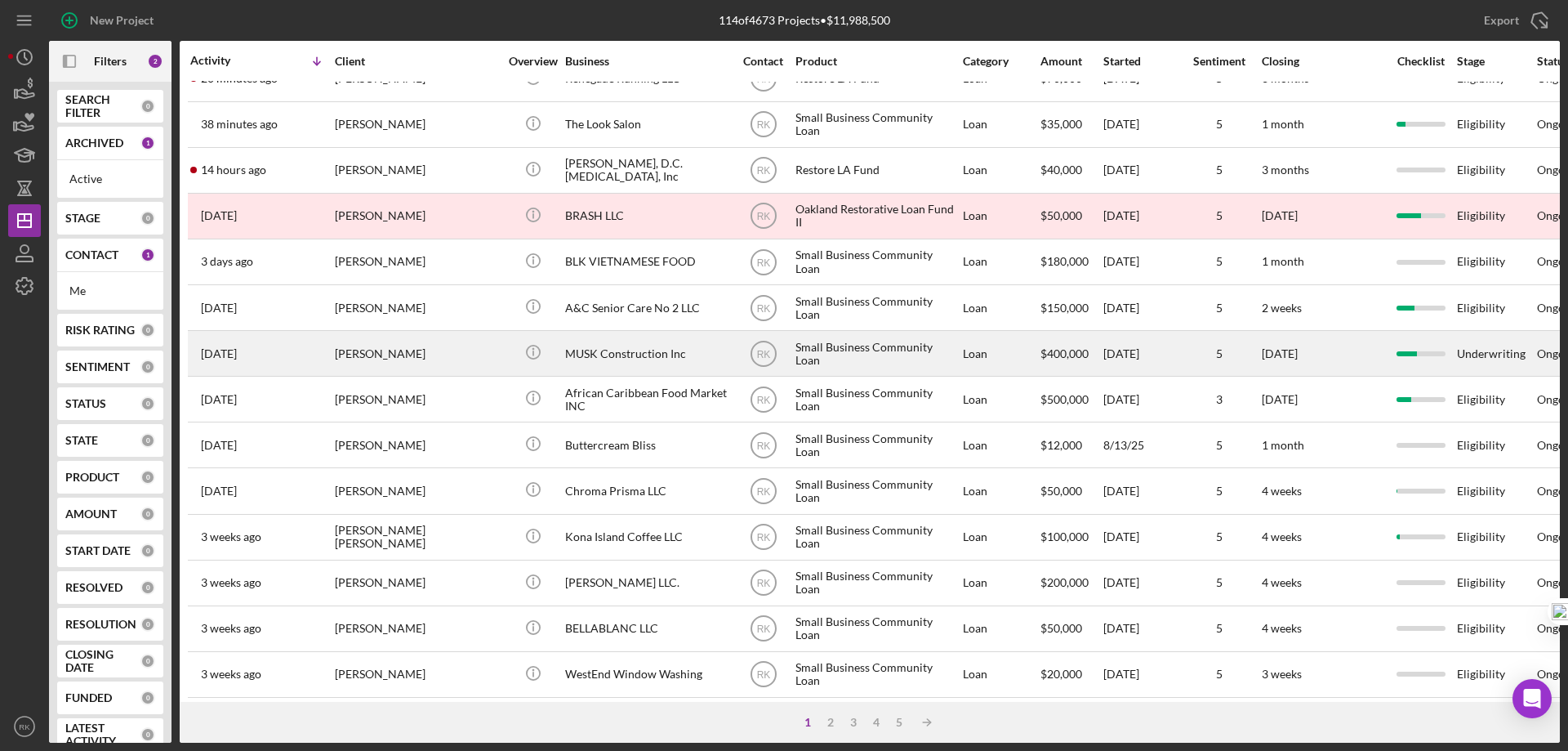
scroll to position [73, 0]
click at [604, 359] on div "MUSK Construction Inc" at bounding box center [646, 352] width 163 height 43
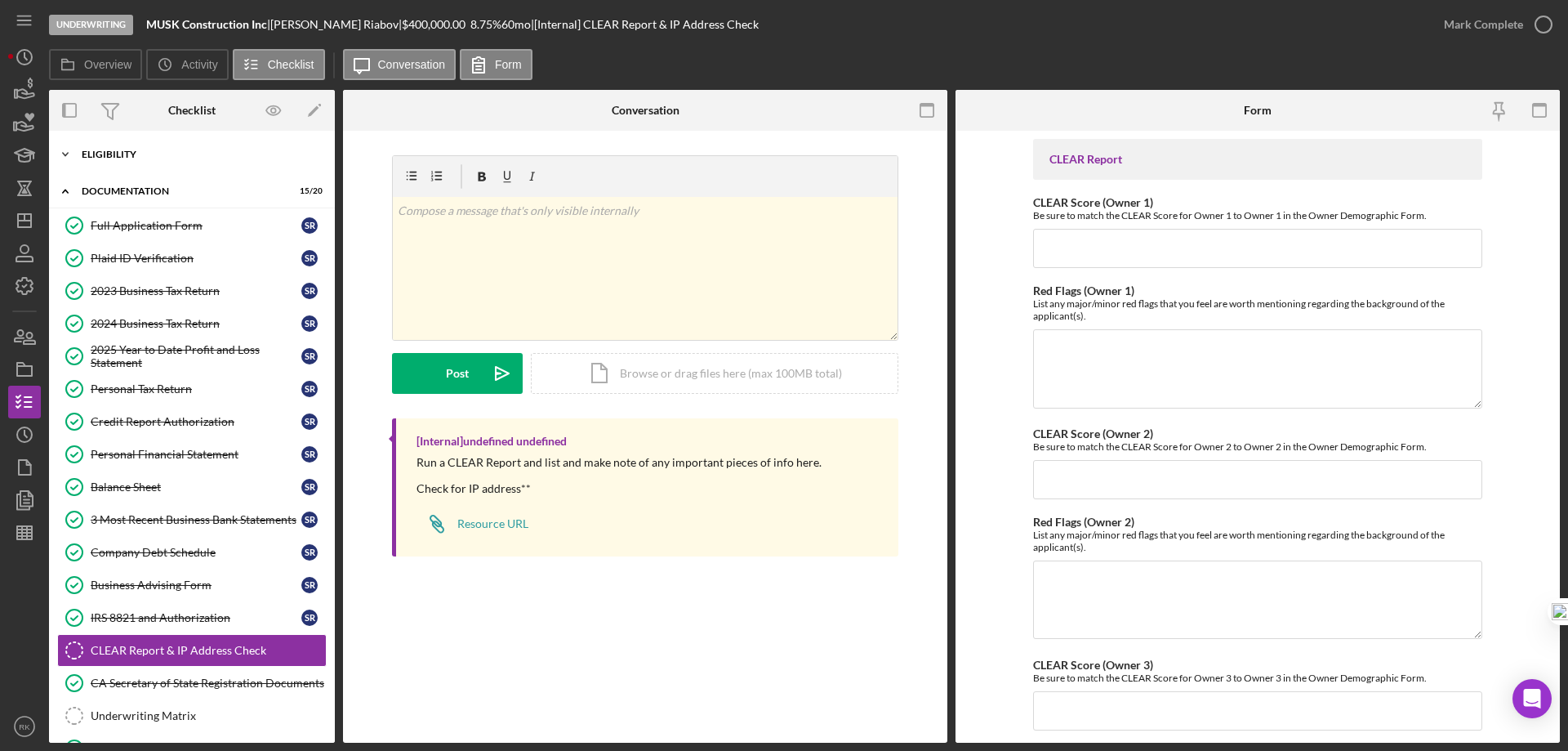
drag, startPoint x: 94, startPoint y: 162, endPoint x: 103, endPoint y: 168, distance: 10.8
click at [94, 162] on div "Icon/Expander Eligibility 6 / 6" at bounding box center [192, 154] width 286 height 32
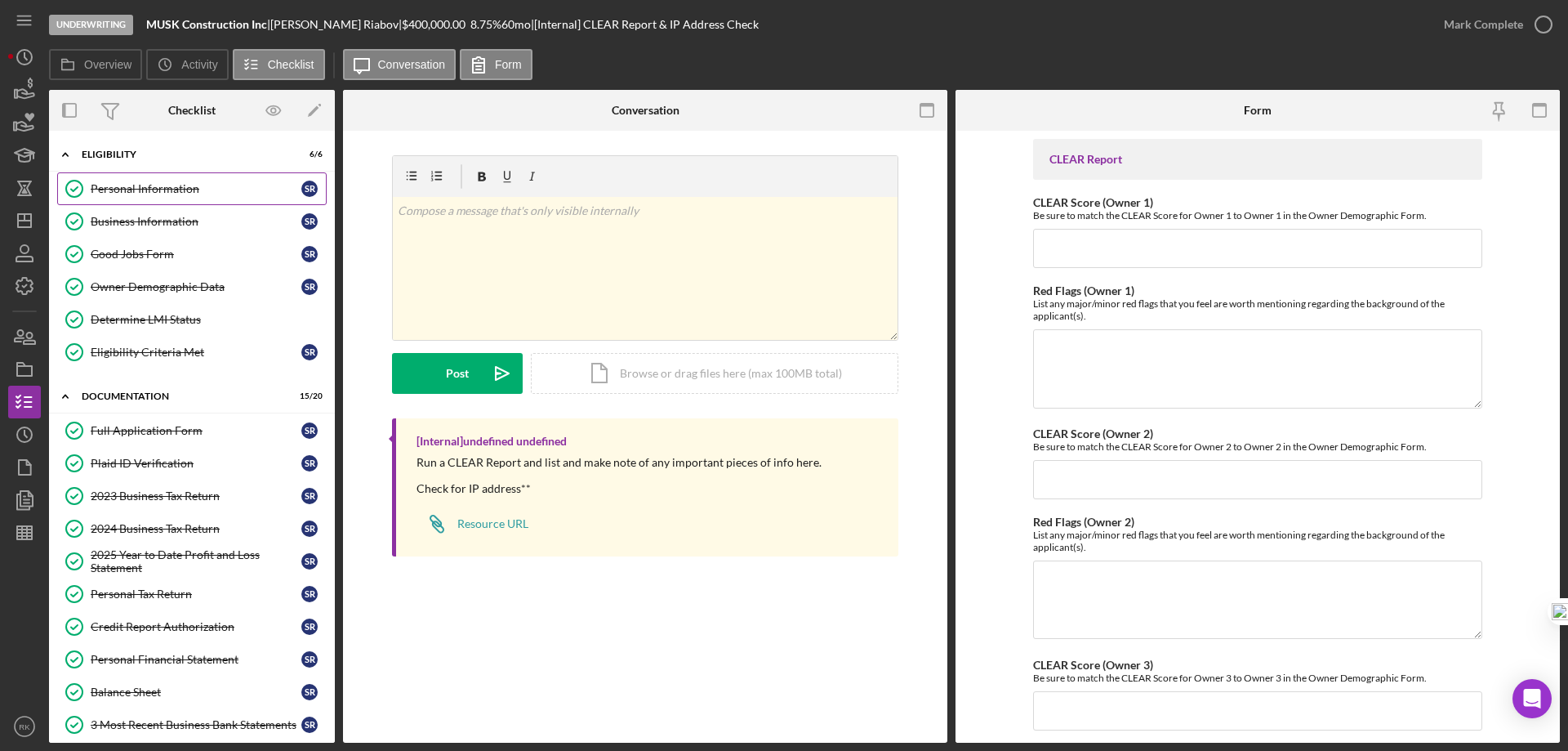
click at [129, 196] on link "Personal Information Personal Information S R" at bounding box center [192, 188] width 270 height 32
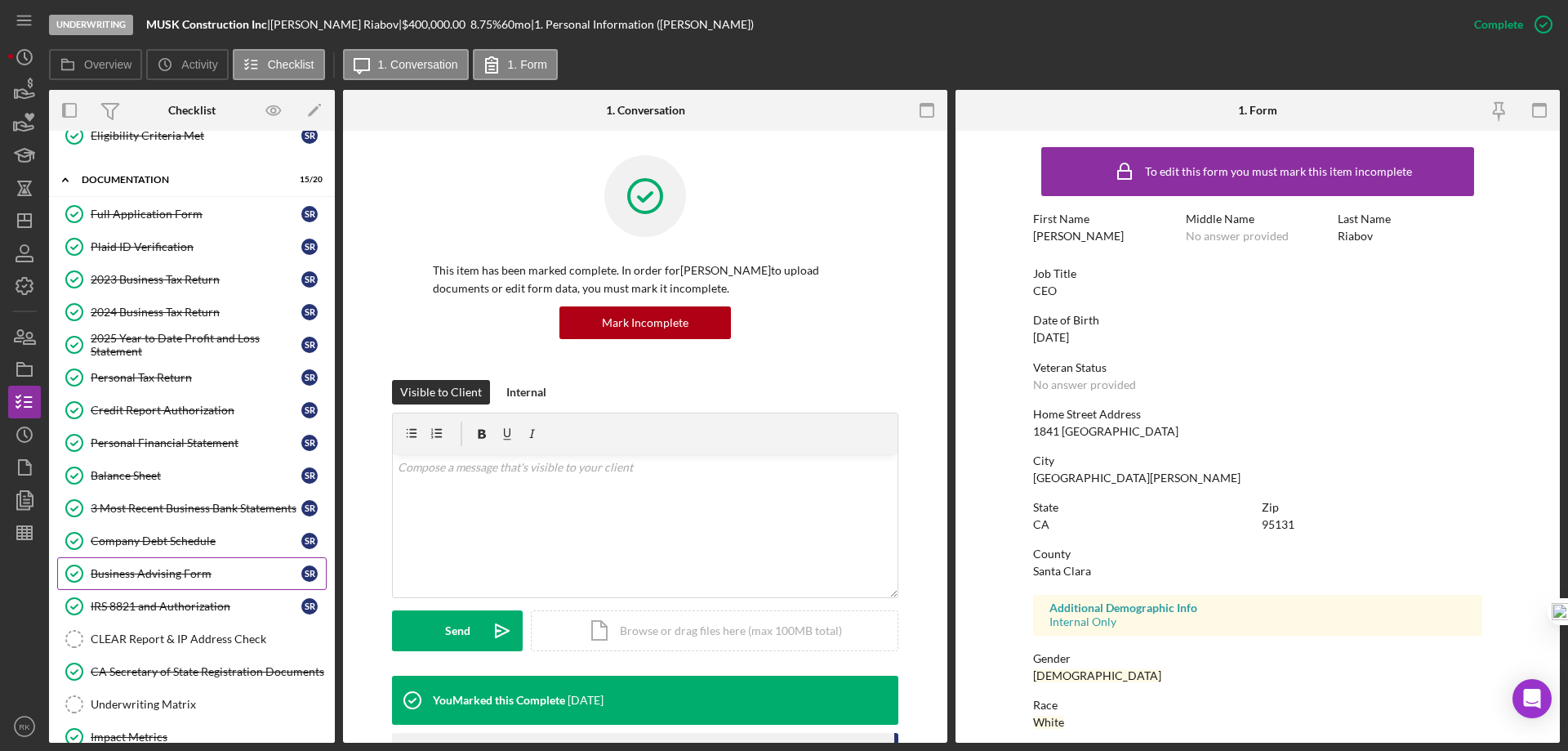
scroll to position [217, 0]
drag, startPoint x: 176, startPoint y: 602, endPoint x: 189, endPoint y: 593, distance: 15.8
click at [177, 602] on div "IRS 8821 and Authorization" at bounding box center [196, 606] width 211 height 13
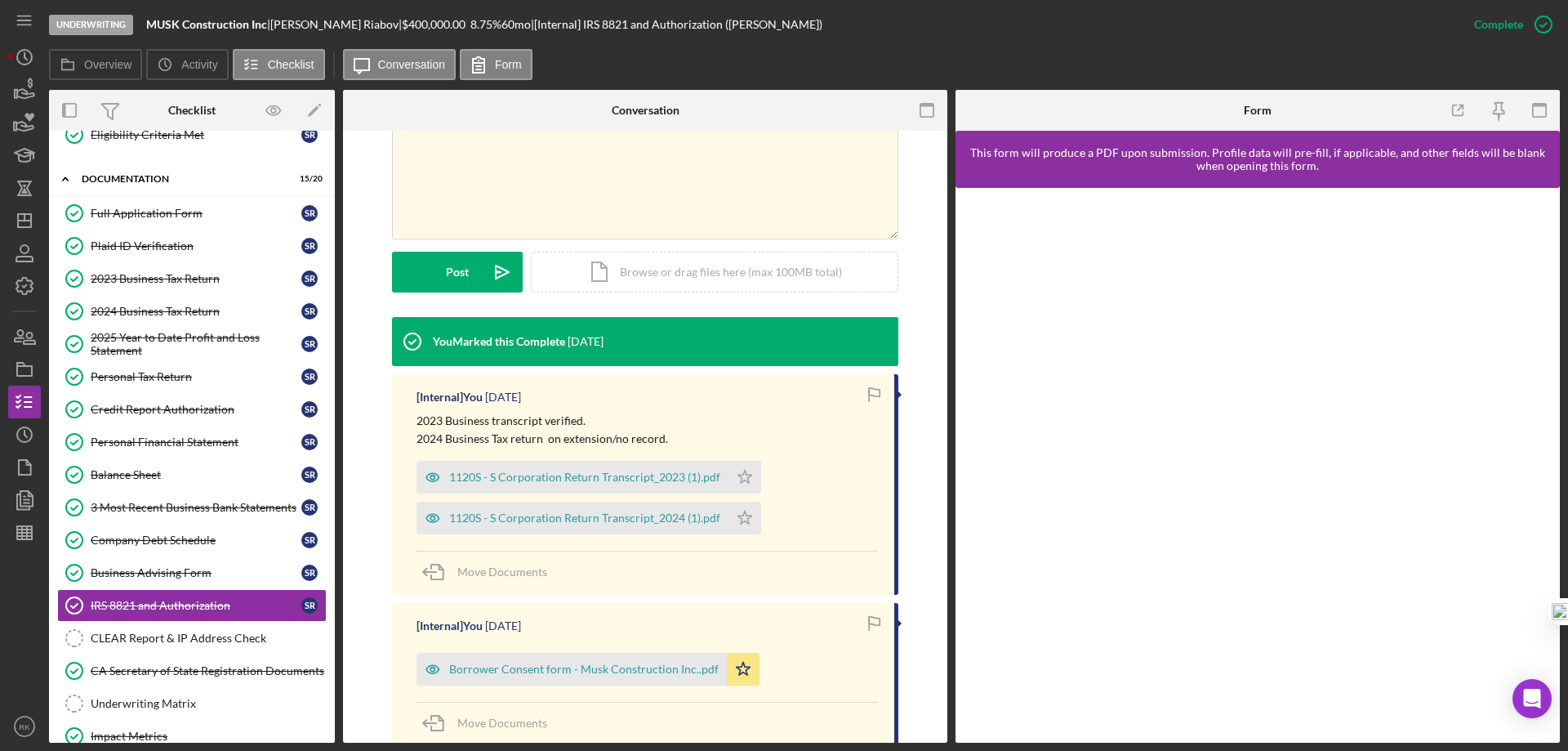
scroll to position [327, 0]
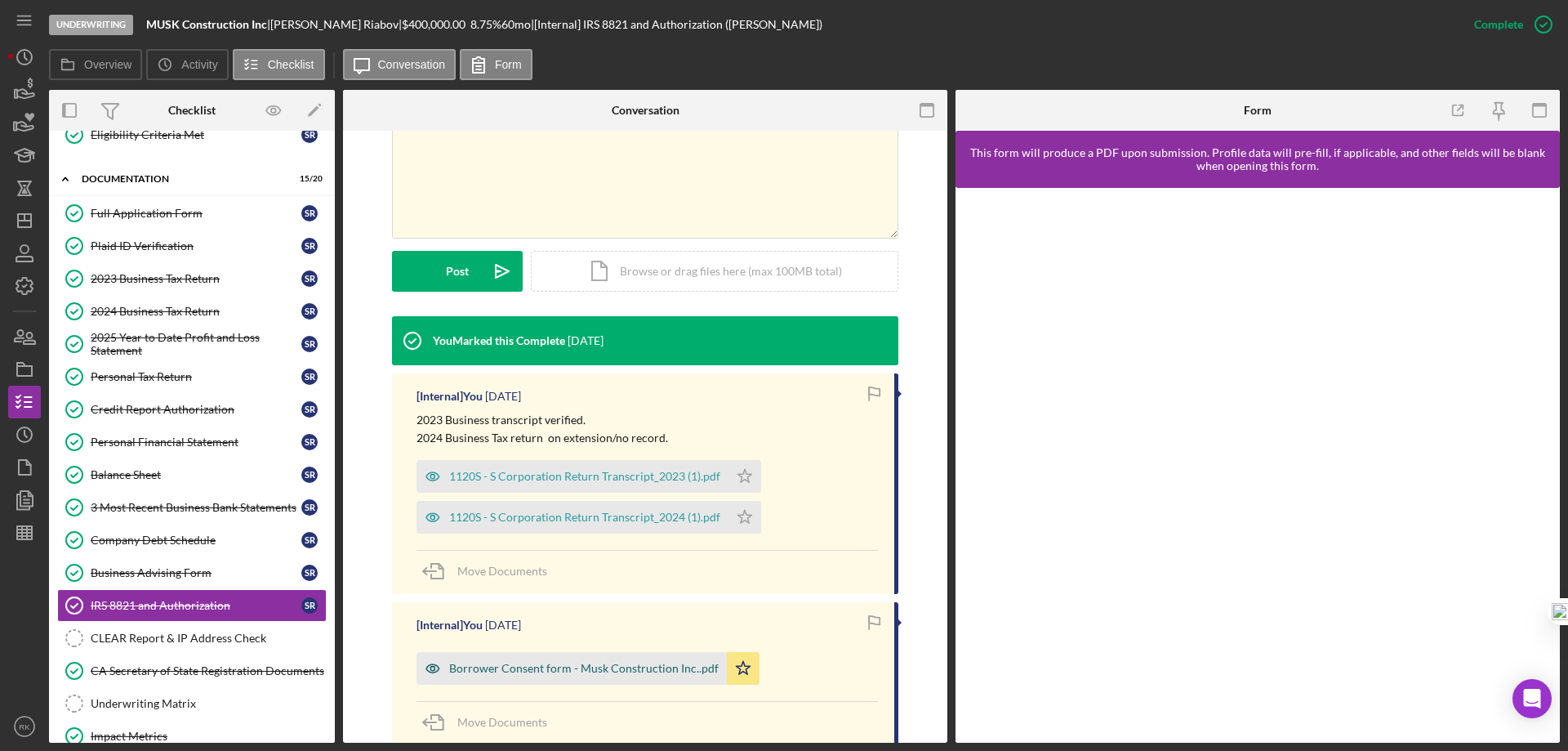
click at [560, 666] on div "Borrower Consent form - Musk Construction Inc..pdf" at bounding box center [584, 668] width 270 height 13
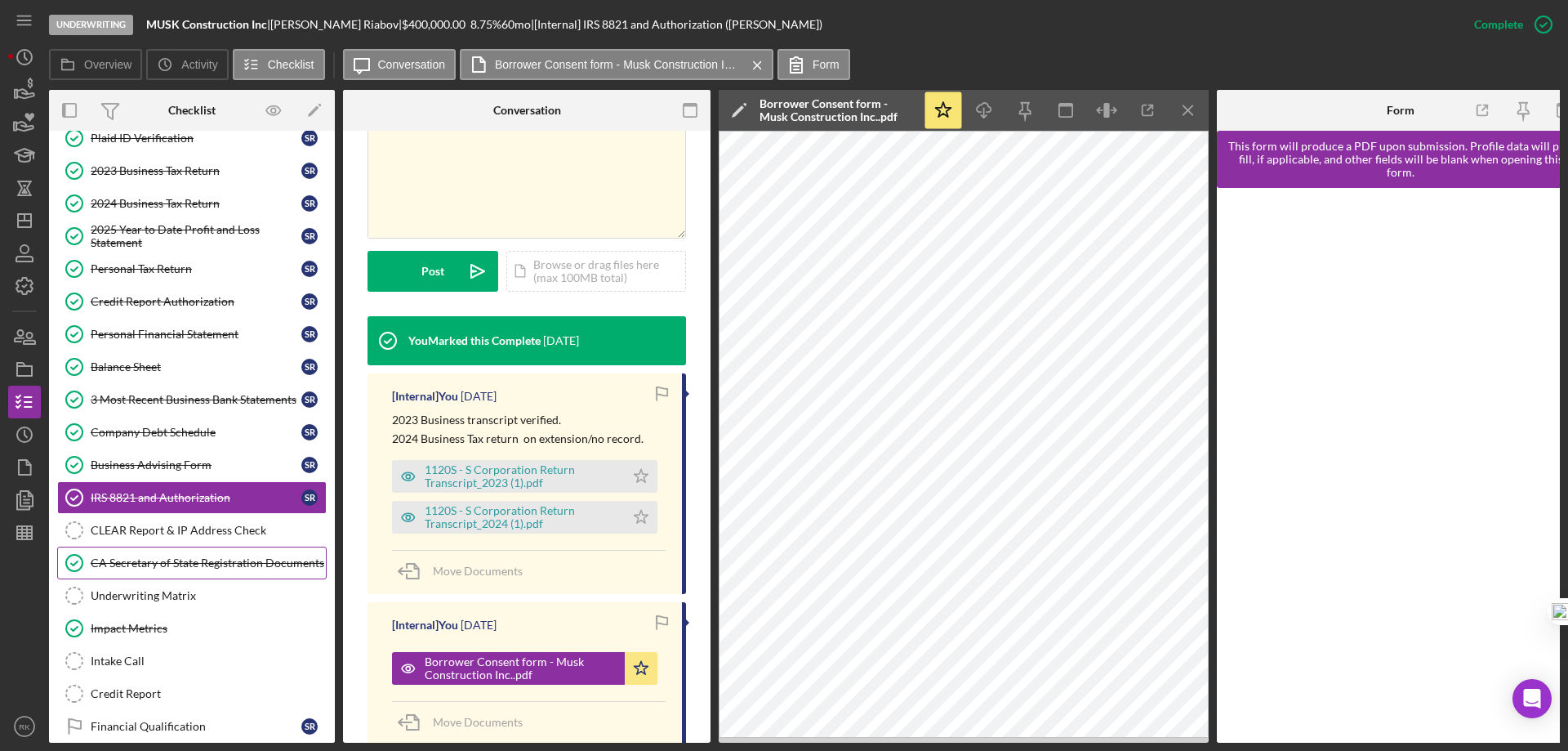
scroll to position [326, 0]
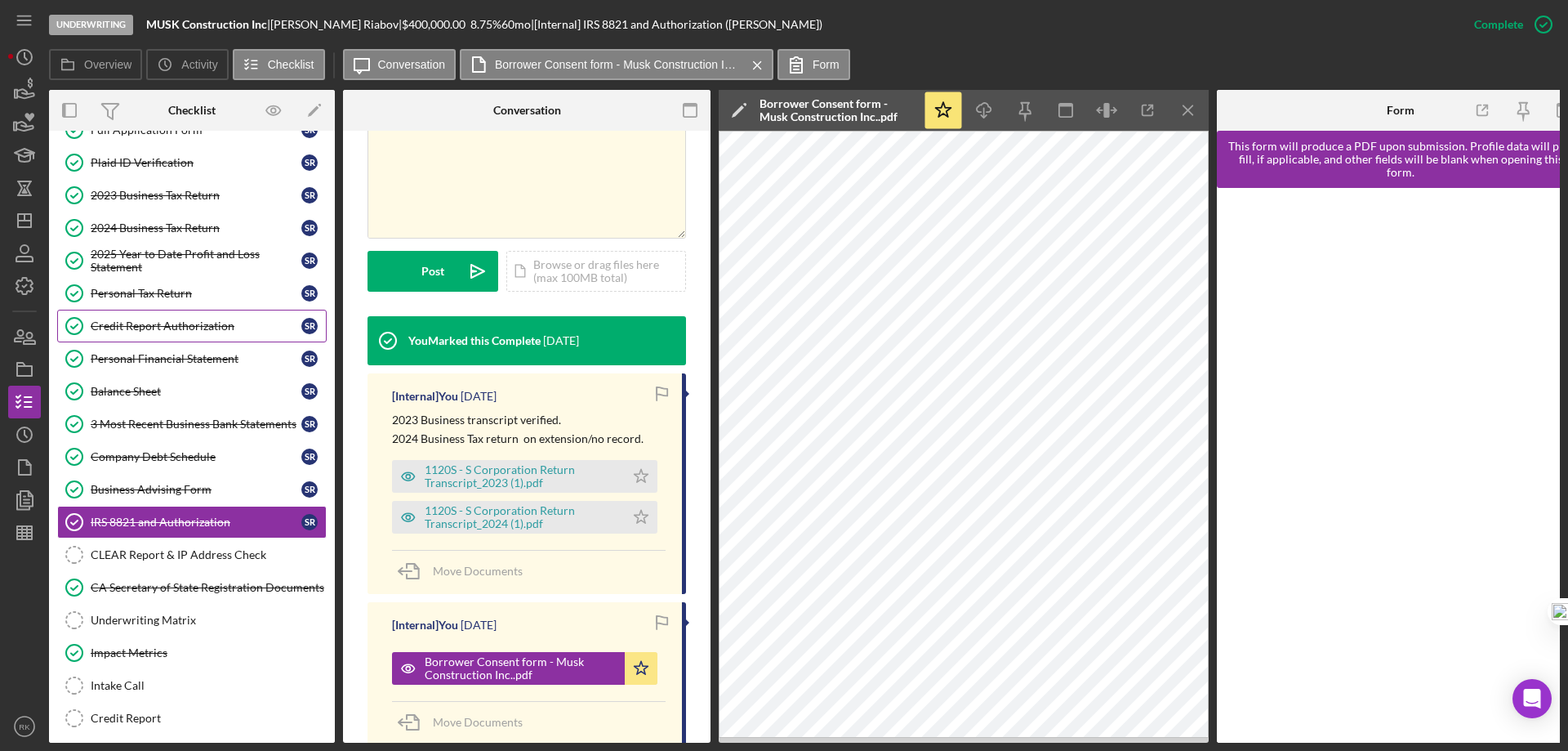
drag, startPoint x: 170, startPoint y: 312, endPoint x: 182, endPoint y: 326, distance: 18.4
click at [170, 312] on link "Credit Report Authorization Credit Report Authorization S R" at bounding box center [192, 325] width 270 height 32
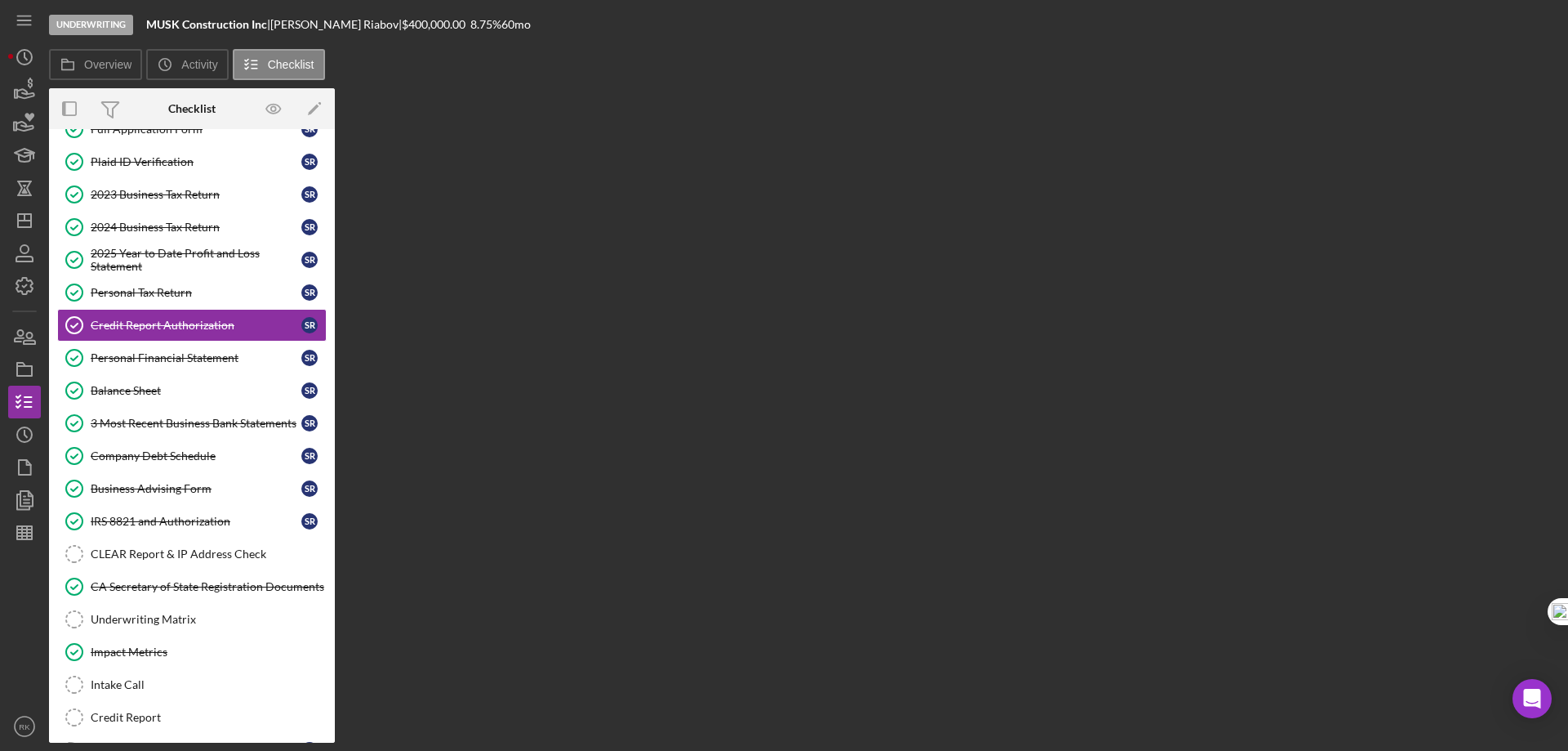
scroll to position [299, 0]
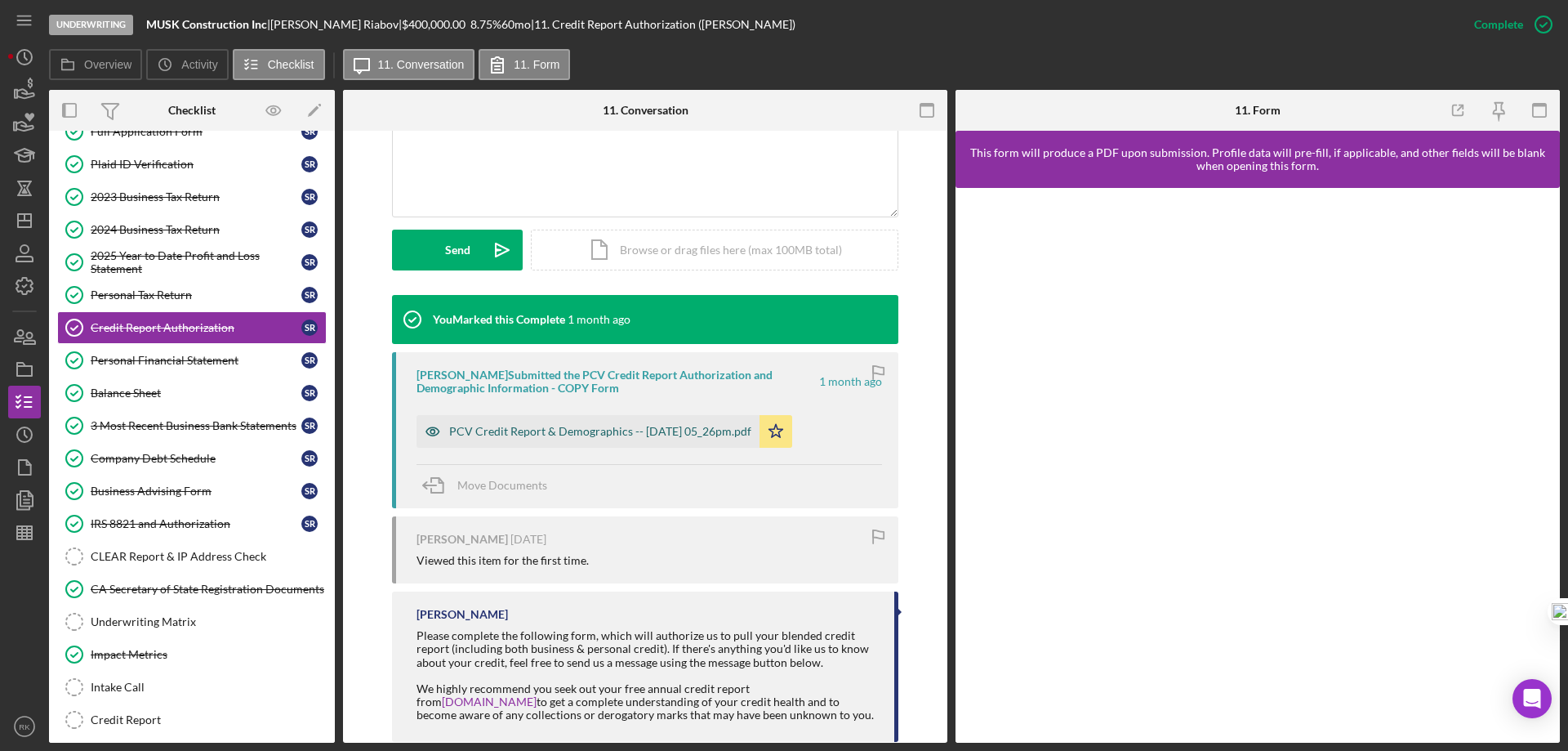
click at [614, 434] on div "PCV Credit Report & Demographics -- 2025-07-16 05_26pm.pdf" at bounding box center [600, 431] width 302 height 13
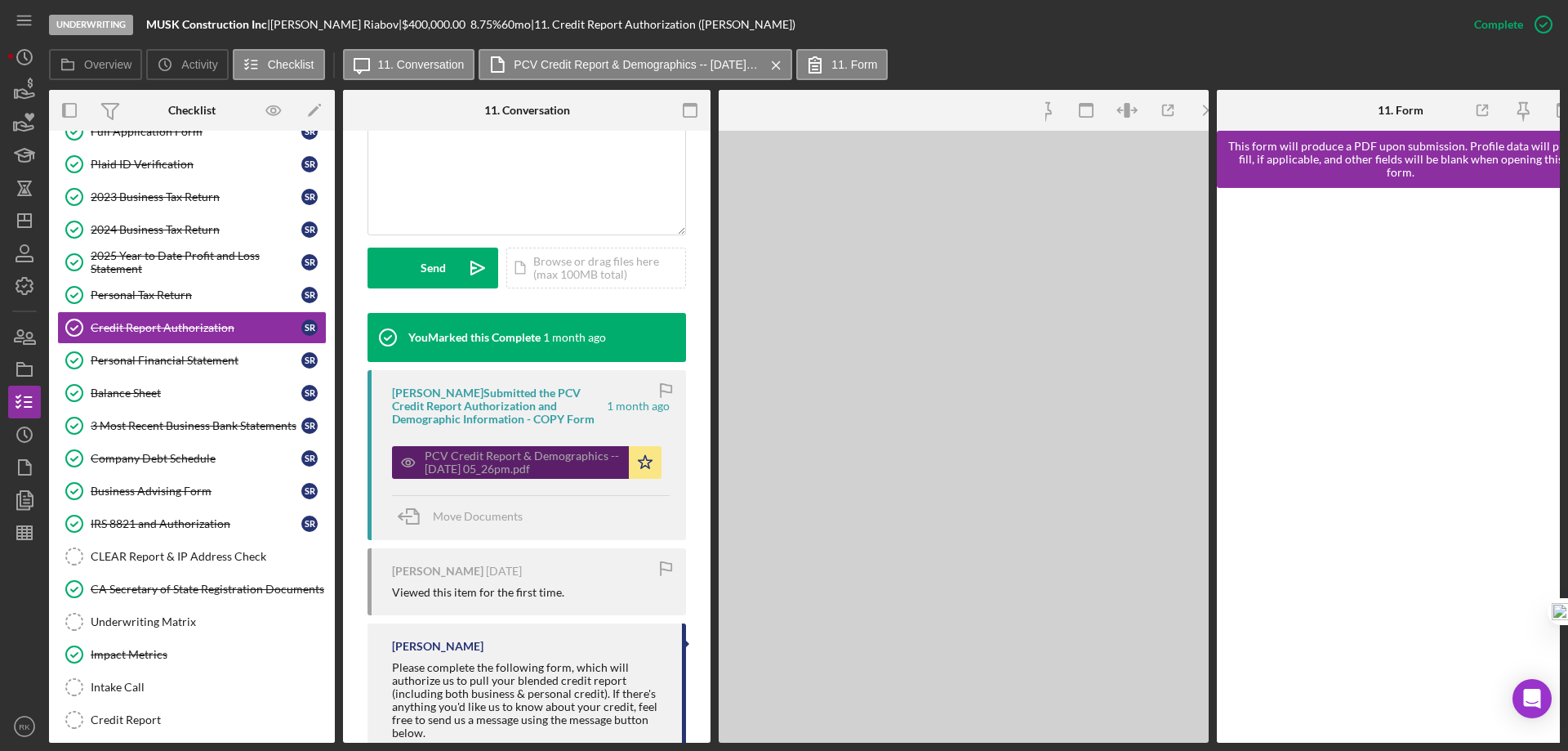
scroll to position [399, 0]
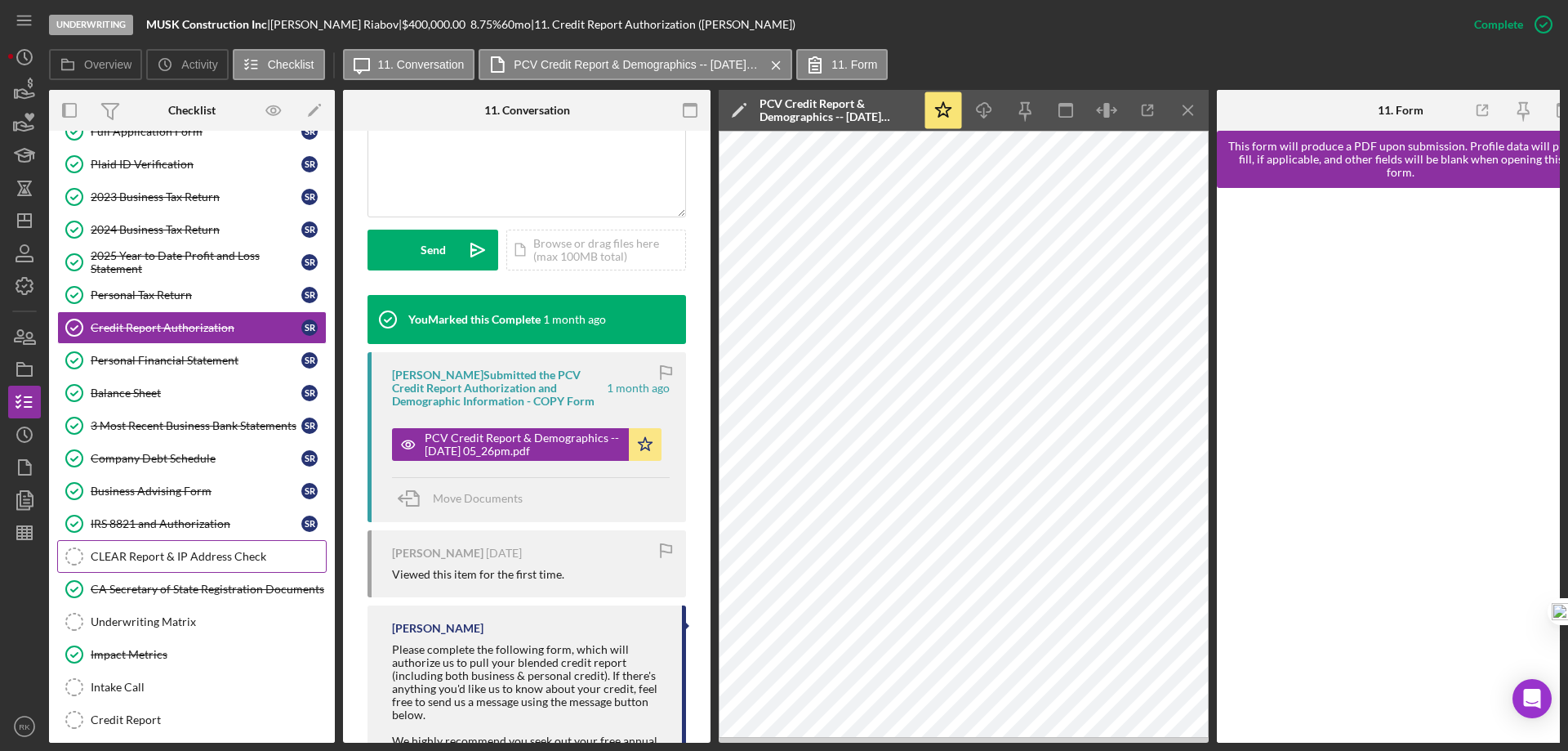
click at [142, 551] on div "CLEAR Report & IP Address Check" at bounding box center [208, 556] width 236 height 13
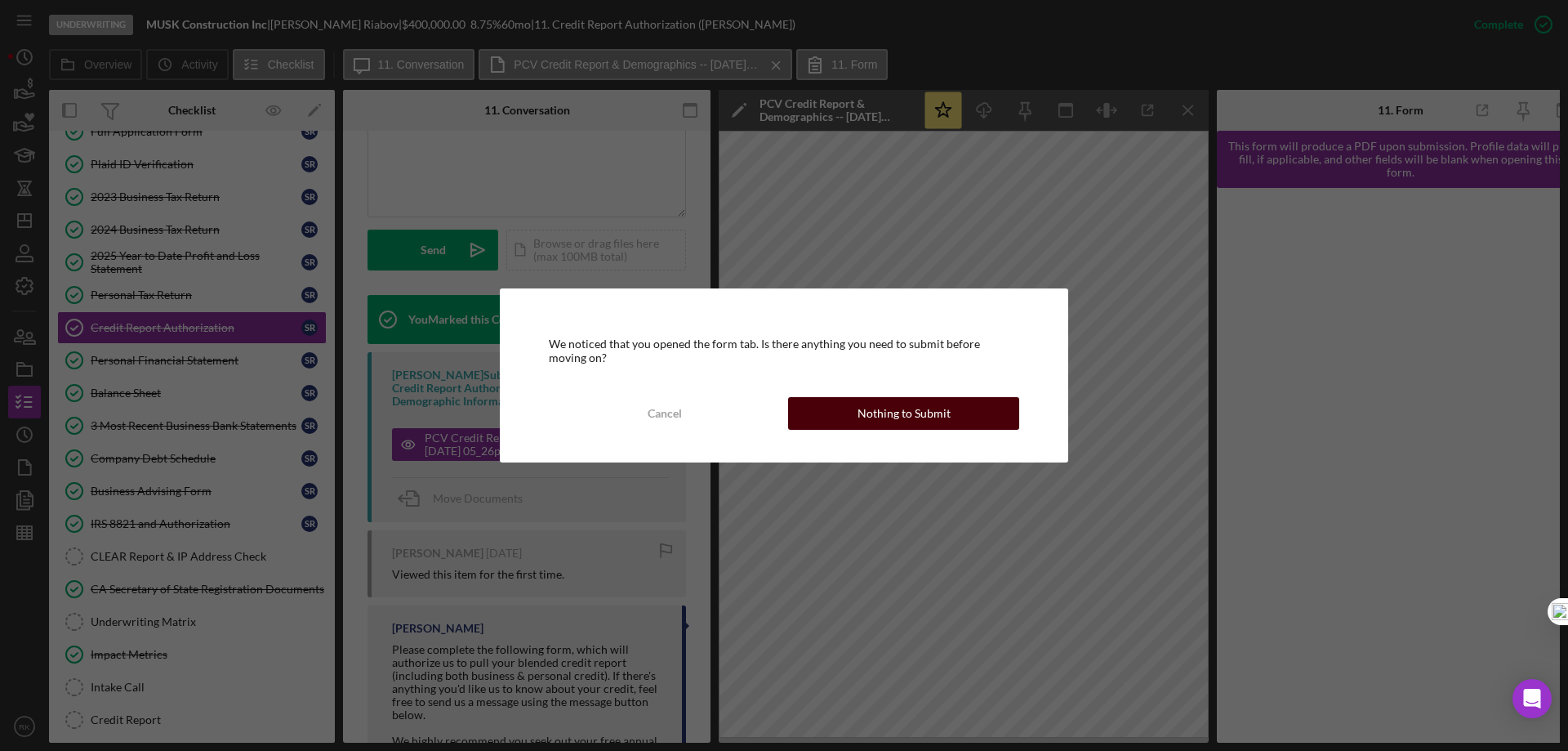
click at [946, 422] on div "Nothing to Submit" at bounding box center [904, 413] width 93 height 32
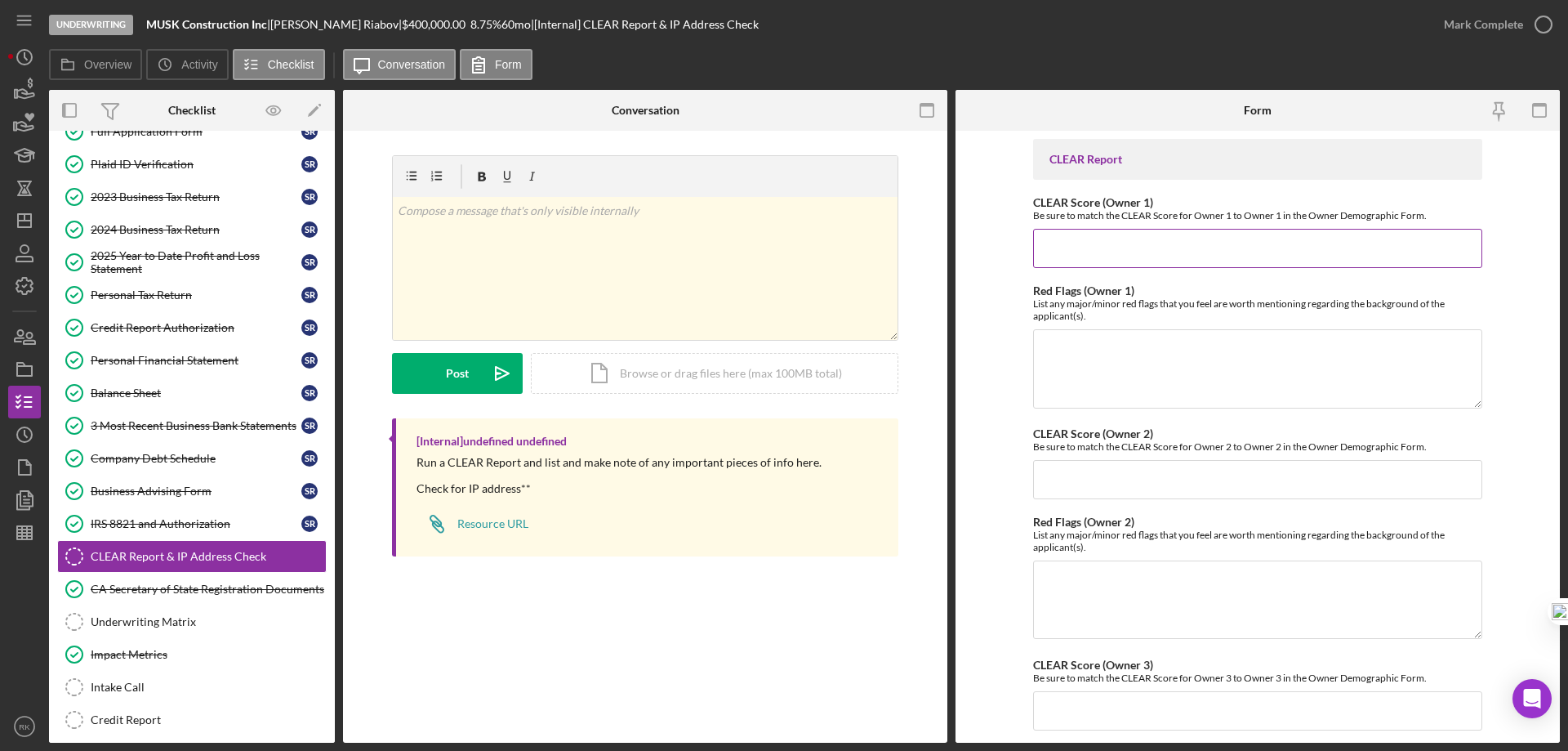
click at [1046, 244] on input "CLEAR Score (Owner 1)" at bounding box center [1258, 248] width 449 height 39
type input "15"
click at [1012, 509] on form "CLEAR Report CLEAR Score (Owner 1) Be sure to match the CLEAR Score for Owner 1…" at bounding box center [1258, 436] width 604 height 612
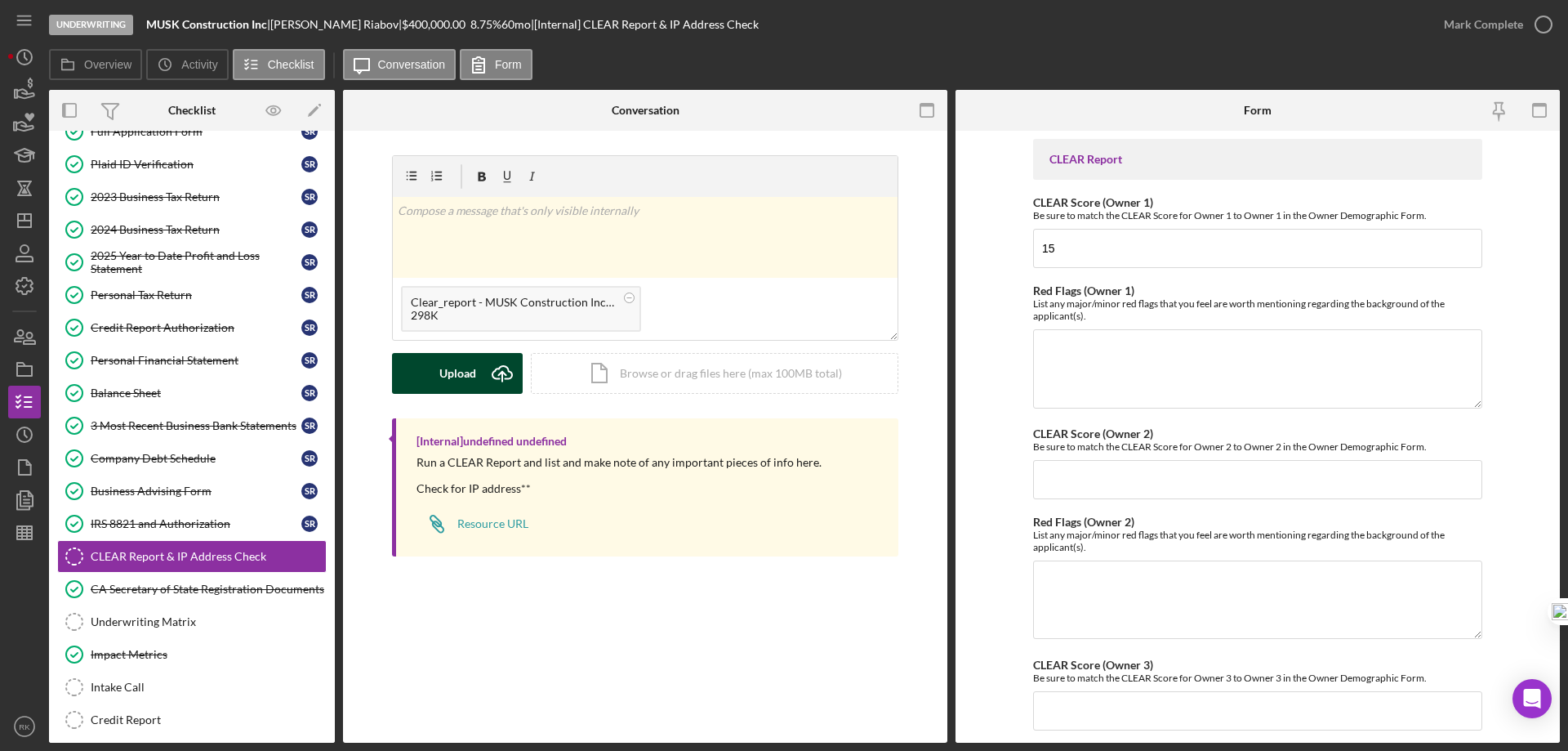
click at [460, 372] on div "Upload" at bounding box center [458, 373] width 37 height 41
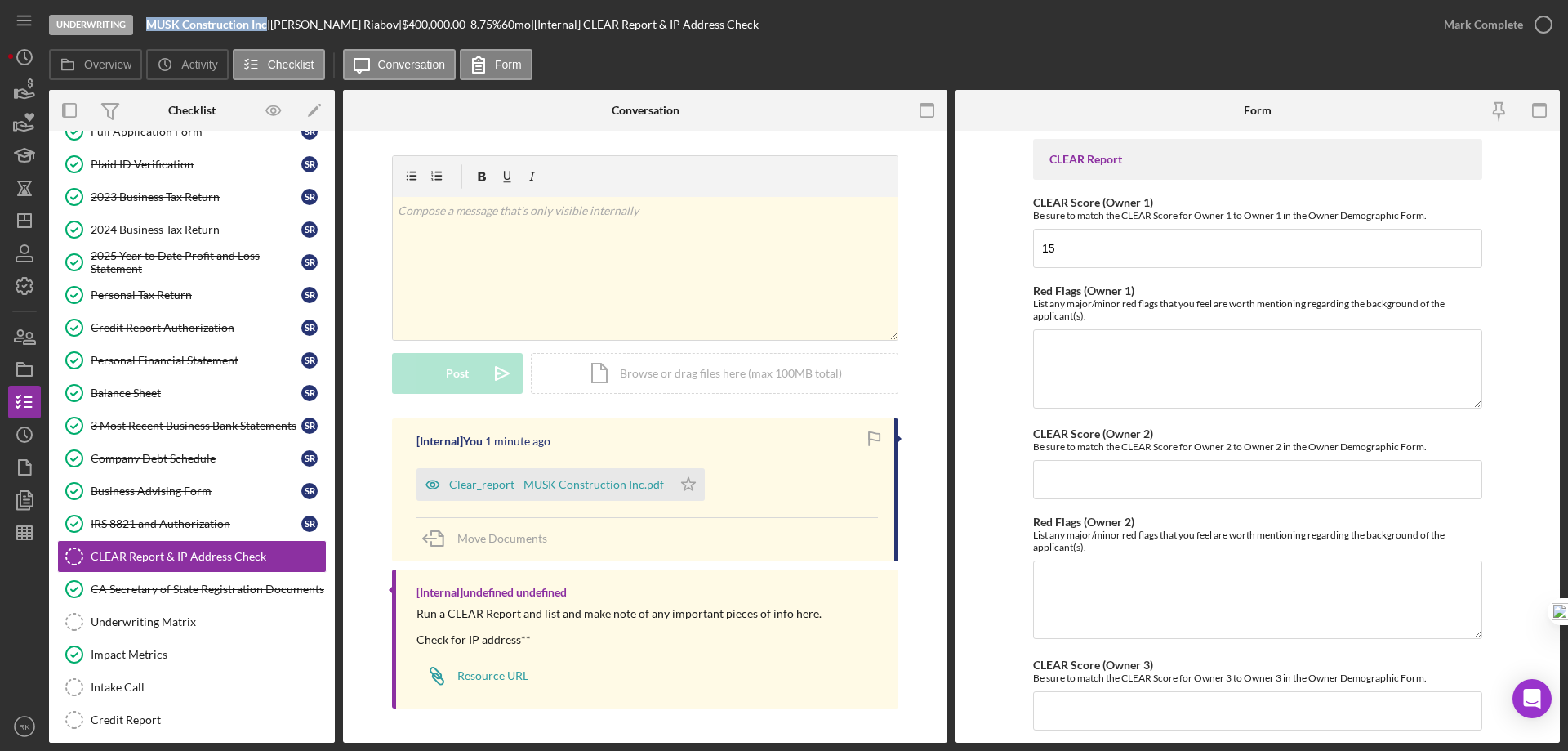
drag, startPoint x: 148, startPoint y: 26, endPoint x: 266, endPoint y: 24, distance: 118.0
click at [266, 24] on b "MUSK Construction Inc" at bounding box center [207, 25] width 121 height 14
copy b "MUSK Construction Inc"
click at [1109, 341] on textarea "Red Flags (Owner 1)" at bounding box center [1258, 369] width 449 height 79
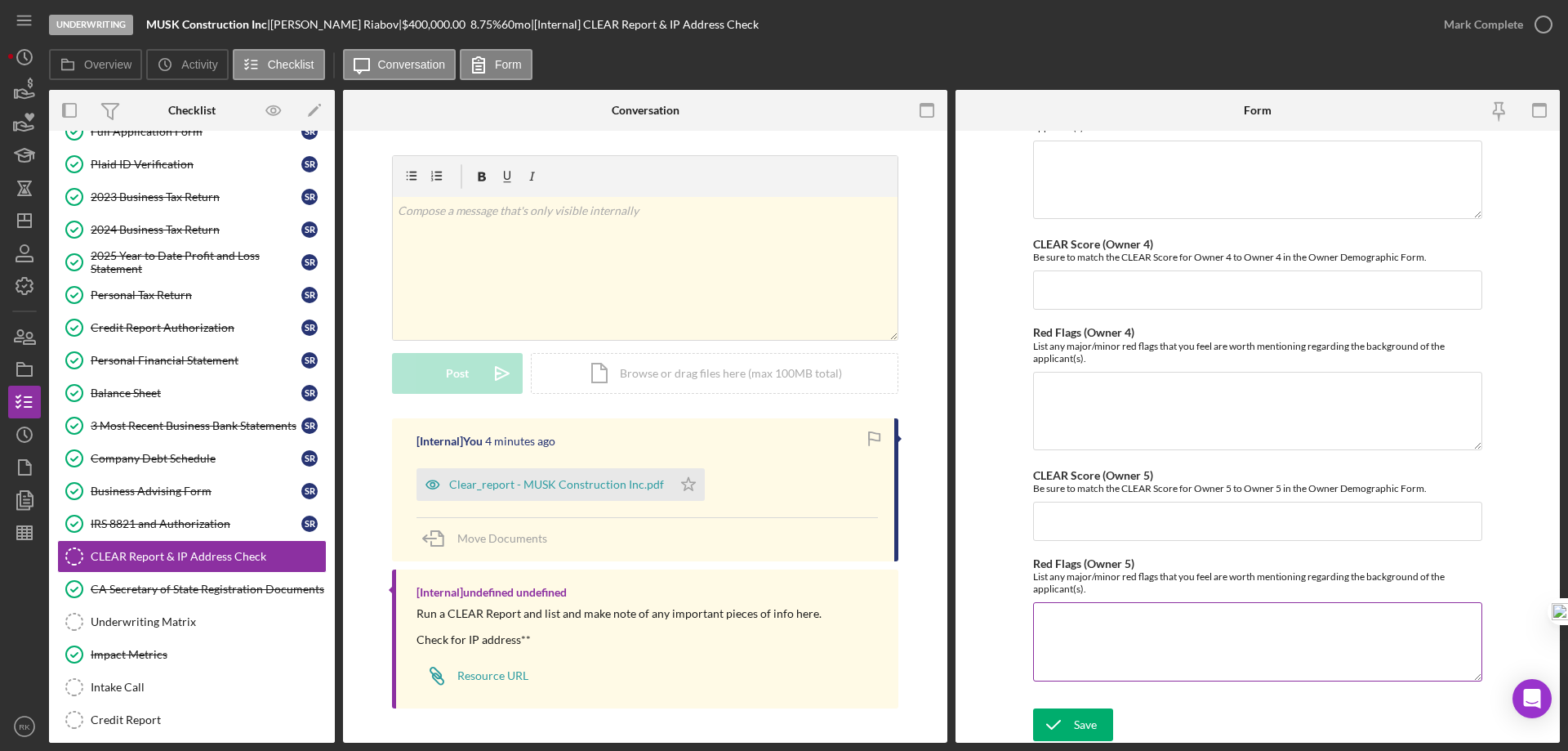
scroll to position [652, 0]
type textarea "None"
click at [1089, 722] on div "Save" at bounding box center [1085, 724] width 23 height 32
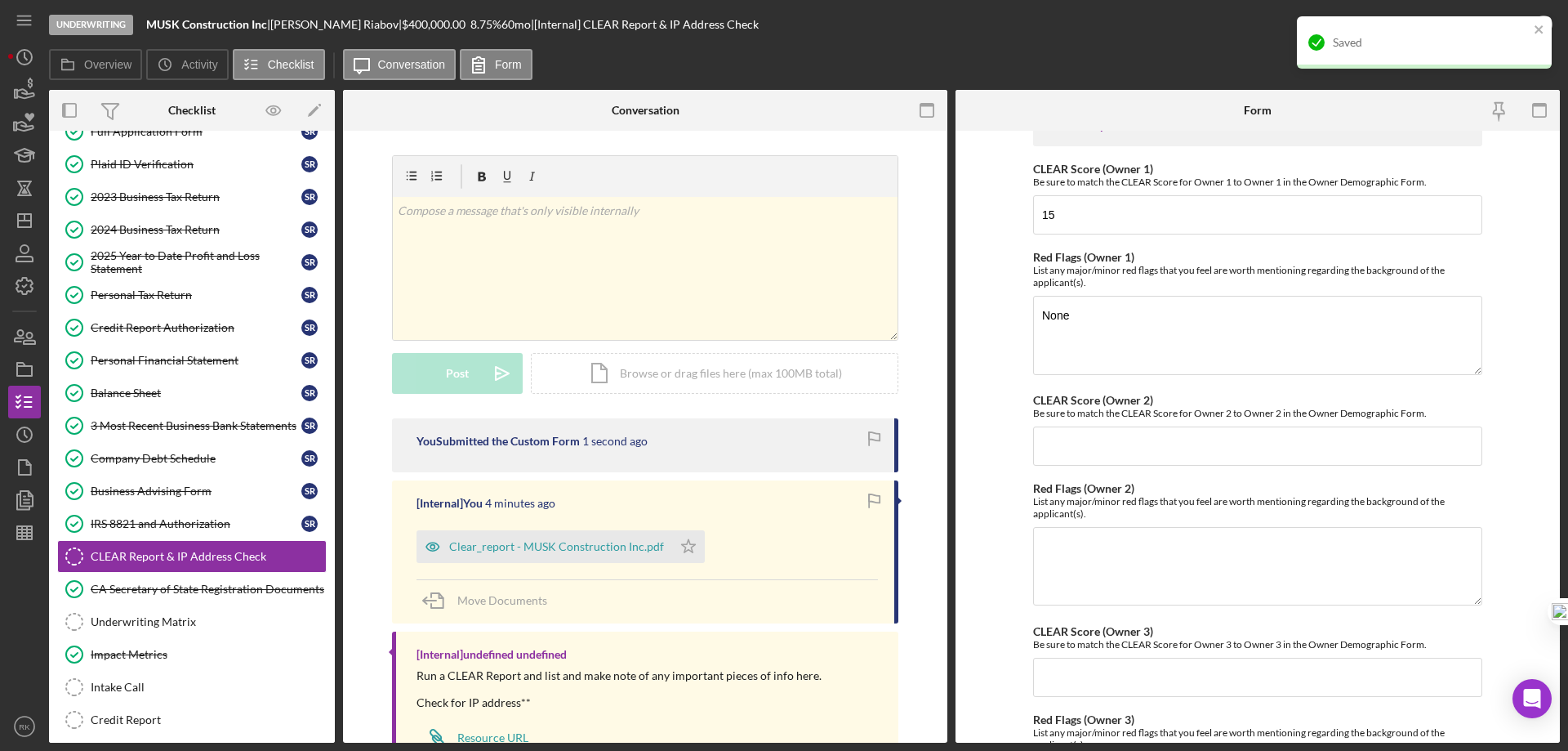
scroll to position [0, 0]
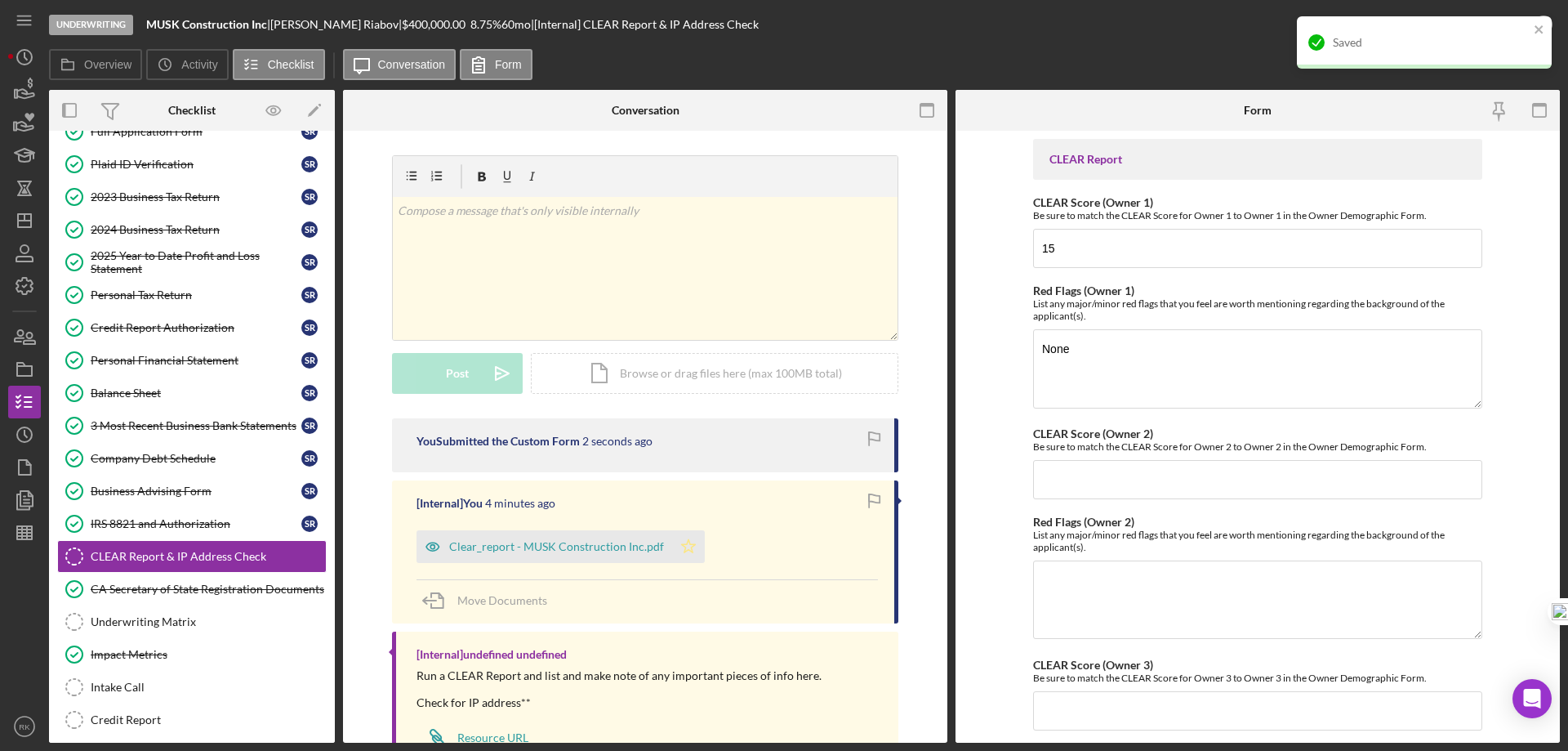
click at [682, 553] on icon "Icon/Star" at bounding box center [688, 546] width 32 height 32
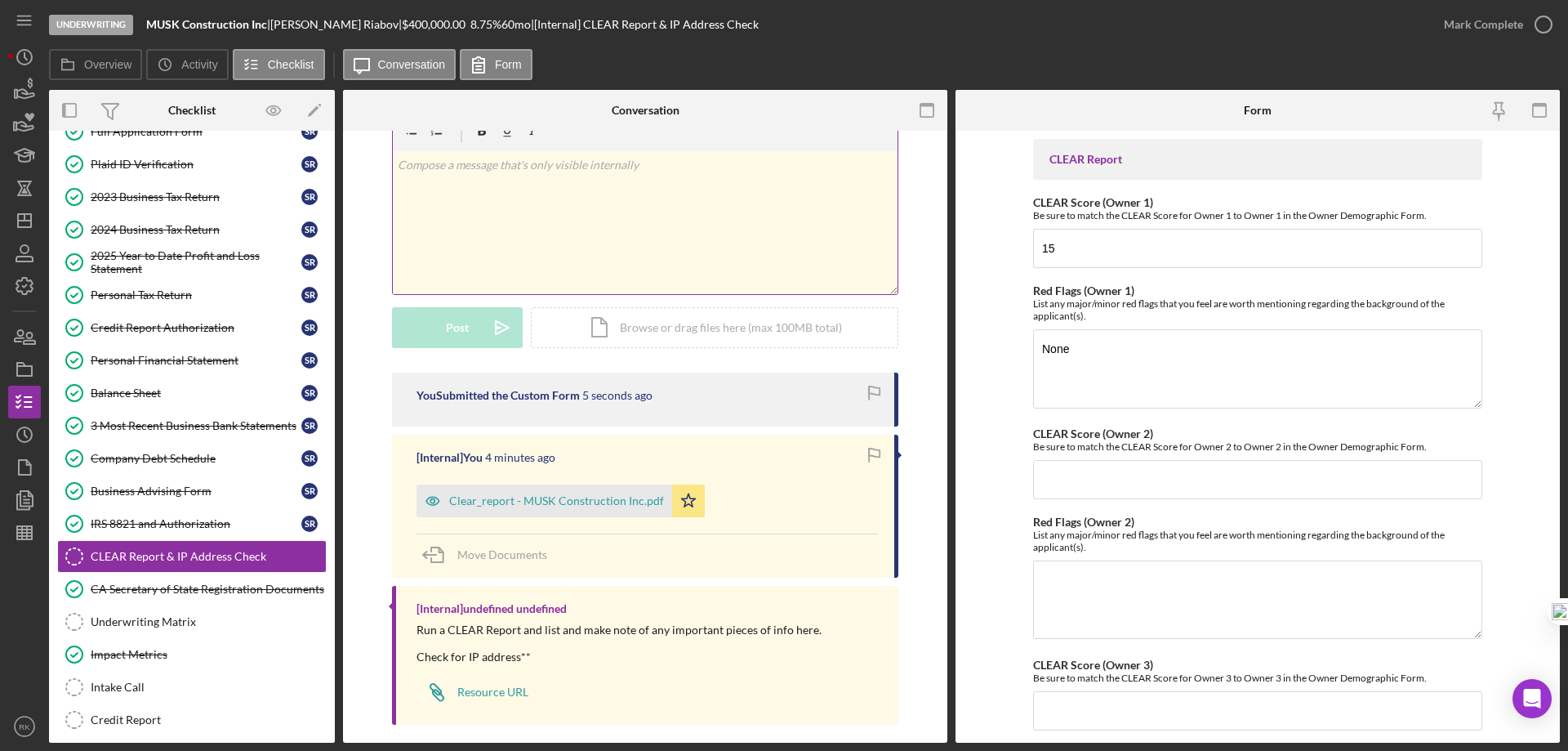
scroll to position [60, 0]
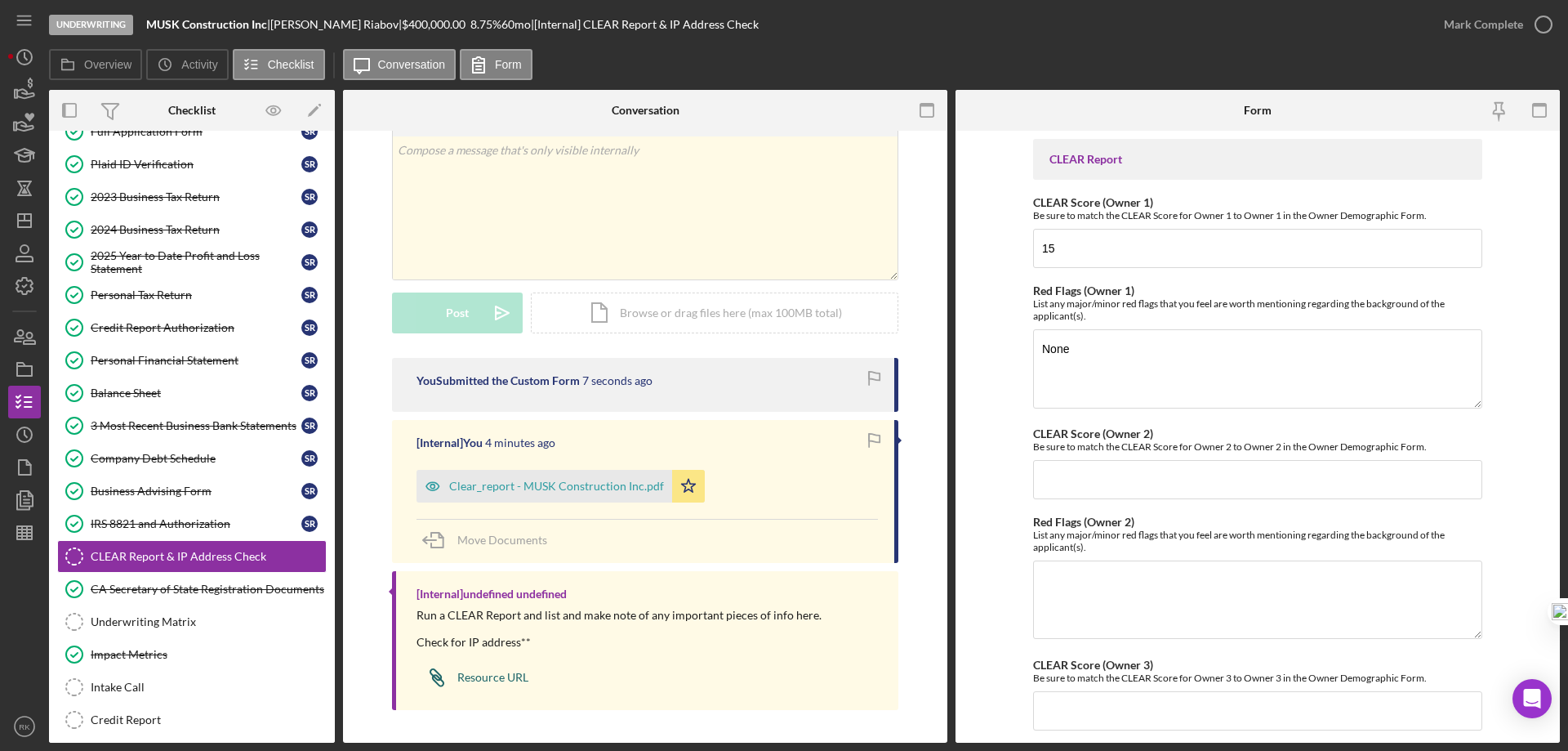
click at [491, 679] on div "Resource URL" at bounding box center [492, 677] width 71 height 13
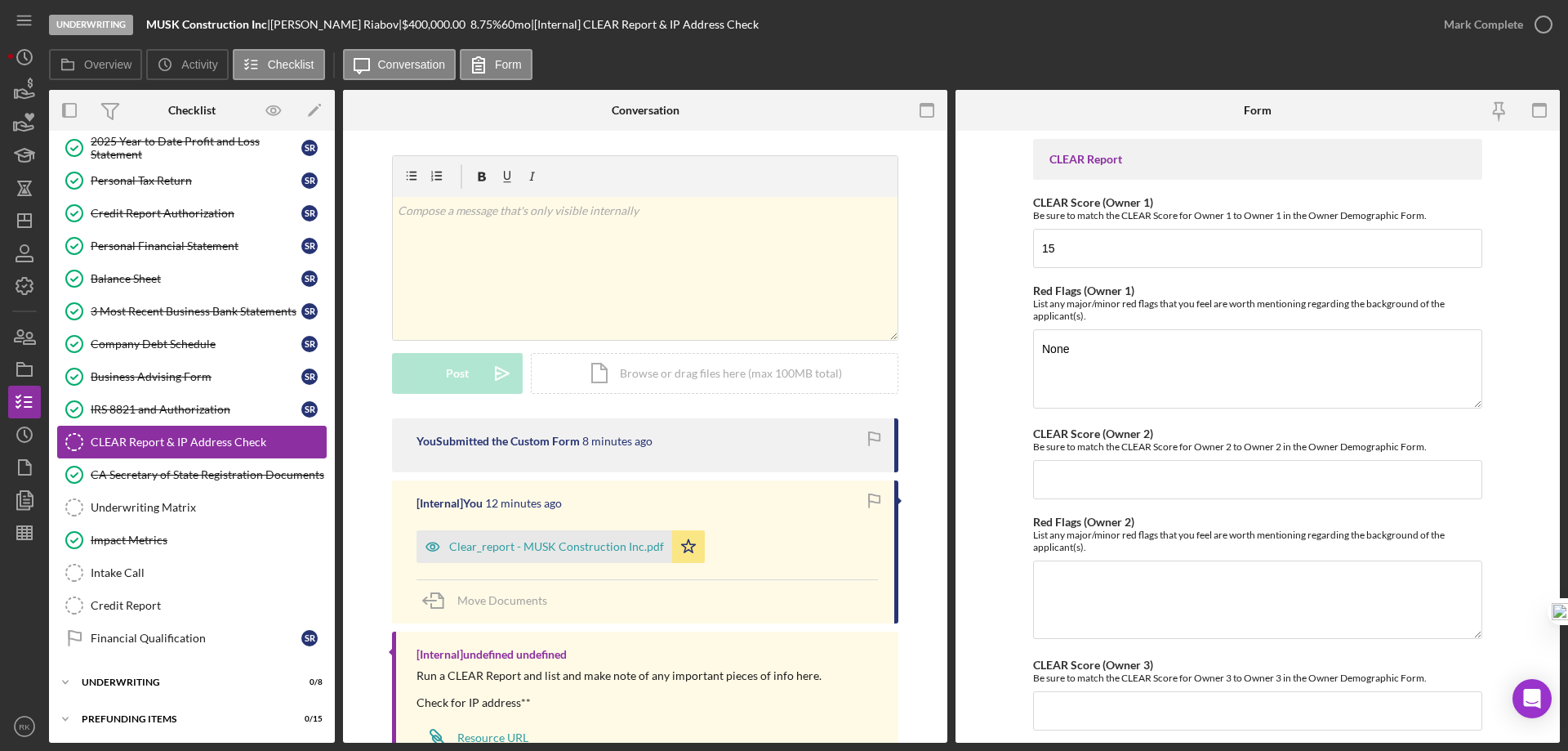
scroll to position [415, 0]
drag, startPoint x: 148, startPoint y: 22, endPoint x: 267, endPoint y: 25, distance: 119.0
click at [267, 25] on b "MUSK Construction Inc" at bounding box center [207, 25] width 121 height 14
copy b "MUSK Construction Inc"
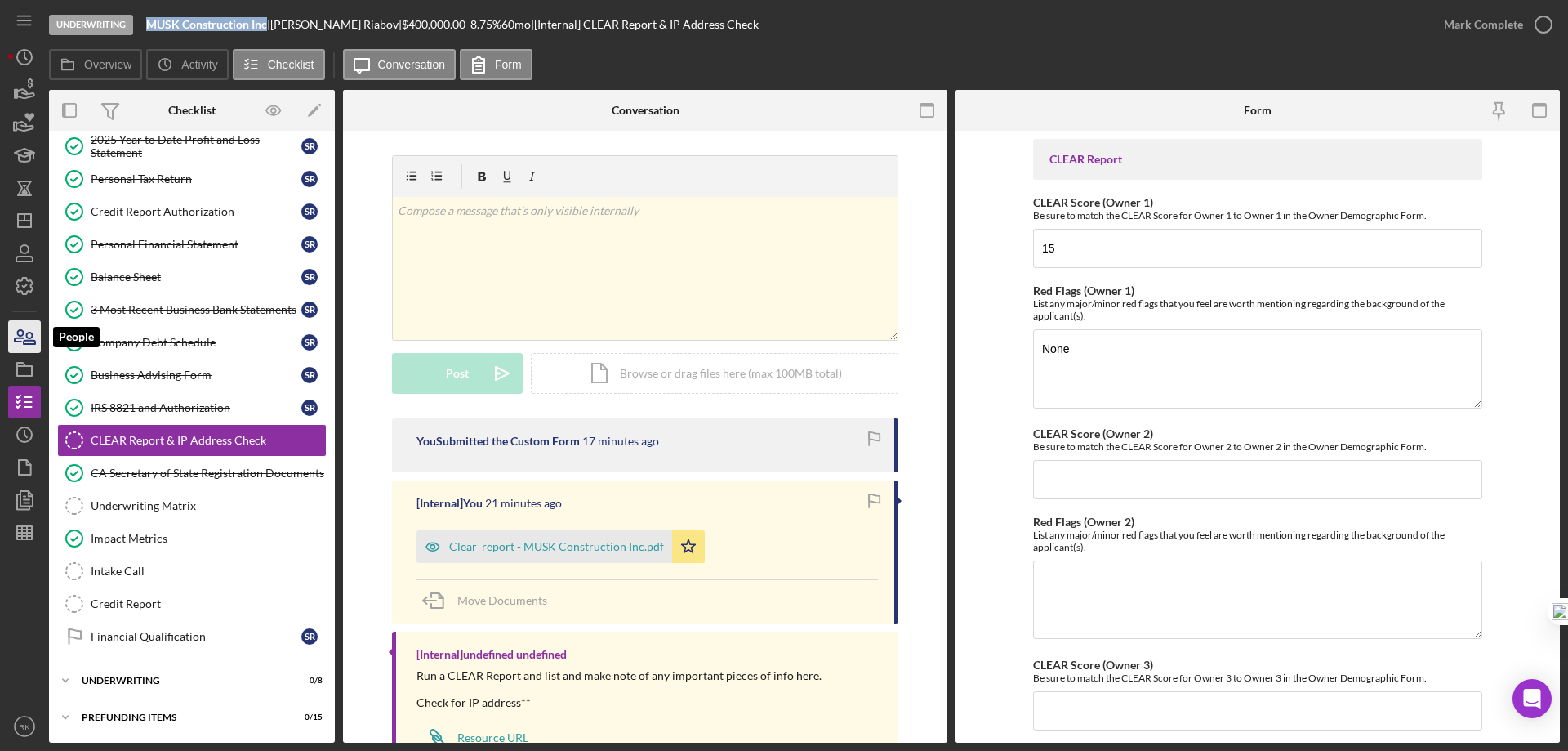
click at [24, 342] on icon "button" at bounding box center [29, 338] width 11 height 11
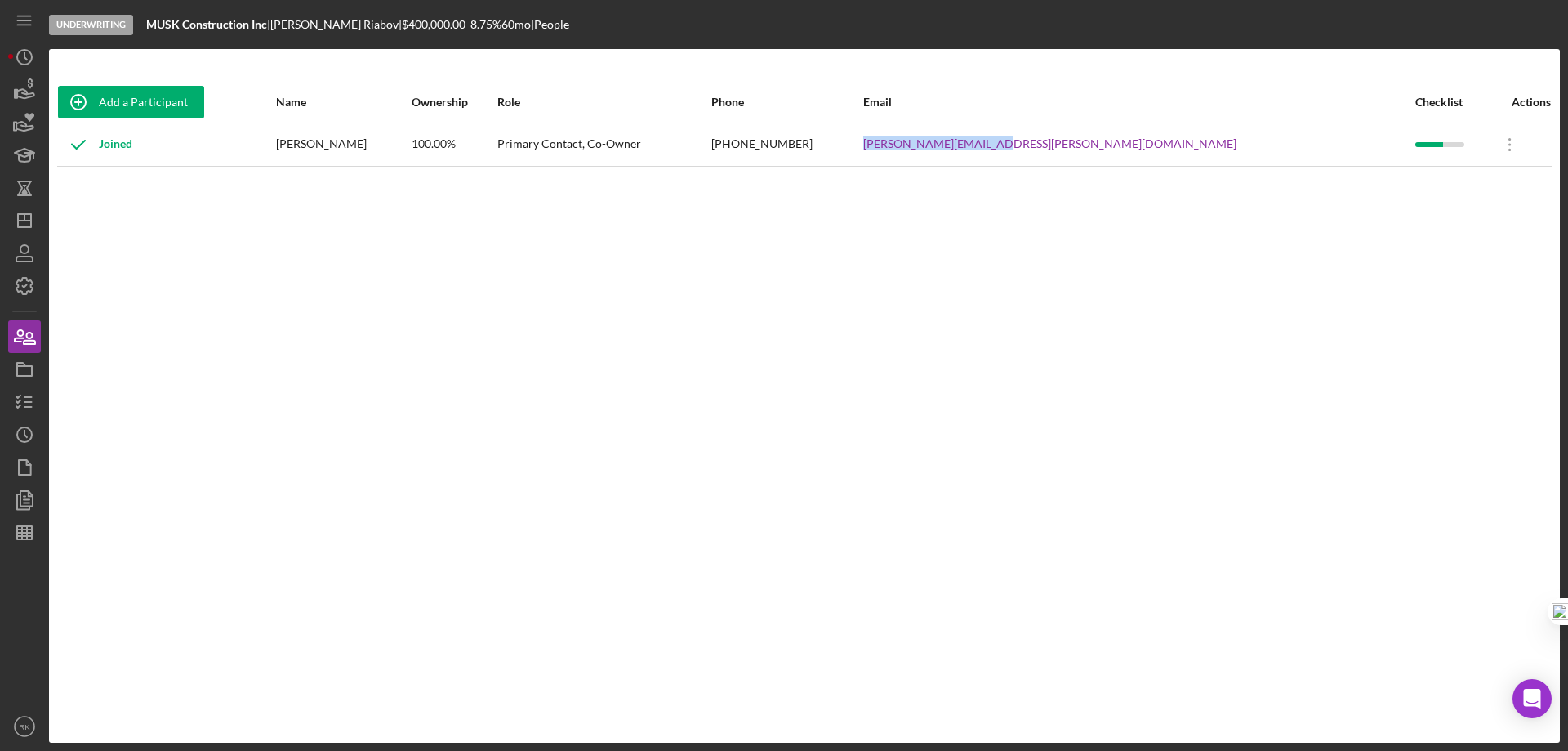
drag, startPoint x: 1100, startPoint y: 145, endPoint x: 1254, endPoint y: 129, distance: 154.8
click at [1254, 129] on tr "Joined Sviatoslav Riabov 100.00% Primary Contact, Co-Owner (925) 399-2879 steve…" at bounding box center [804, 144] width 1494 height 43
copy tr "steve.riabov@gmail.com"
click at [35, 211] on icon "Icon/Dashboard" at bounding box center [25, 220] width 41 height 41
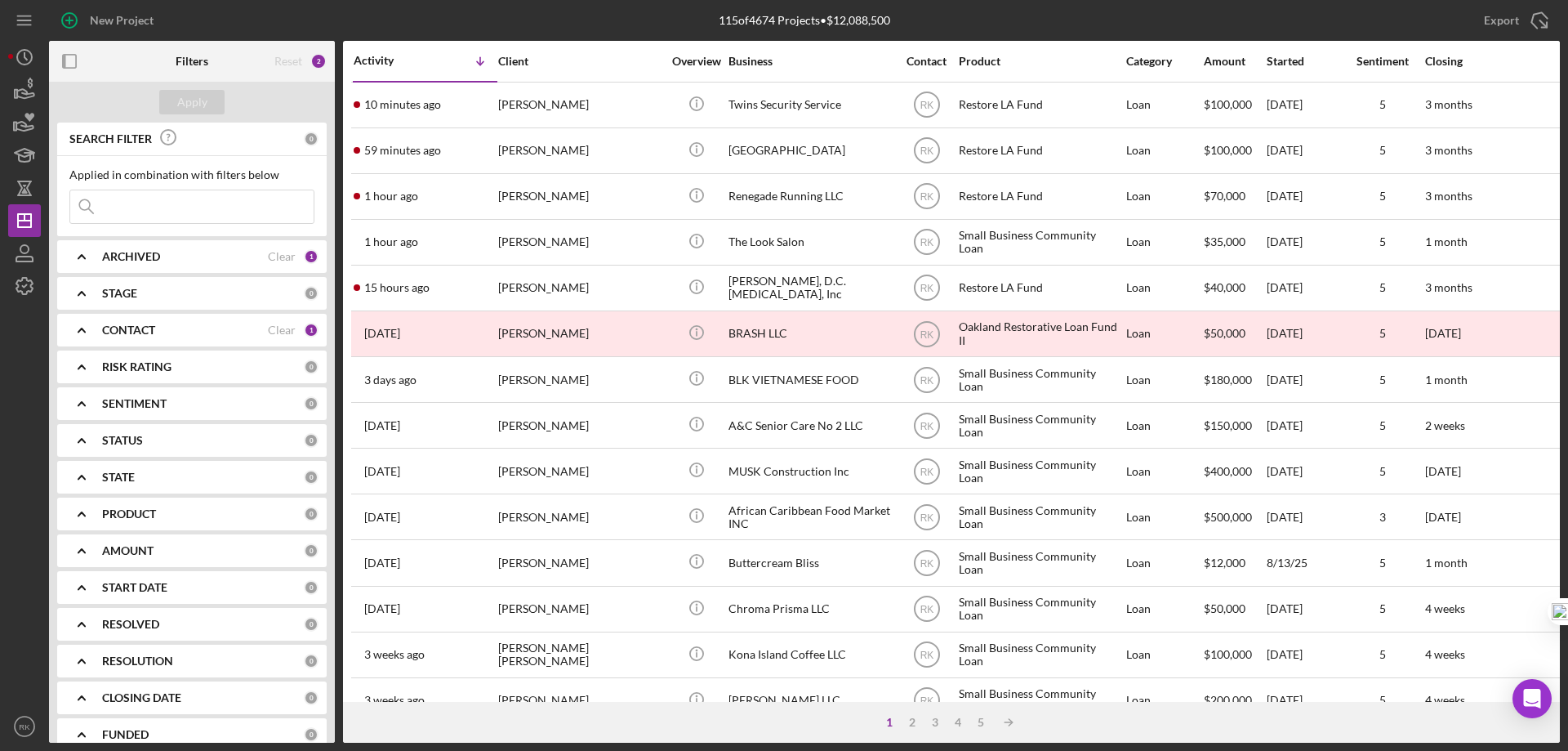
click at [70, 60] on icon "button" at bounding box center [70, 61] width 37 height 37
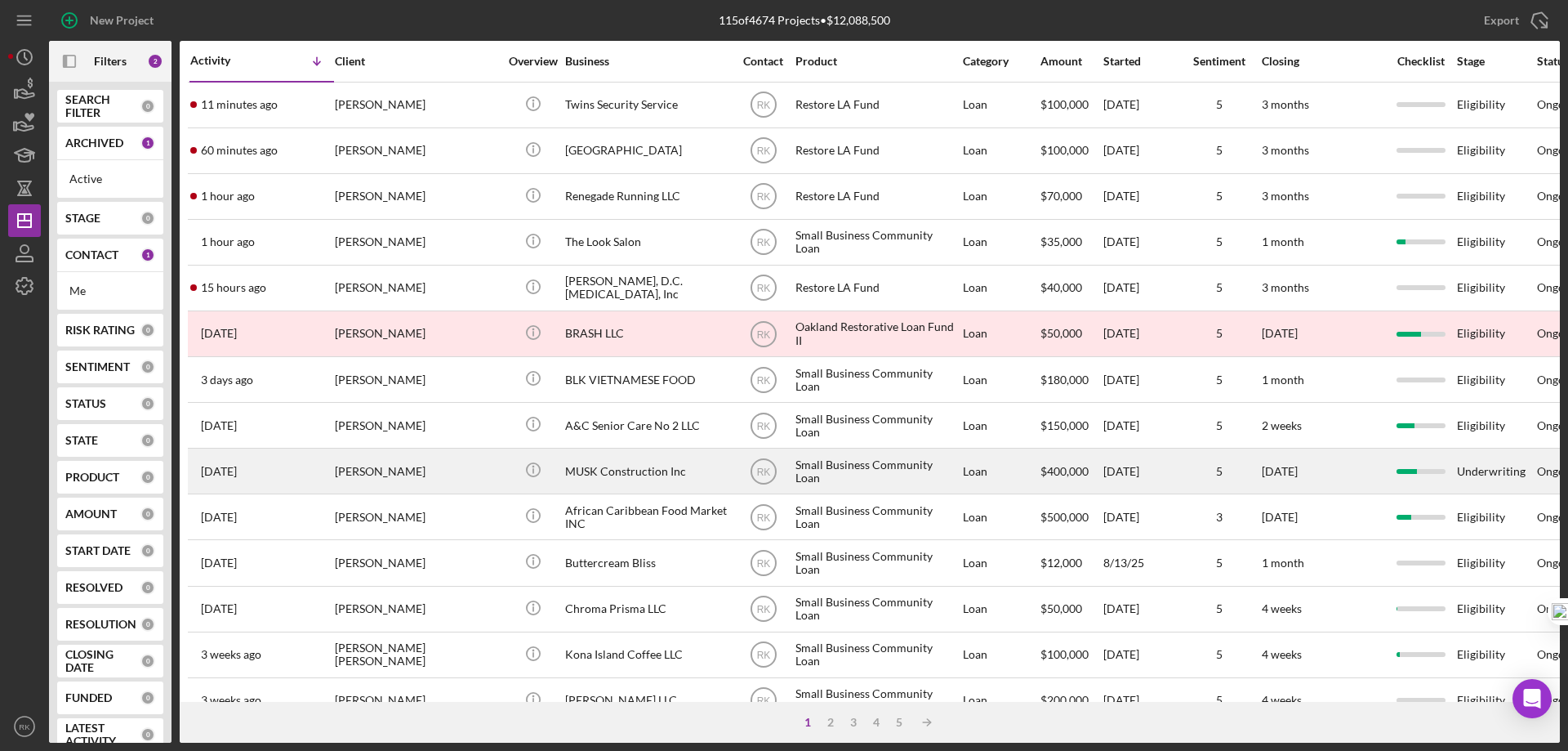
click at [605, 473] on div "MUSK Construction Inc" at bounding box center [646, 471] width 163 height 43
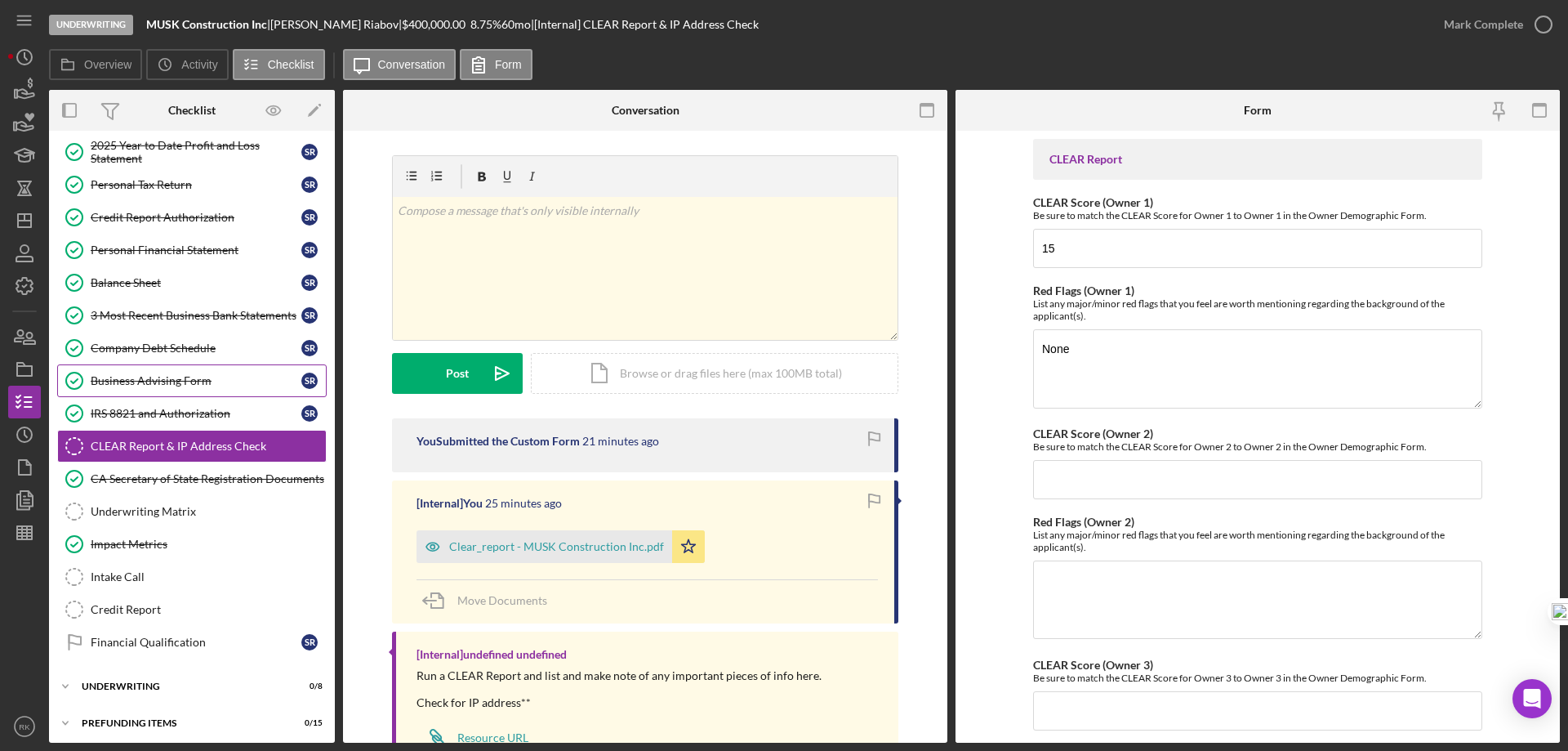
scroll to position [210, 0]
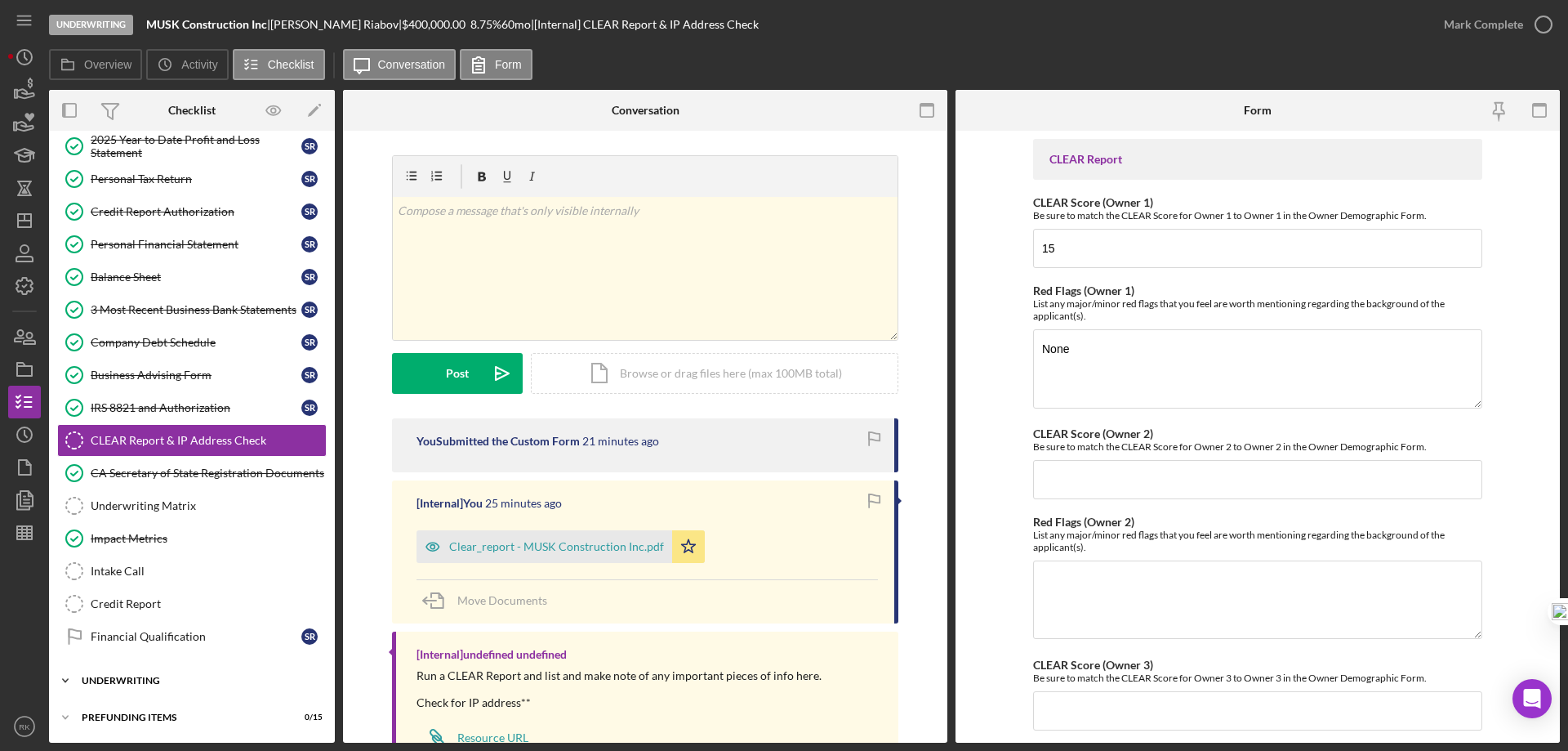
drag, startPoint x: 153, startPoint y: 681, endPoint x: 176, endPoint y: 633, distance: 53.2
click at [153, 681] on div "Underwriting" at bounding box center [181, 680] width 200 height 10
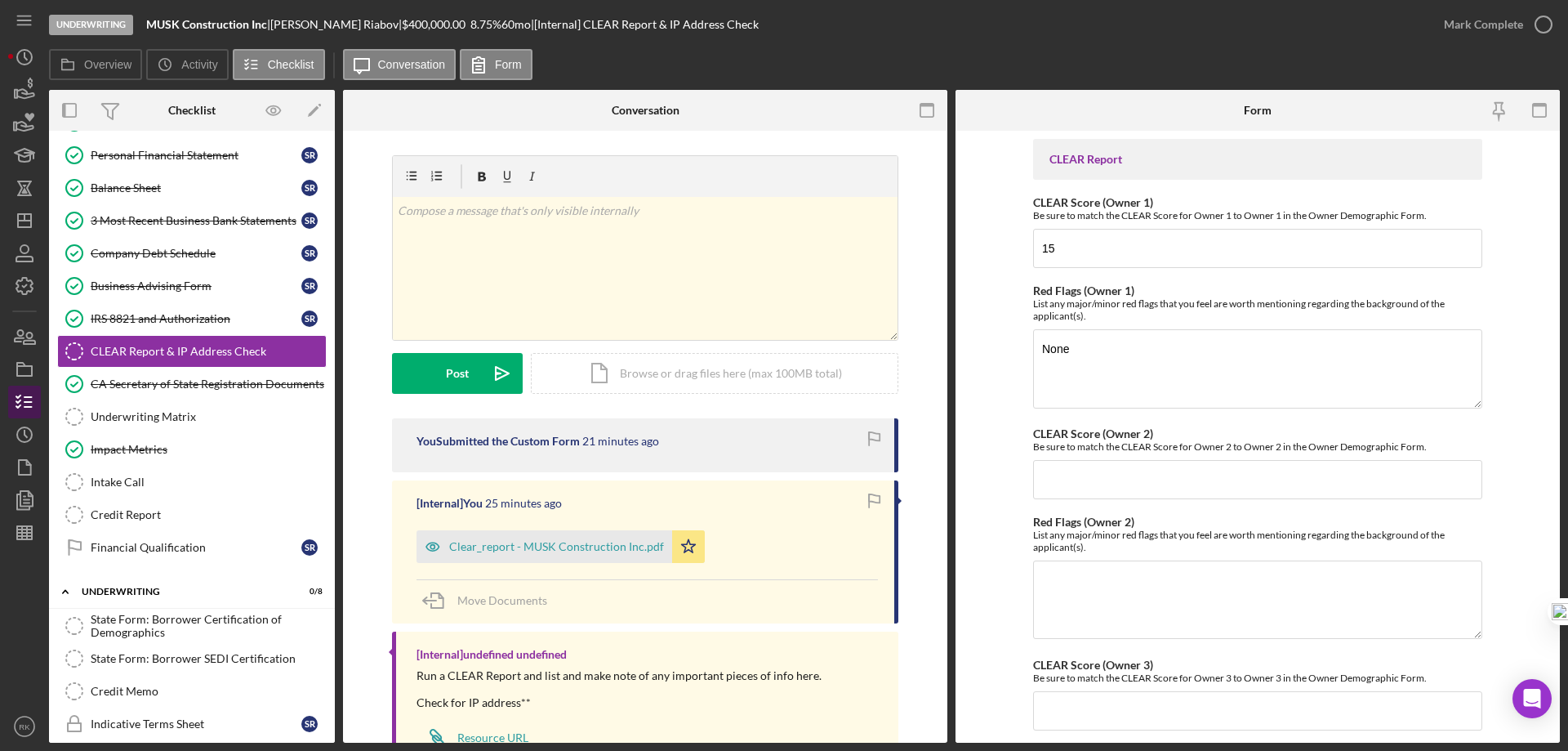
scroll to position [296, 0]
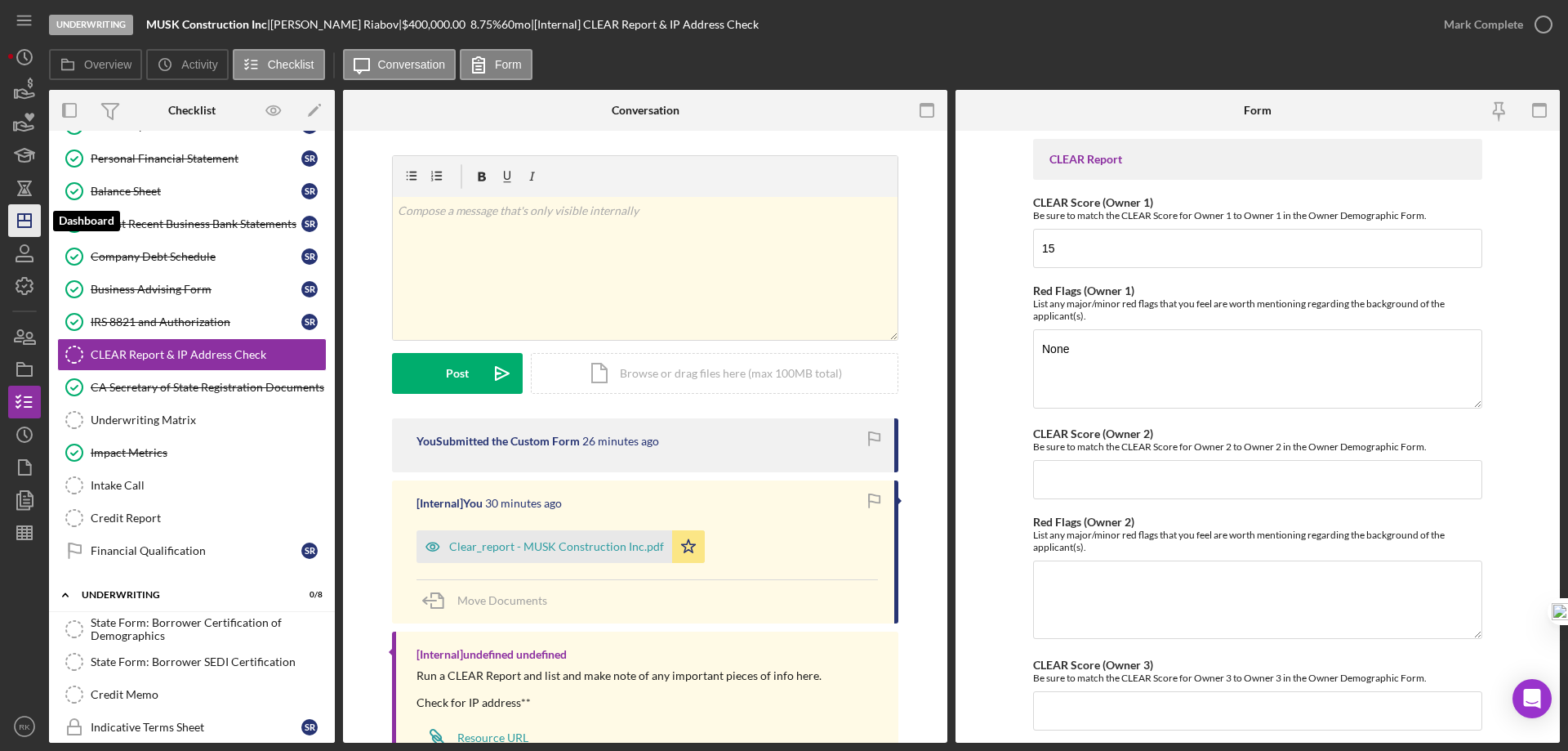
click at [28, 216] on icon "Icon/Dashboard" at bounding box center [25, 220] width 41 height 41
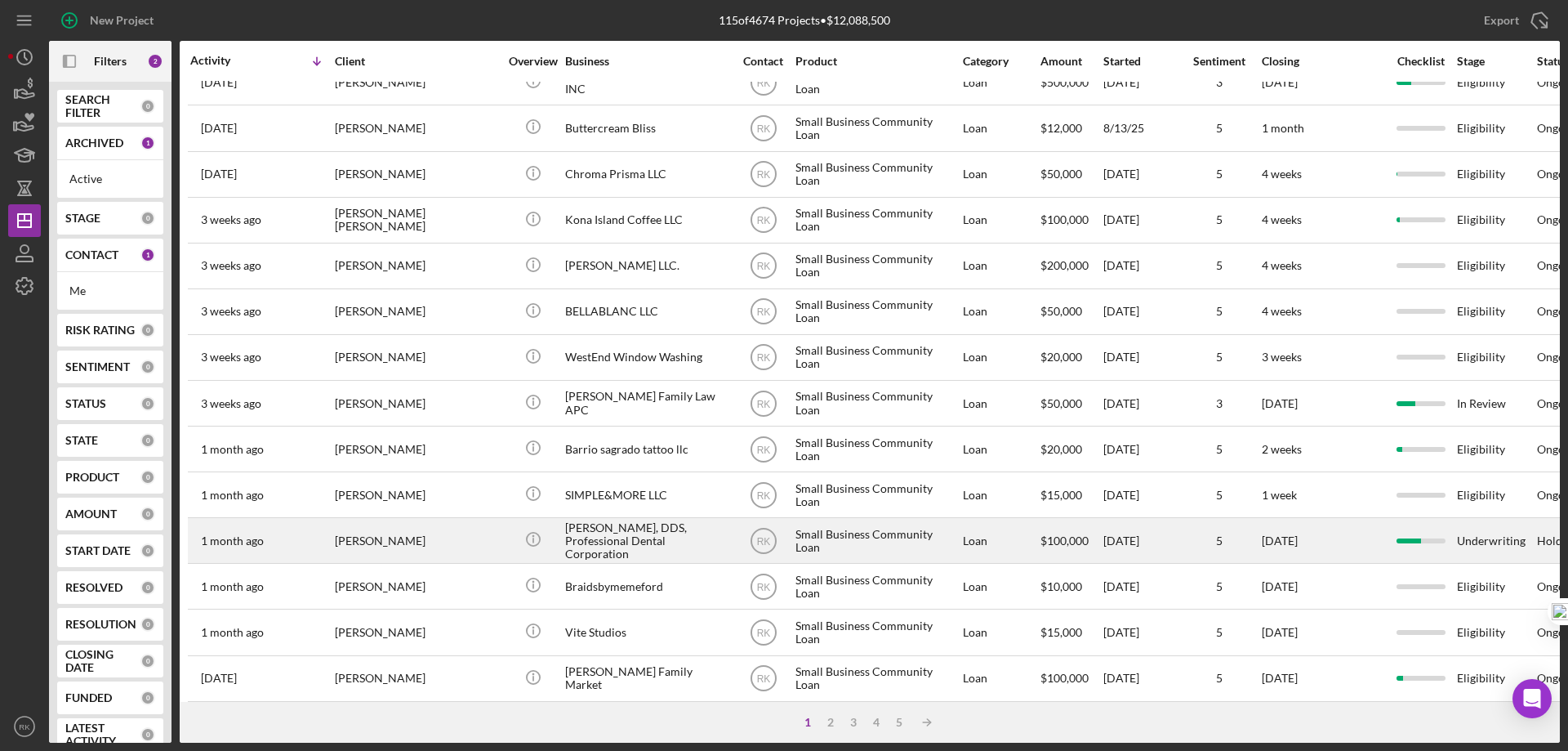
scroll to position [436, 0]
click at [648, 540] on div "Ekaterina N. Galina, DDS, Professional Dental Corporation" at bounding box center [646, 539] width 163 height 43
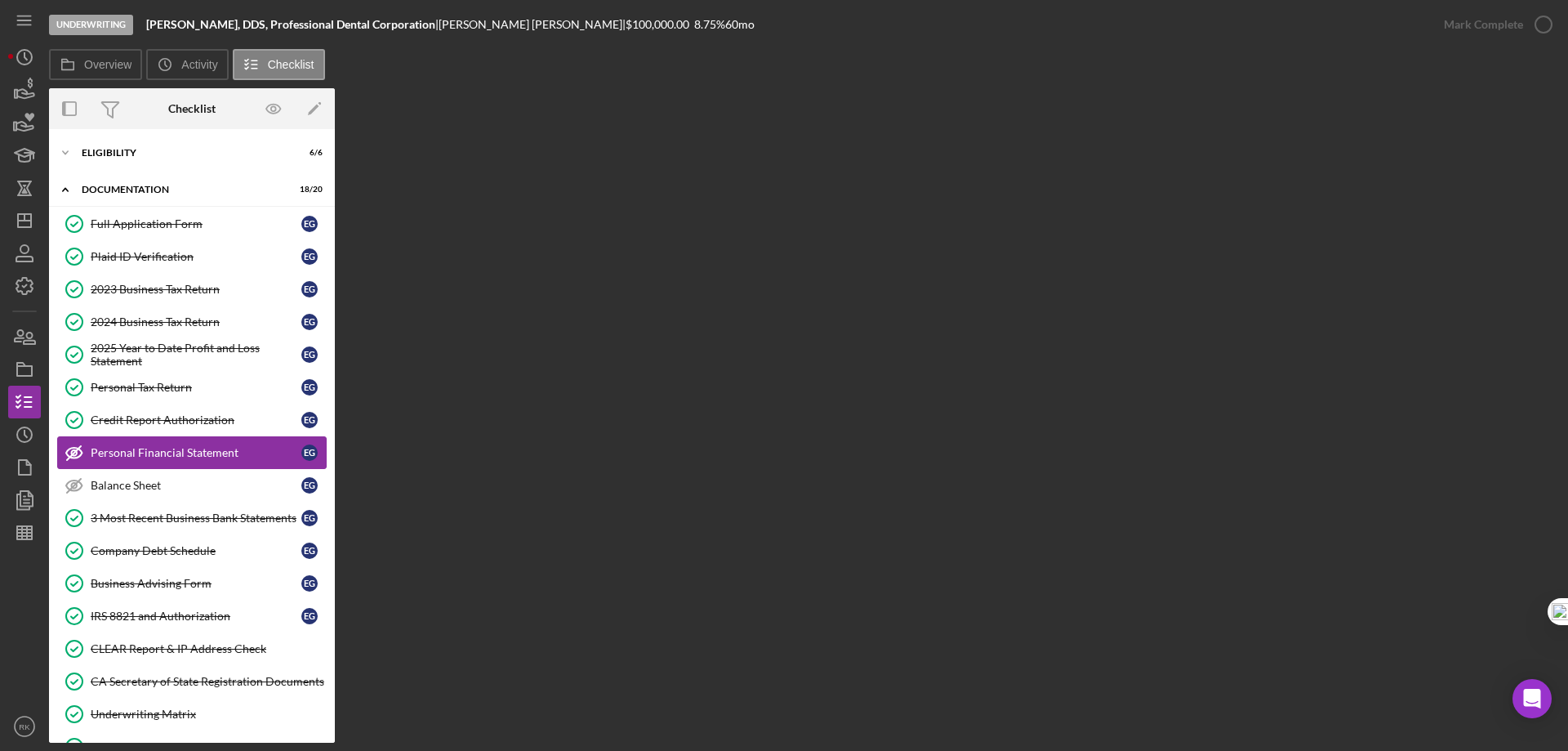
scroll to position [18, 0]
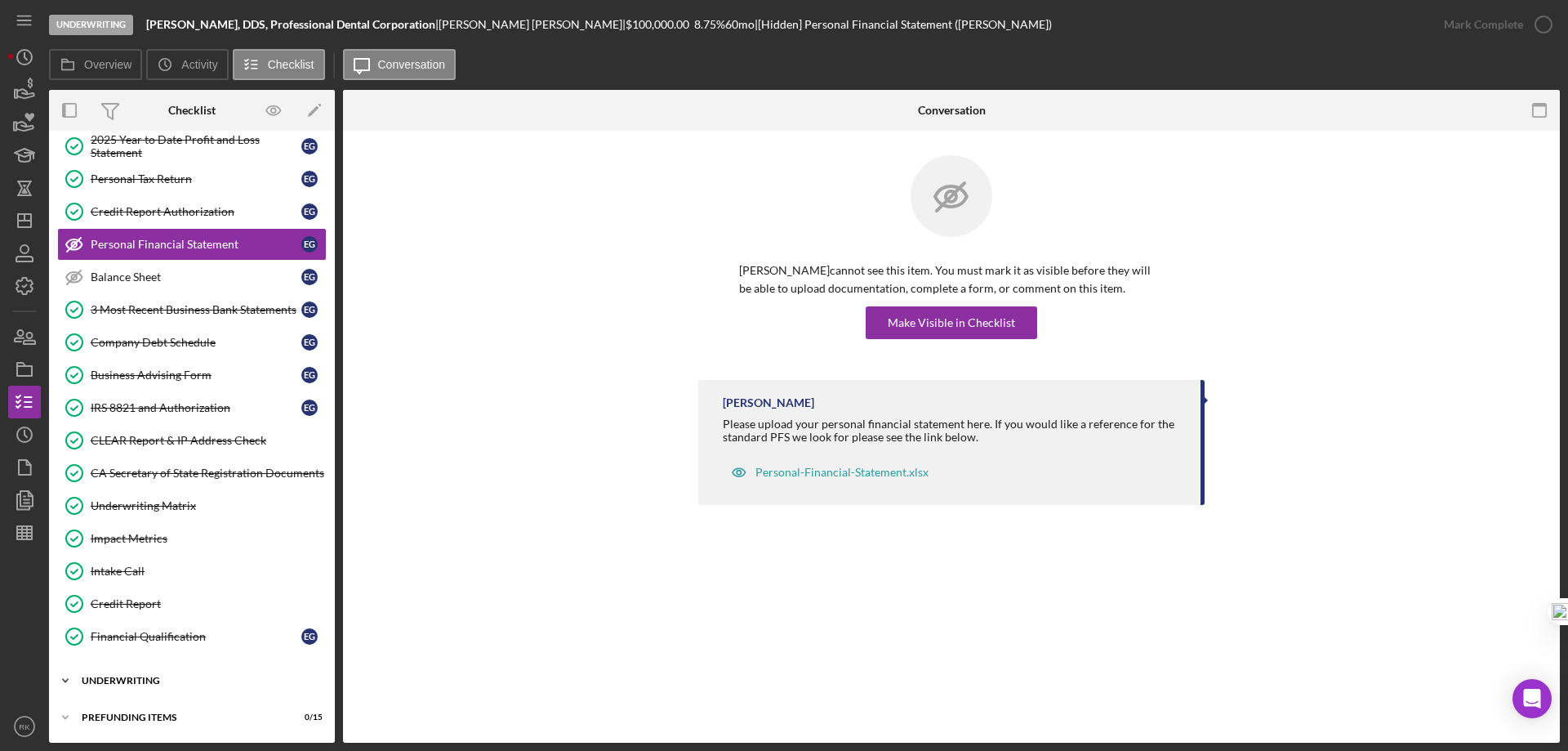
click at [147, 684] on div "Underwriting" at bounding box center [198, 680] width 233 height 10
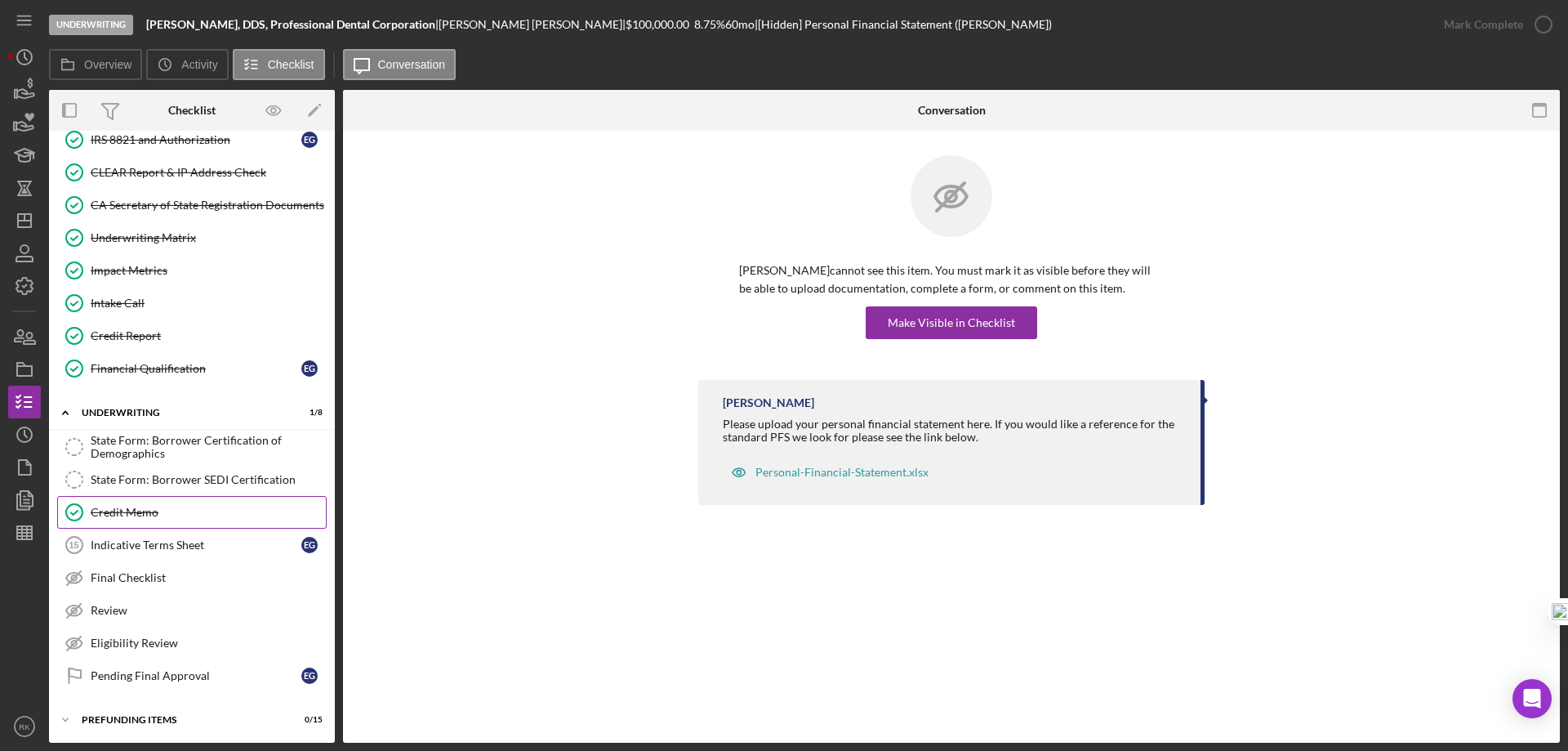
scroll to position [480, 0]
click at [174, 447] on div "State Form: Borrower Certification of Demographics" at bounding box center [208, 444] width 236 height 26
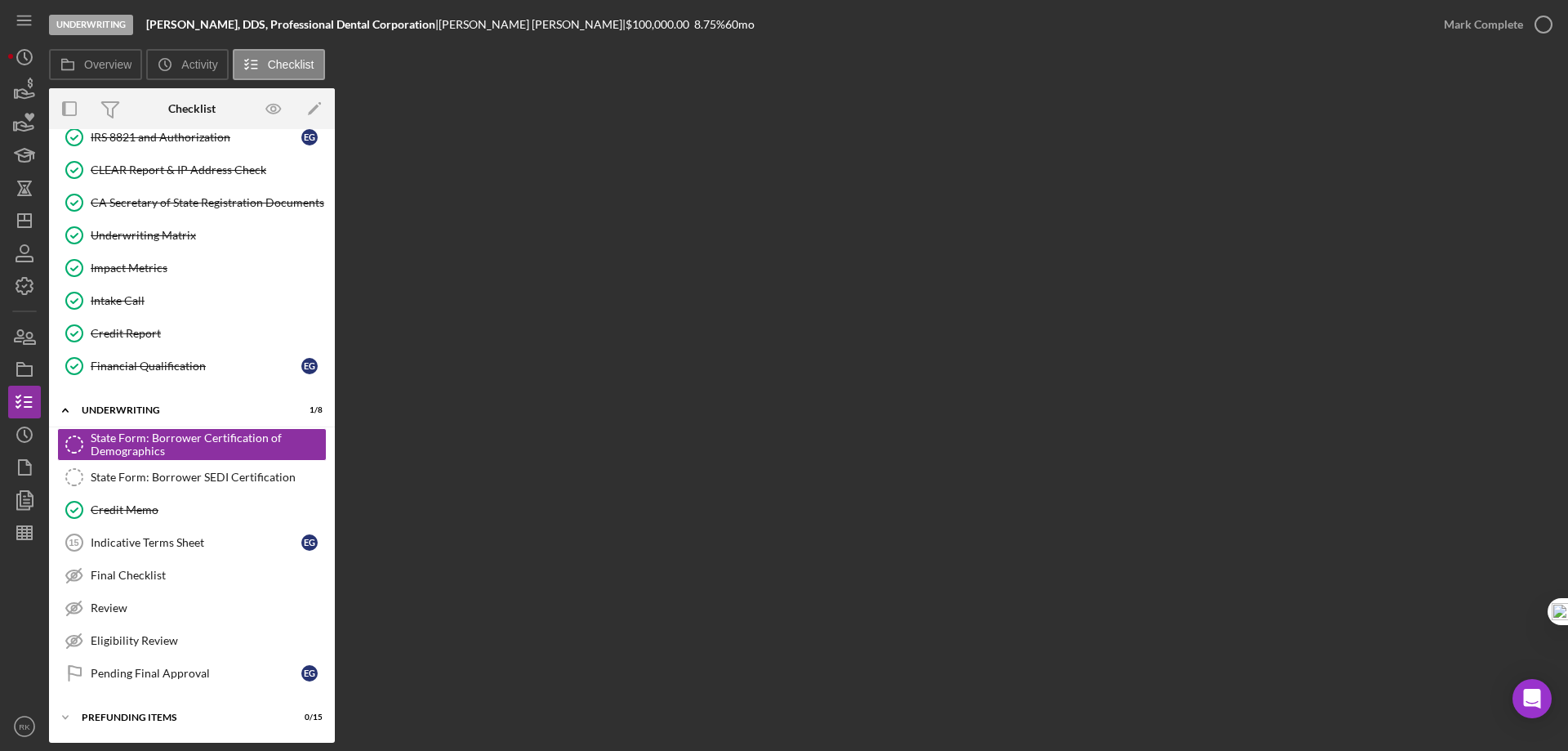
scroll to position [480, 0]
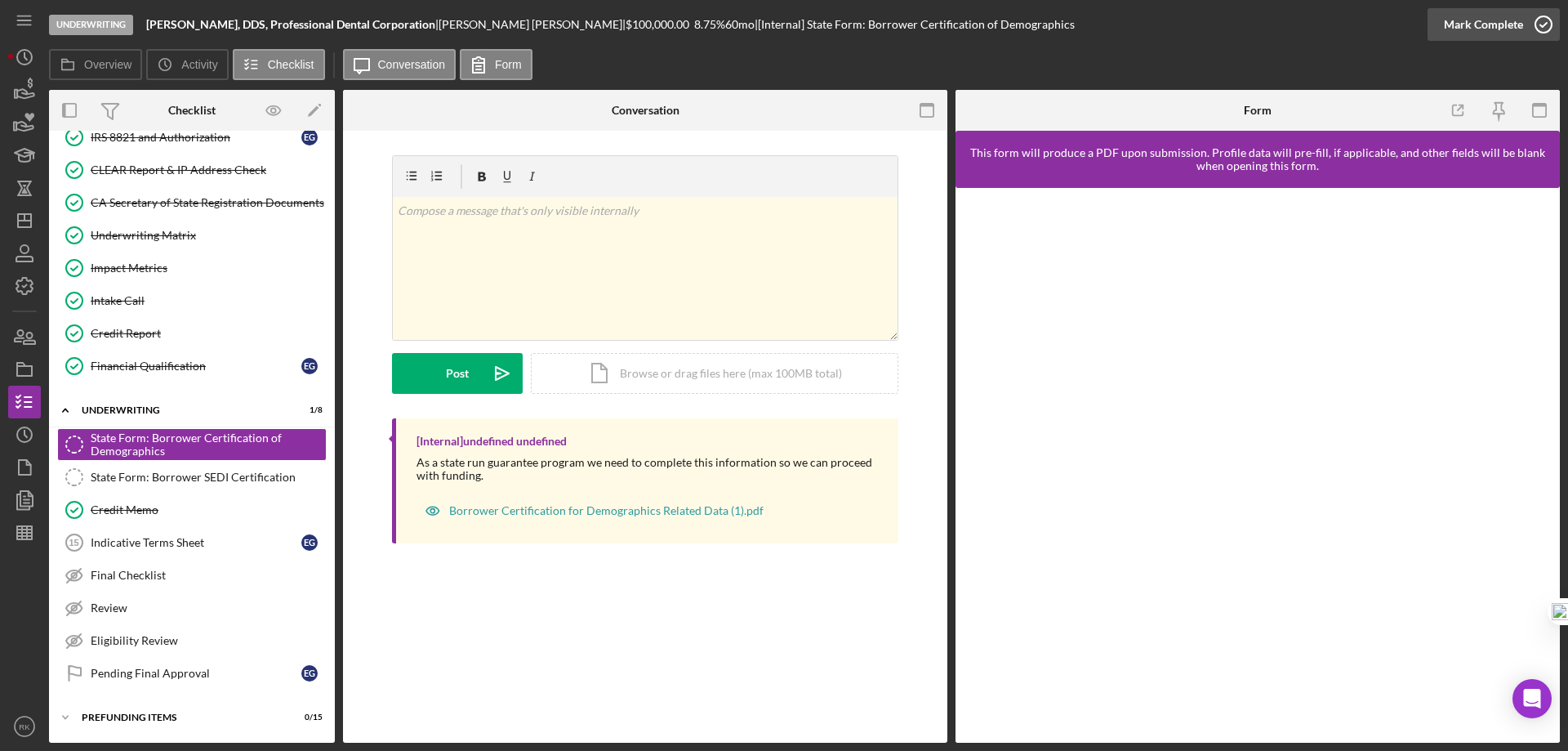
click at [1543, 27] on icon "button" at bounding box center [1543, 25] width 41 height 41
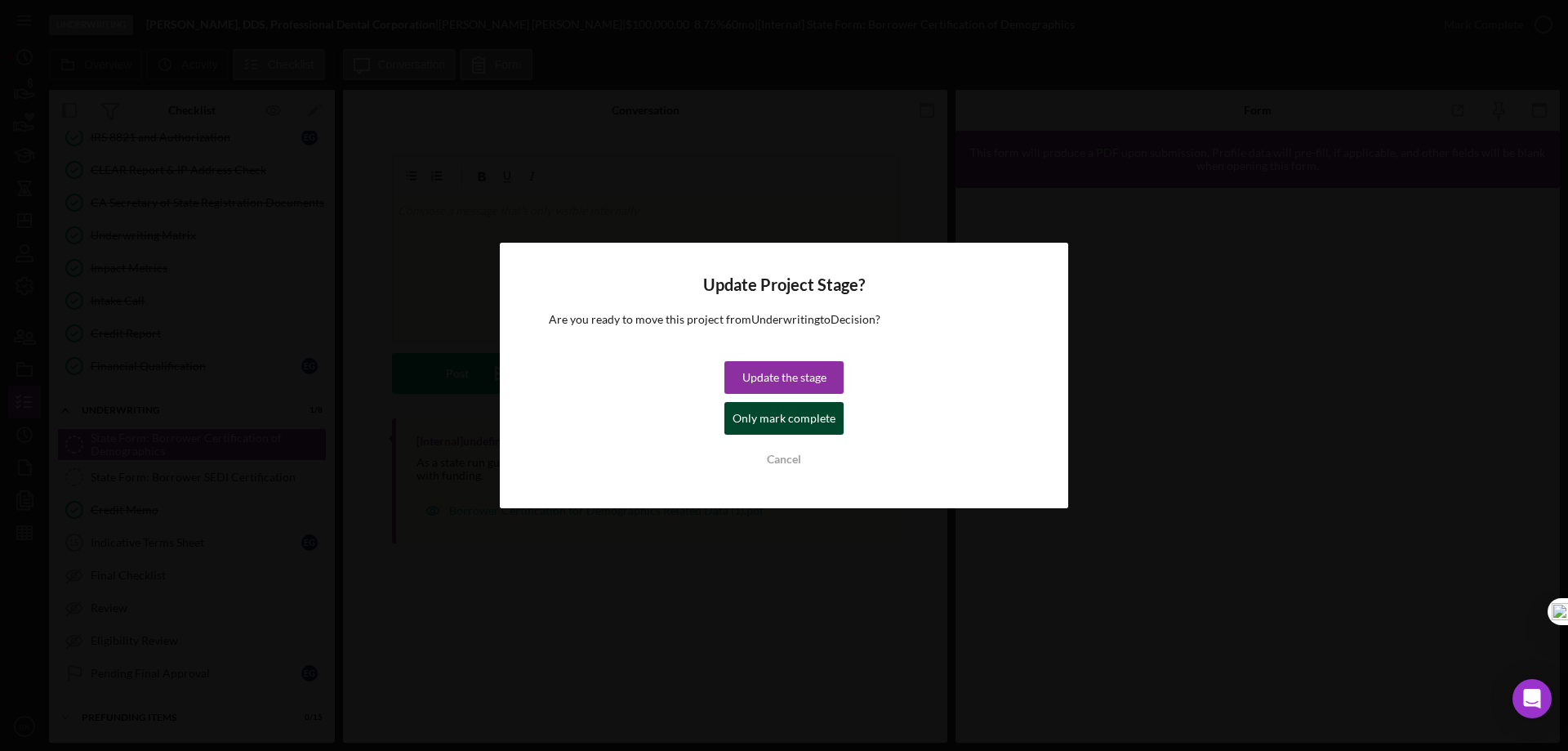
click at [807, 418] on div "Only mark complete" at bounding box center [783, 418] width 102 height 32
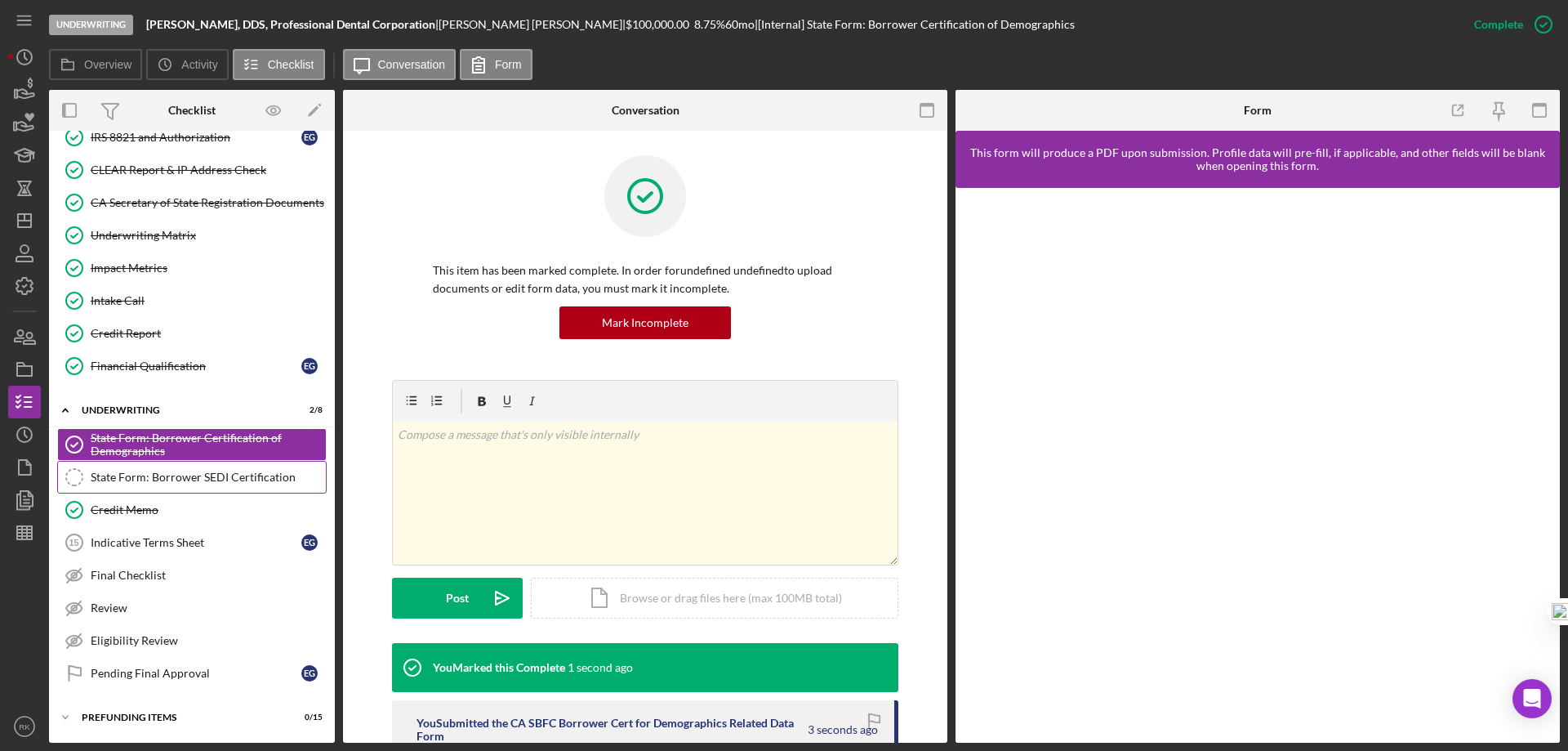
click at [235, 480] on div "State Form: Borrower SEDI Certification" at bounding box center [208, 477] width 236 height 13
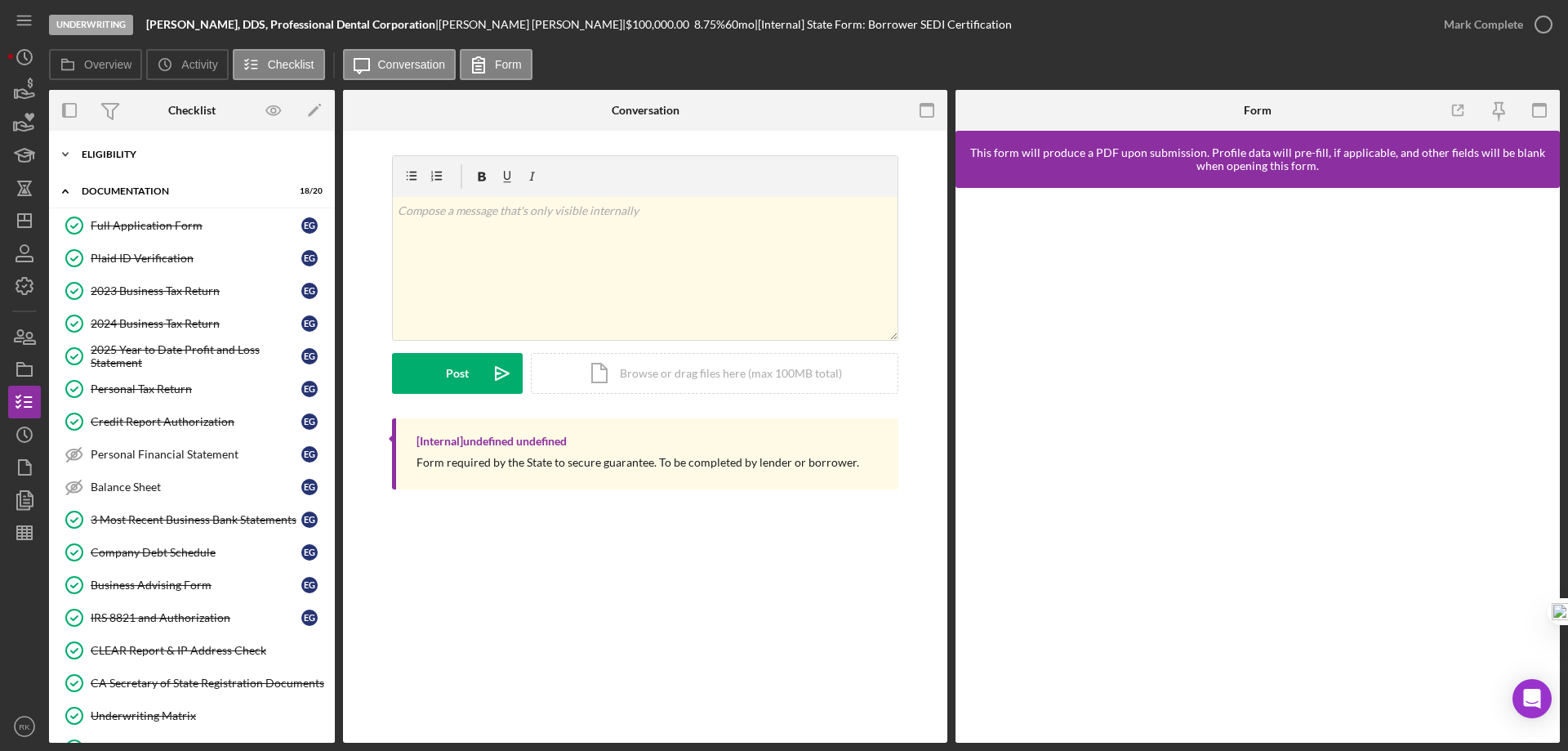
drag, startPoint x: 127, startPoint y: 160, endPoint x: 133, endPoint y: 169, distance: 10.8
click at [127, 160] on div "Icon/Expander Eligibility 6 / 6" at bounding box center [192, 154] width 286 height 32
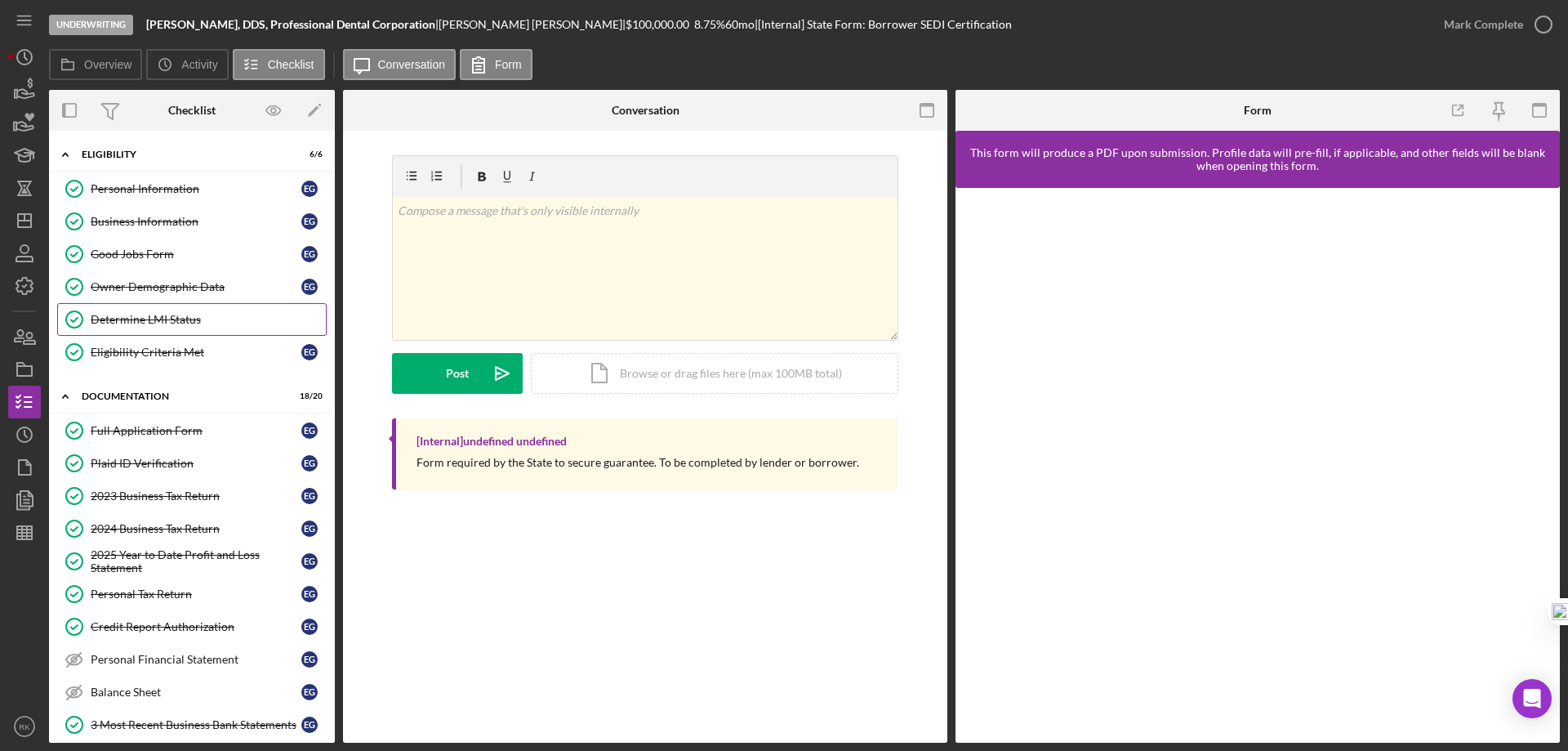
click at [159, 313] on div "Determine LMI Status" at bounding box center [208, 319] width 236 height 13
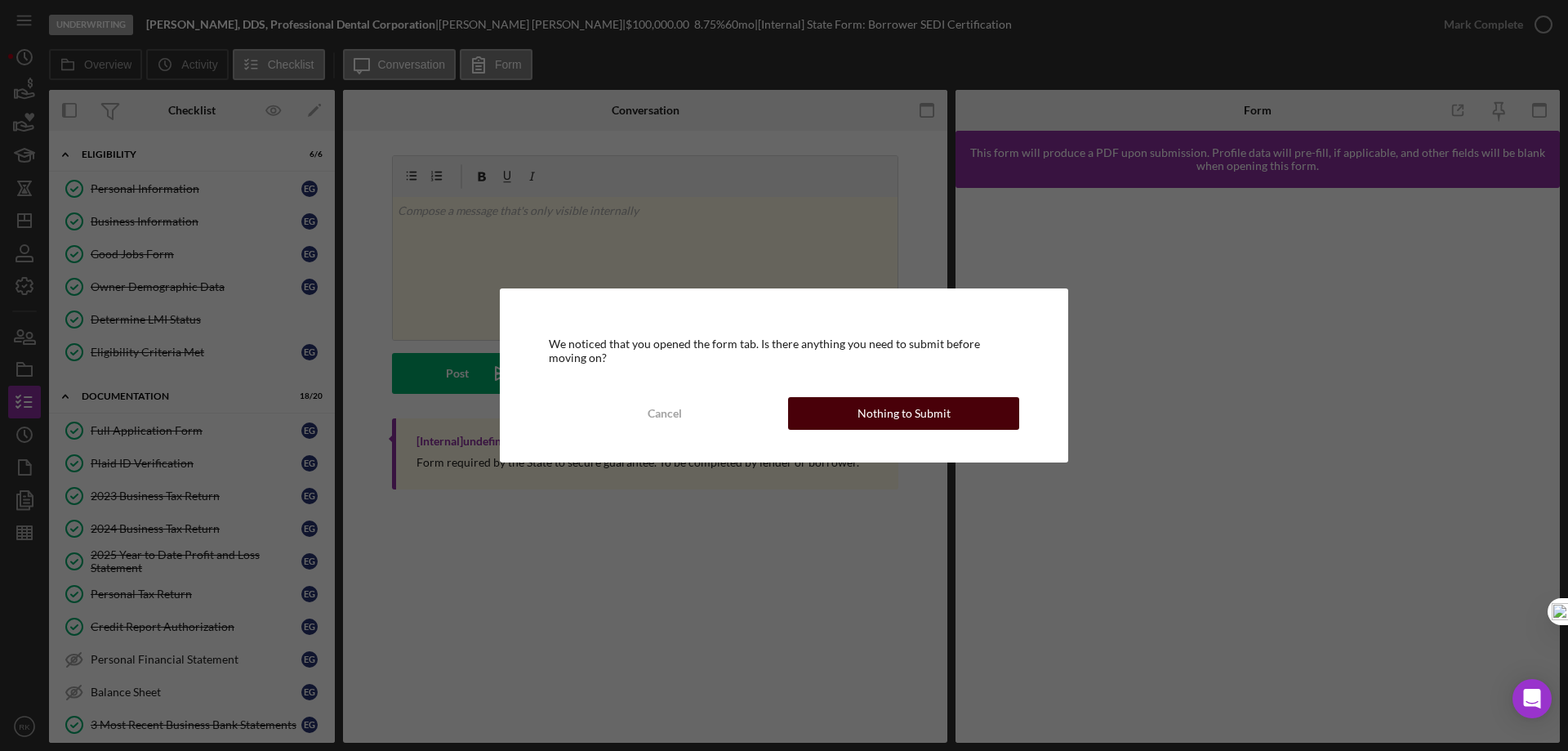
click at [835, 417] on button "Nothing to Submit" at bounding box center [904, 413] width 231 height 32
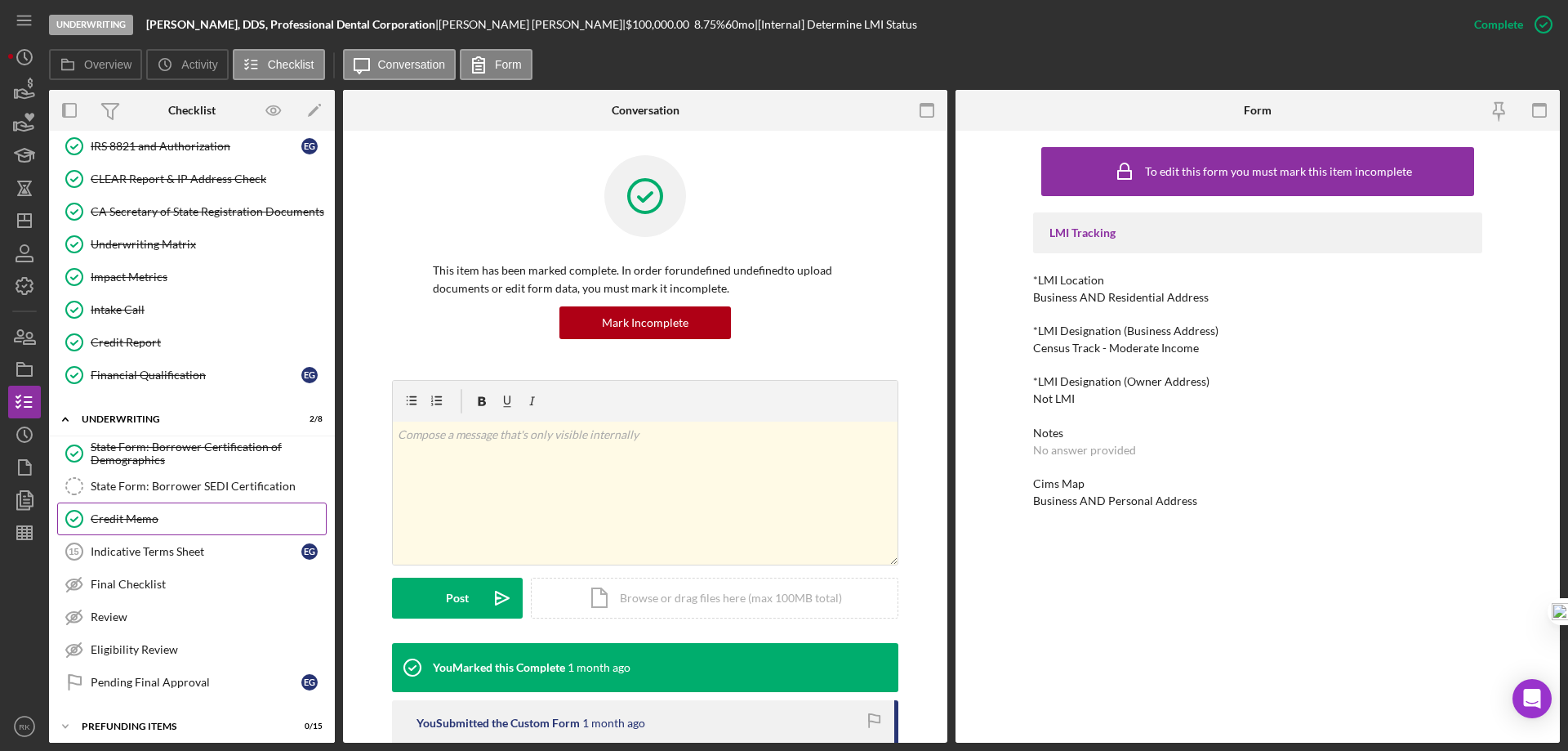
scroll to position [685, 0]
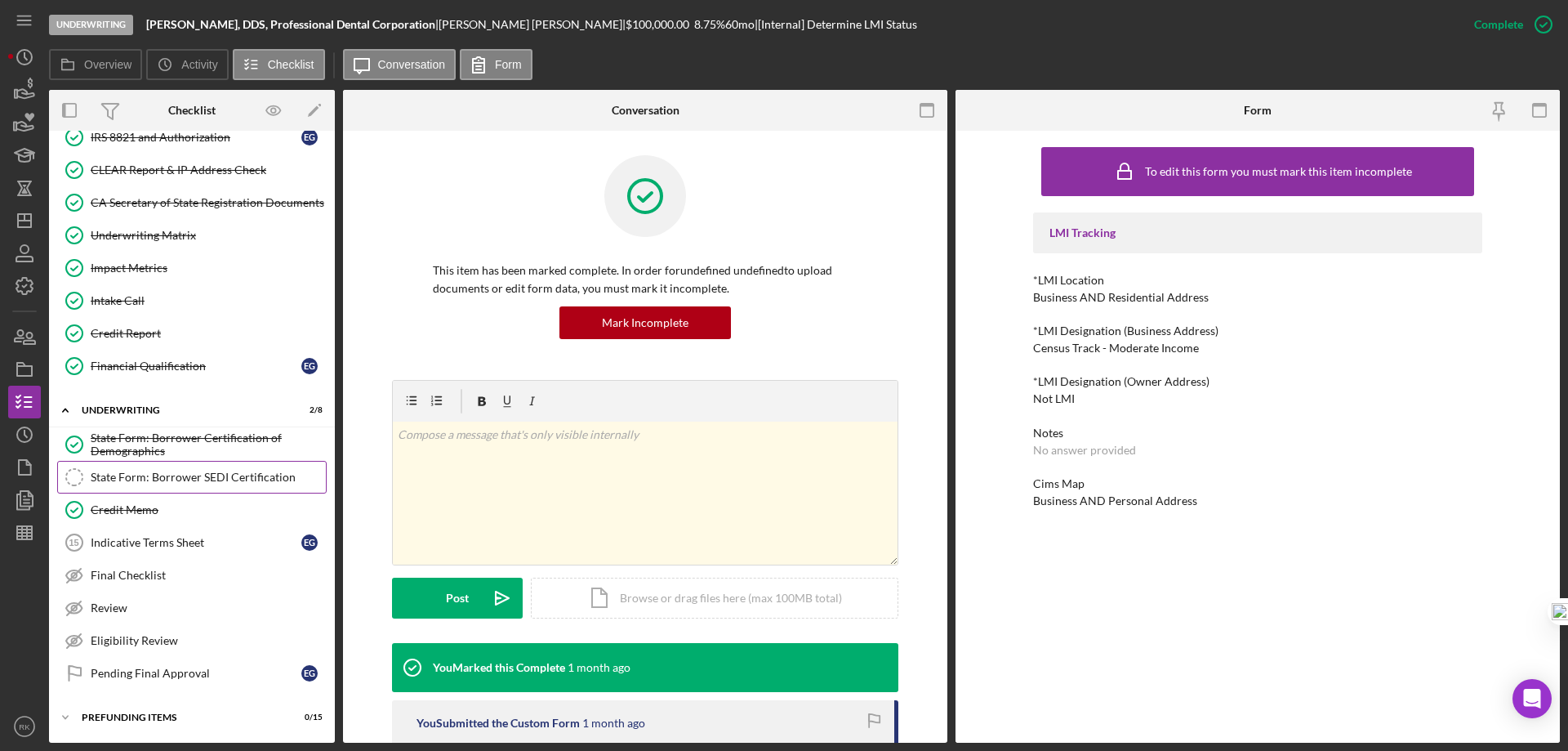
click at [176, 489] on link "State Form: Borrower SEDI Certification State Form: Borrower SEDI Certification" at bounding box center [192, 477] width 270 height 32
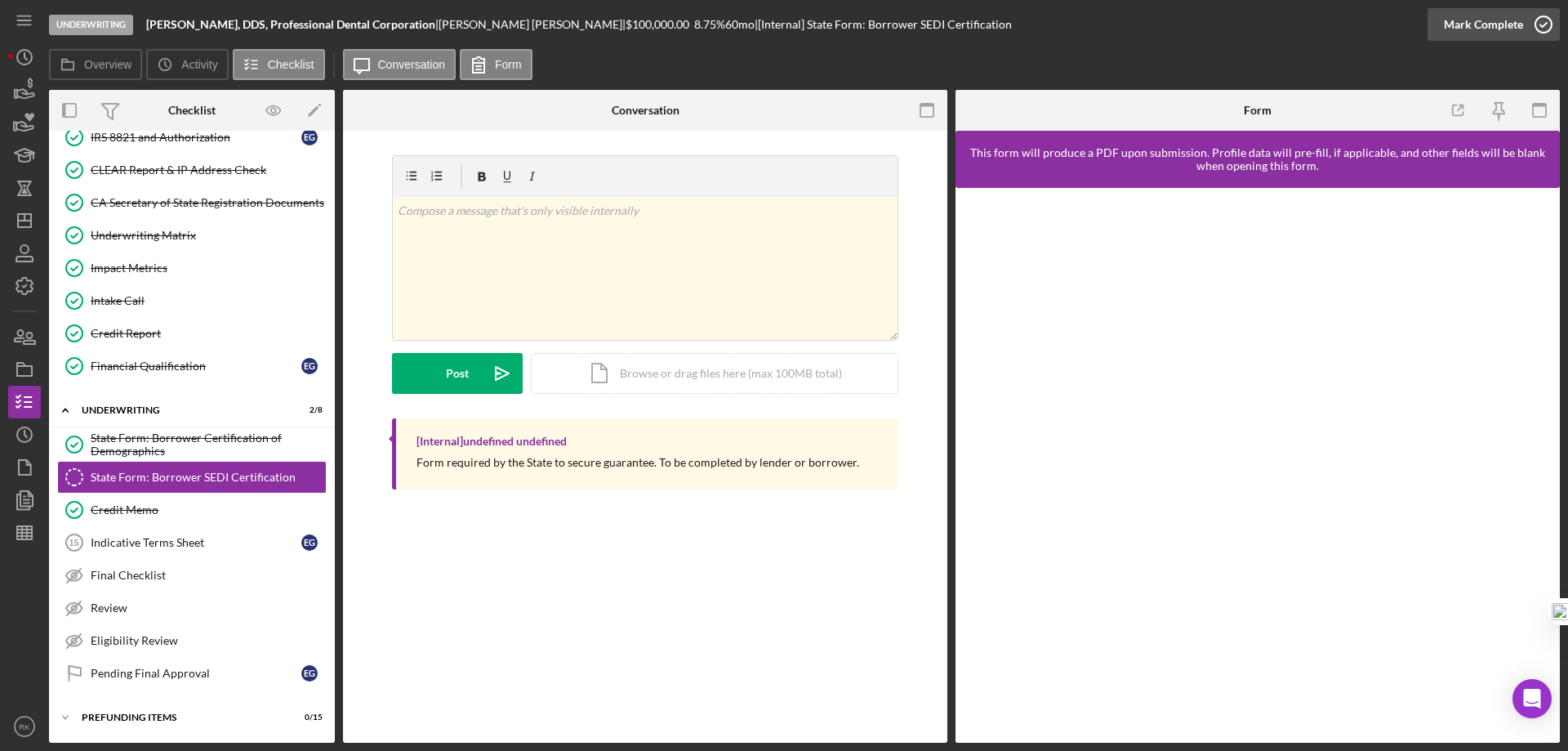
click at [1549, 18] on icon "button" at bounding box center [1543, 25] width 41 height 41
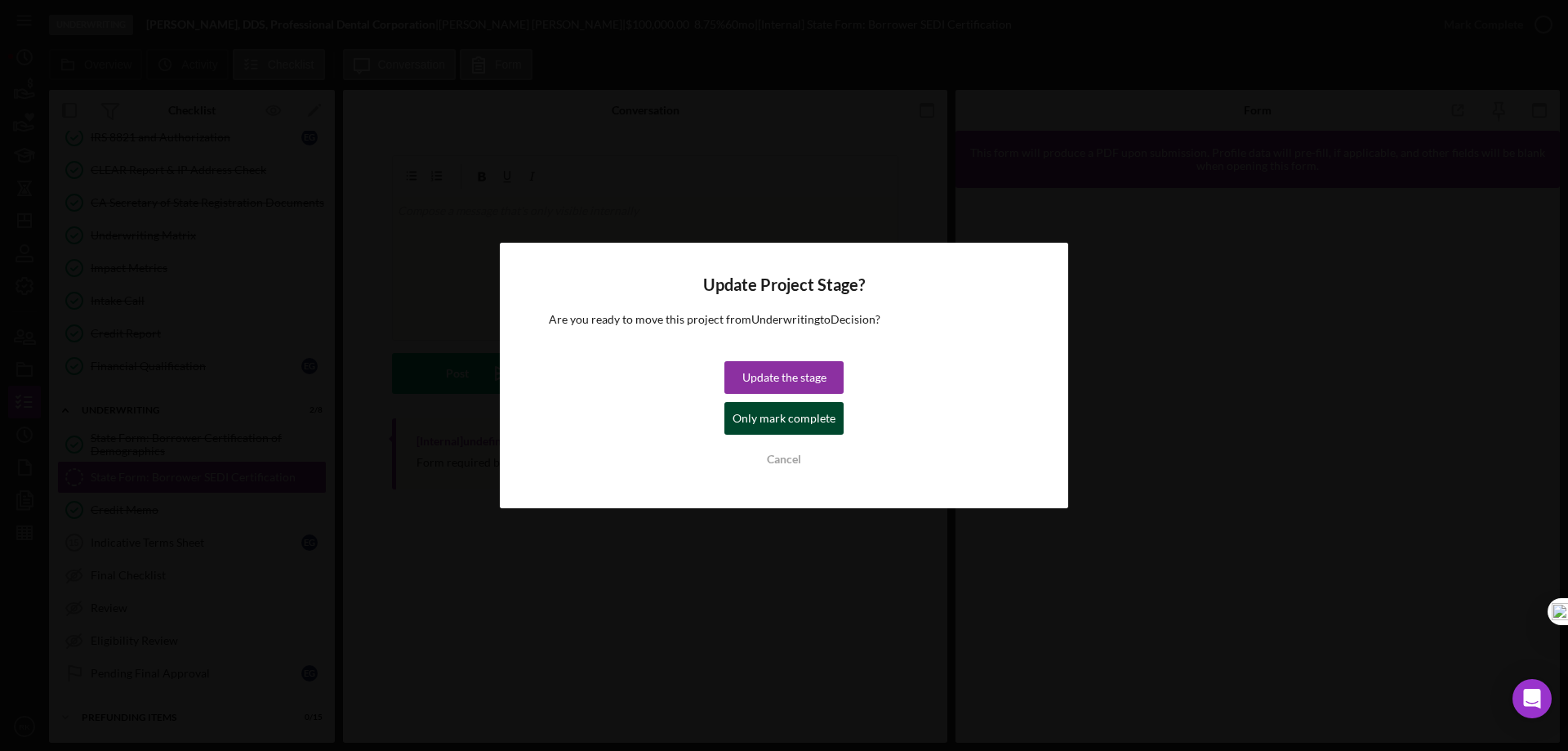
click at [815, 418] on div "Only mark complete" at bounding box center [783, 418] width 102 height 32
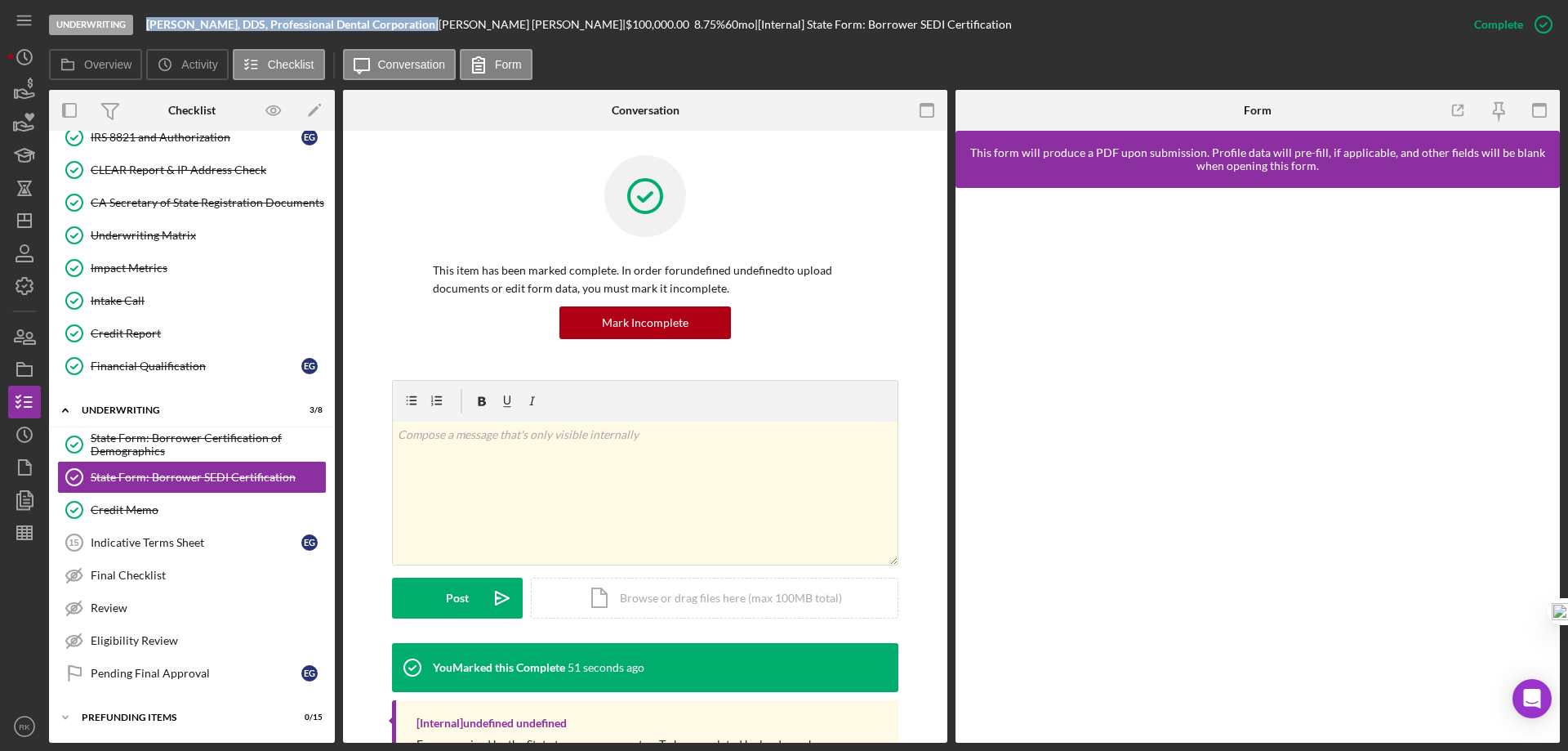
drag, startPoint x: 150, startPoint y: 21, endPoint x: 446, endPoint y: 24, distance: 296.0
click at [439, 24] on div "Ekaterina N. Galina, DDS, Professional Dental Corporation |" at bounding box center [293, 25] width 293 height 13
copy div "Ekaterina N. Galina, DDS, Professional Dental Corporation"
drag, startPoint x: 149, startPoint y: 502, endPoint x: 532, endPoint y: 477, distance: 383.8
click at [152, 501] on link "Credit Memo Credit Memo" at bounding box center [192, 509] width 270 height 32
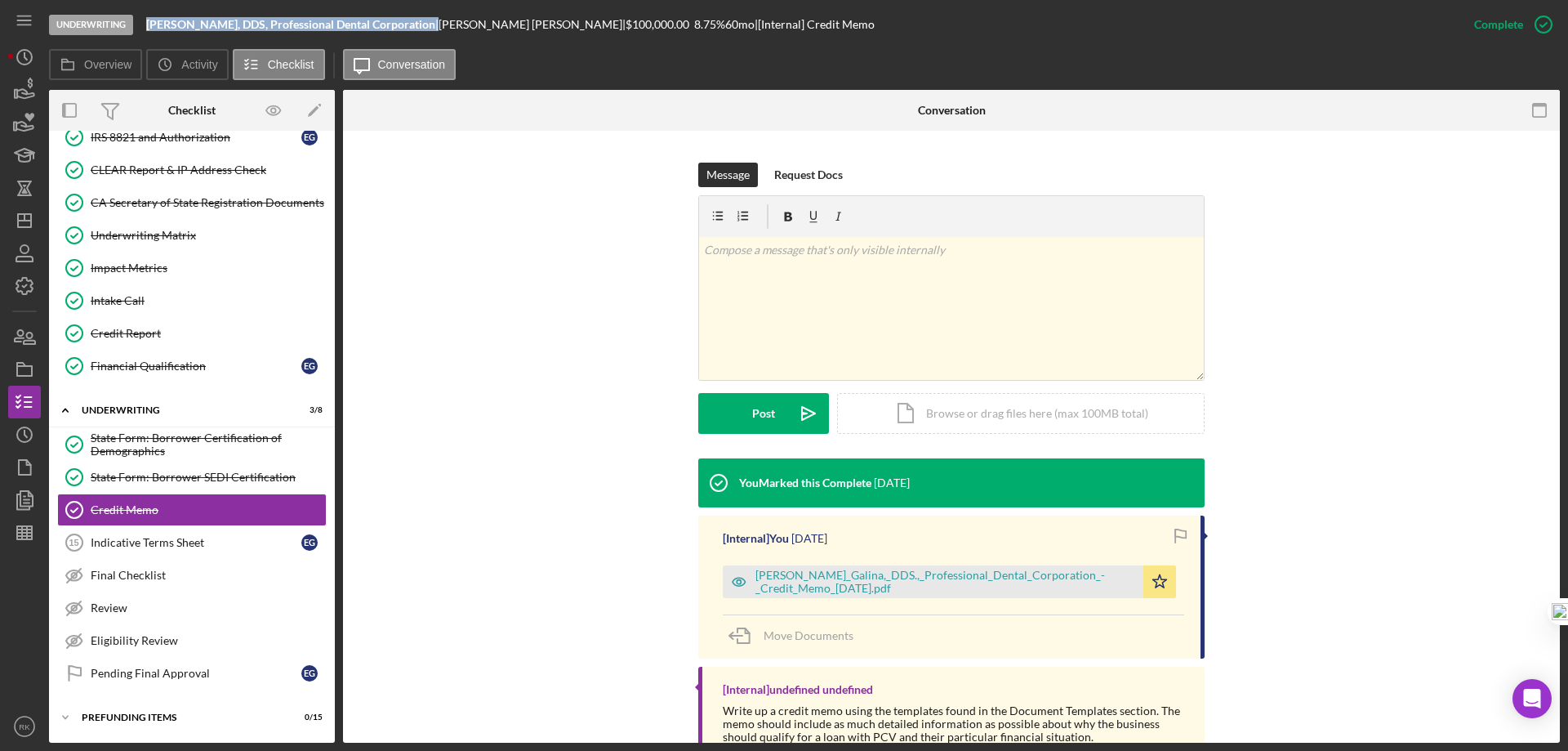
scroll to position [272, 0]
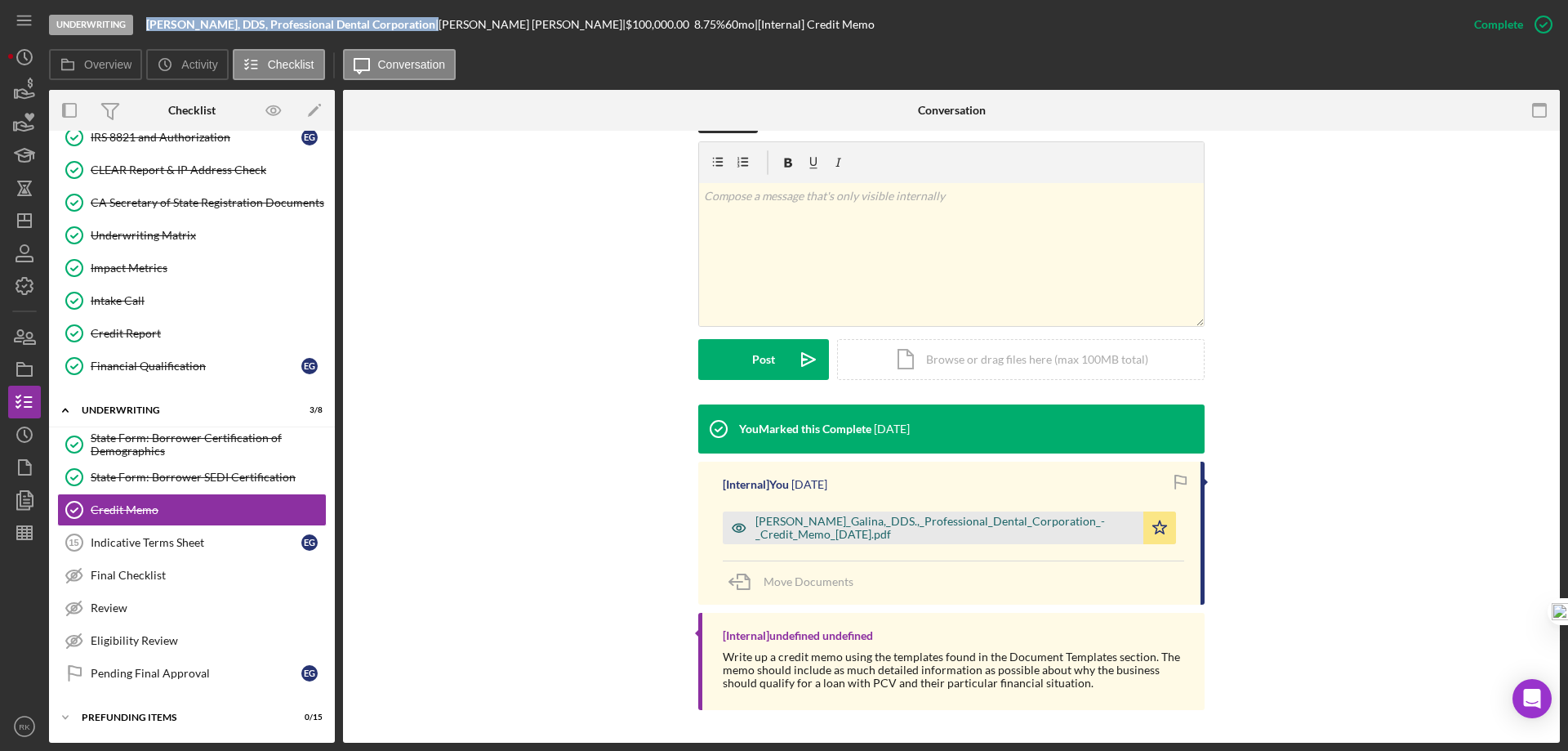
click at [877, 532] on div "Ekaterina_N._Galina,_DDS.,_Professional_Dental_Corporation_-_Credit_Memo_8.21.2…" at bounding box center [946, 528] width 380 height 26
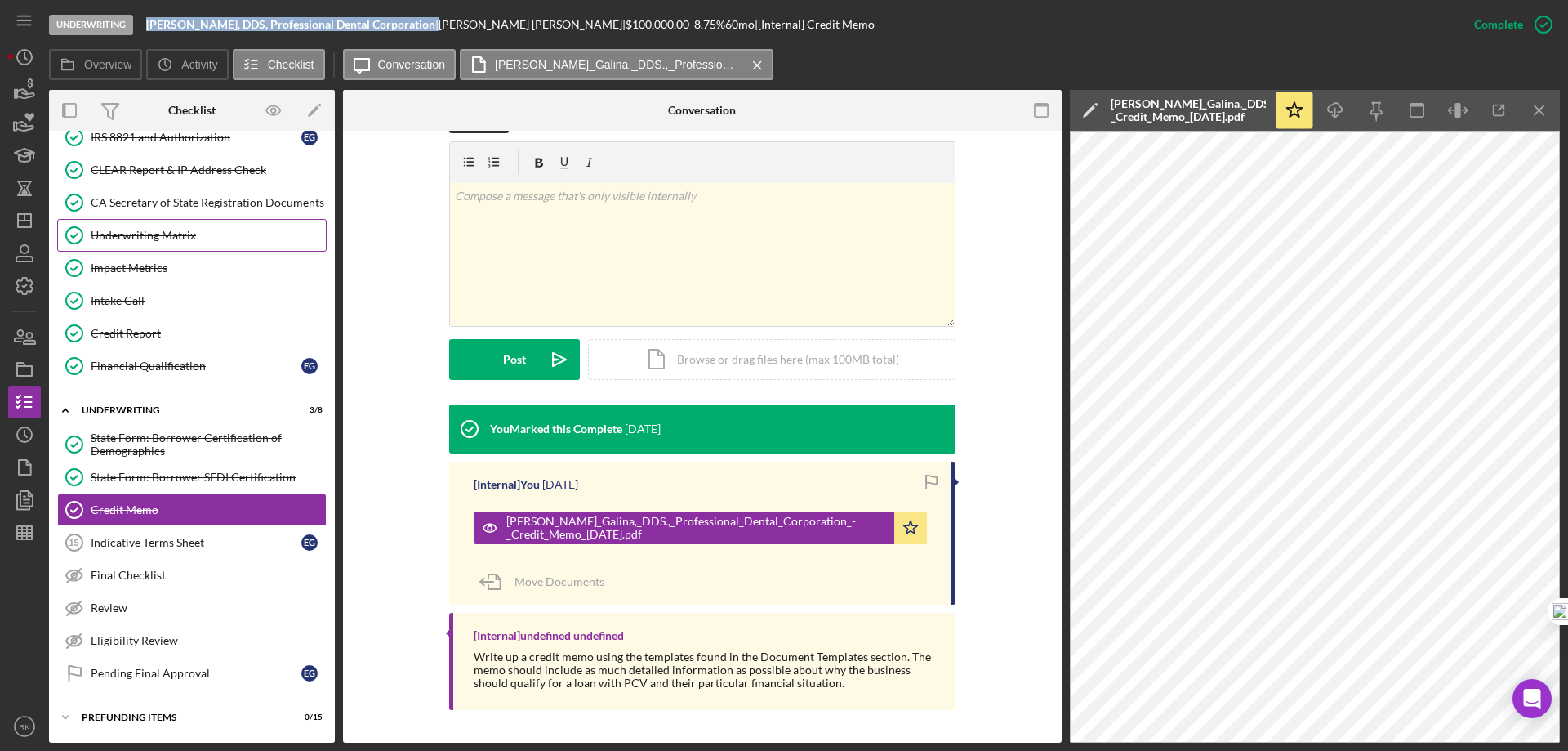
click at [152, 240] on div "Underwriting Matrix" at bounding box center [208, 235] width 236 height 13
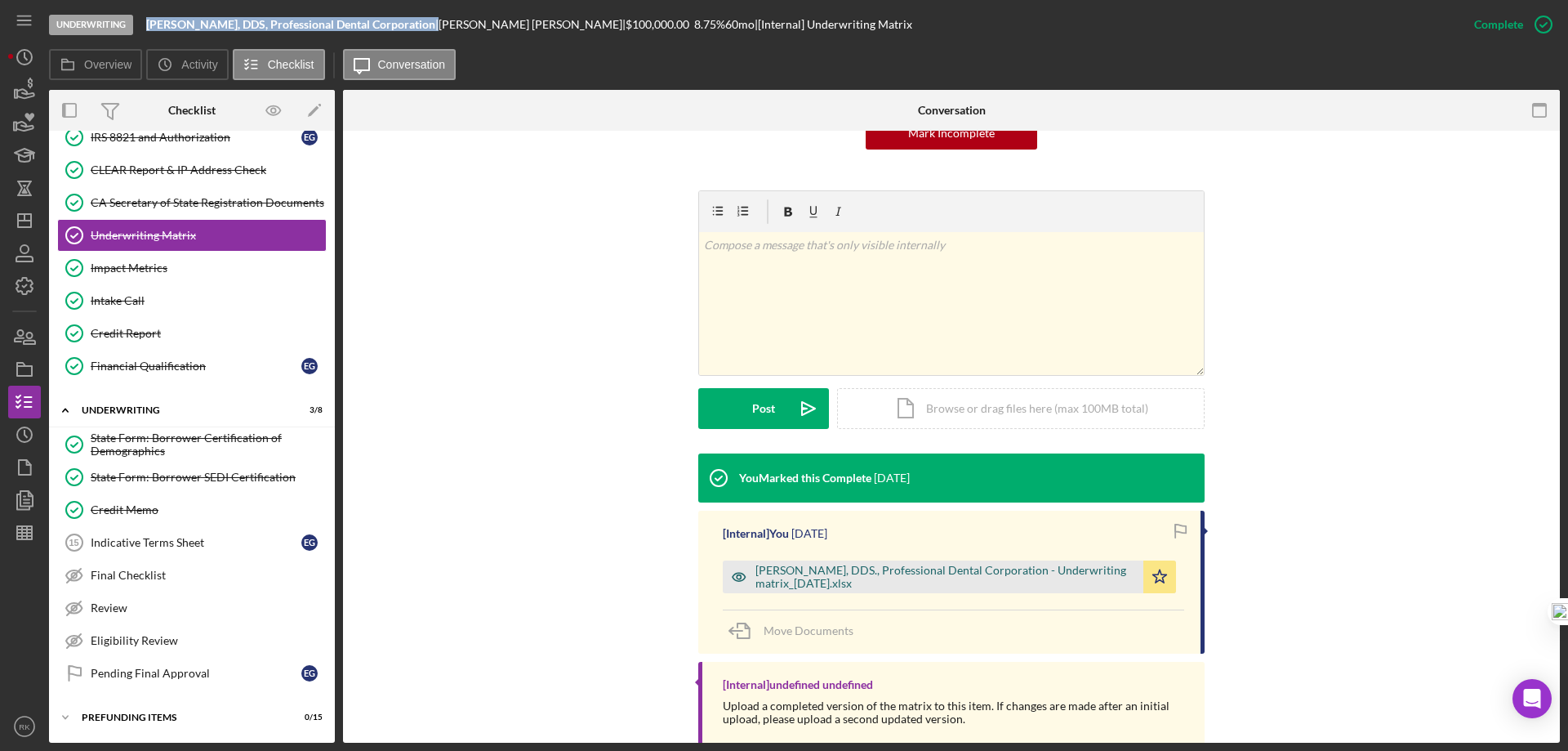
scroll to position [190, 0]
click at [911, 577] on div "Ekaterina N. Galina, DDS., Professional Dental Corporation - Underwriting matri…" at bounding box center [946, 576] width 380 height 26
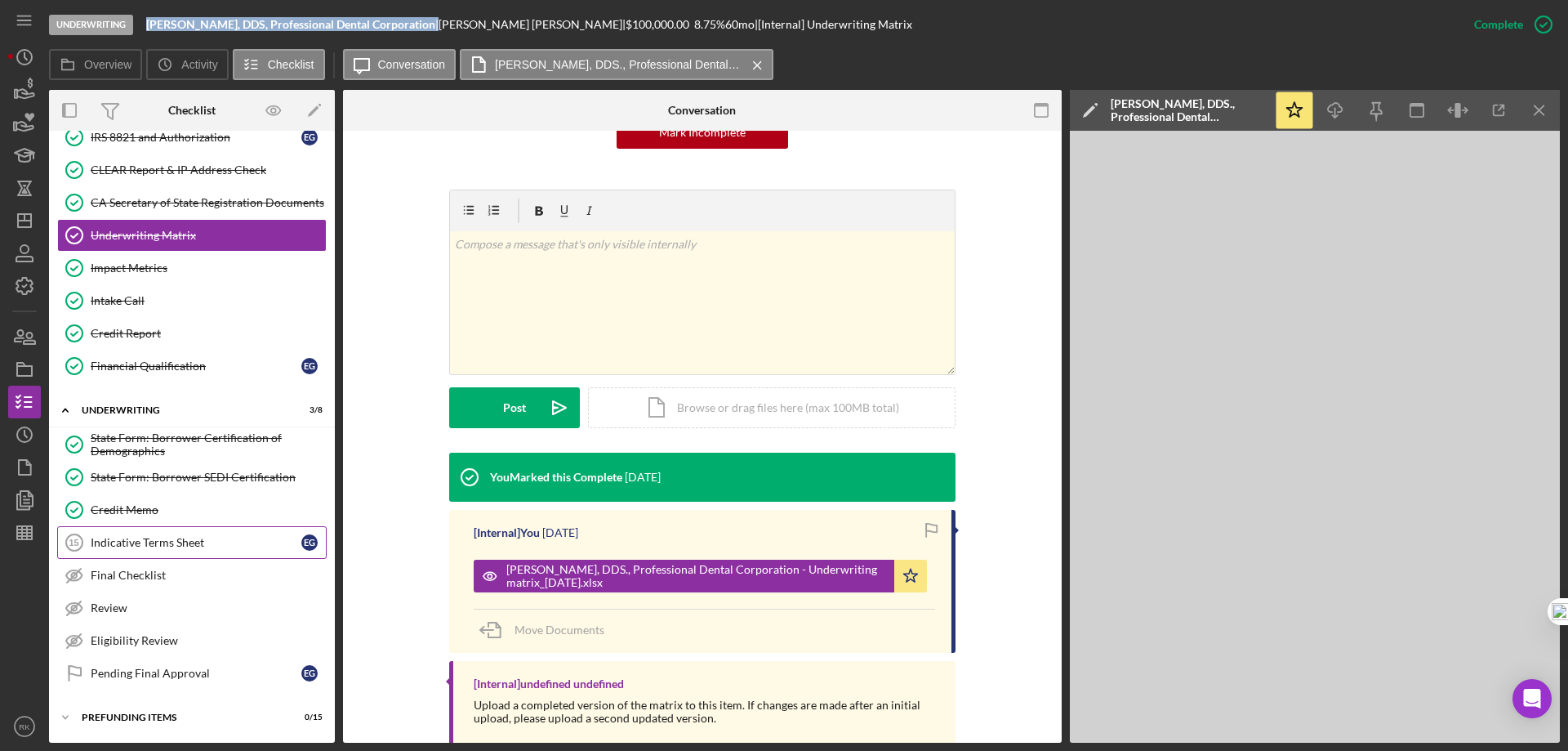
click at [130, 538] on div "Indicative Terms Sheet" at bounding box center [196, 542] width 211 height 13
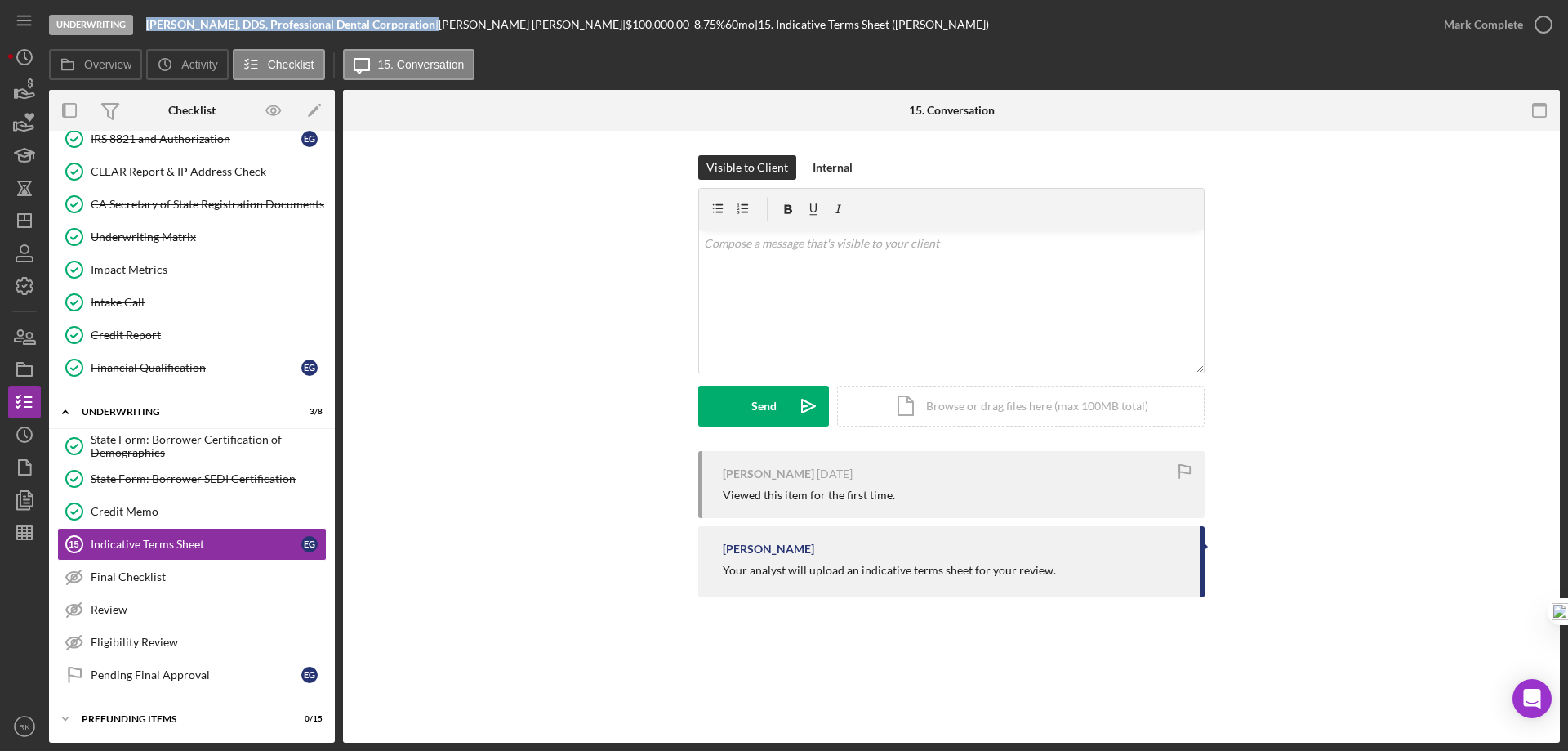
scroll to position [685, 0]
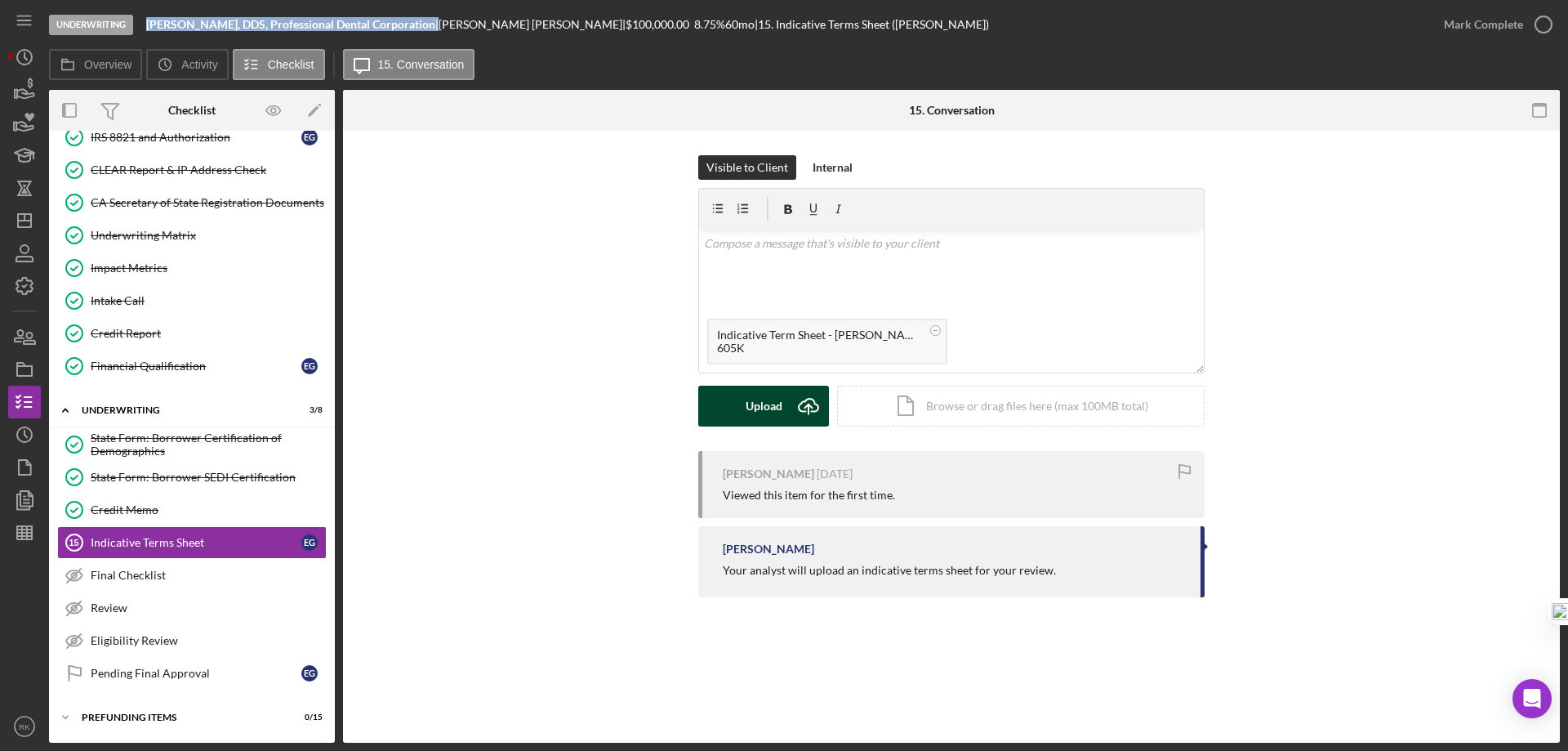
click at [772, 408] on div "Upload" at bounding box center [764, 406] width 37 height 41
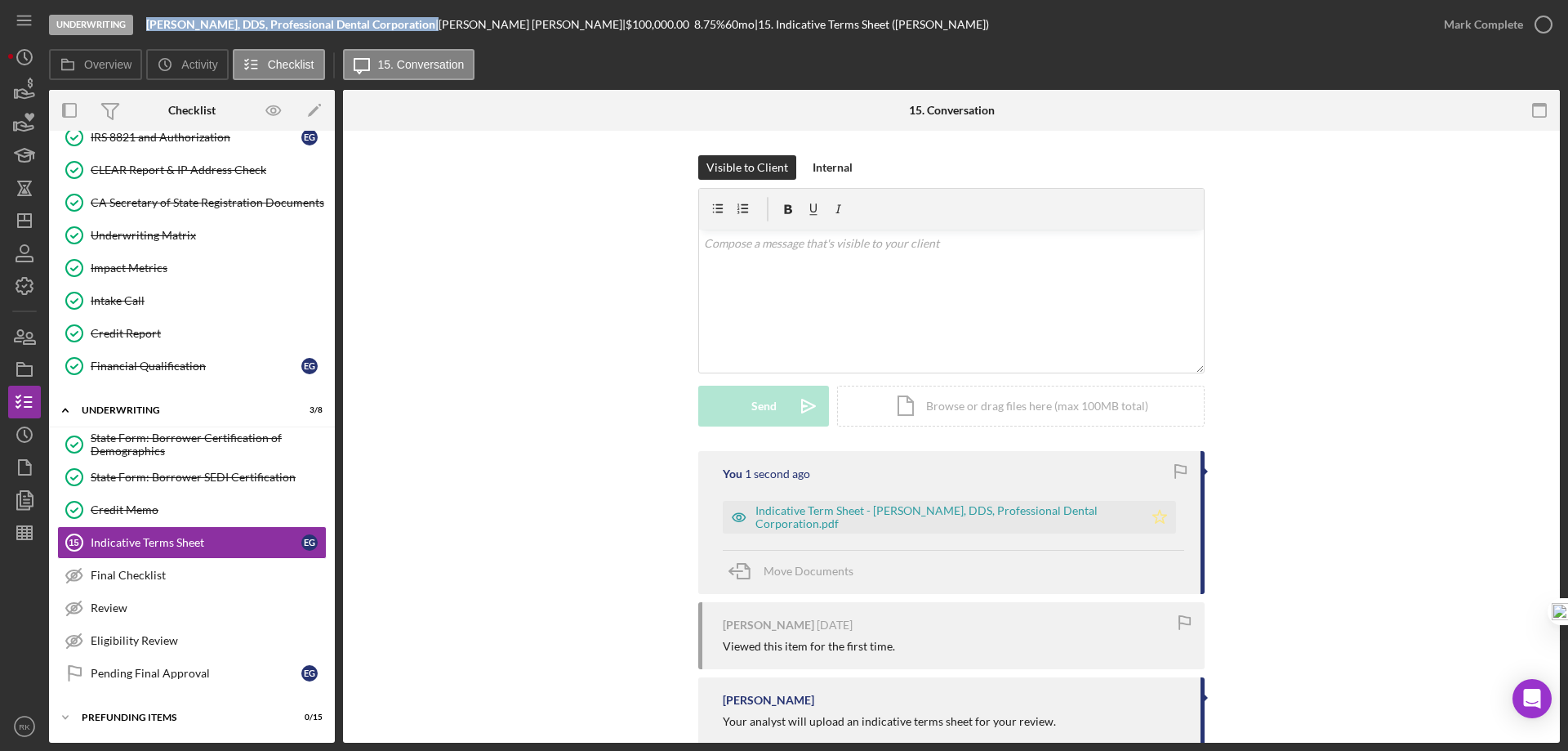
drag, startPoint x: 1157, startPoint y: 514, endPoint x: 1192, endPoint y: 496, distance: 39.4
click at [1158, 514] on icon "Icon/Star" at bounding box center [1159, 517] width 32 height 32
click at [1544, 22] on icon "button" at bounding box center [1543, 25] width 41 height 41
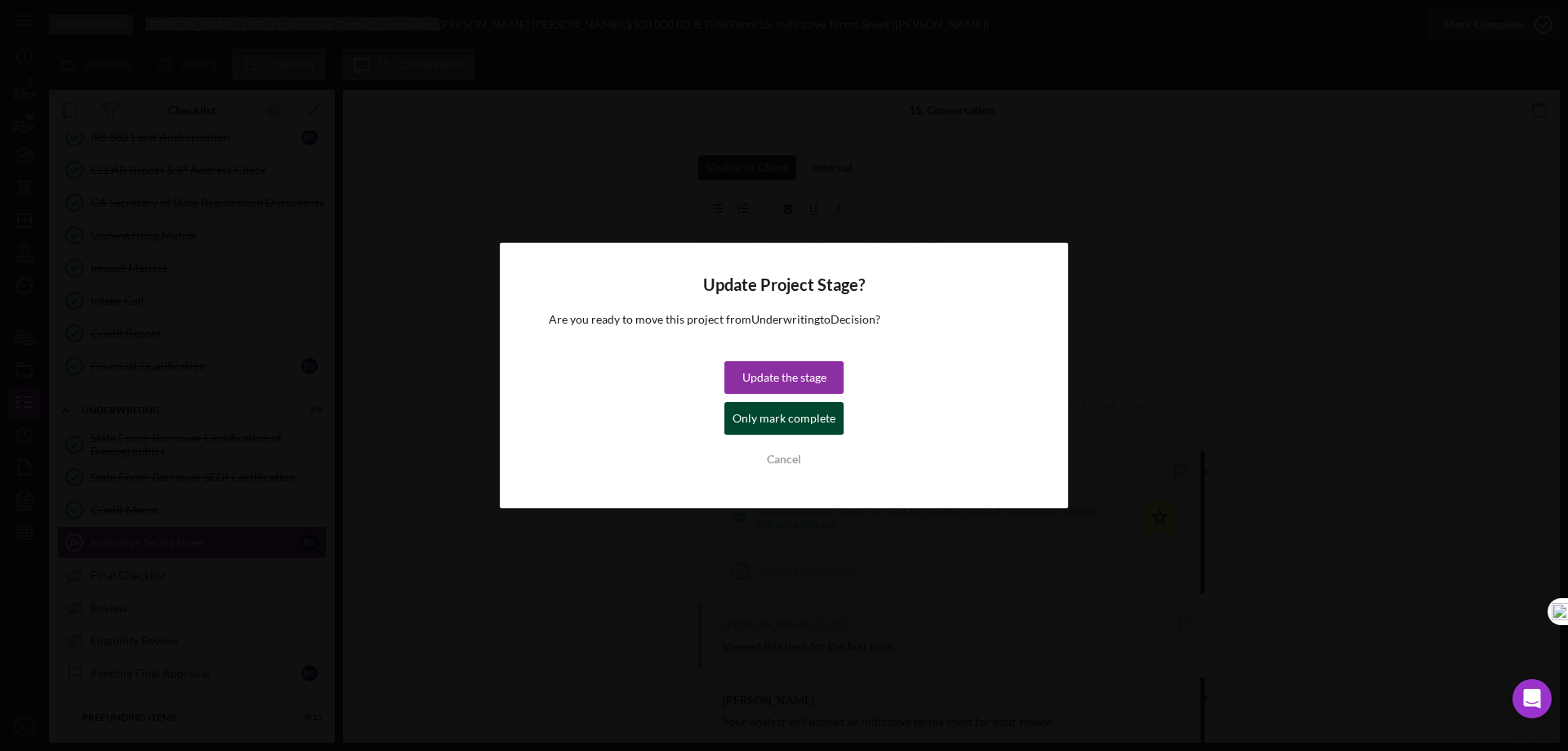
click at [763, 429] on div "Only mark complete" at bounding box center [783, 418] width 102 height 32
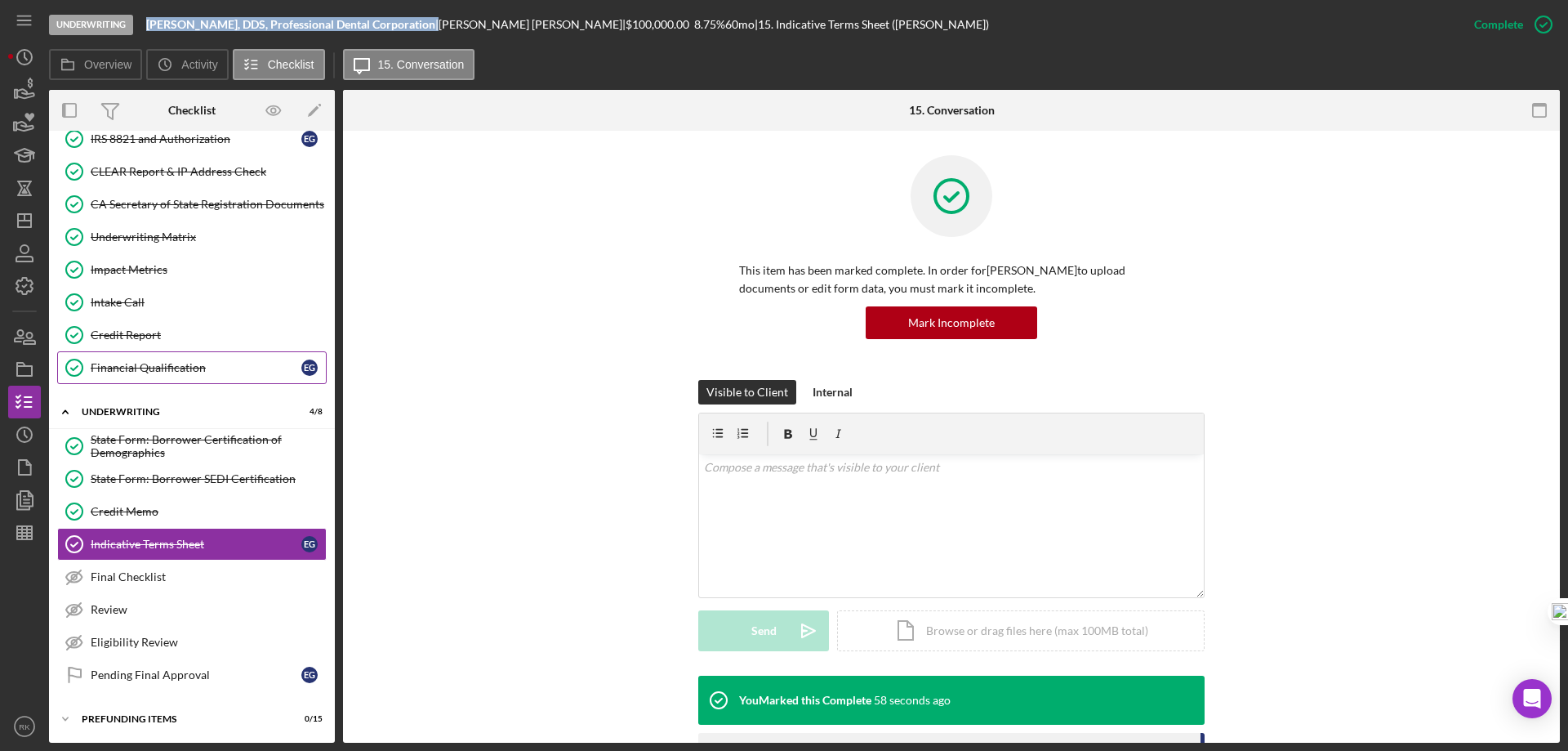
scroll to position [685, 0]
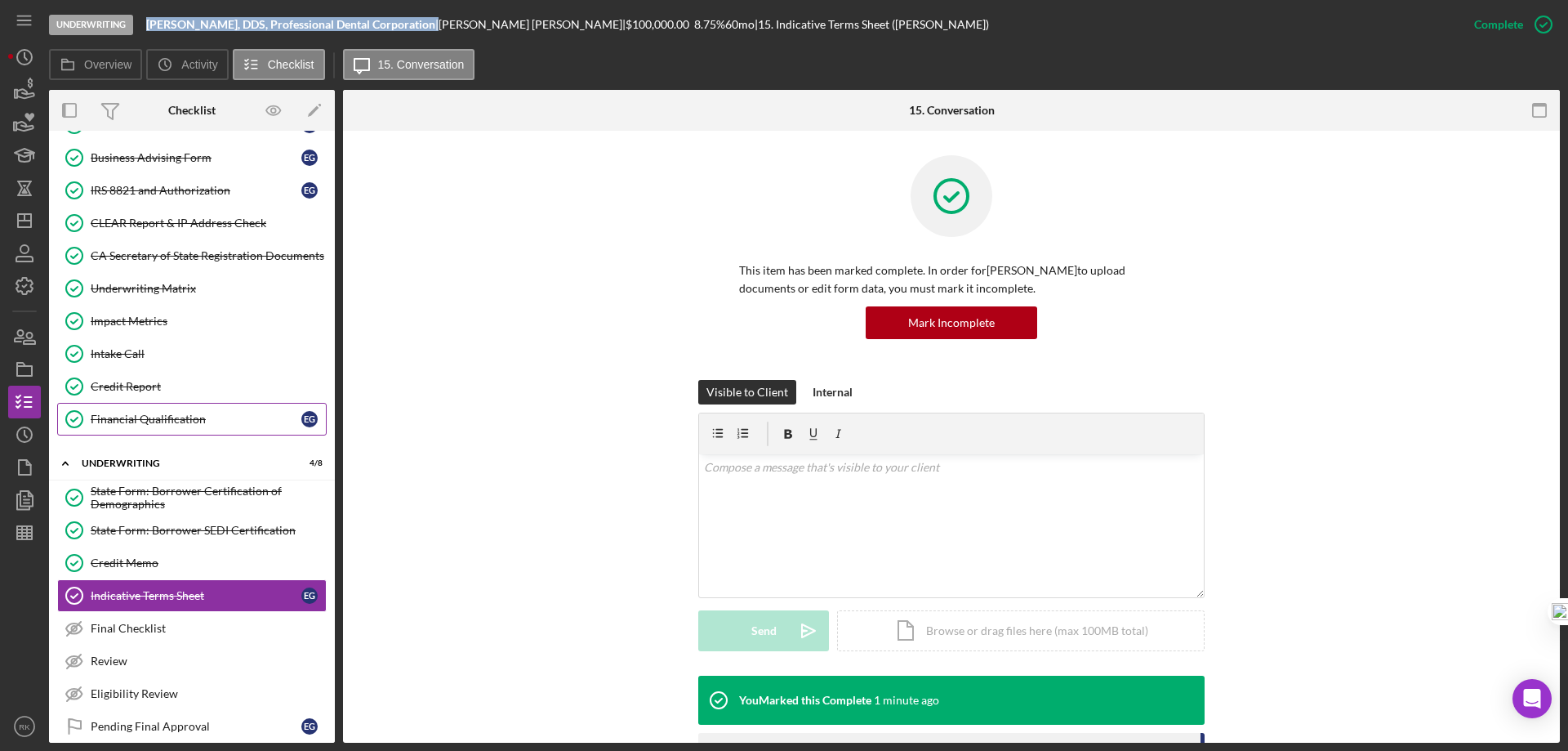
click at [164, 421] on div "Financial Qualification" at bounding box center [196, 419] width 211 height 13
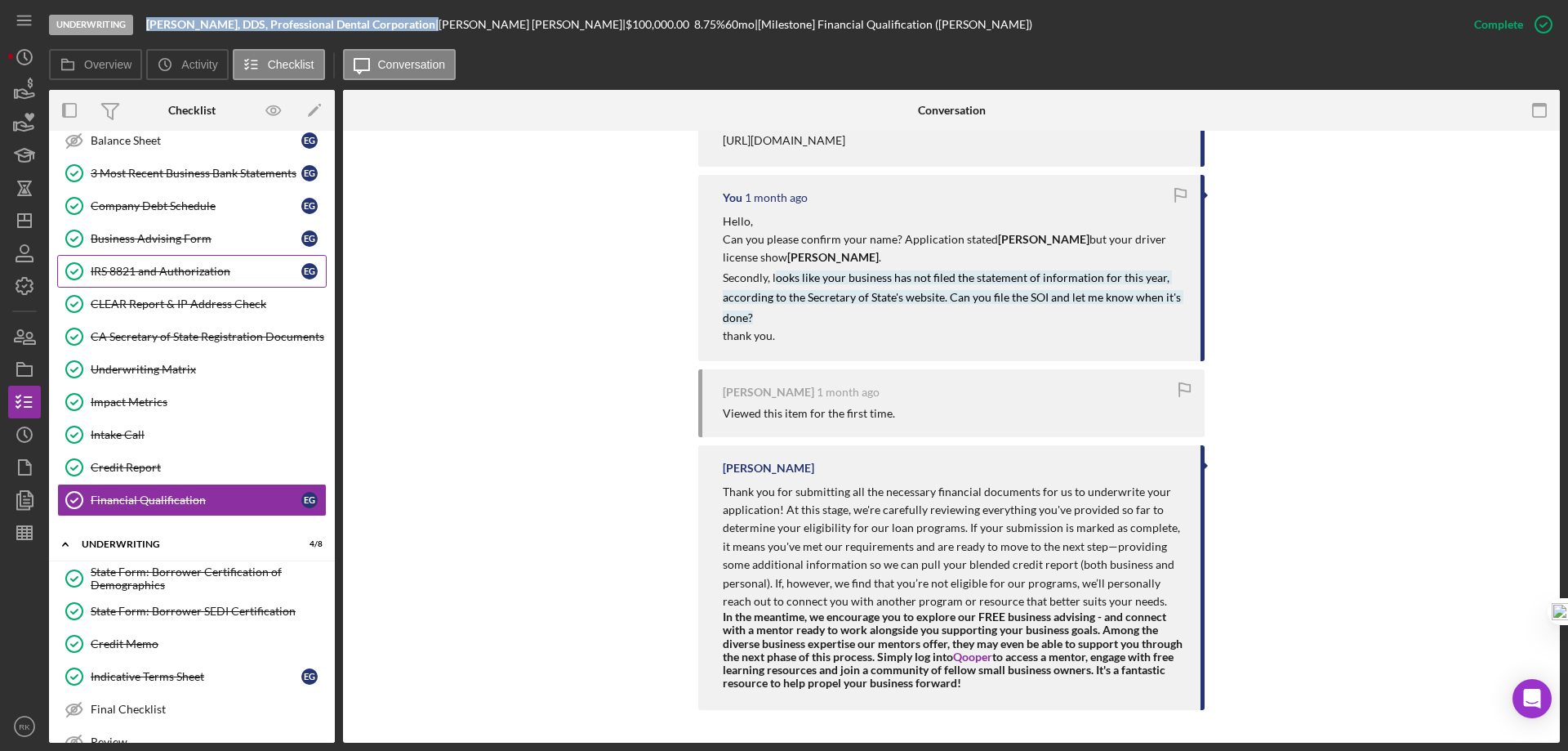
scroll to position [551, 0]
click at [174, 270] on div "IRS 8821 and Authorization" at bounding box center [196, 272] width 211 height 13
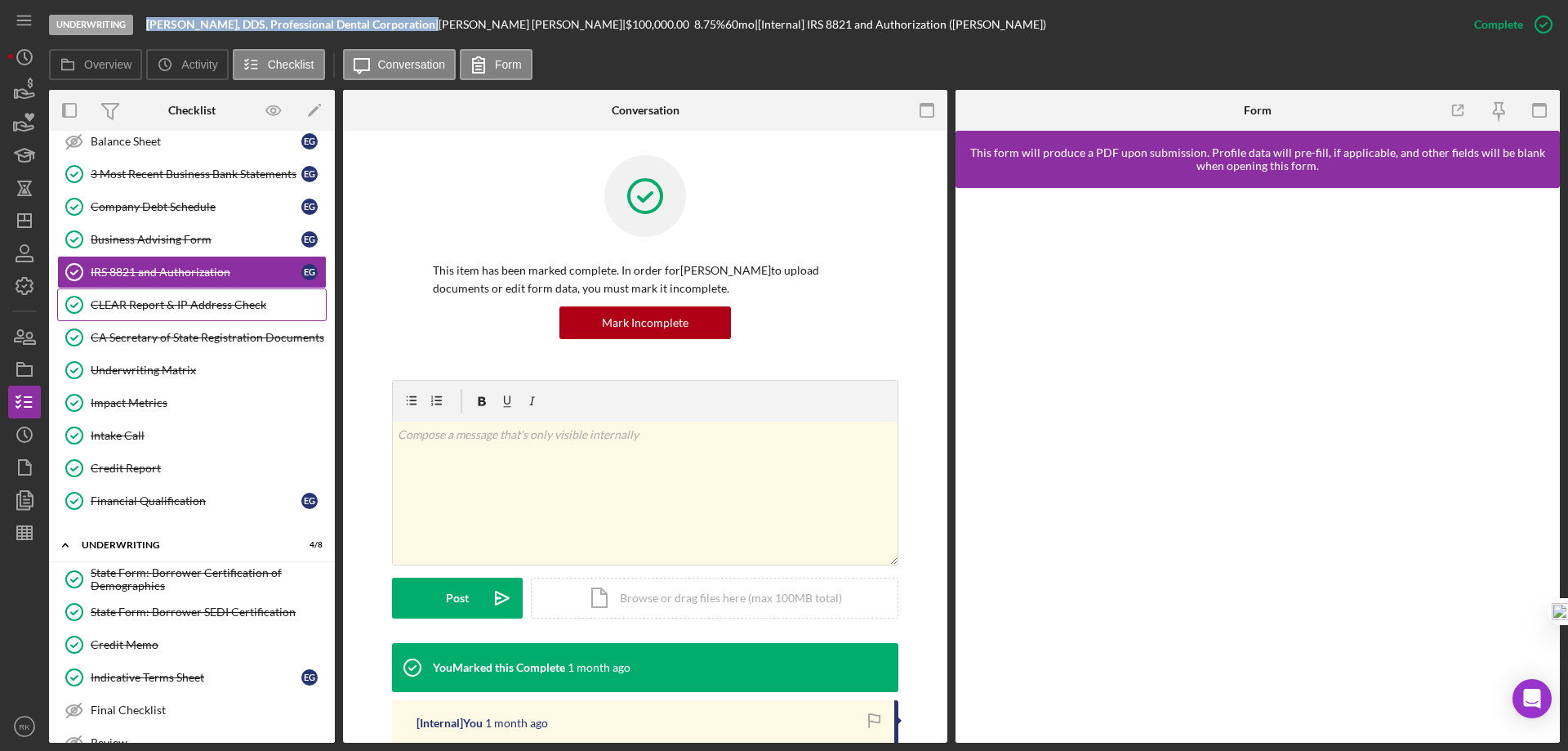
click at [192, 315] on link "CLEAR Report & IP Address Check CLEAR Report & IP Address Check" at bounding box center [192, 304] width 270 height 32
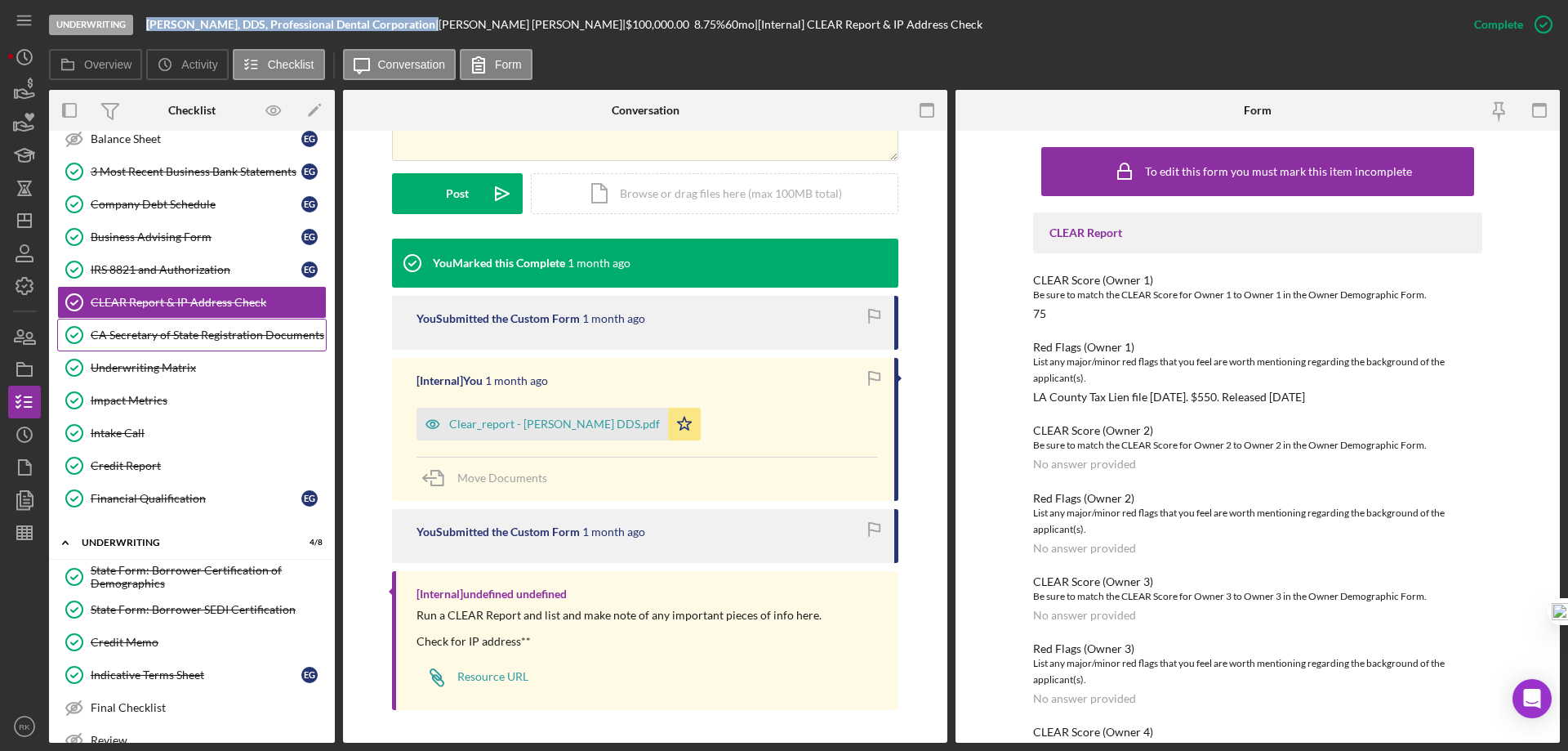
scroll to position [556, 0]
click at [215, 339] on div "CA Secretary of State Registration Documents" at bounding box center [208, 332] width 236 height 13
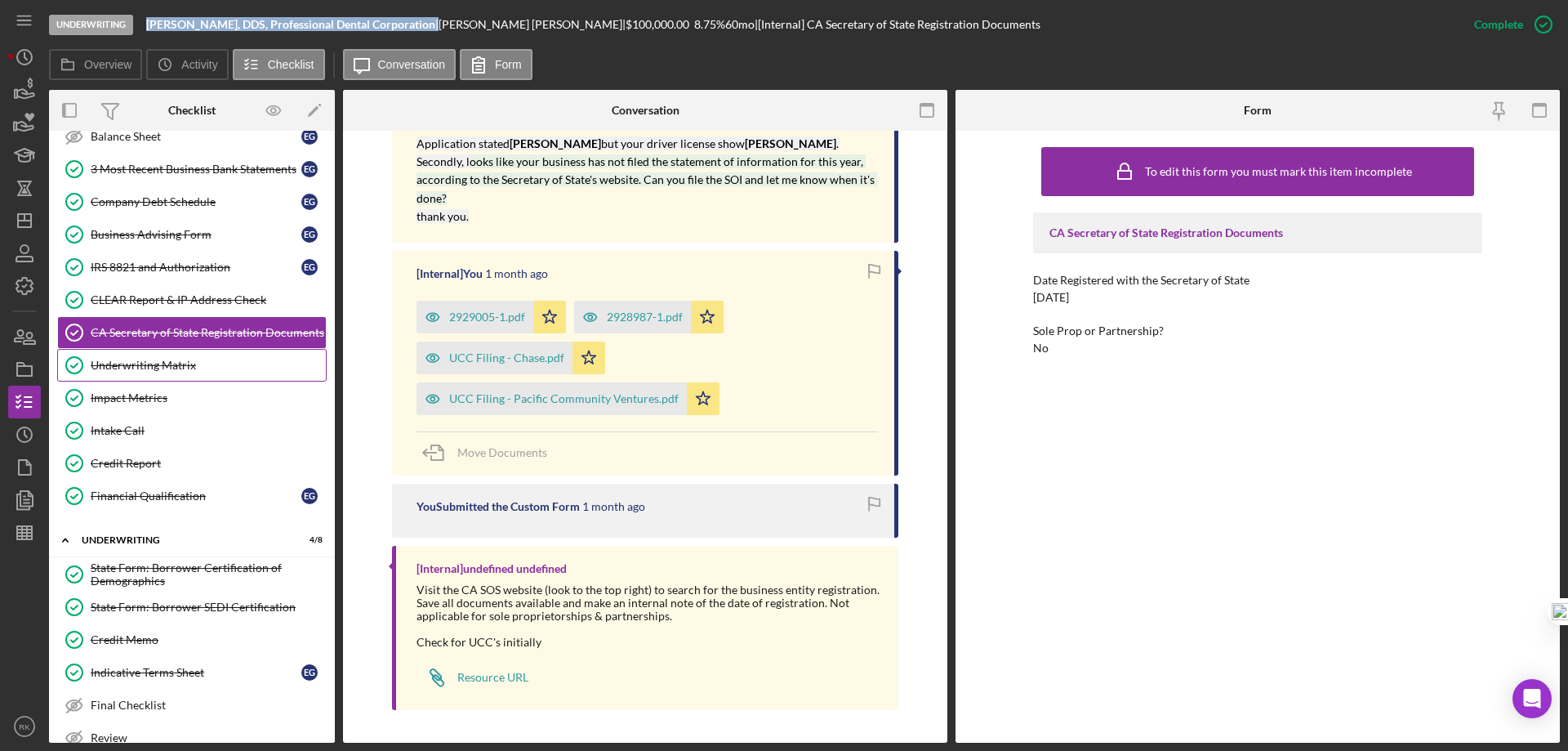
scroll to position [556, 0]
click at [145, 369] on div "Underwriting Matrix" at bounding box center [208, 364] width 236 height 13
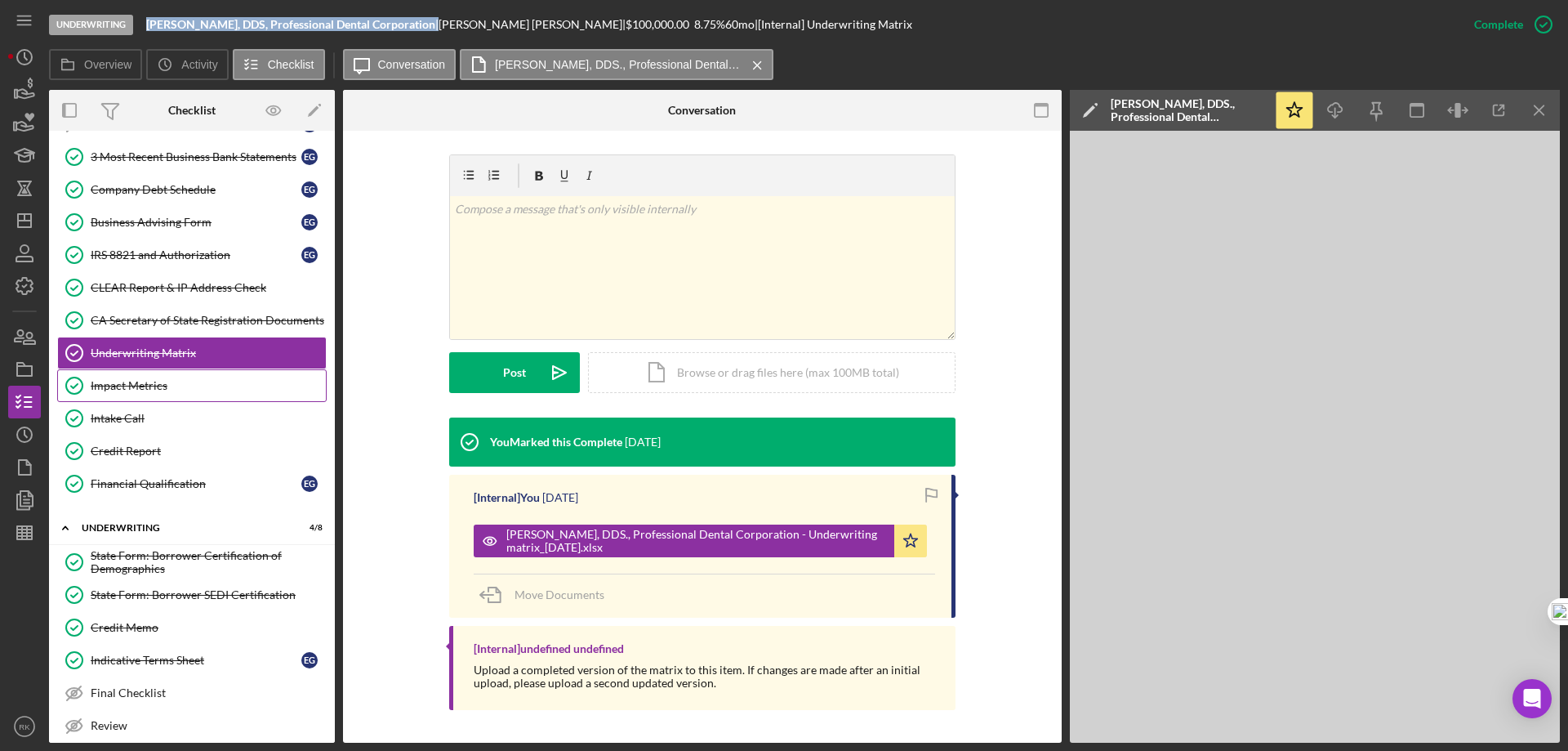
scroll to position [570, 0]
click at [136, 395] on link "Impact Metrics Impact Metrics" at bounding box center [192, 383] width 270 height 32
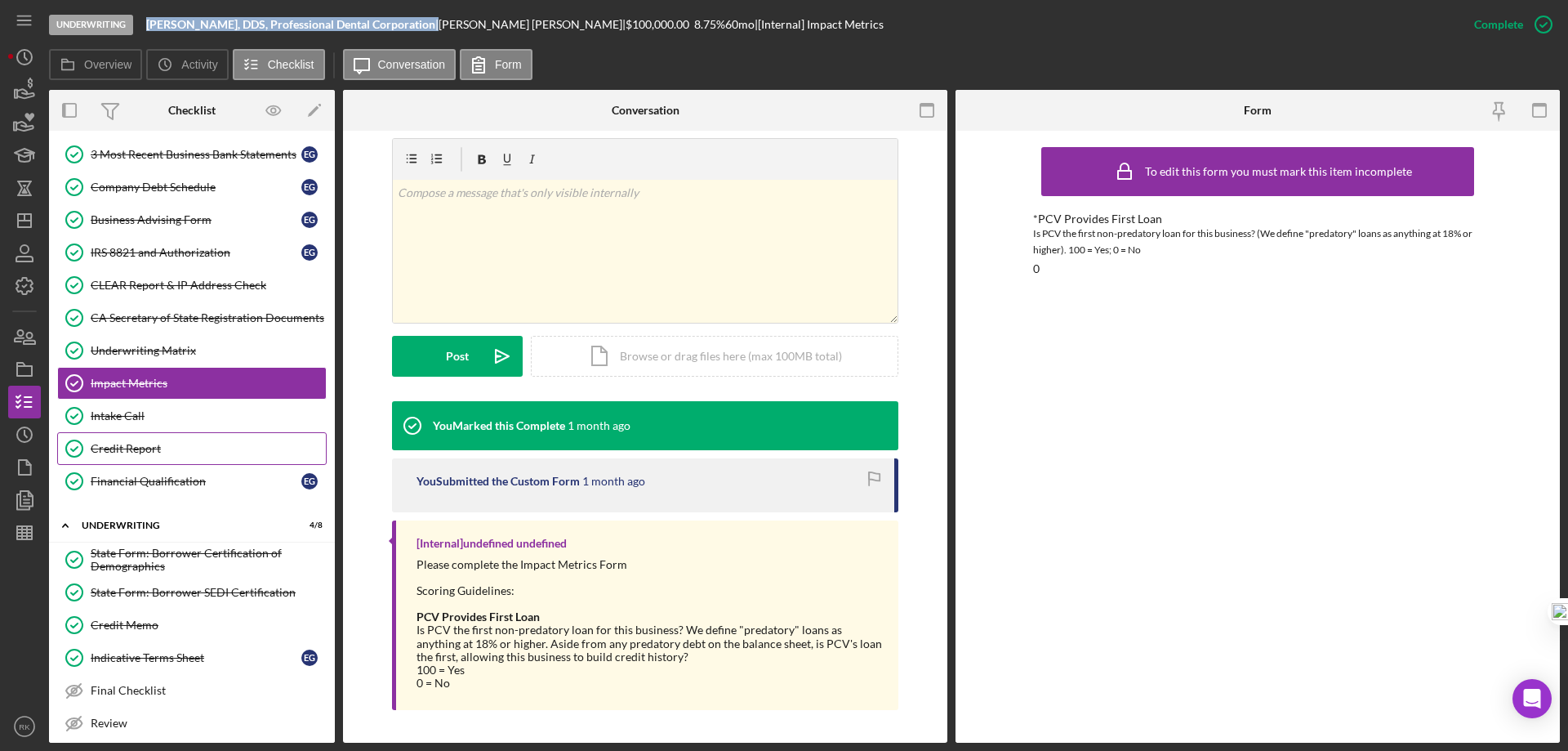
scroll to position [572, 0]
click at [145, 417] on div "Intake Call" at bounding box center [208, 414] width 236 height 13
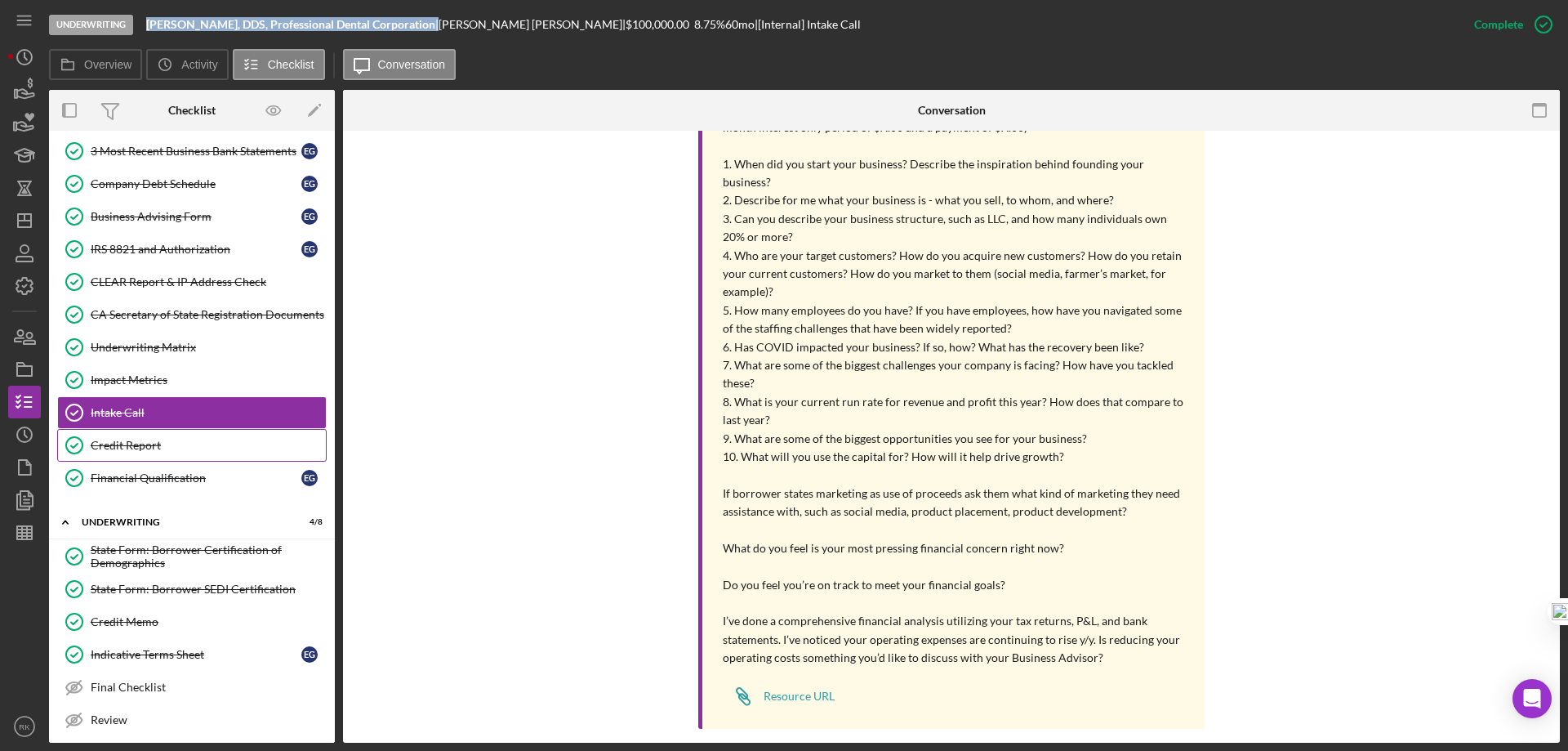
scroll to position [575, 0]
click at [171, 450] on div "Credit Report" at bounding box center [208, 443] width 236 height 13
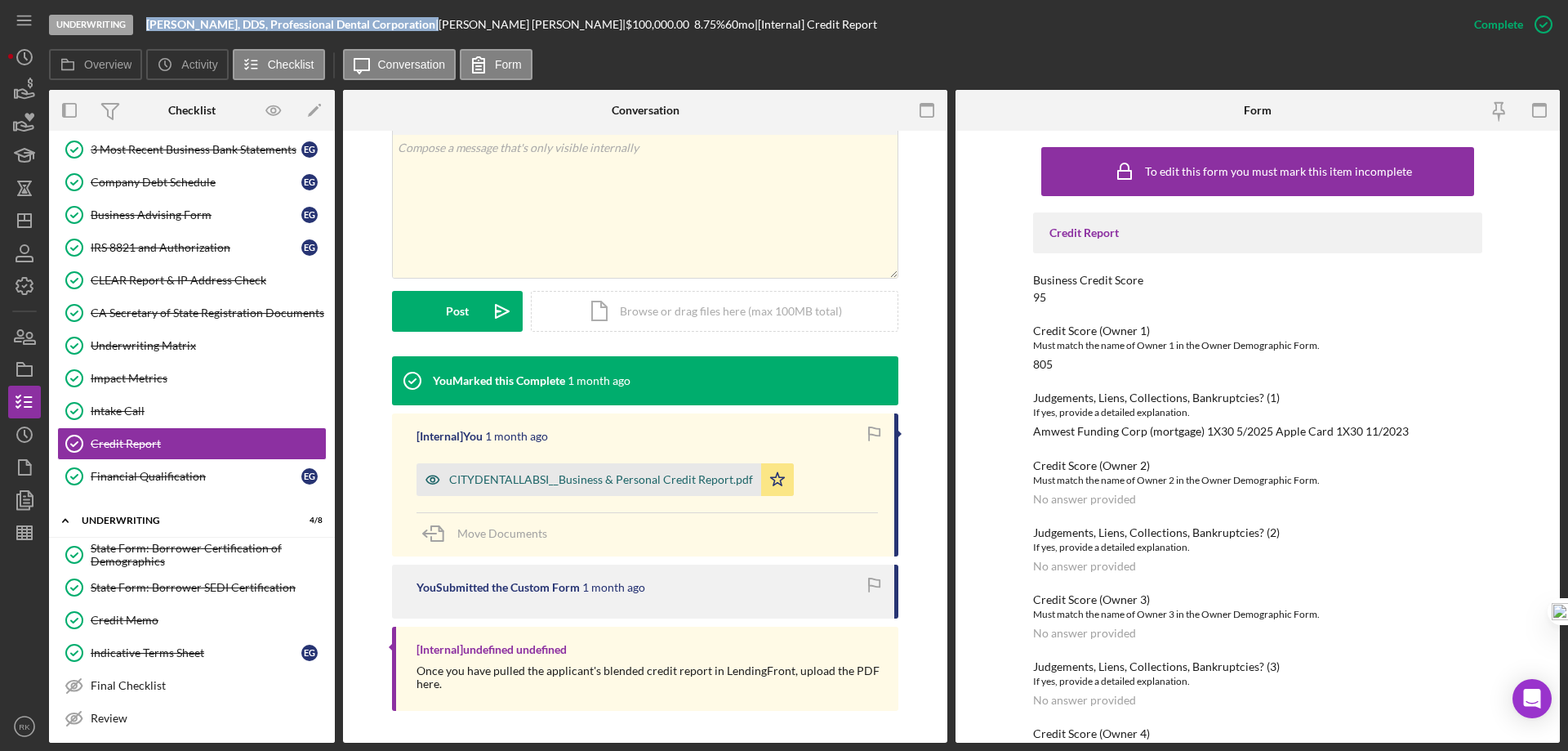
scroll to position [321, 0]
click at [146, 482] on div "Financial Qualification" at bounding box center [196, 476] width 211 height 13
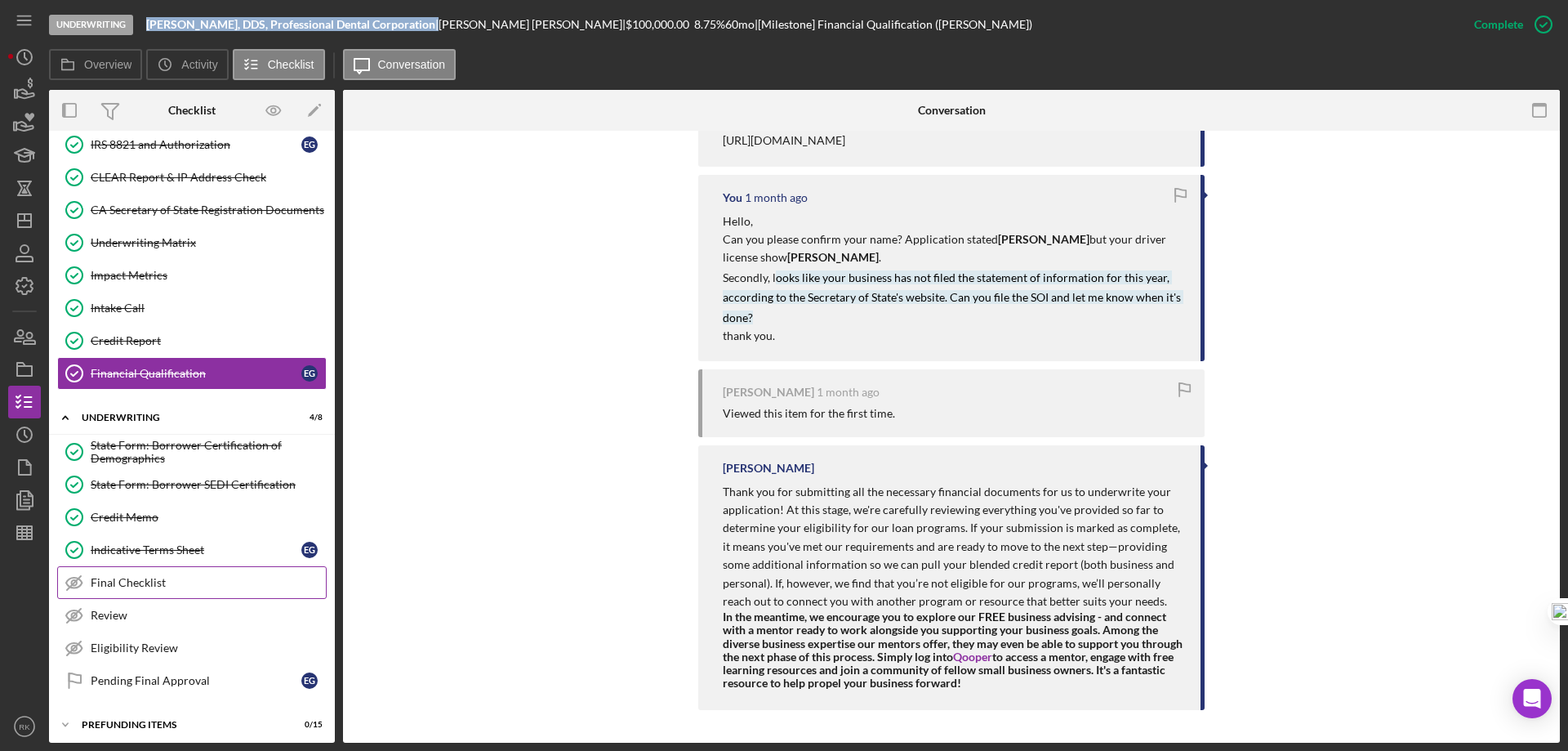
scroll to position [685, 0]
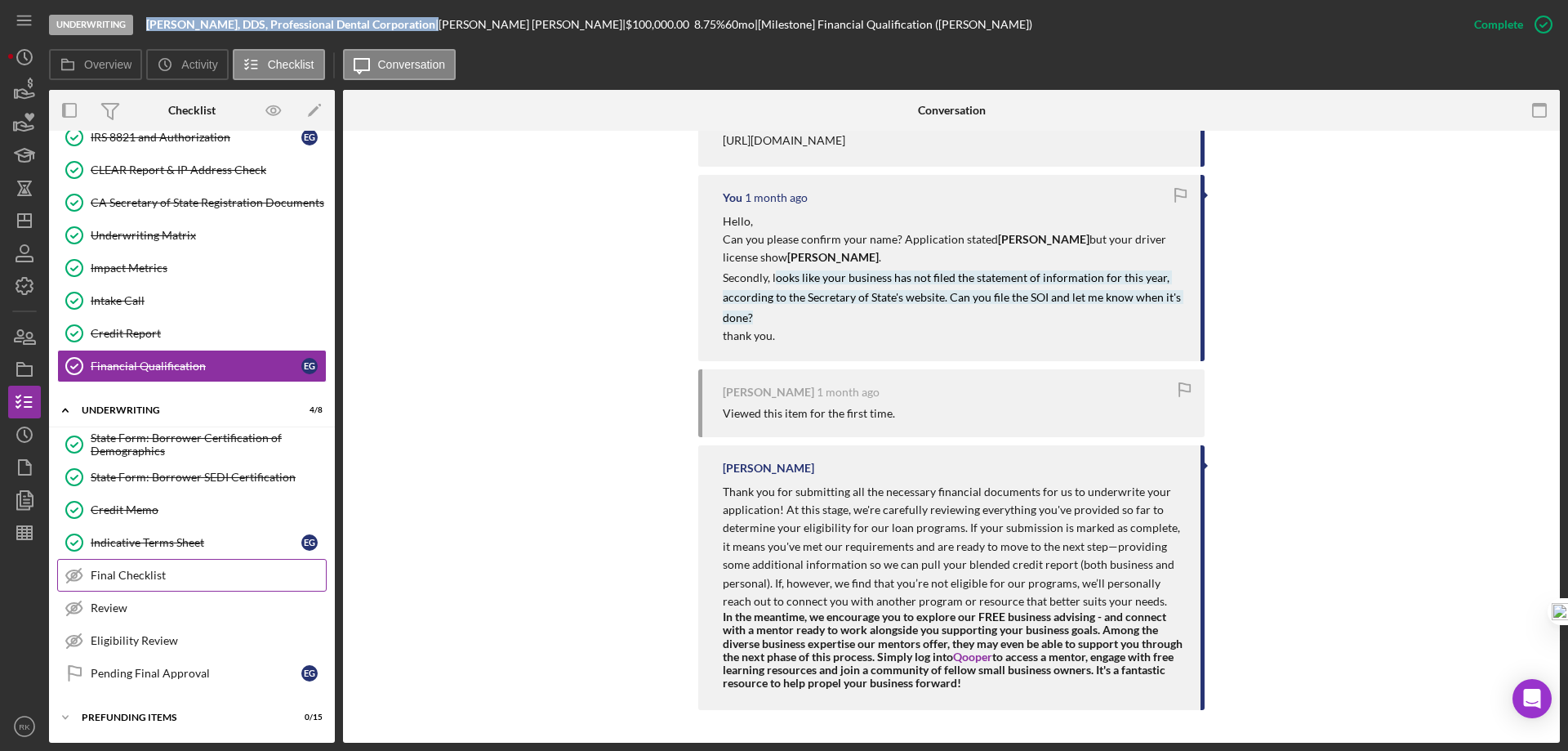
click at [160, 575] on div "Final Checklist" at bounding box center [208, 575] width 236 height 13
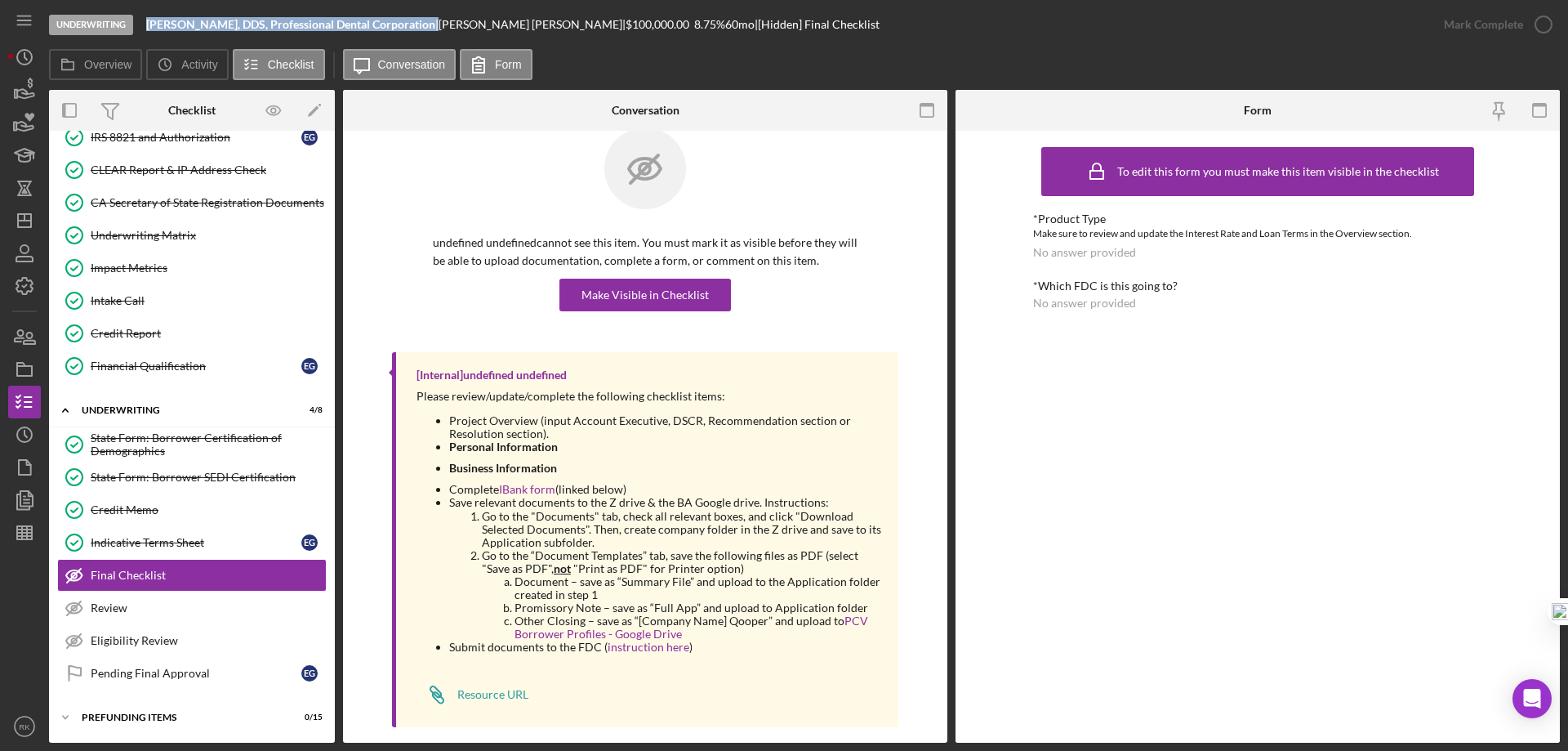
scroll to position [45, 0]
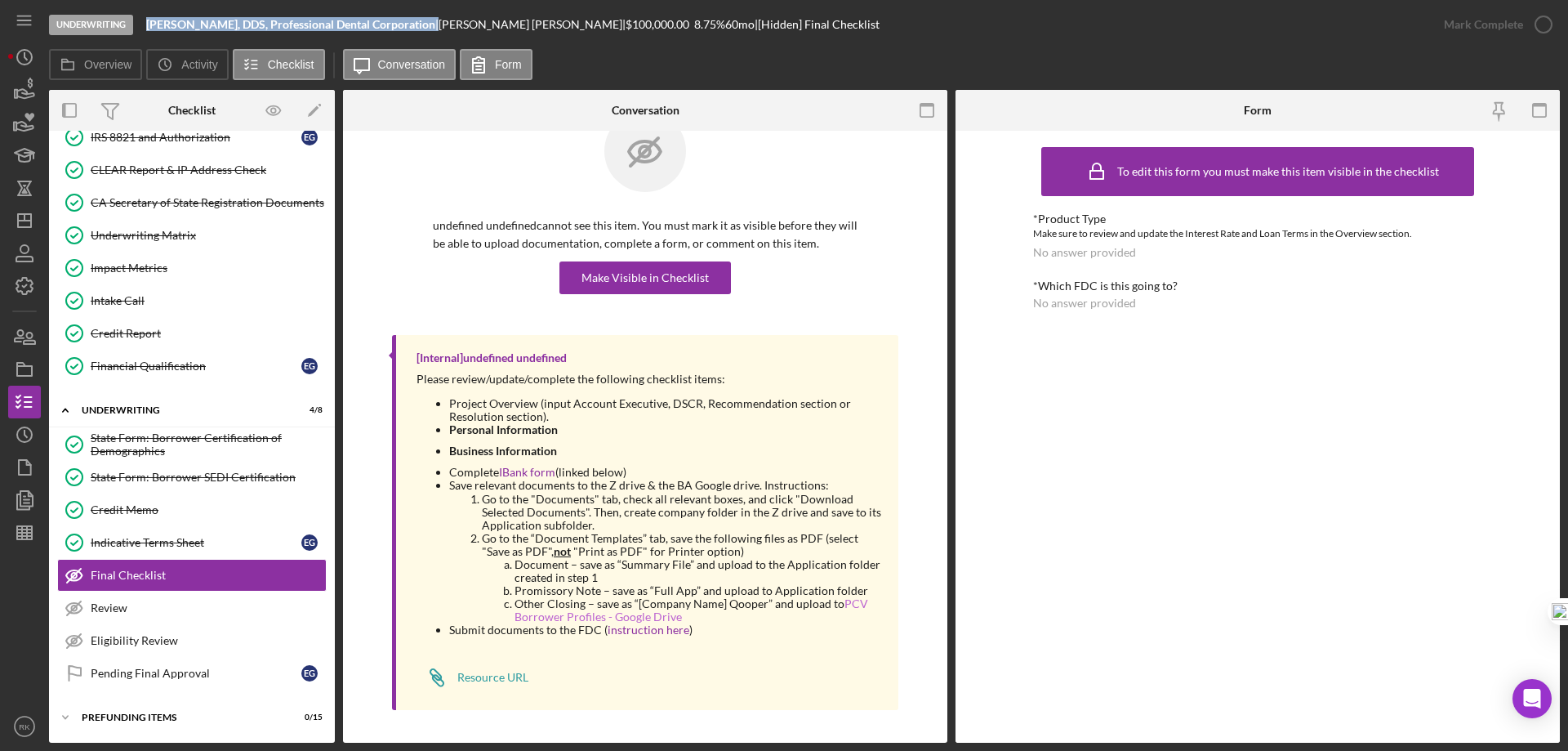
click at [622, 618] on link "PCV Borrower Profiles - Google Drive" at bounding box center [691, 610] width 354 height 27
click at [519, 470] on link "IBank form" at bounding box center [527, 472] width 56 height 14
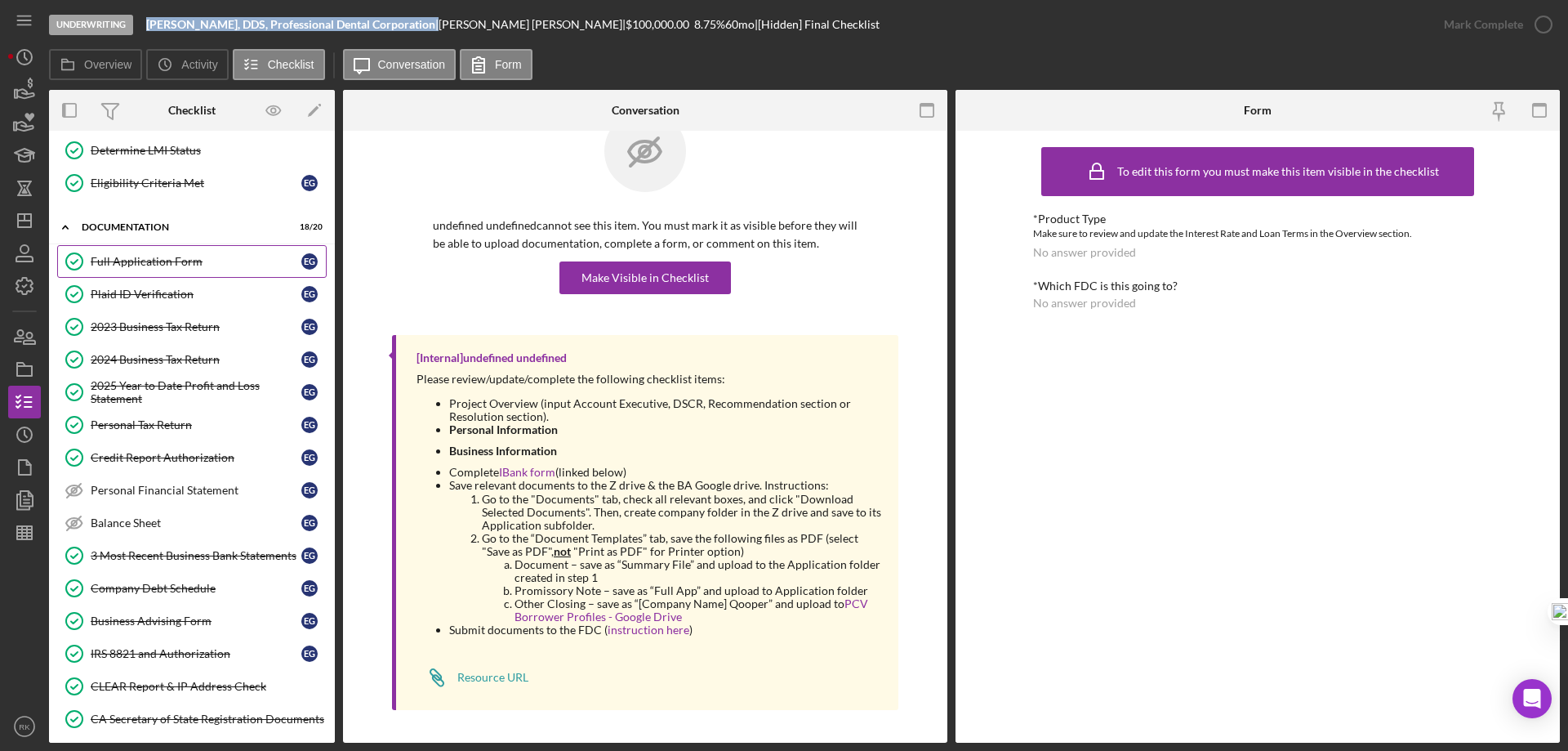
scroll to position [168, 0]
click at [166, 257] on div "Full Application Form" at bounding box center [196, 262] width 211 height 13
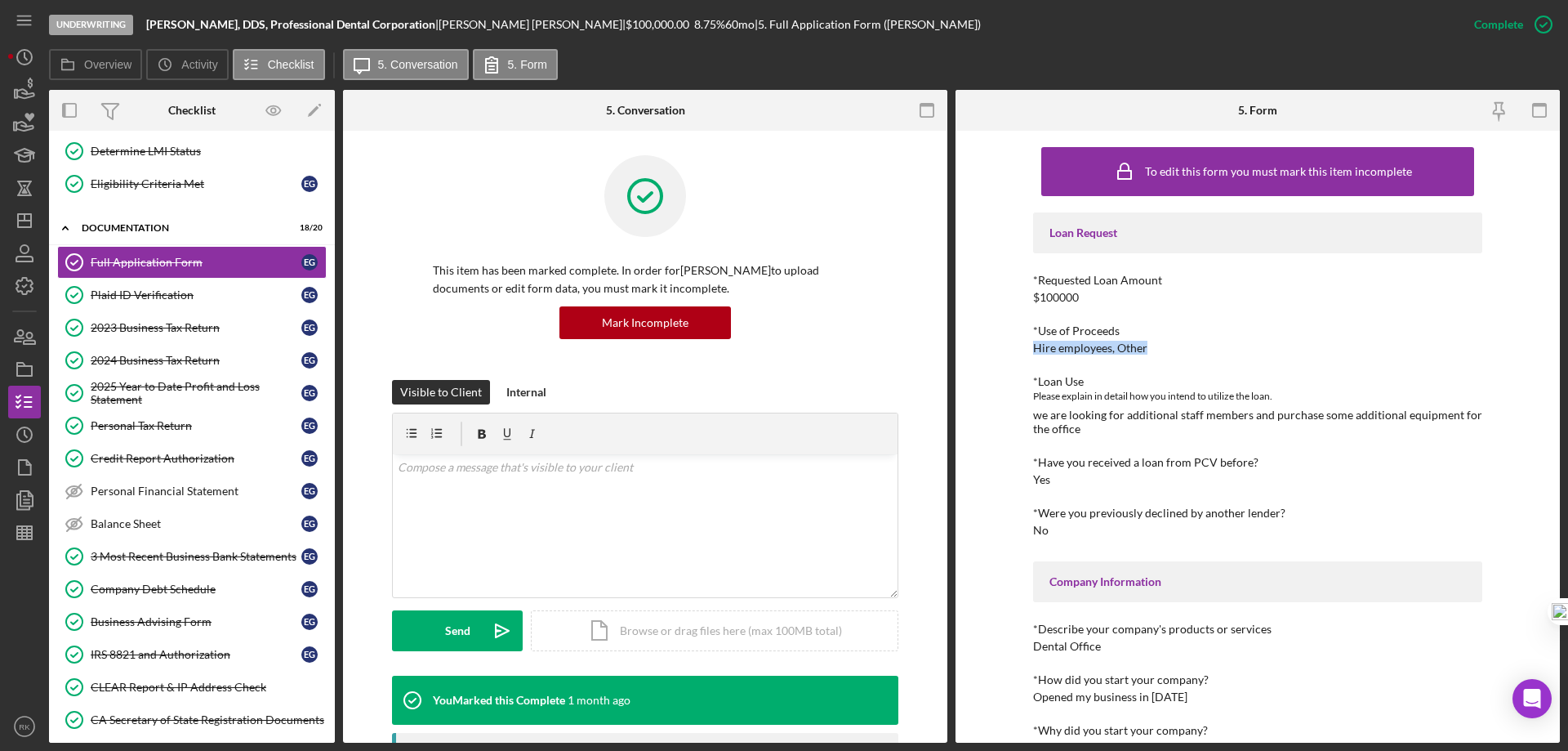
drag, startPoint x: 1031, startPoint y: 345, endPoint x: 1144, endPoint y: 345, distance: 113.0
click at [1144, 345] on div "*Use of Proceeds Hire employees, Other" at bounding box center [1258, 339] width 449 height 31
copy div "Hire employees, Other"
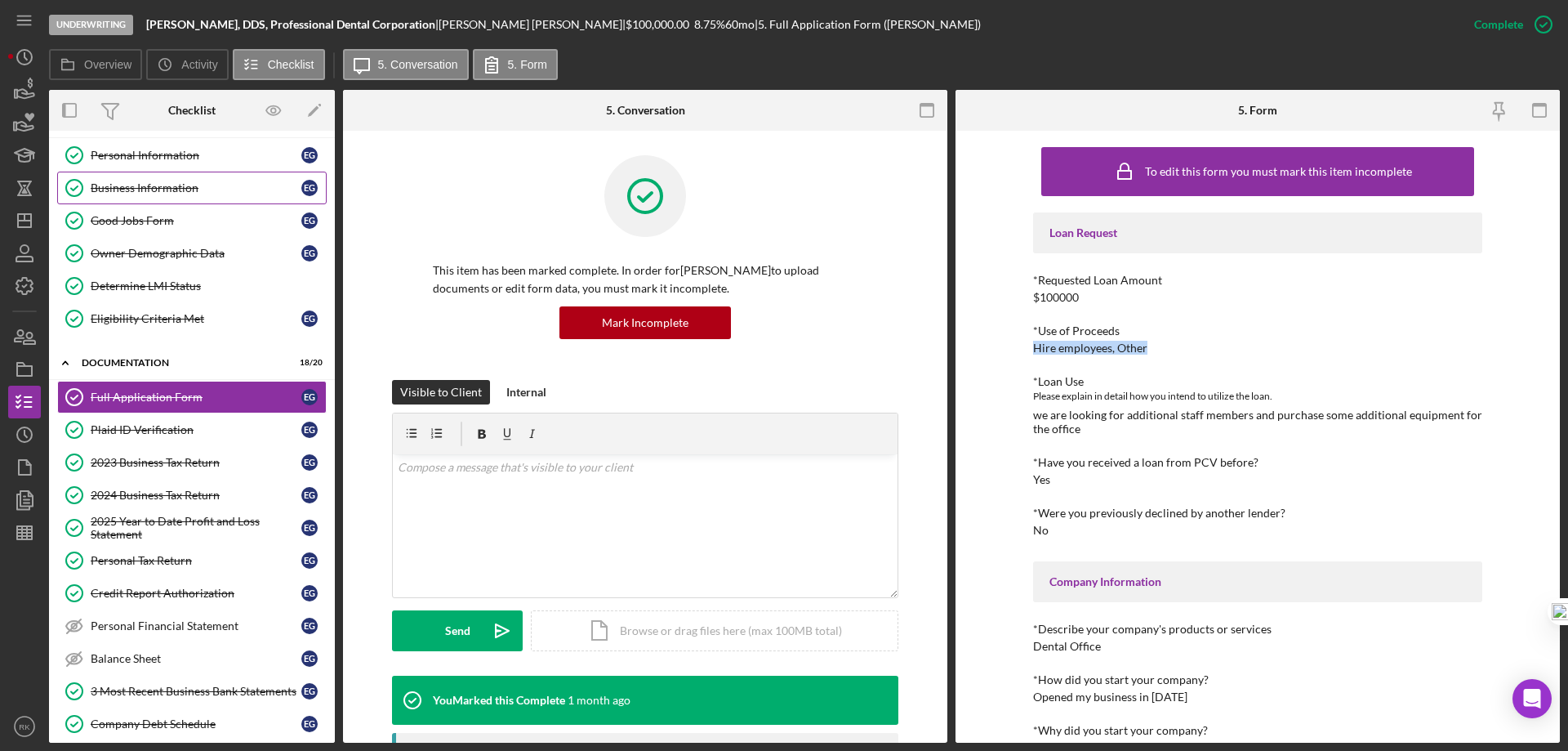
scroll to position [32, 0]
drag, startPoint x: 145, startPoint y: 199, endPoint x: 208, endPoint y: 213, distance: 64.5
click at [145, 198] on link "Business Information Business Information E G" at bounding box center [192, 188] width 270 height 32
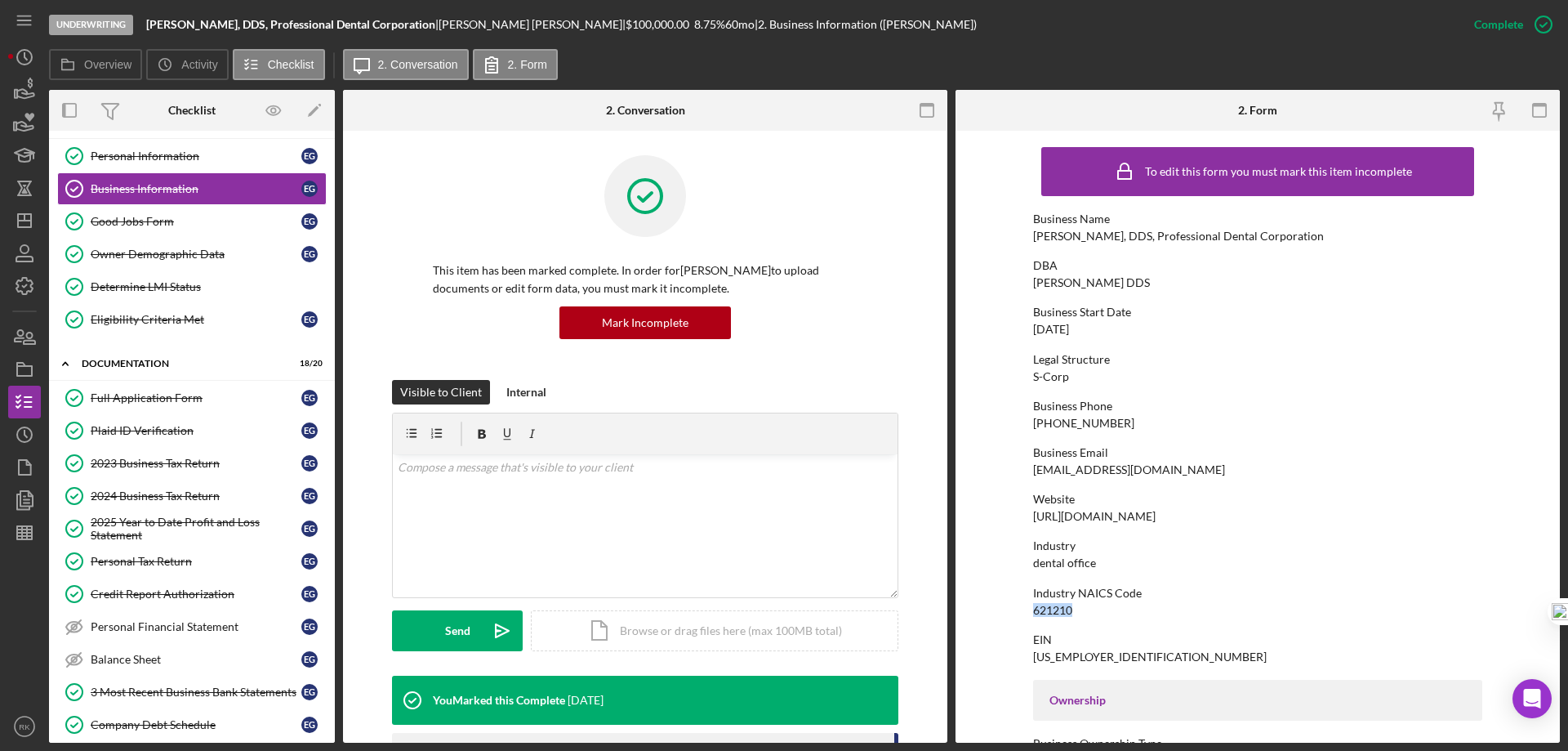
drag, startPoint x: 1030, startPoint y: 613, endPoint x: 1077, endPoint y: 608, distance: 47.3
click at [1077, 608] on form "To edit this form you must mark this item incomplete Business Name Ekaterina N.…" at bounding box center [1258, 436] width 604 height 612
click at [165, 276] on link "Determine LMI Status Determine LMI Status" at bounding box center [192, 287] width 270 height 32
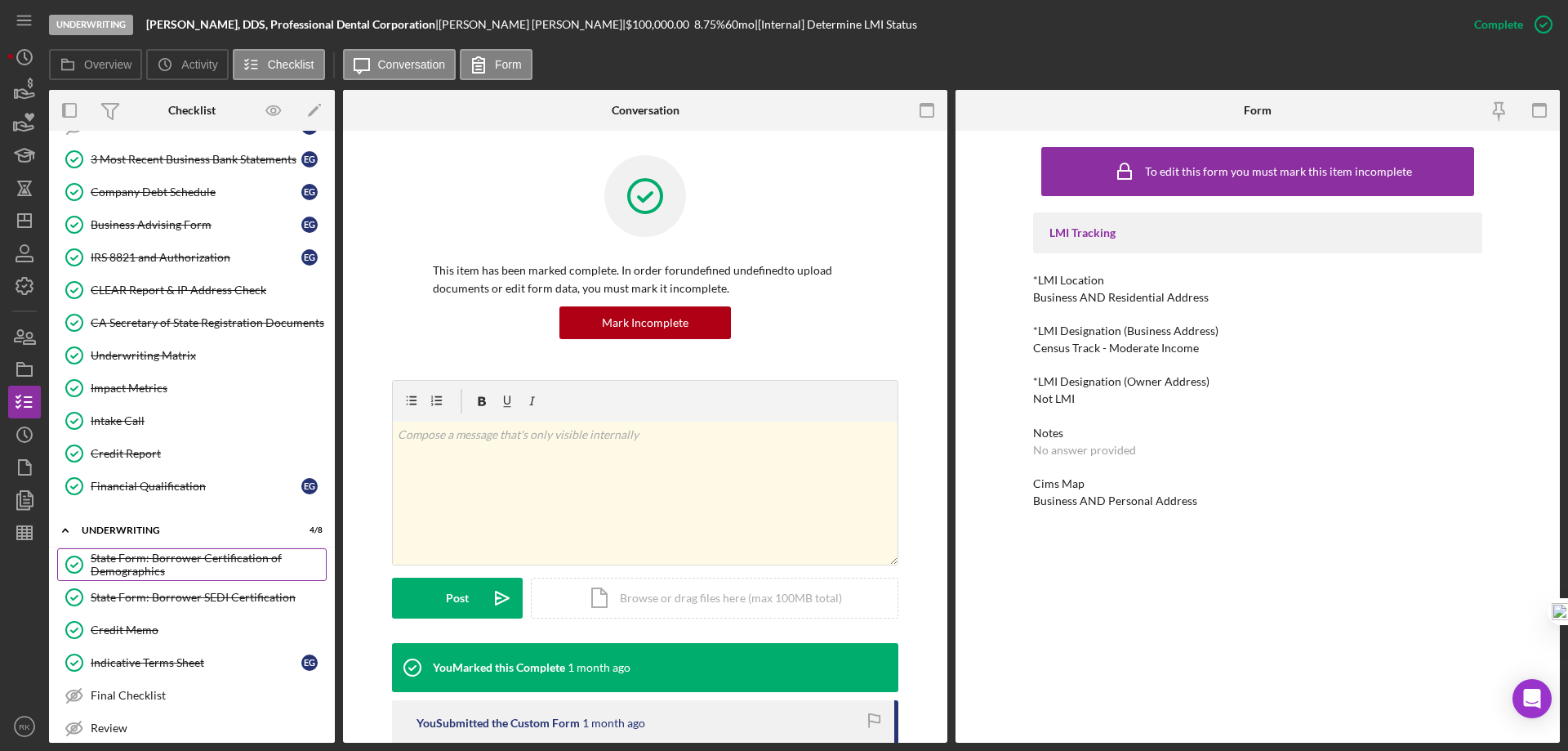
scroll to position [577, 0]
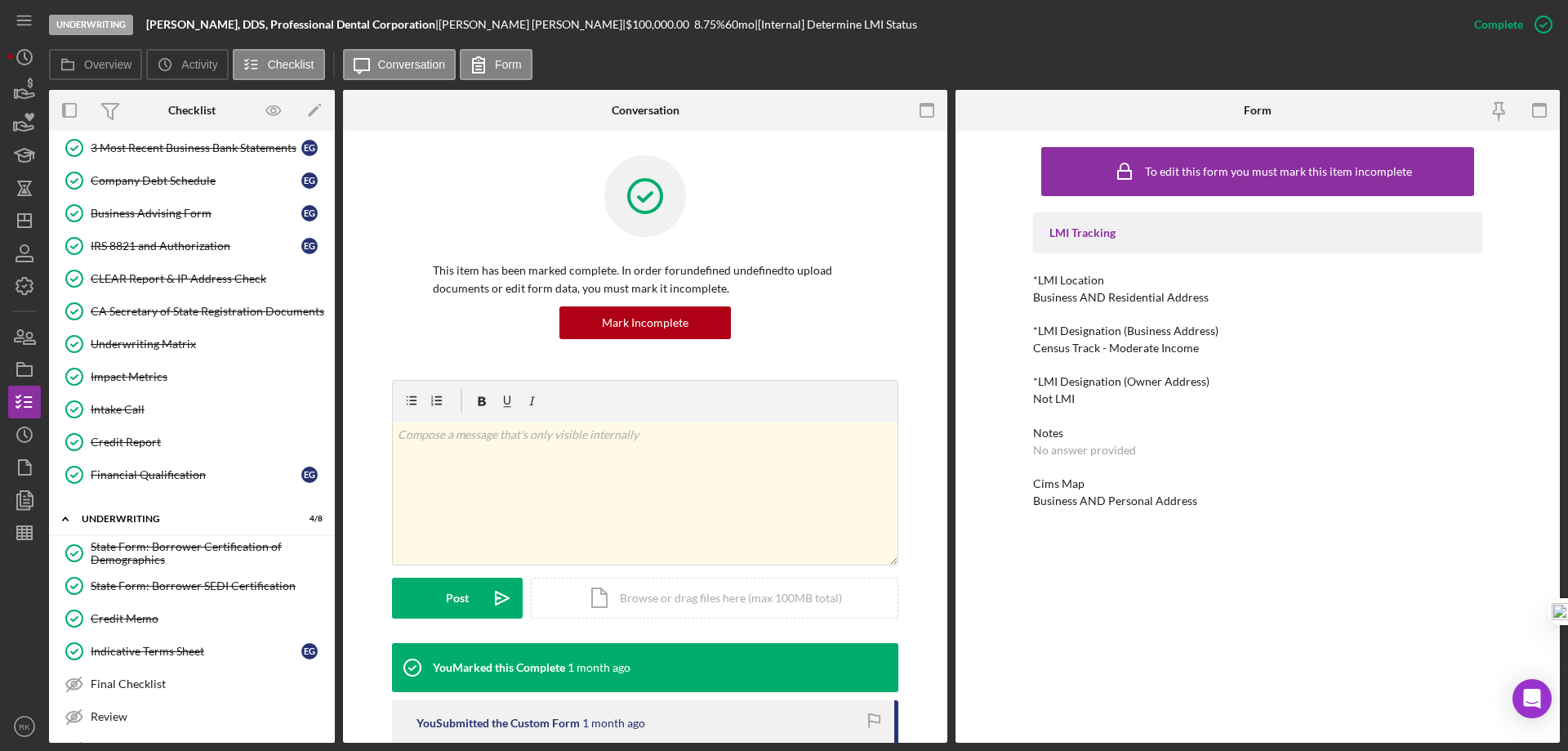
drag, startPoint x: 146, startPoint y: 21, endPoint x: 441, endPoint y: 29, distance: 295.1
click at [442, 27] on div "Underwriting Ekaterina N. Galina, DDS, Professional Dental Corporation | Ekater…" at bounding box center [753, 25] width 1409 height 49
copy b "Ekaterina N. Galina, DDS, Professional Dental Corporation"
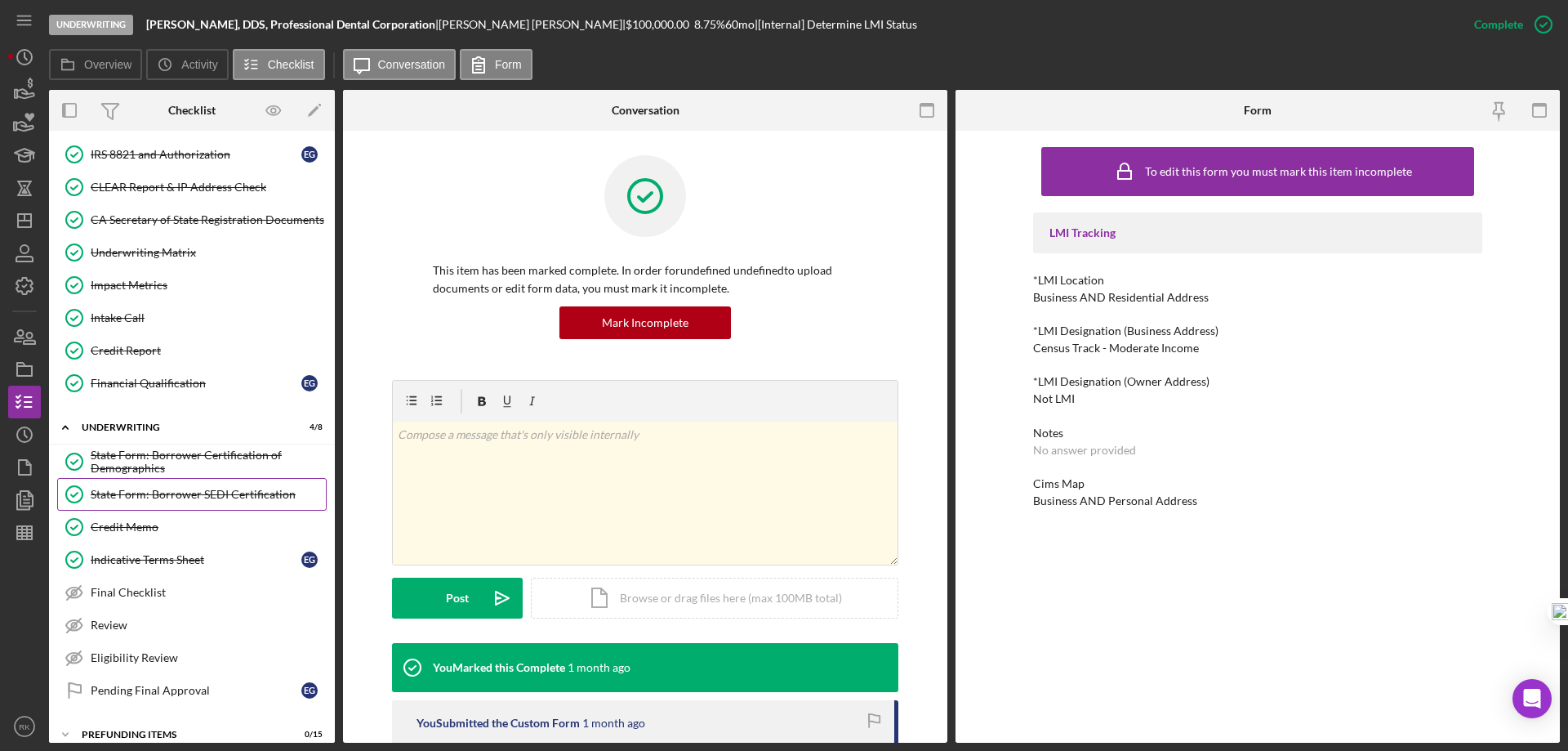
scroll to position [685, 0]
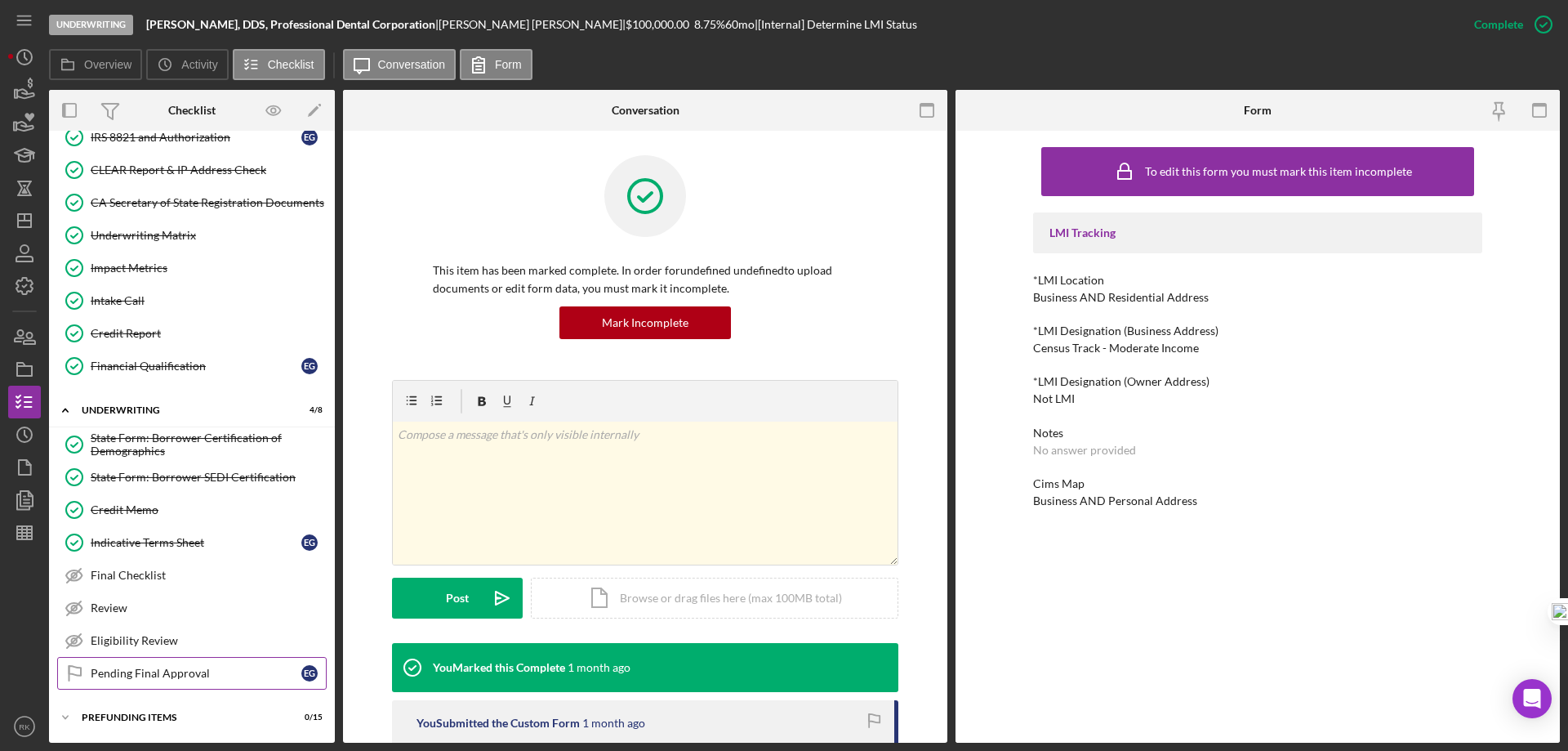
click at [153, 674] on div "Pending Final Approval" at bounding box center [196, 673] width 211 height 13
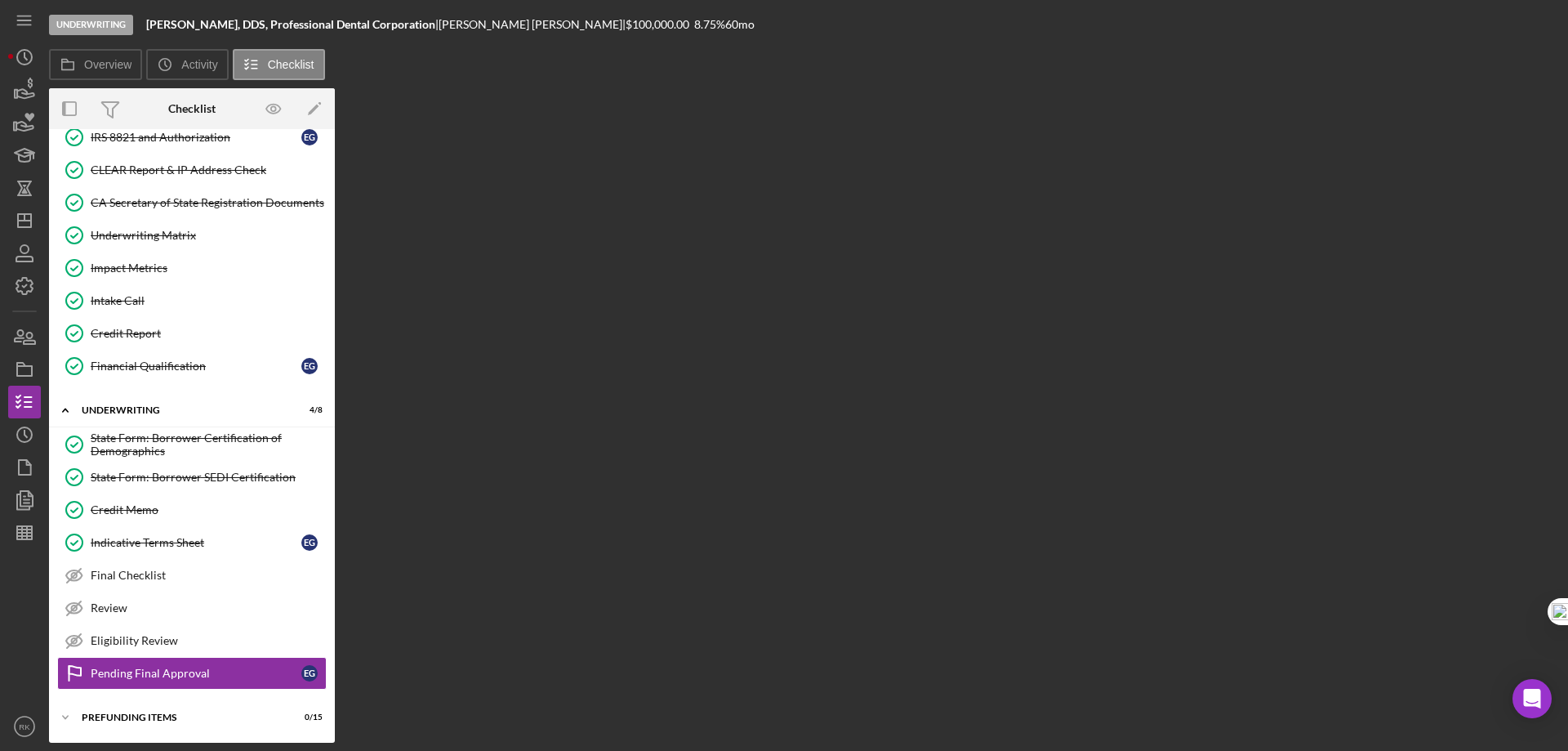
scroll to position [685, 0]
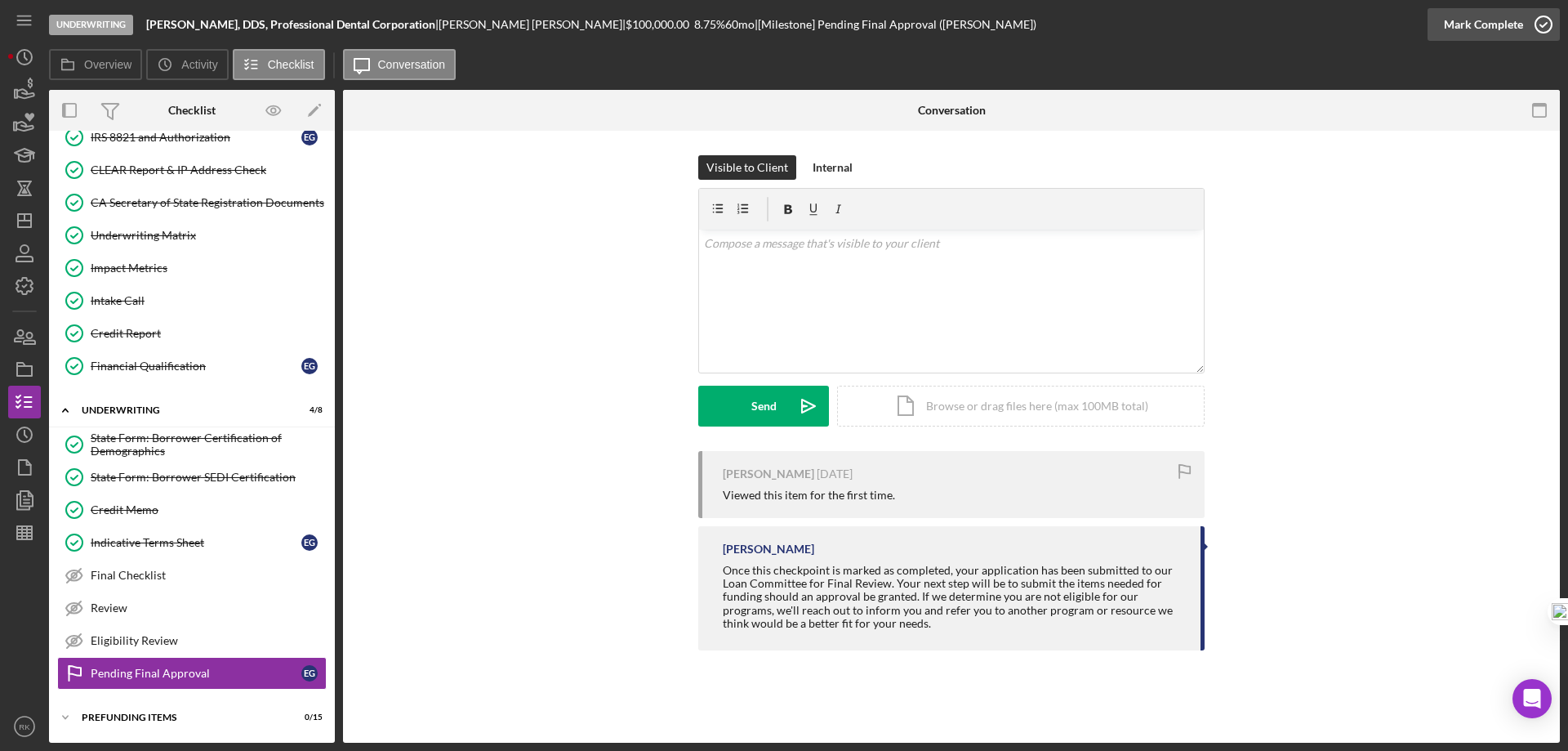
click at [1539, 27] on icon "button" at bounding box center [1543, 25] width 41 height 41
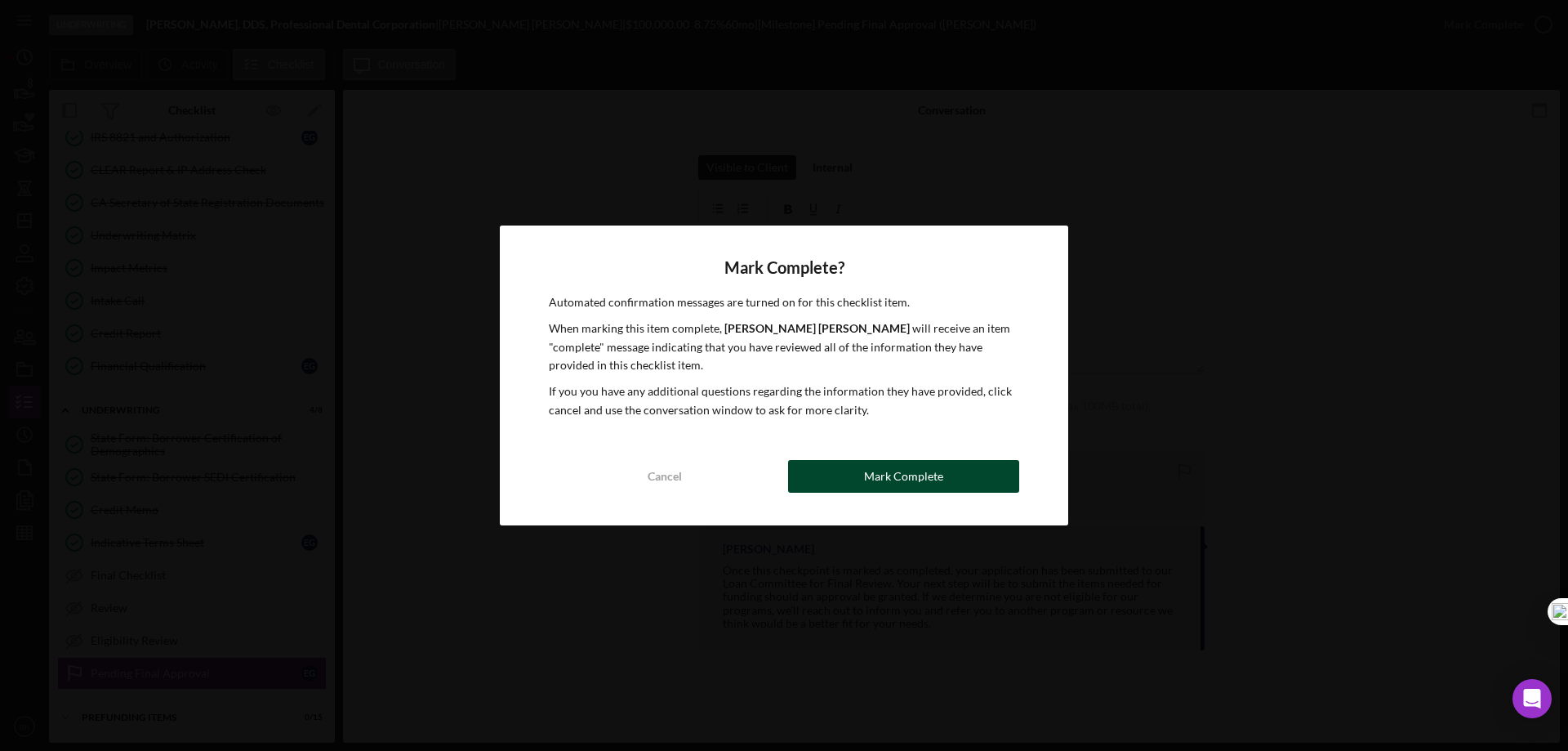
click at [875, 482] on div "Mark Complete" at bounding box center [904, 476] width 79 height 32
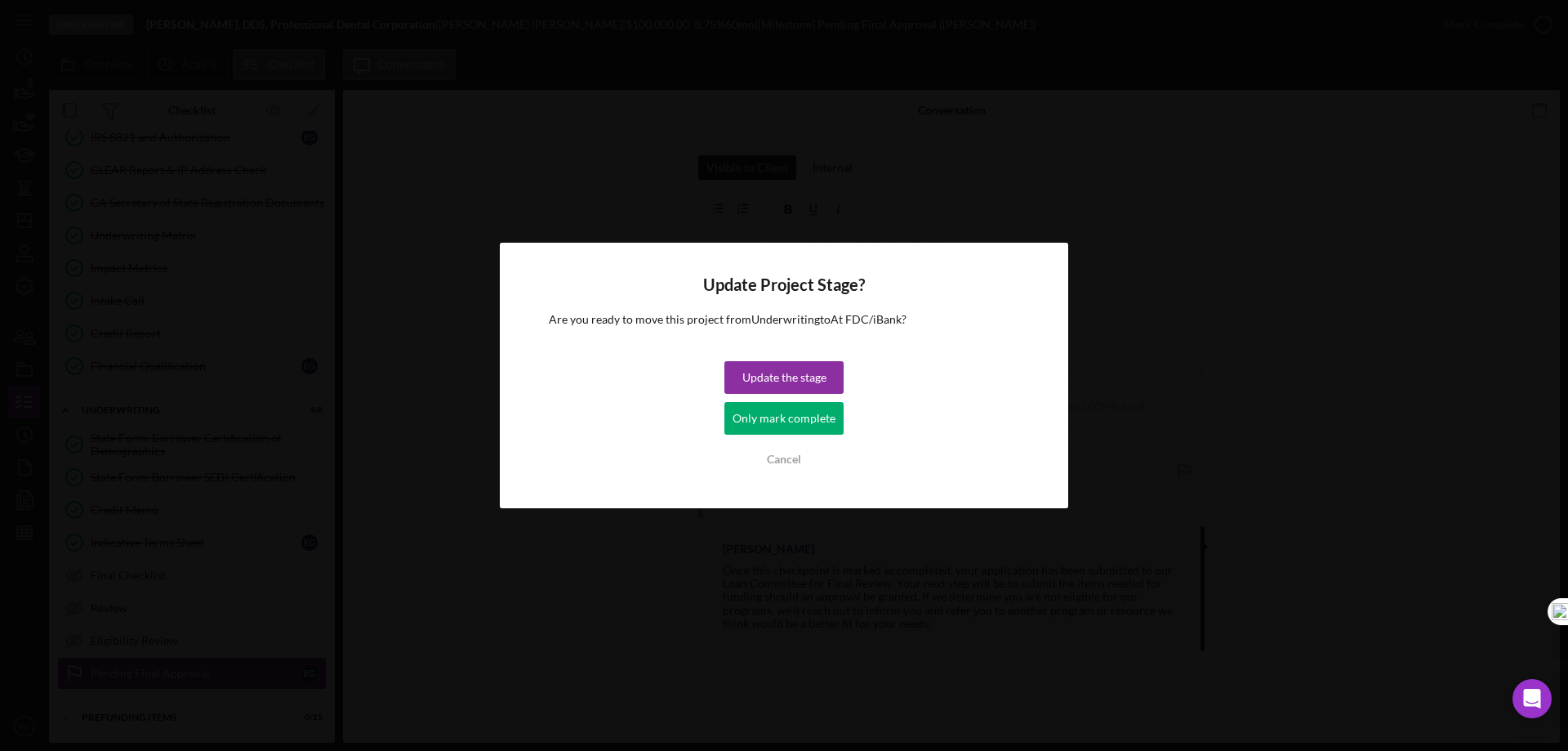
drag, startPoint x: 756, startPoint y: 417, endPoint x: 580, endPoint y: 434, distance: 176.8
click at [756, 416] on div "Only mark complete" at bounding box center [783, 418] width 102 height 32
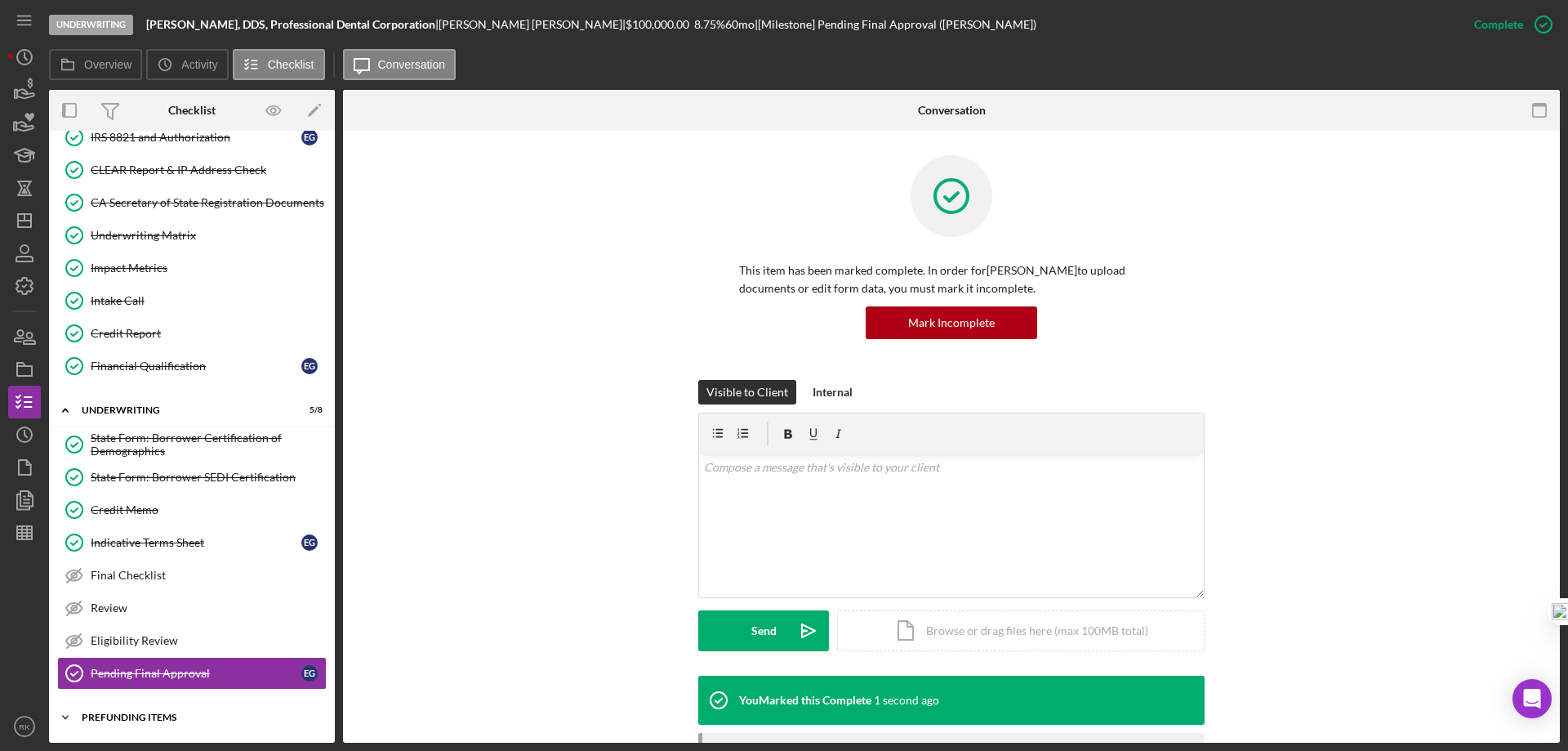
drag, startPoint x: 170, startPoint y: 715, endPoint x: 224, endPoint y: 587, distance: 138.9
click at [169, 715] on div "Prefunding Items" at bounding box center [181, 717] width 200 height 10
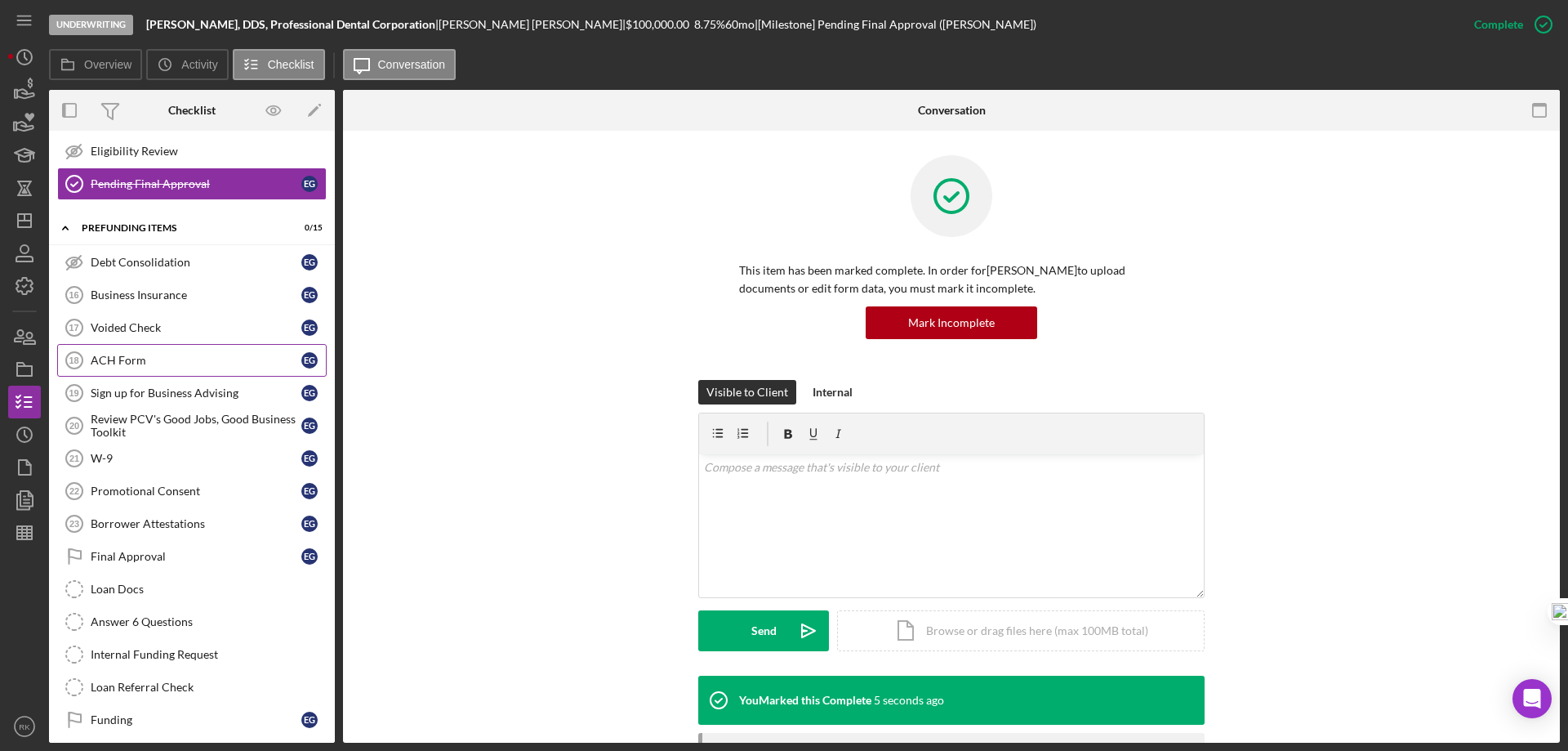
scroll to position [1176, 0]
click at [505, 255] on div "This item has been marked complete. In order for Ekaterina Galina to upload doc…" at bounding box center [951, 267] width 1168 height 224
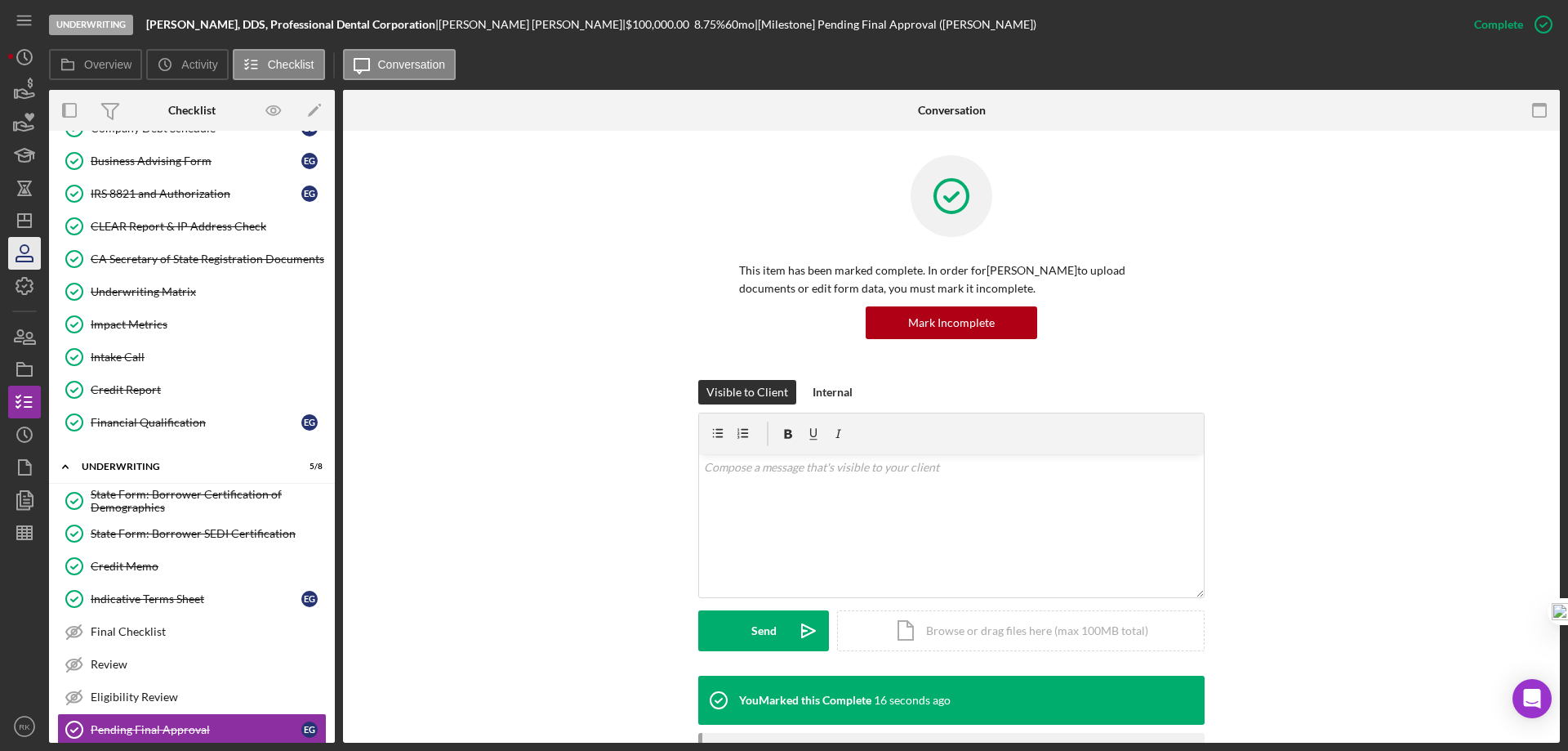
scroll to position [631, 0]
click at [31, 226] on polygon "button" at bounding box center [25, 220] width 13 height 13
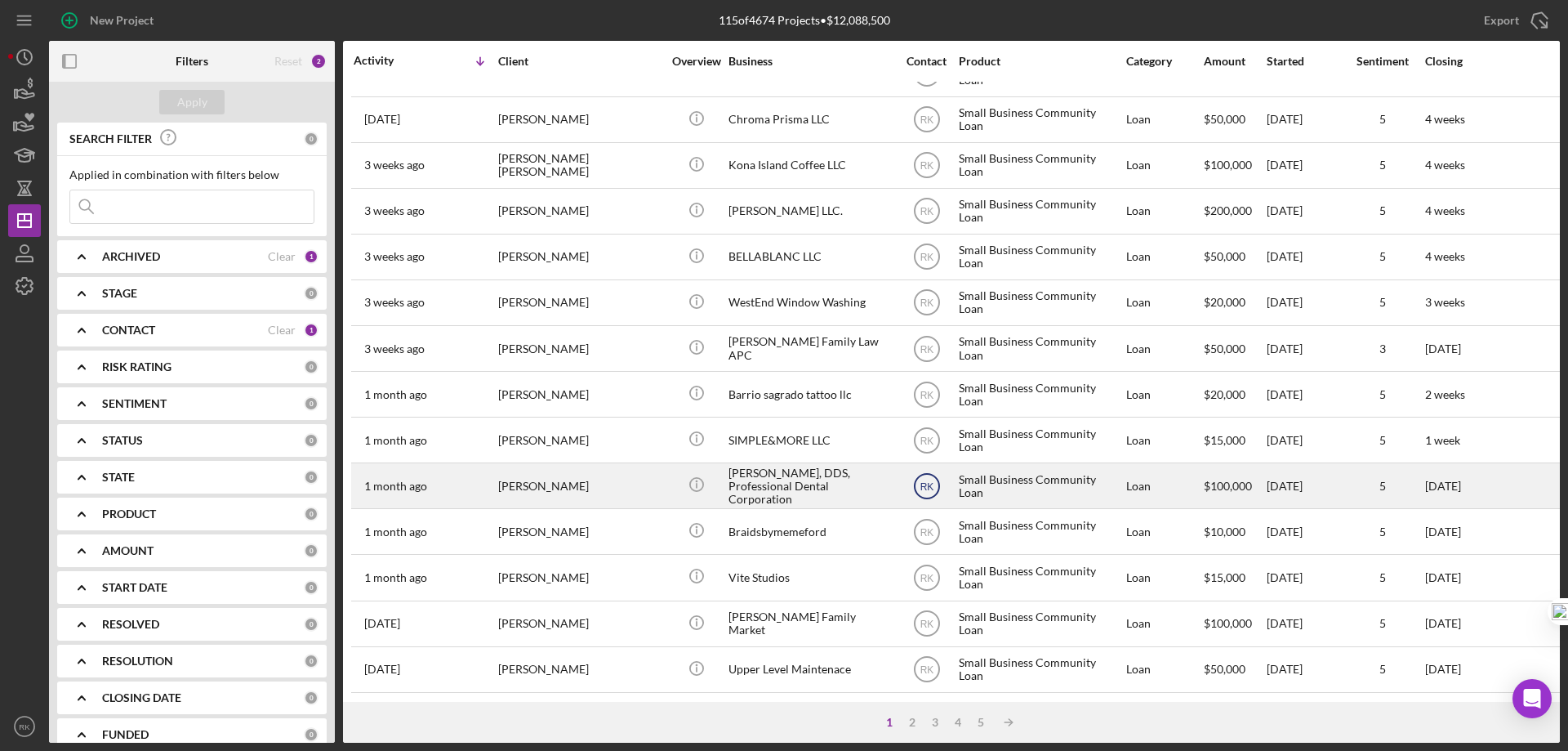
scroll to position [490, 0]
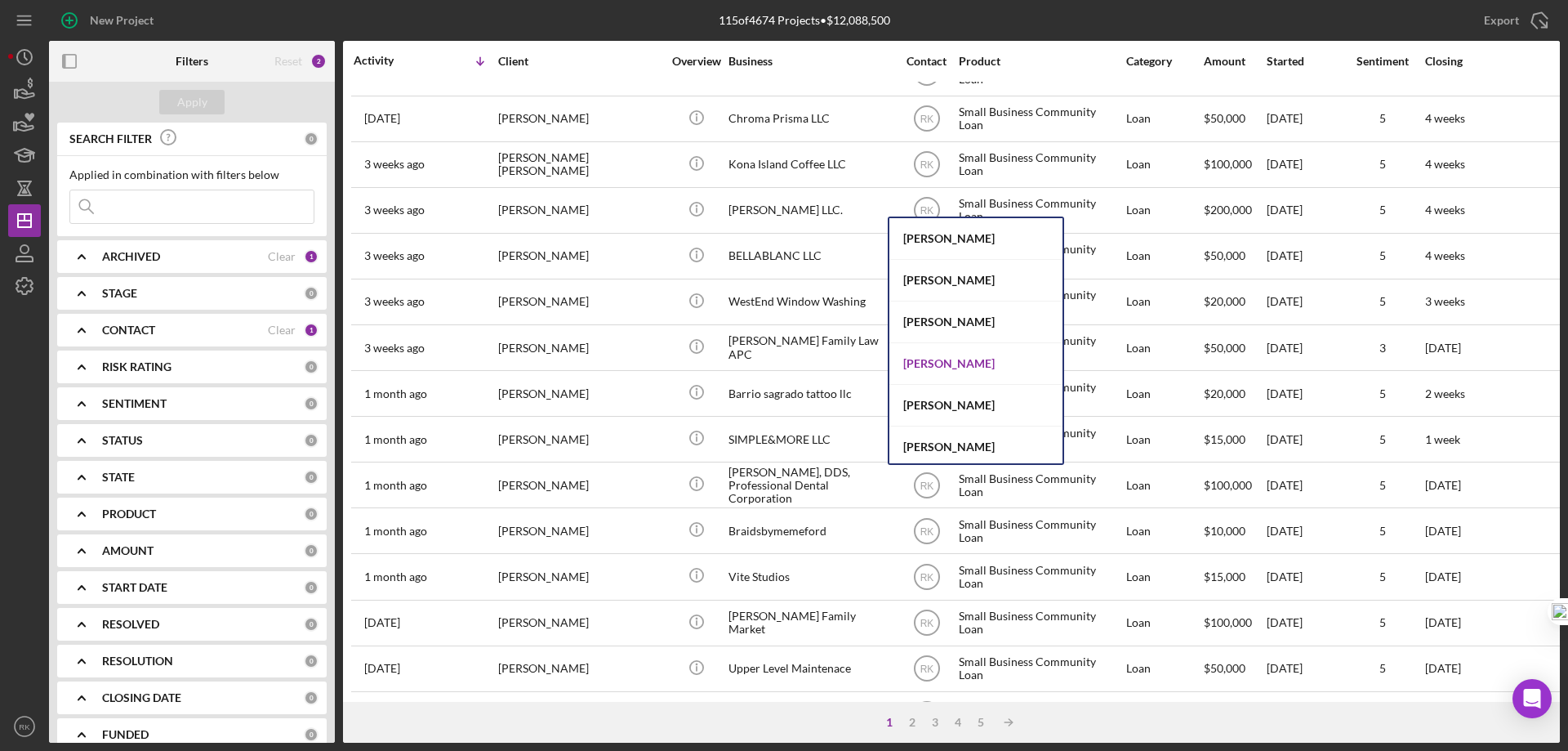
click at [943, 365] on div "Stephanie Simotas" at bounding box center [976, 365] width 173 height 42
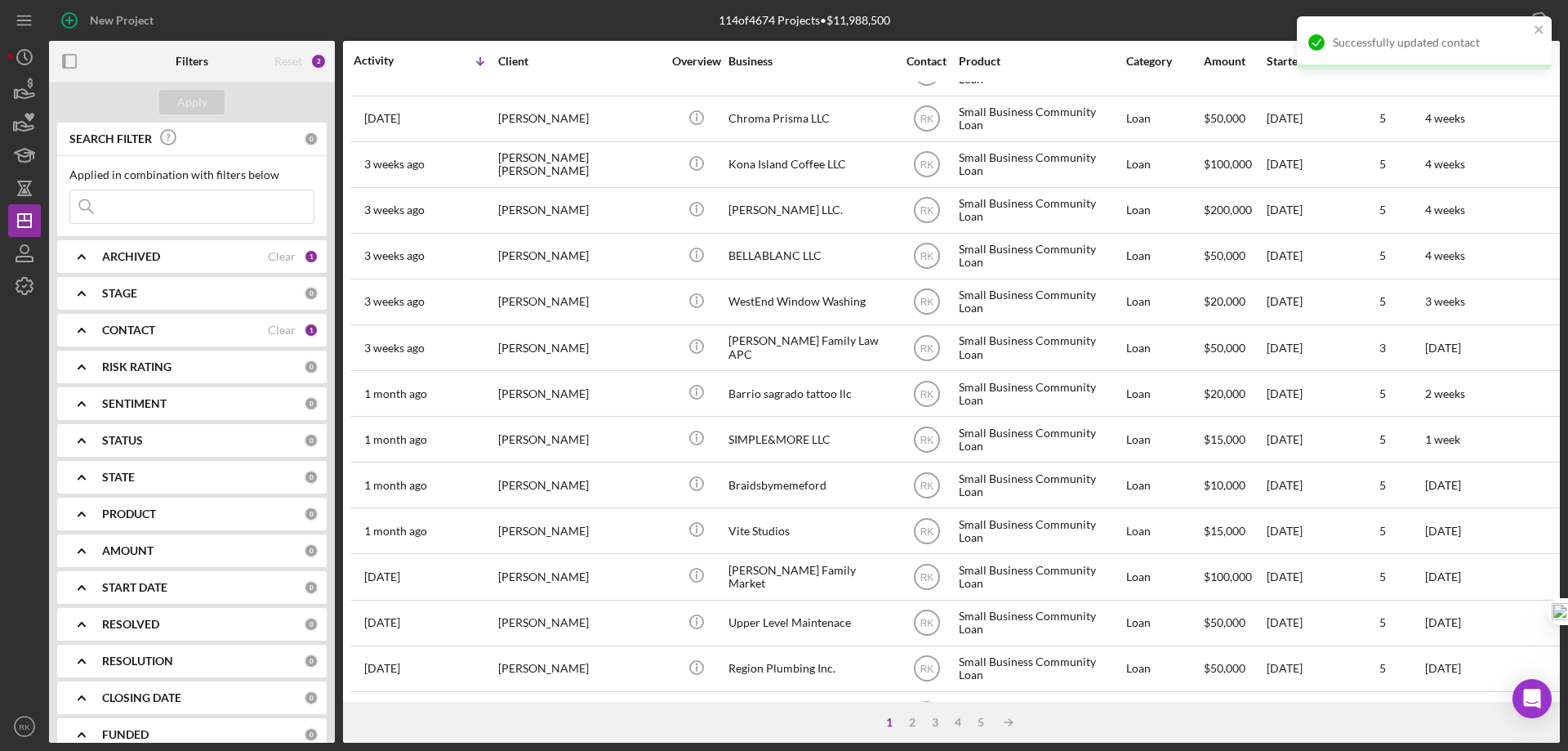
drag, startPoint x: 64, startPoint y: 59, endPoint x: 109, endPoint y: 123, distance: 78.2
click at [64, 58] on rect "button" at bounding box center [65, 60] width 4 height 13
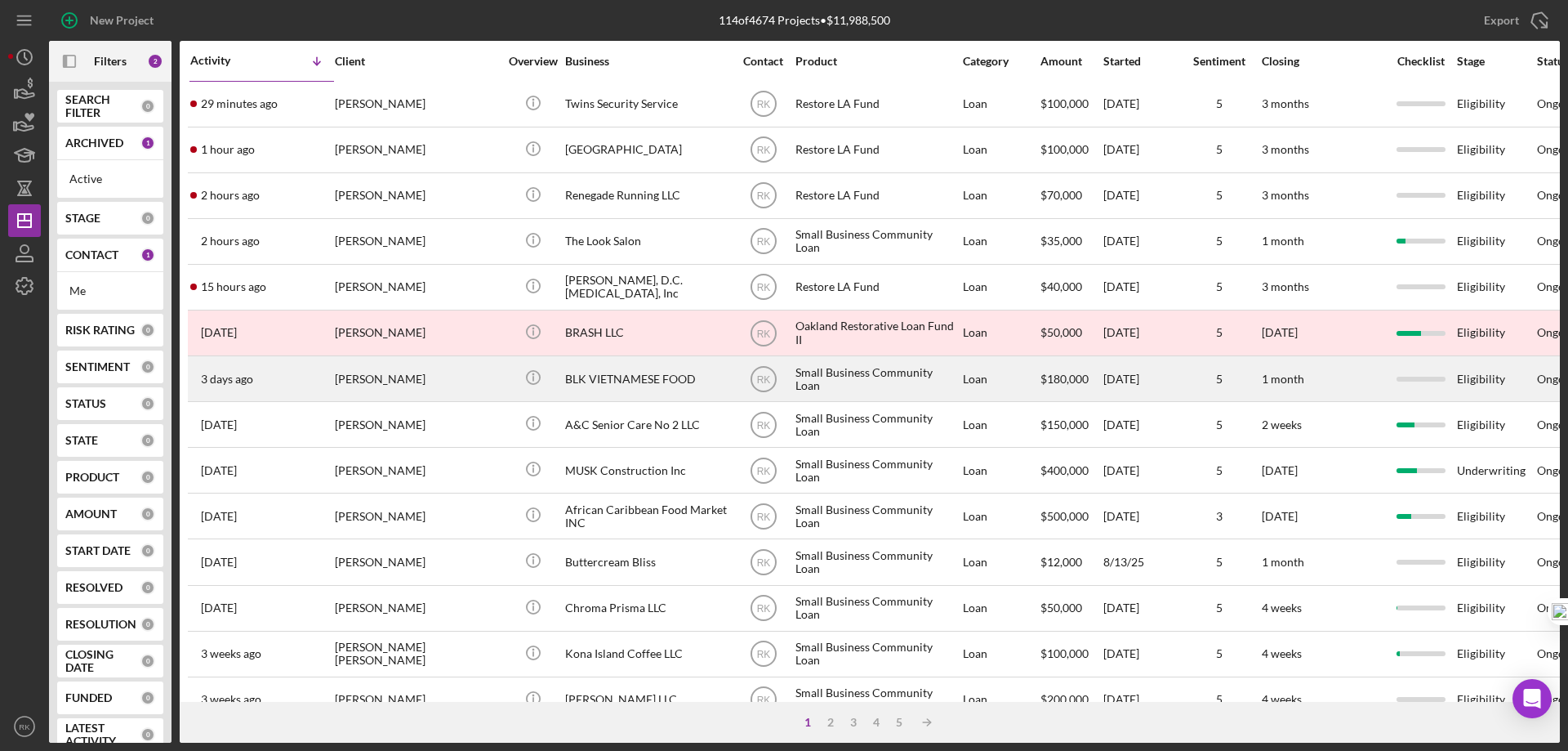
scroll to position [0, 0]
